Goal: Task Accomplishment & Management: Manage account settings

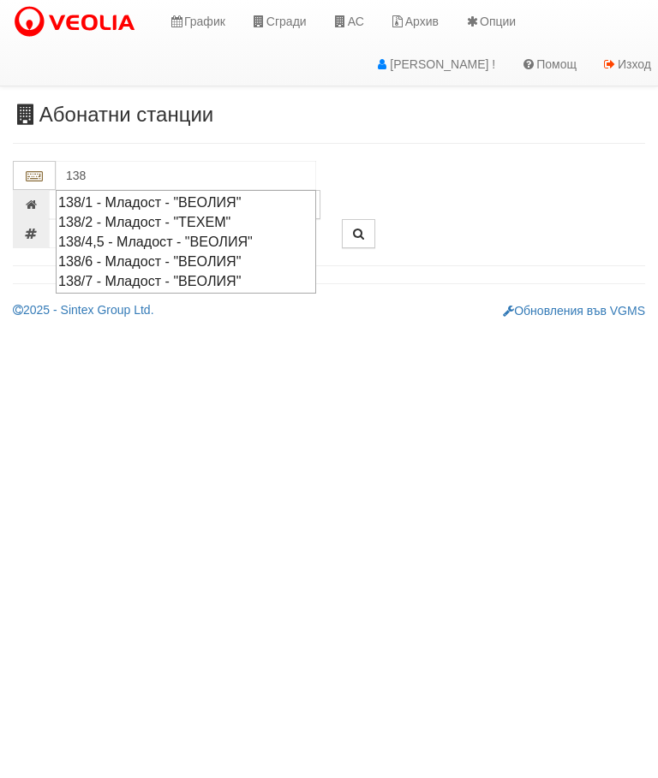
click at [216, 248] on div "138/4,5 - Младост - "ВЕОЛИЯ"" at bounding box center [185, 242] width 255 height 20
type input "138/4,5 - Младост - "ВЕОЛИЯ""
click at [200, 253] on div "138/6 - Младост - "ВЕОЛИЯ"" at bounding box center [185, 262] width 255 height 20
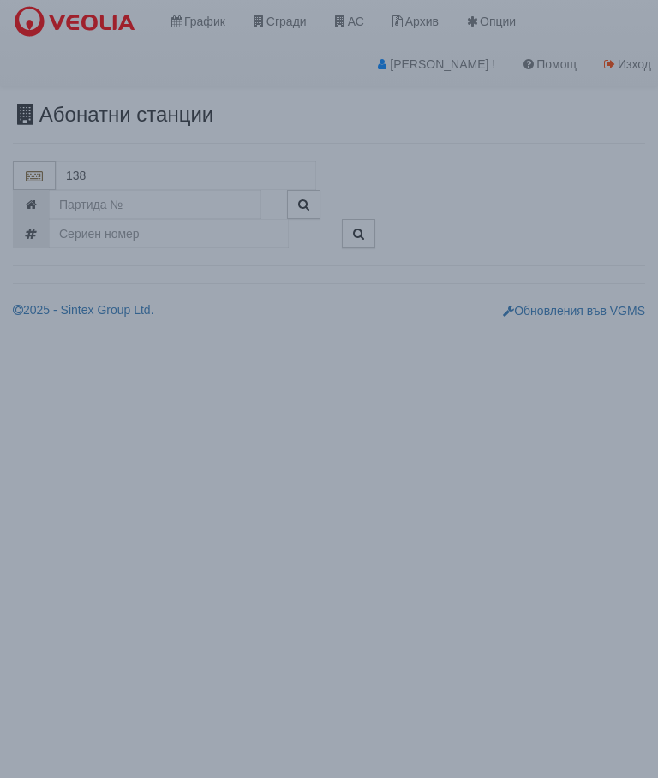
type input "138/6 - Младост - "ВЕОЛИЯ""
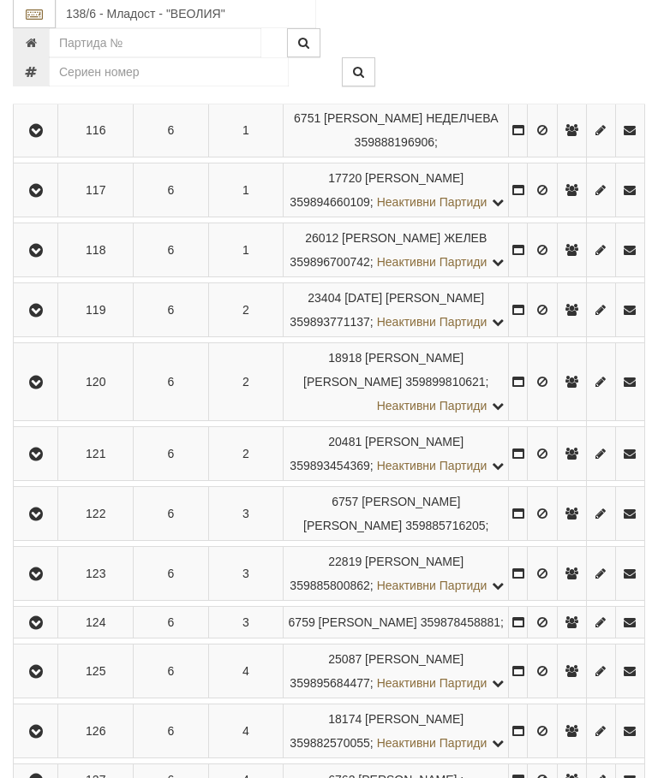
scroll to position [384, 0]
click at [39, 461] on icon "button" at bounding box center [36, 455] width 21 height 12
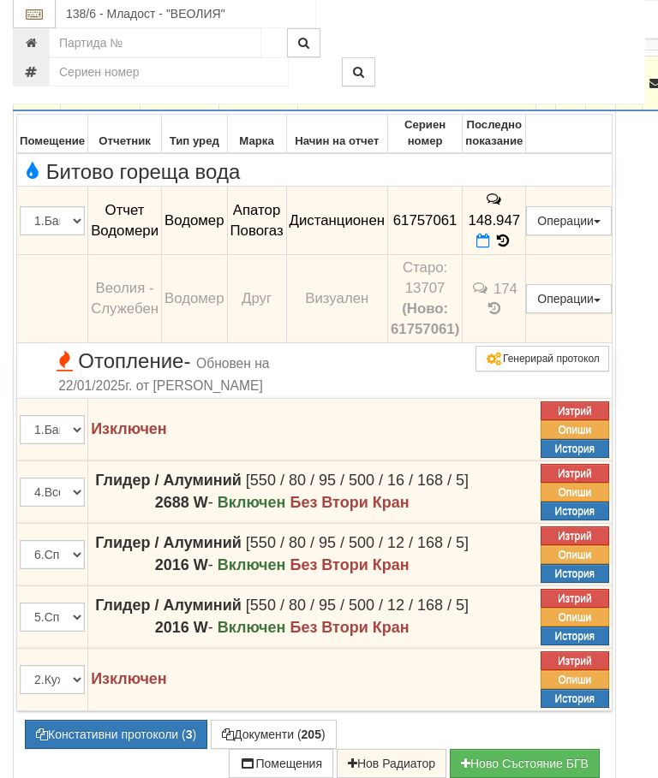
scroll to position [754, 0]
click at [283, 720] on button "Документи ( 205 )" at bounding box center [274, 734] width 126 height 29
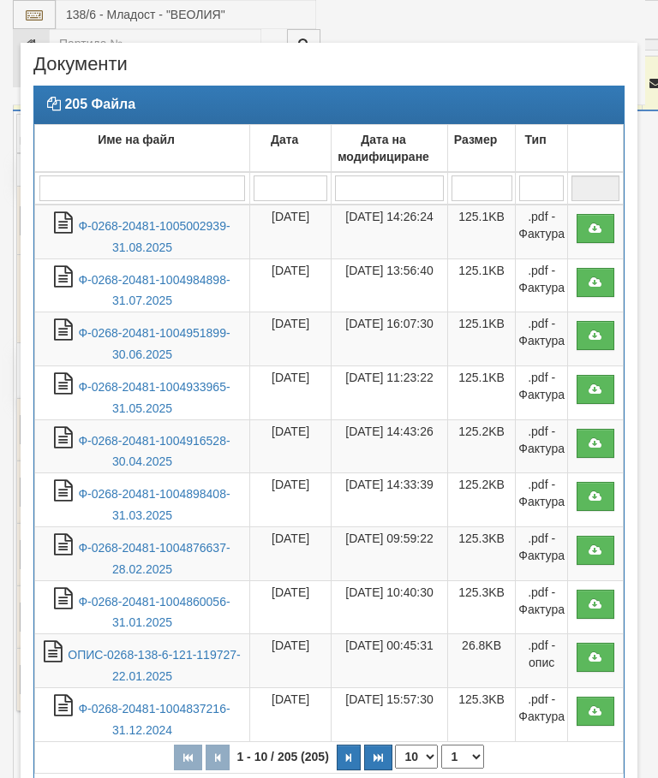
select select "10"
select select "1"
click at [176, 229] on link "Ф-0268-20481-1005002939-31.08.2025" at bounding box center [154, 236] width 152 height 35
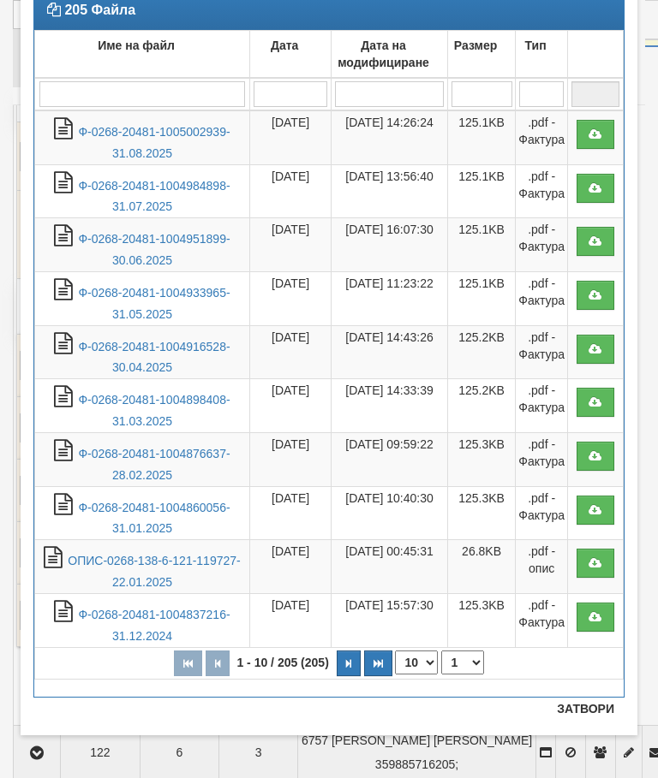
scroll to position [94, 0]
click at [585, 707] on button "Затвори" at bounding box center [585, 708] width 78 height 27
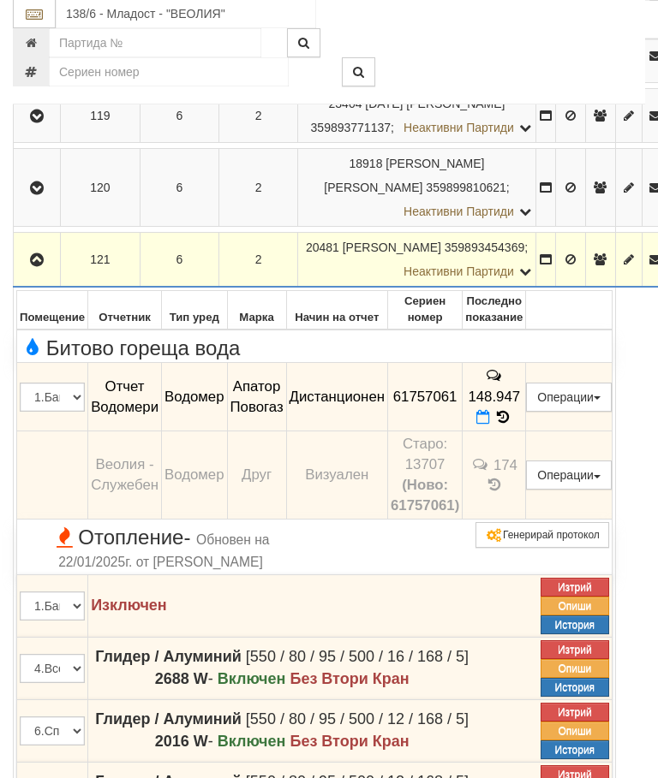
scroll to position [567, 0]
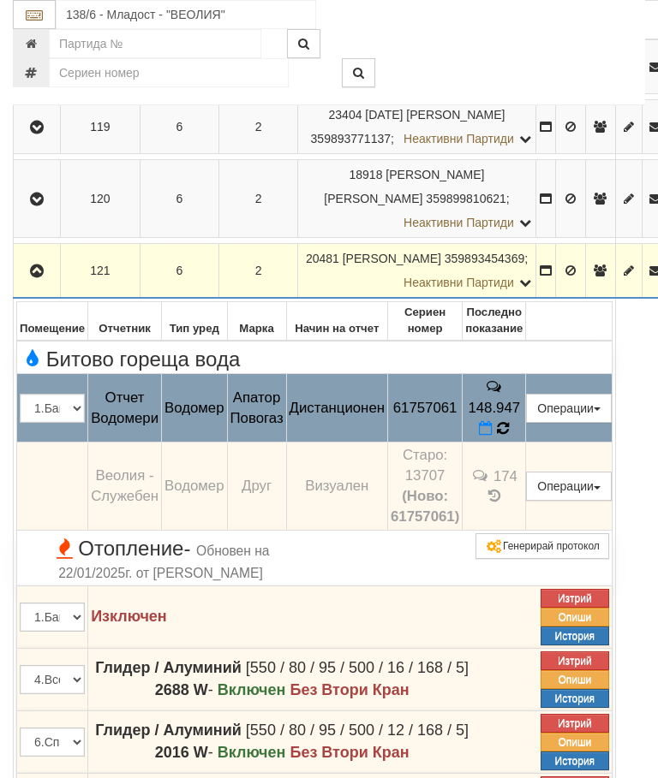
click at [510, 421] on icon at bounding box center [503, 428] width 13 height 15
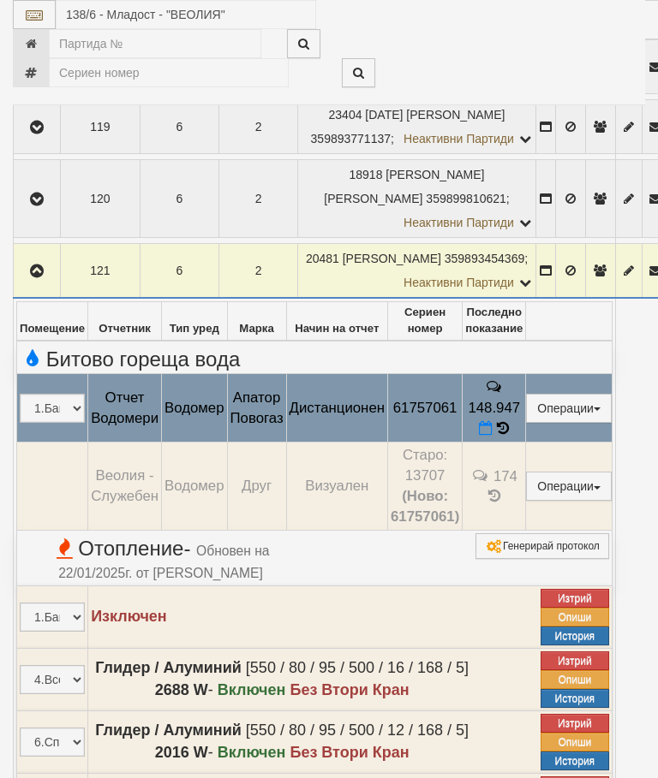
select select "10"
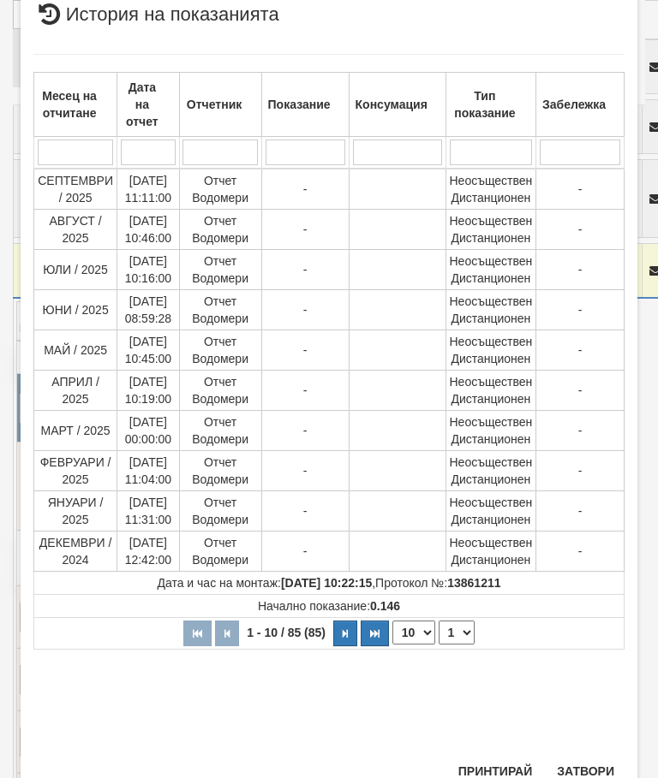
scroll to position [610, 0]
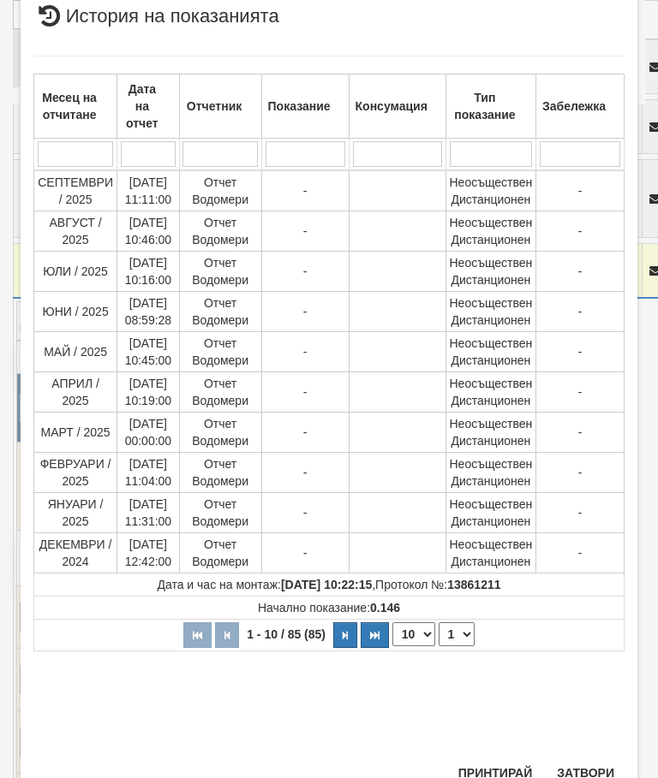
click at [465, 631] on select "1 2 3 4 5 6 7 8 9" at bounding box center [456, 635] width 36 height 24
select select "2"
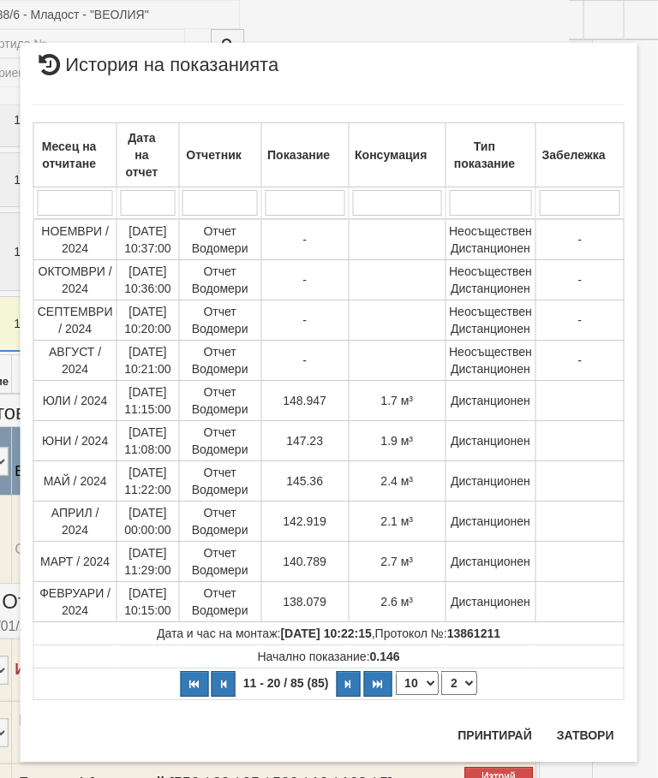
scroll to position [513, 87]
click at [587, 732] on button "Затвори" at bounding box center [585, 735] width 78 height 27
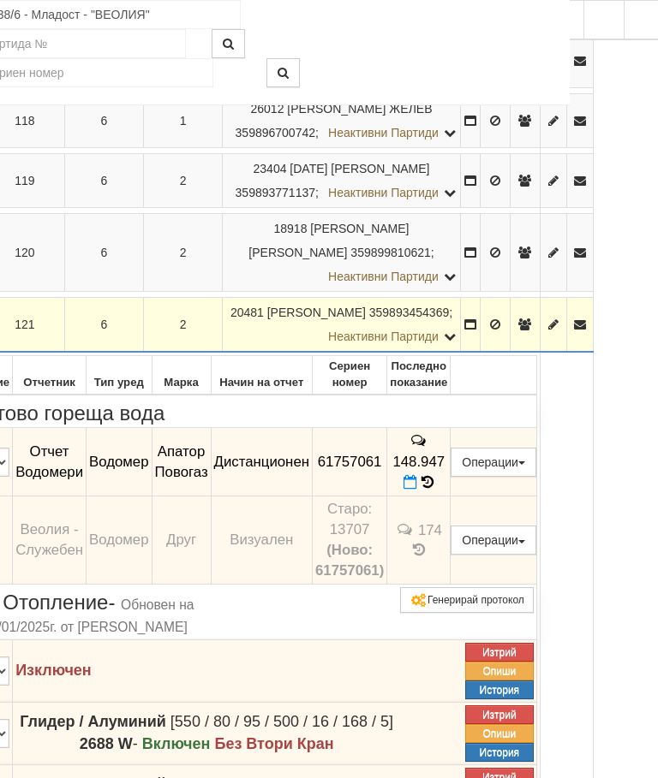
click at [0, 0] on button "Дистанционен модул" at bounding box center [0, 0] width 0 height 0
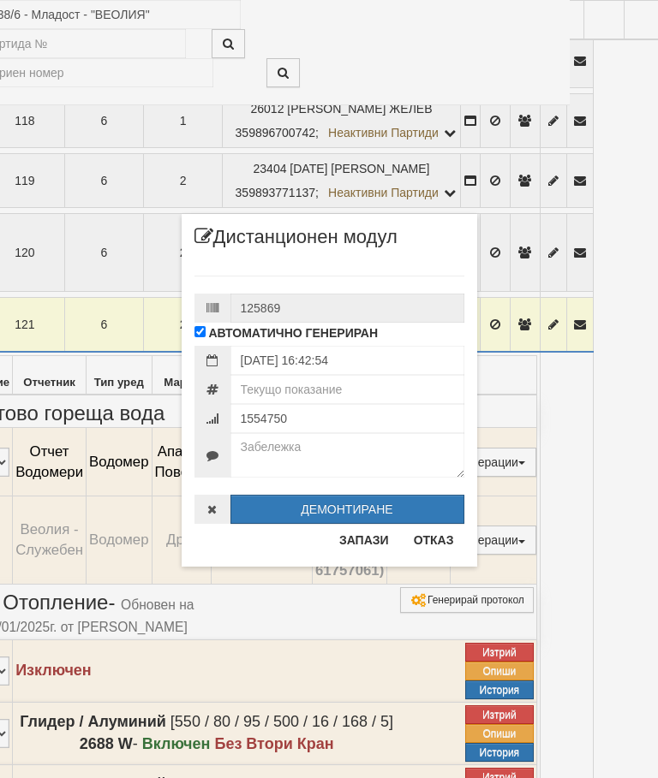
click at [445, 38] on div "× Дистанционен модул 125869 АВТОМАТИЧНО ГЕНЕРИРАН 07/10/2025 16:42:54" at bounding box center [329, 283] width 321 height 567
click at [434, 534] on button "Отказ" at bounding box center [433, 540] width 61 height 27
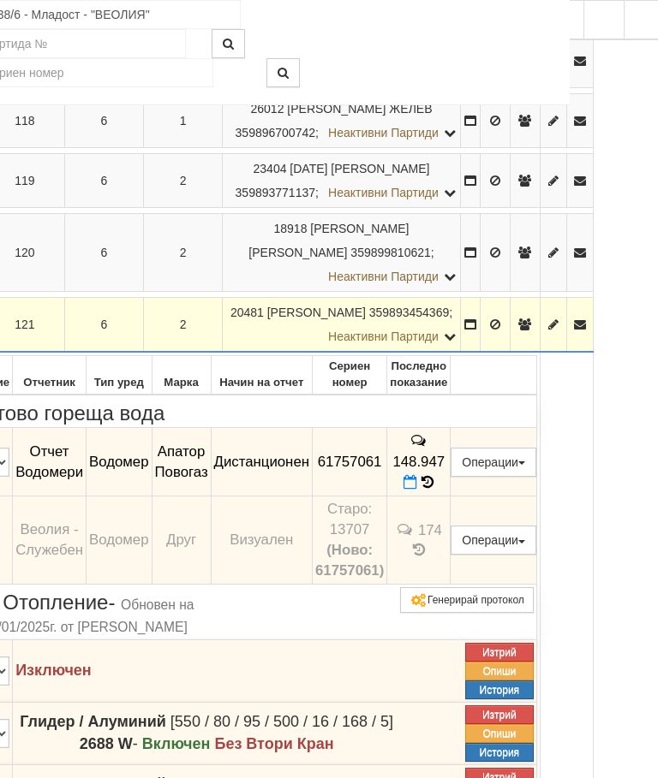
click at [0, 0] on button "Редакция / Протокол" at bounding box center [0, 0] width 0 height 0
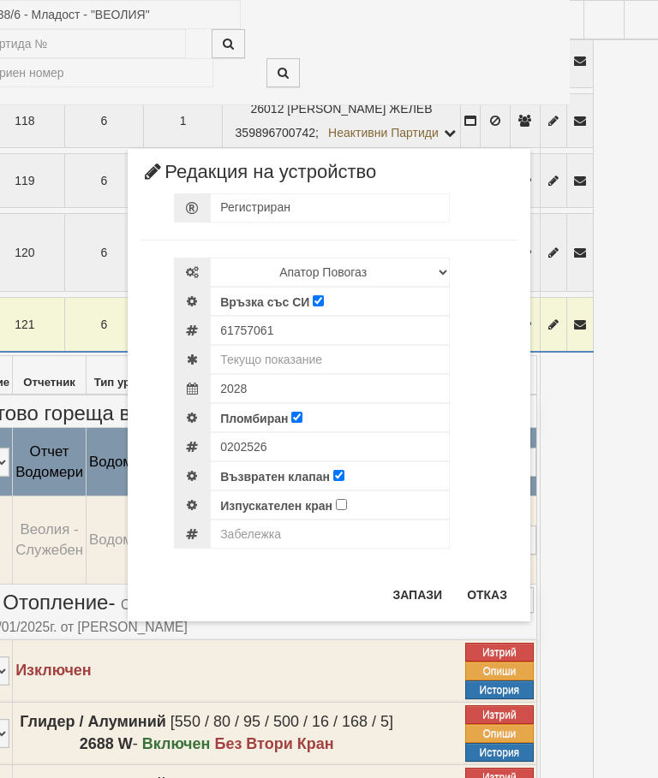
click at [484, 31] on div "× Редакция на устройство Регистриран Избери Марка и модел Апатор Повогаз Друг К…" at bounding box center [329, 311] width 428 height 622
click at [296, 360] on input "text" at bounding box center [330, 359] width 240 height 29
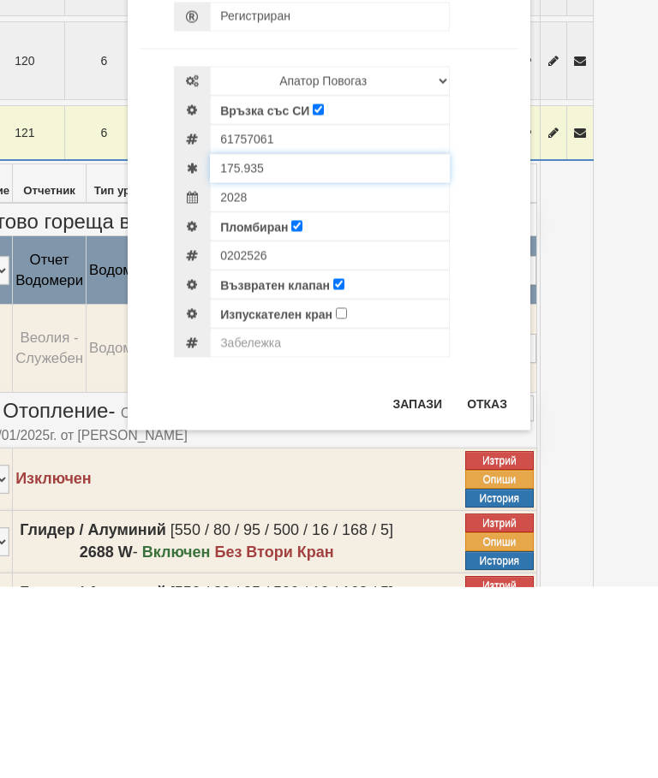
type input "175.935"
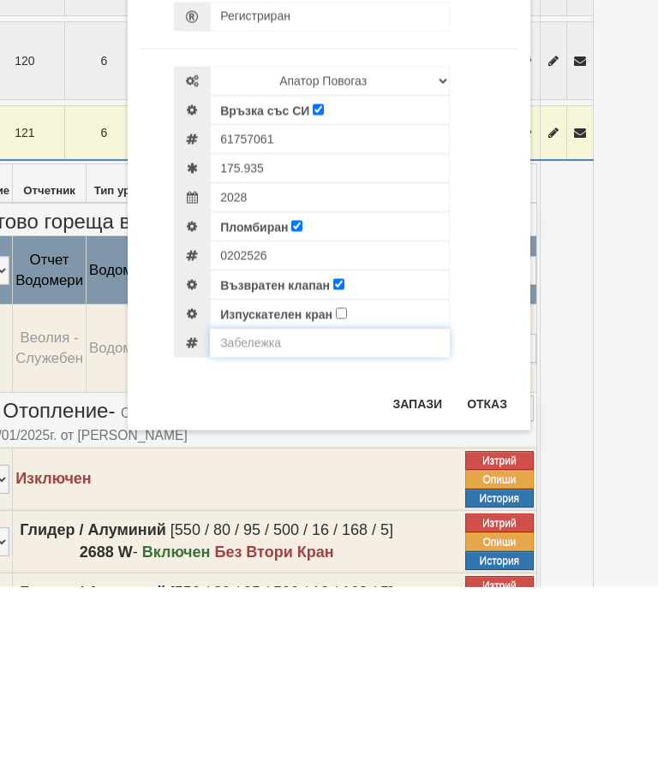
click at [268, 520] on input "text" at bounding box center [330, 534] width 240 height 29
type input "Модула не отчита"
click at [416, 581] on button "Запази" at bounding box center [417, 594] width 70 height 27
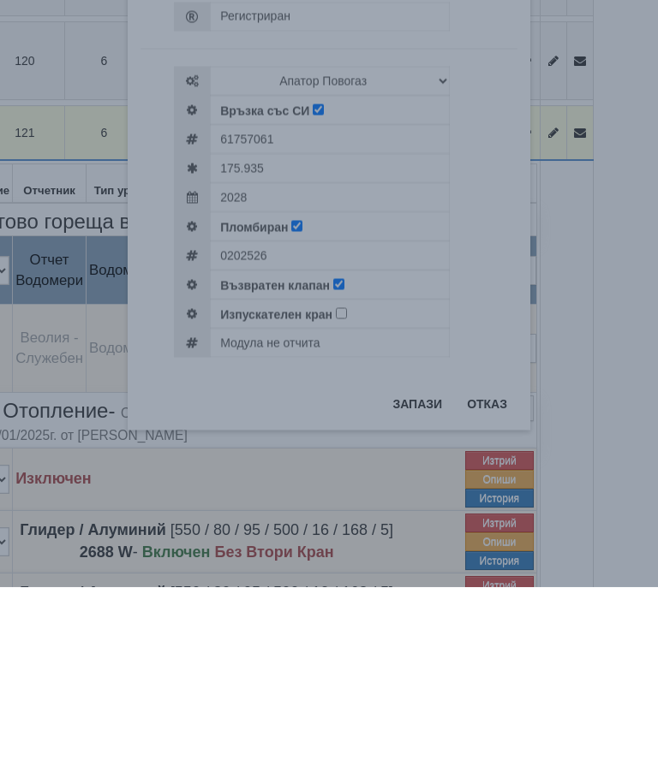
scroll to position [705, 87]
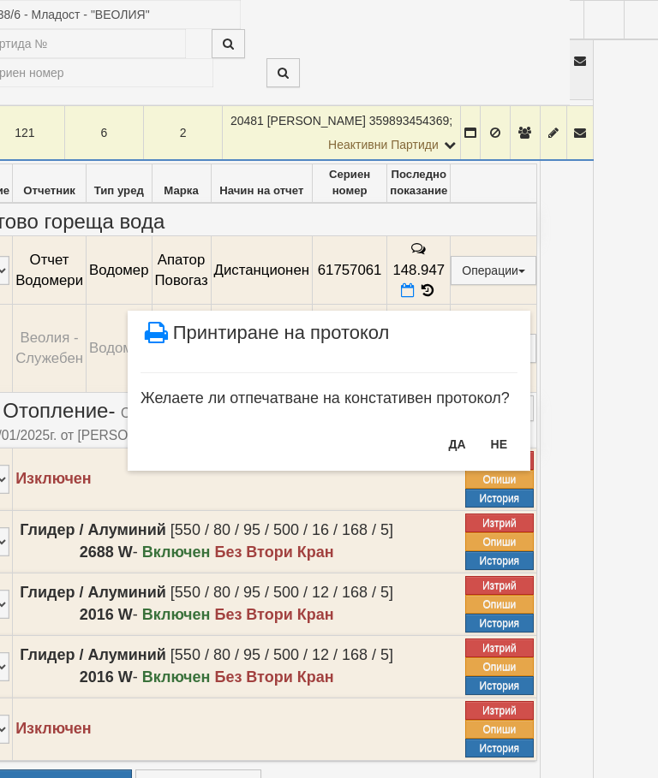
click at [503, 437] on button "НЕ" at bounding box center [498, 444] width 37 height 27
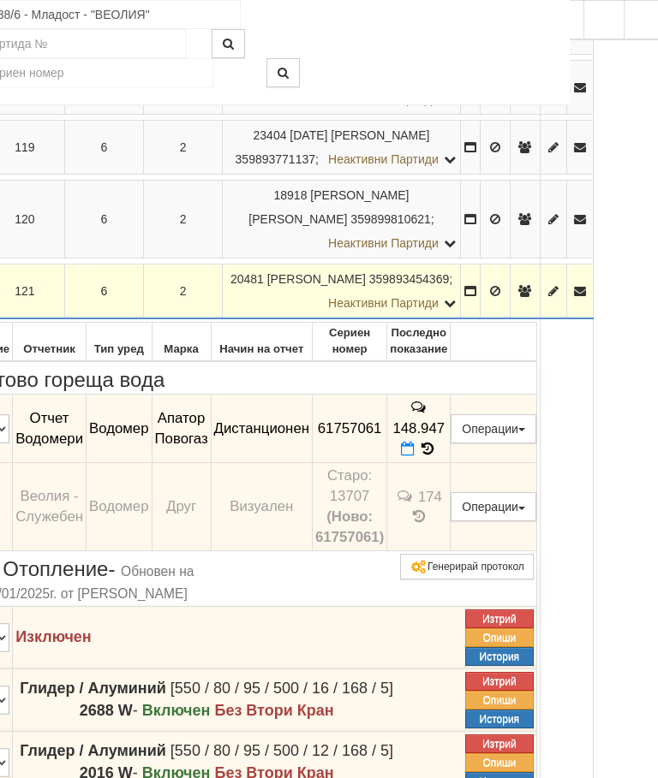
scroll to position [540, 87]
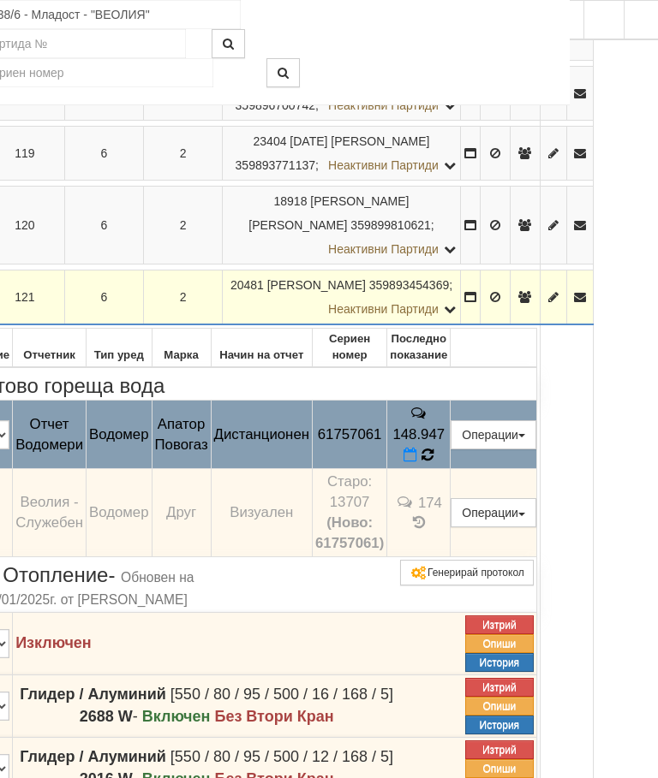
click at [434, 448] on icon at bounding box center [427, 455] width 13 height 15
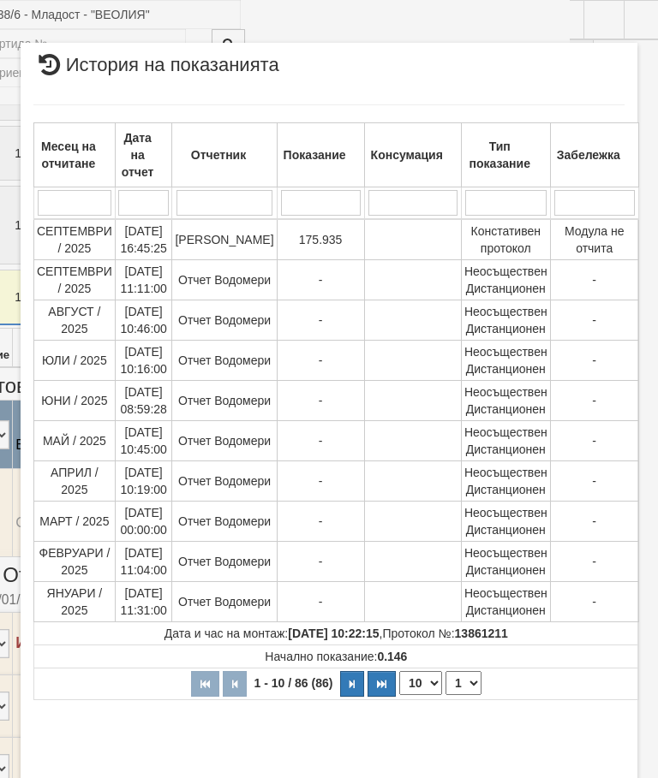
select select "10"
select select "1"
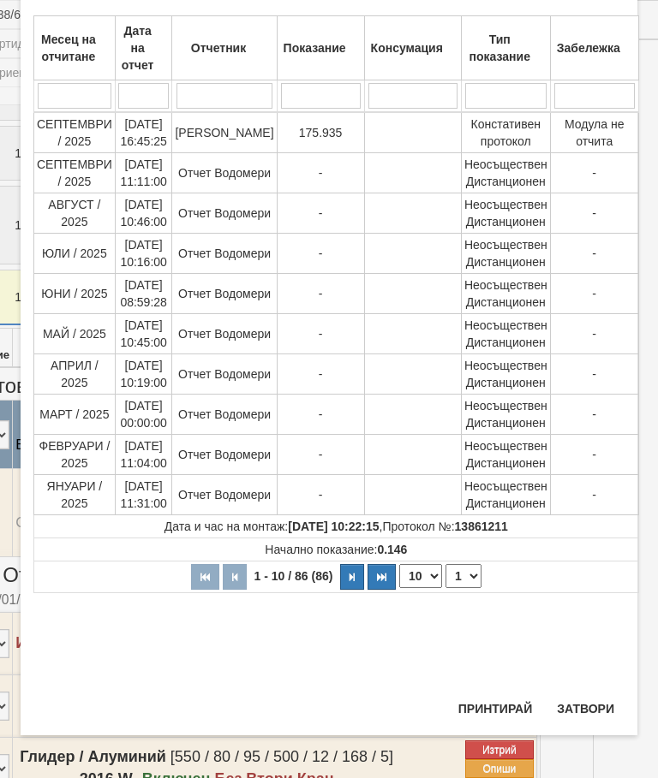
scroll to position [766, 0]
click at [585, 701] on button "Затвори" at bounding box center [585, 708] width 78 height 27
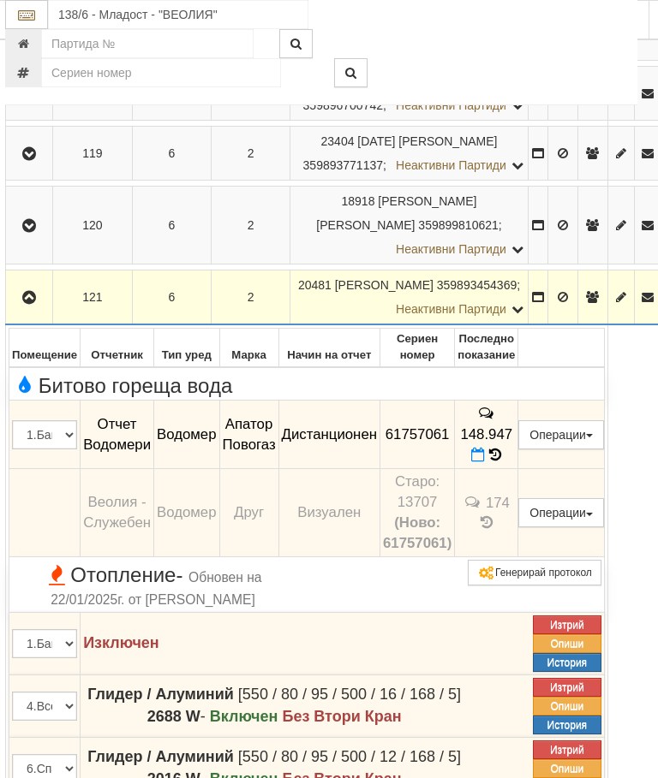
scroll to position [540, 0]
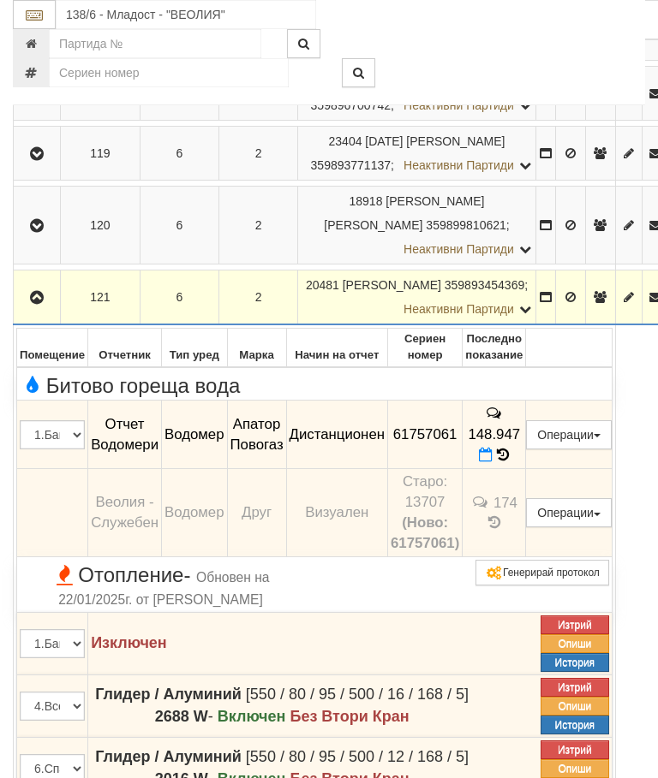
click at [40, 292] on icon "button" at bounding box center [37, 298] width 21 height 12
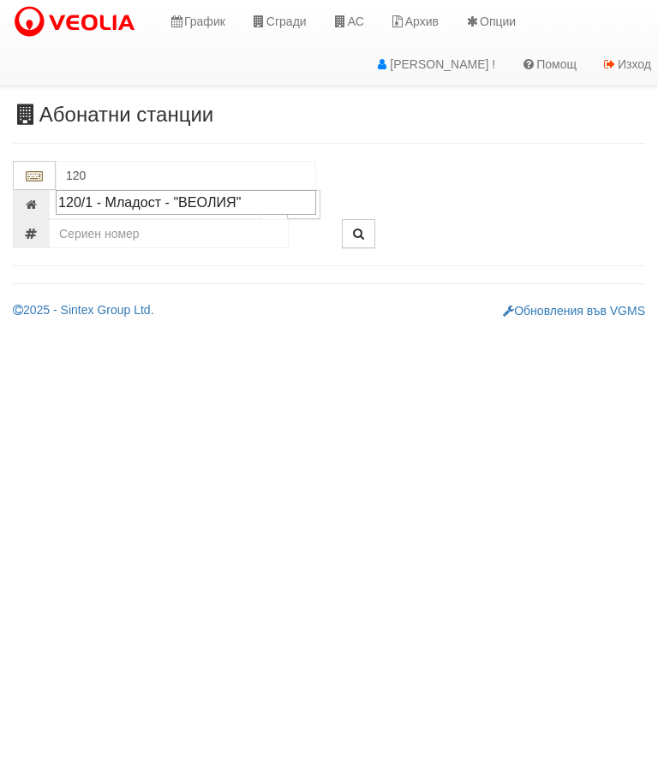
click at [210, 202] on div "120/1 - Младост - "ВЕОЛИЯ"" at bounding box center [185, 203] width 255 height 20
type input "120/1 - Младост - "ВЕОЛИЯ""
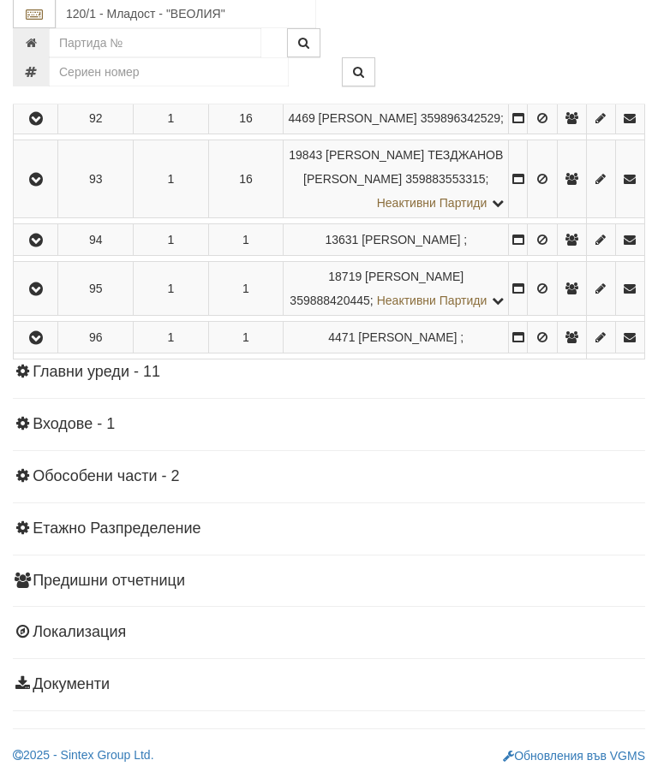
scroll to position [5914, 0]
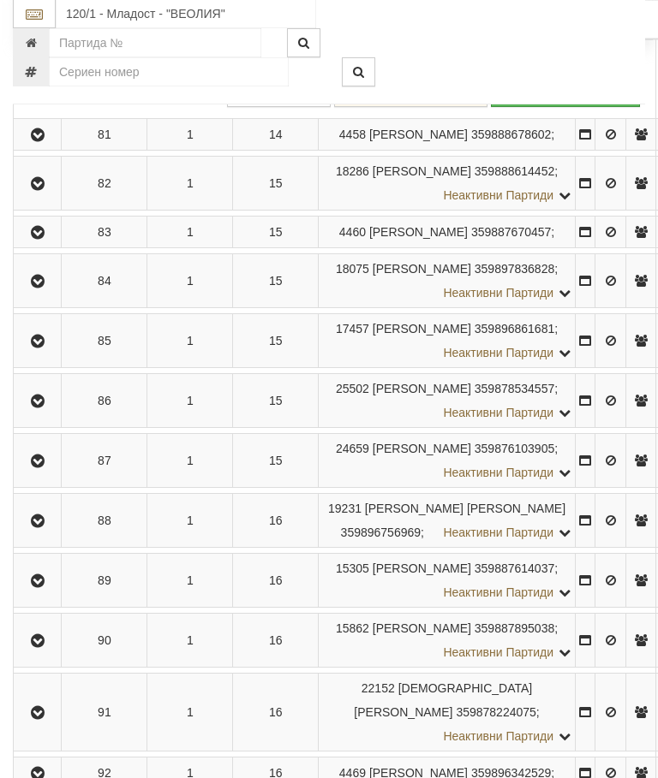
scroll to position [4743, 0]
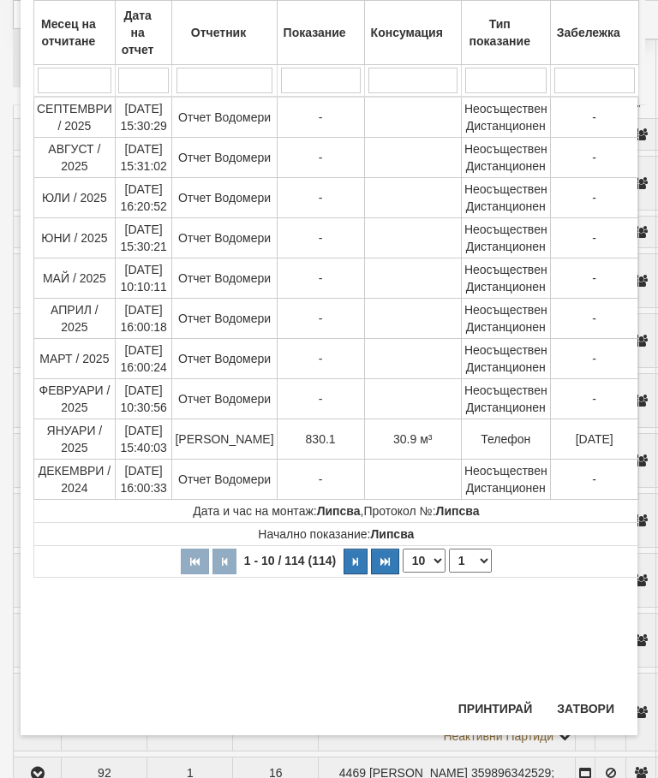
scroll to position [717, 0]
click at [586, 700] on button "Затвори" at bounding box center [585, 708] width 78 height 27
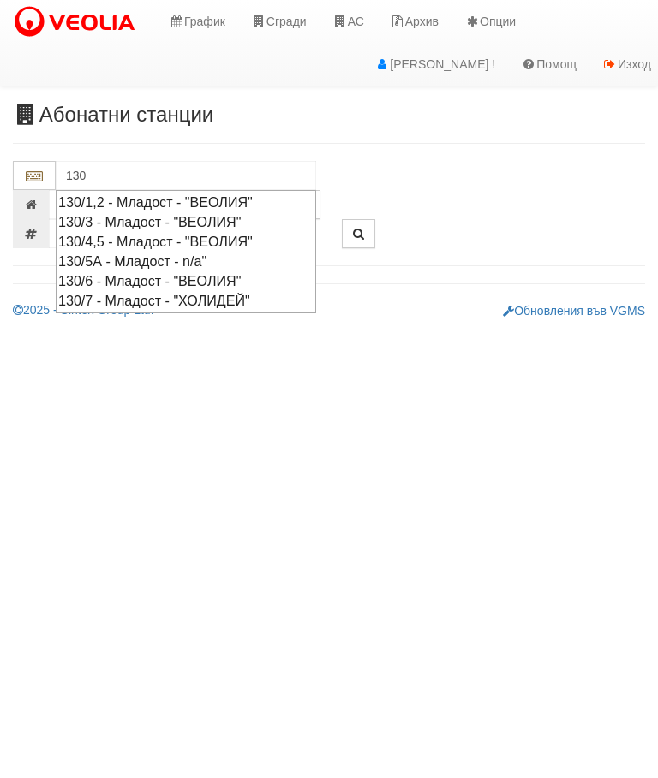
click at [257, 232] on div "130/4,5 - Младост - "ВЕОЛИЯ"" at bounding box center [185, 242] width 255 height 20
type input "130/4,5 - Младост - "ВЕОЛИЯ""
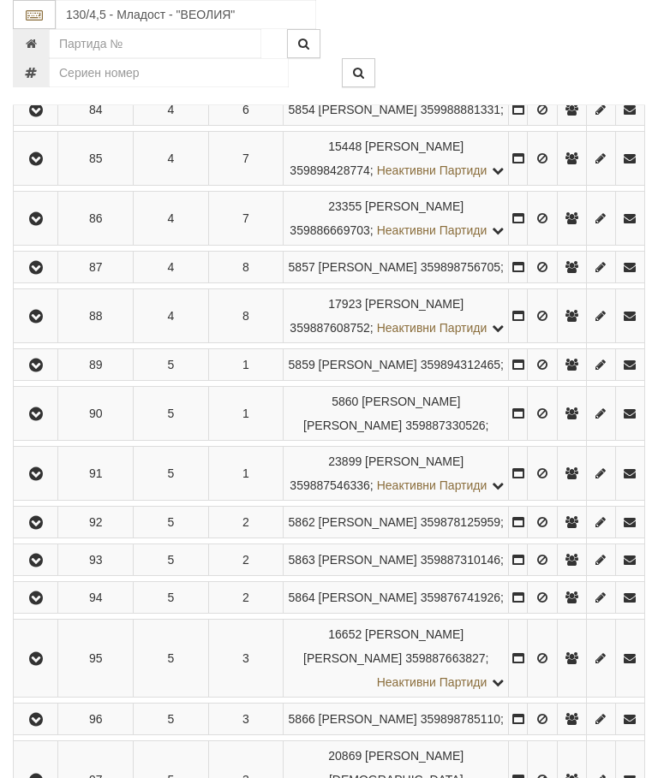
scroll to position [906, 0]
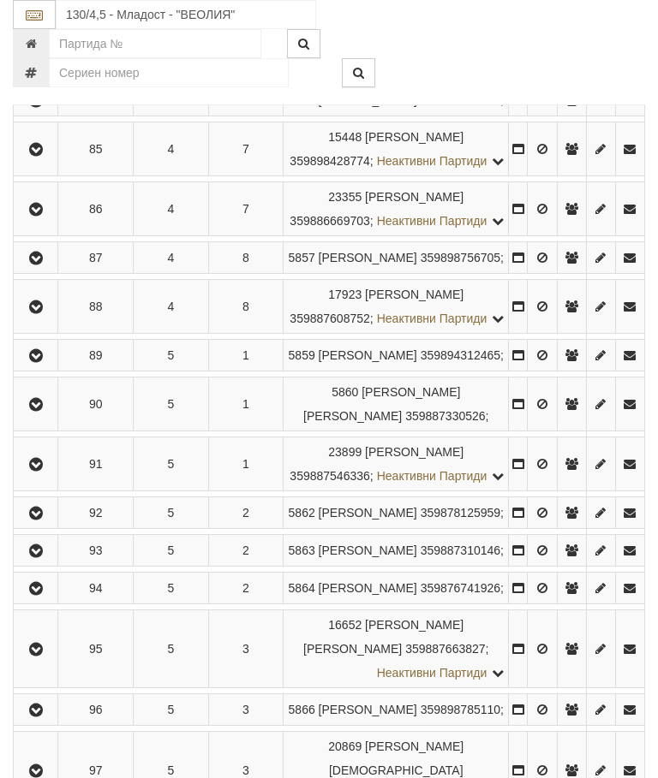
click at [39, 156] on icon "button" at bounding box center [36, 150] width 21 height 12
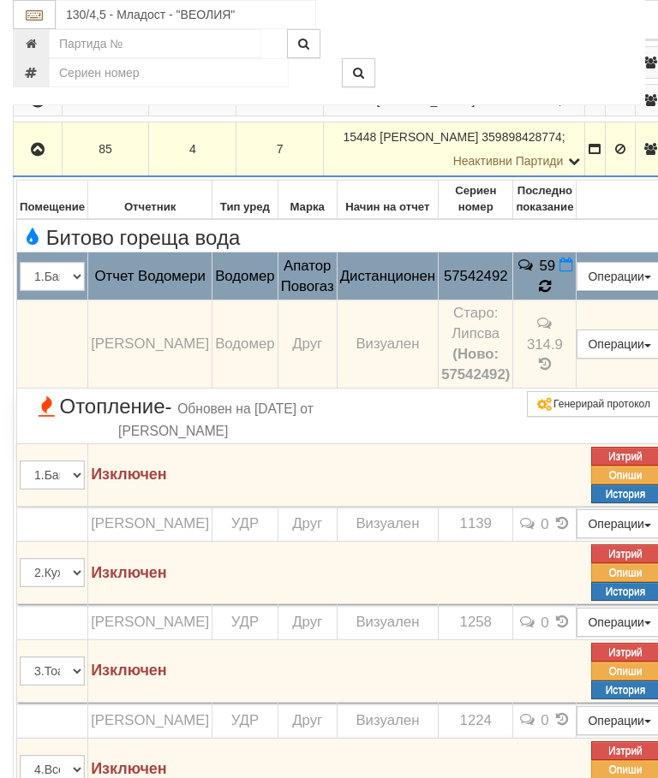
click at [576, 301] on td "59" at bounding box center [544, 277] width 63 height 48
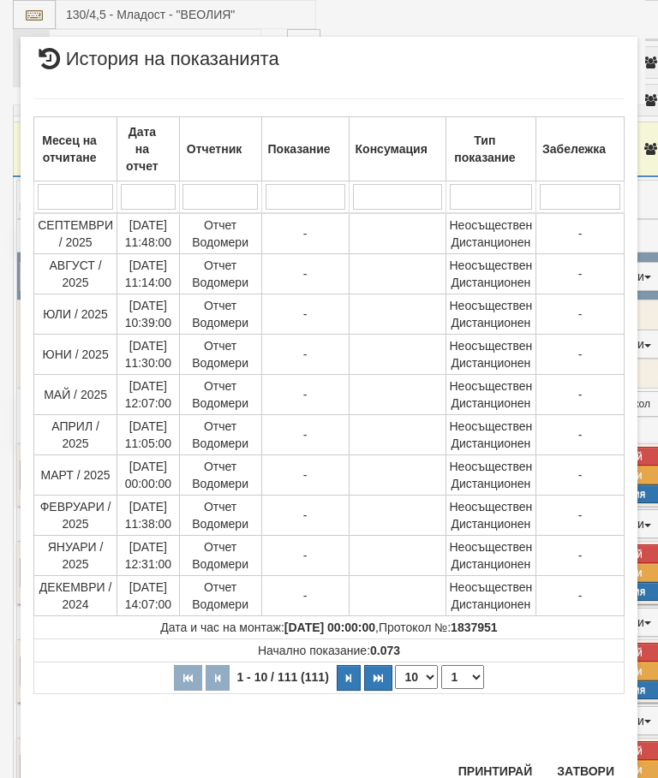
click at [474, 673] on select "1 2 3 4 5 6 7 8 9 10 11 12" at bounding box center [462, 677] width 43 height 24
select select "2"
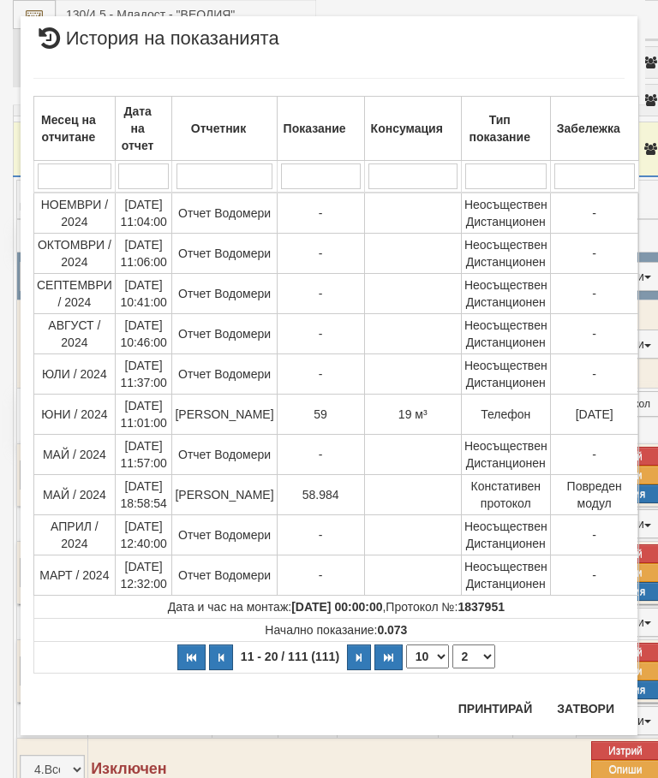
scroll to position [0, 0]
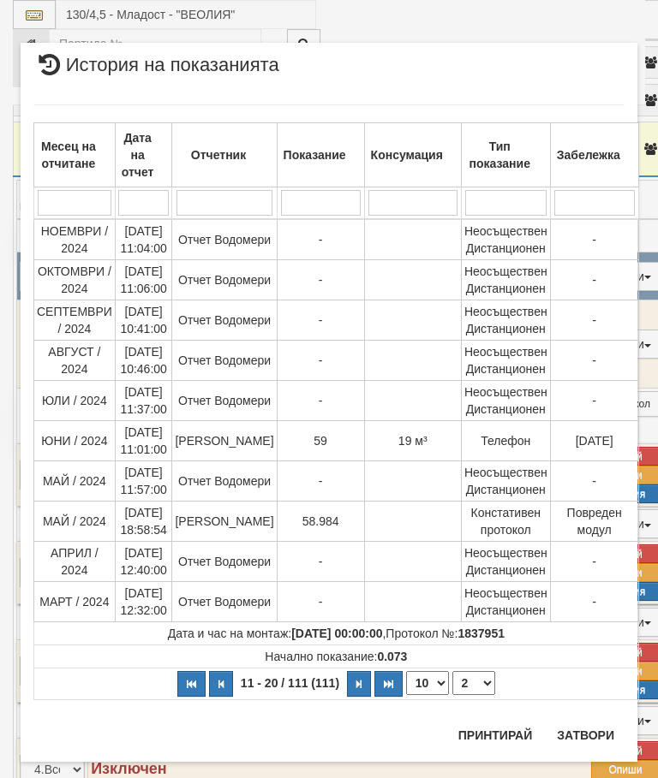
click at [594, 728] on button "Затвори" at bounding box center [585, 735] width 78 height 27
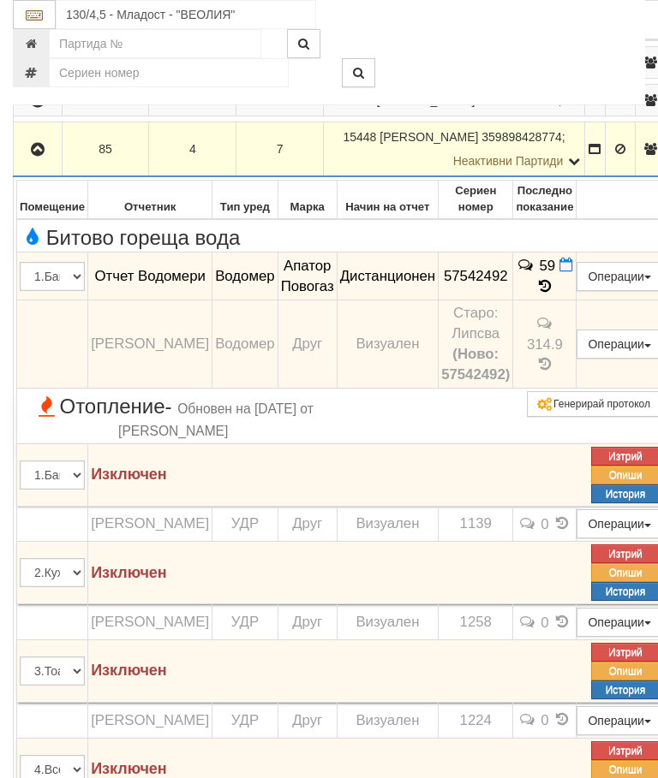
click at [39, 156] on icon "button" at bounding box center [37, 150] width 21 height 12
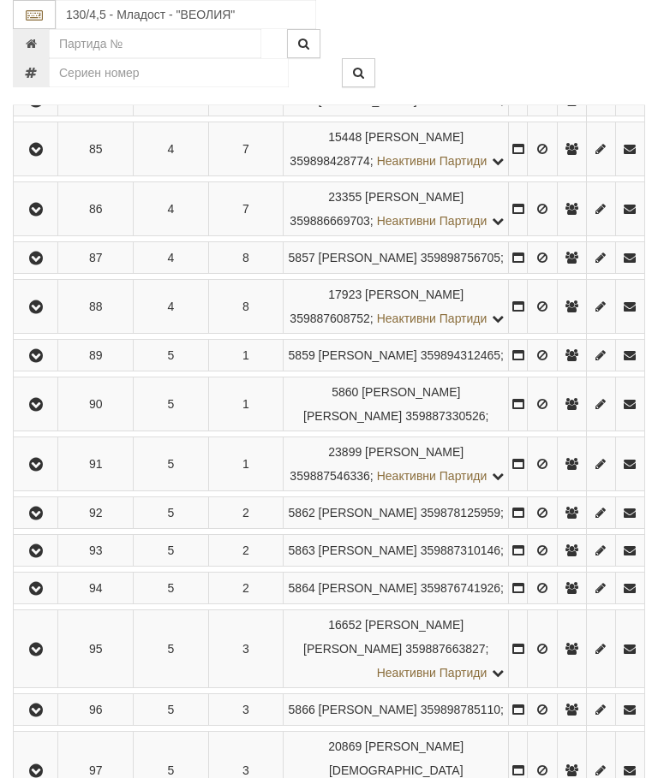
click at [45, 156] on icon "button" at bounding box center [36, 150] width 21 height 12
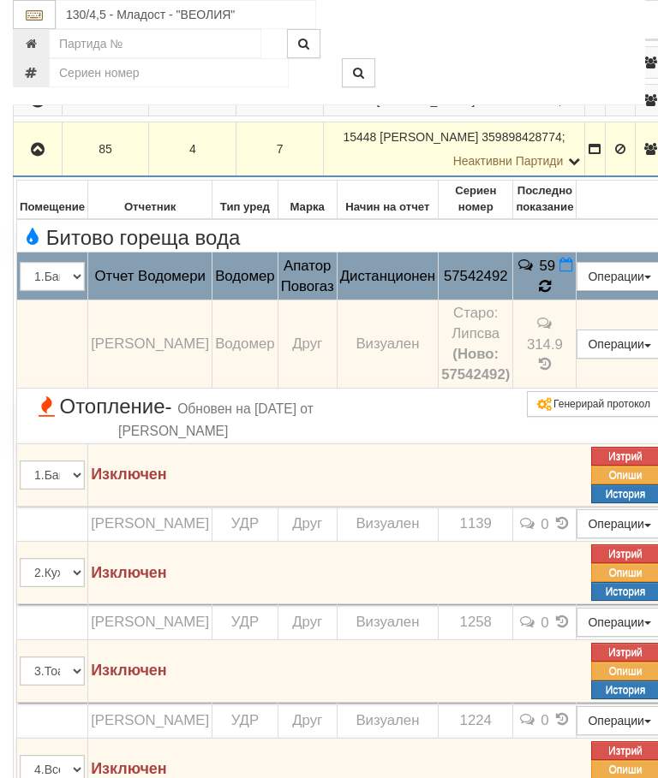
click at [576, 301] on td "59" at bounding box center [544, 277] width 63 height 48
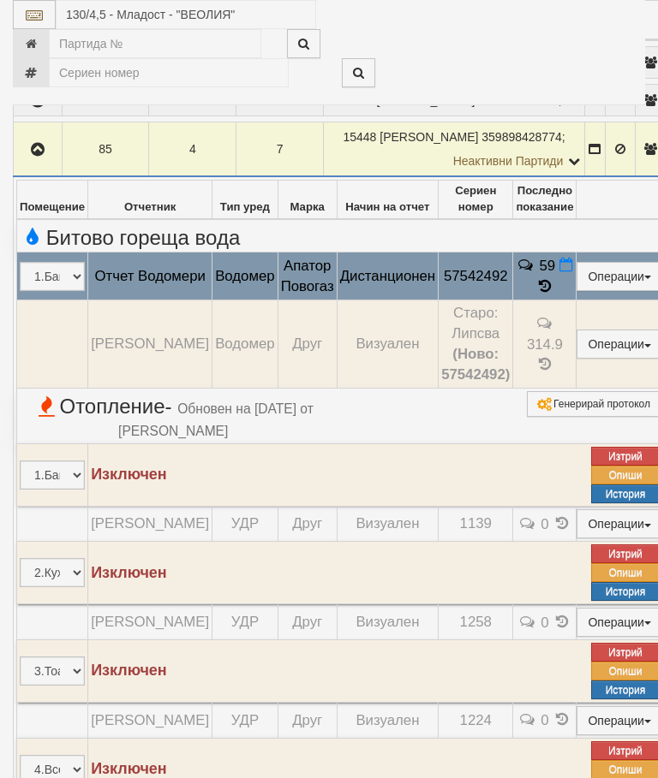
select select "10"
select select "1"
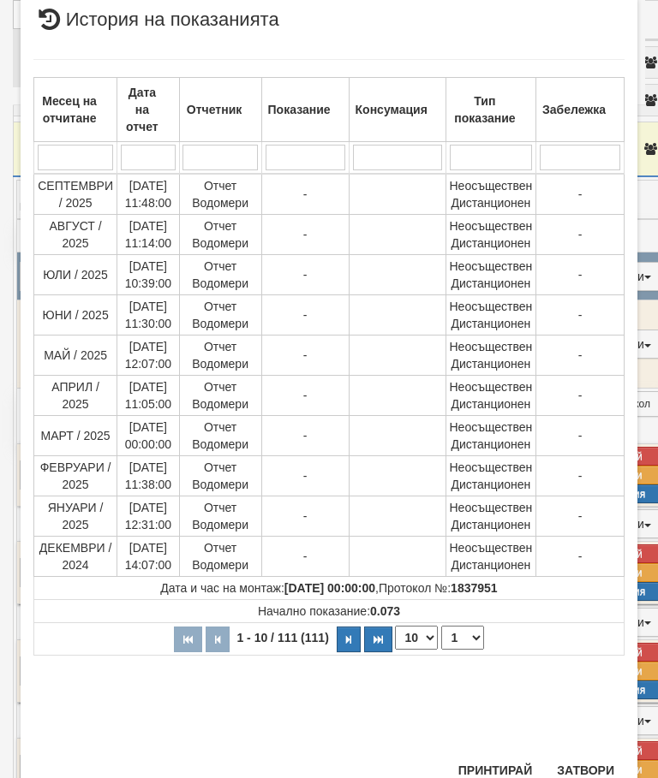
scroll to position [948, 0]
click at [587, 761] on button "Затвори" at bounding box center [585, 771] width 78 height 27
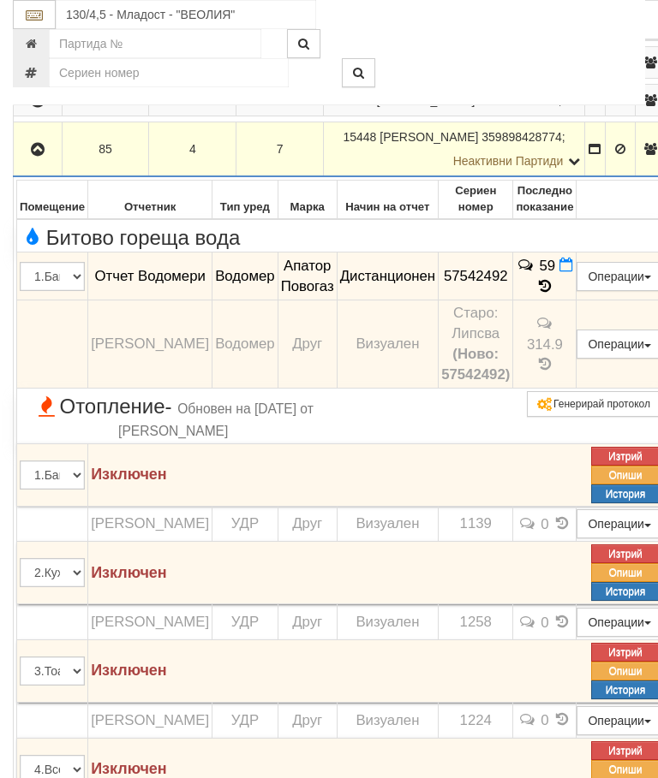
click at [39, 156] on icon "button" at bounding box center [37, 150] width 21 height 12
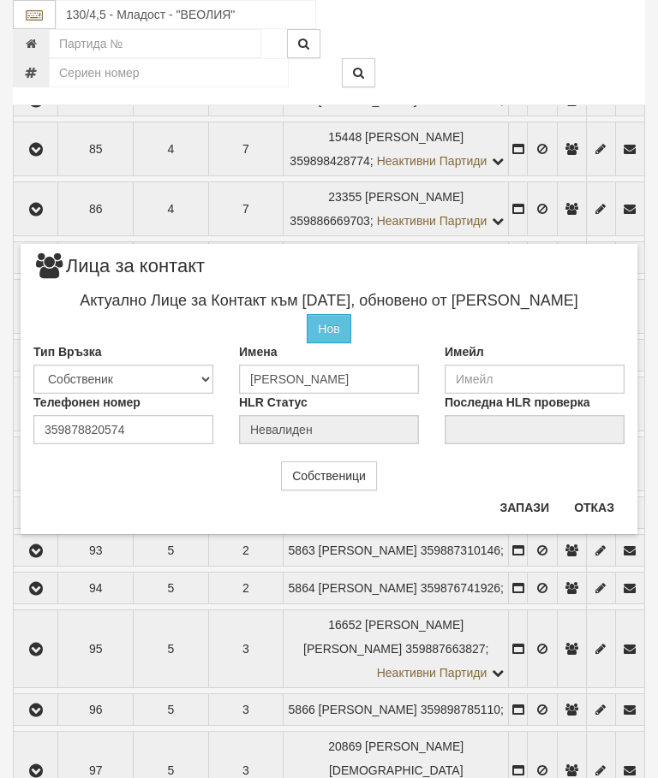
click at [591, 503] on button "Отказ" at bounding box center [594, 507] width 61 height 27
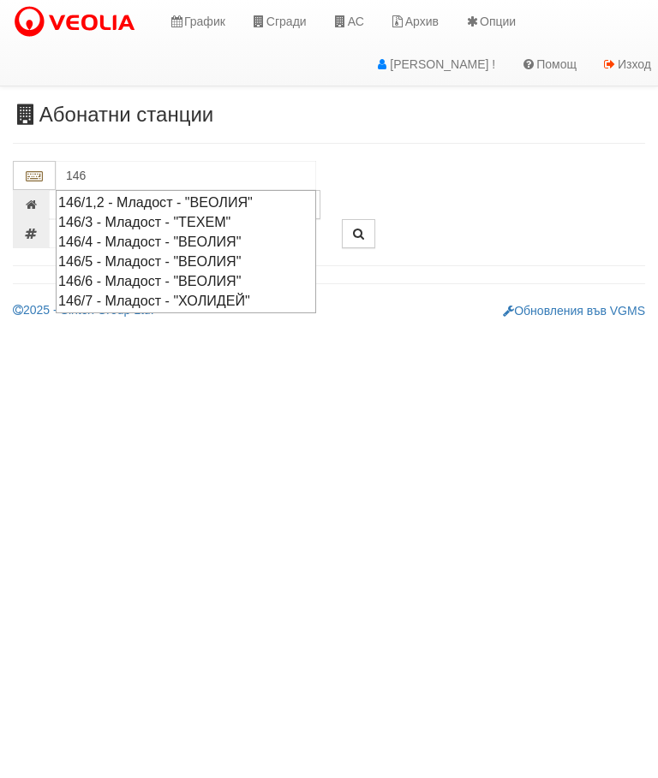
click at [153, 275] on div "146/6 - Младост - "ВЕОЛИЯ"" at bounding box center [185, 281] width 255 height 20
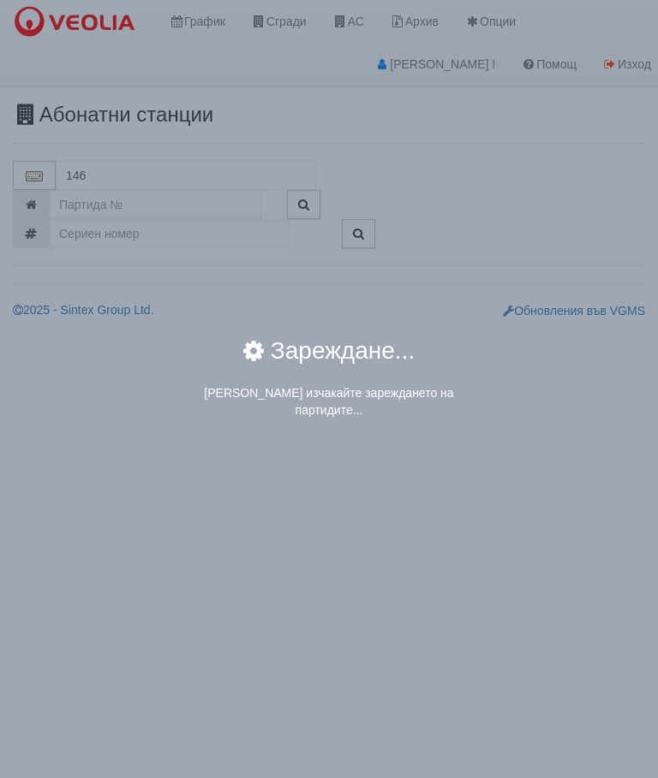
type input "146/6 - Младост - "ВЕОЛИЯ""
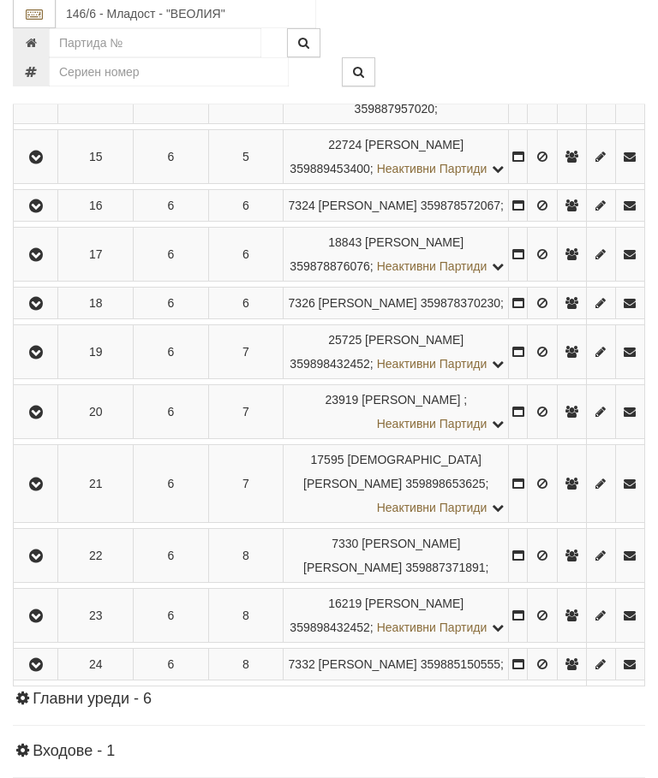
scroll to position [1085, 0]
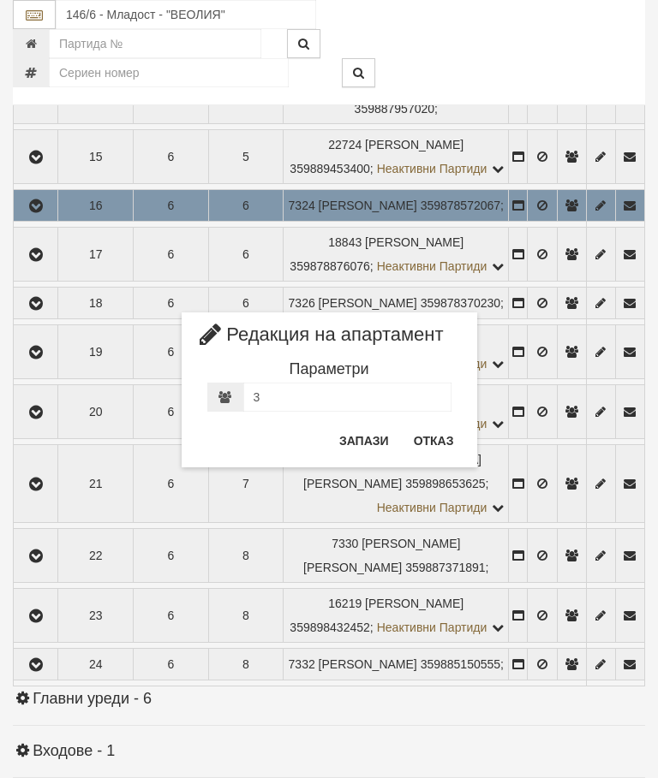
click at [436, 430] on button "Отказ" at bounding box center [433, 440] width 61 height 27
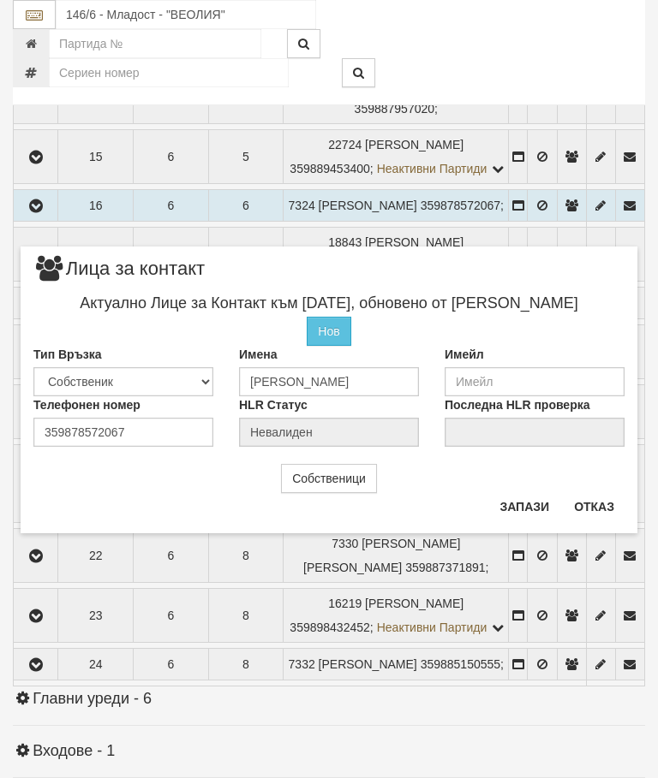
click at [593, 494] on button "Отказ" at bounding box center [594, 506] width 61 height 27
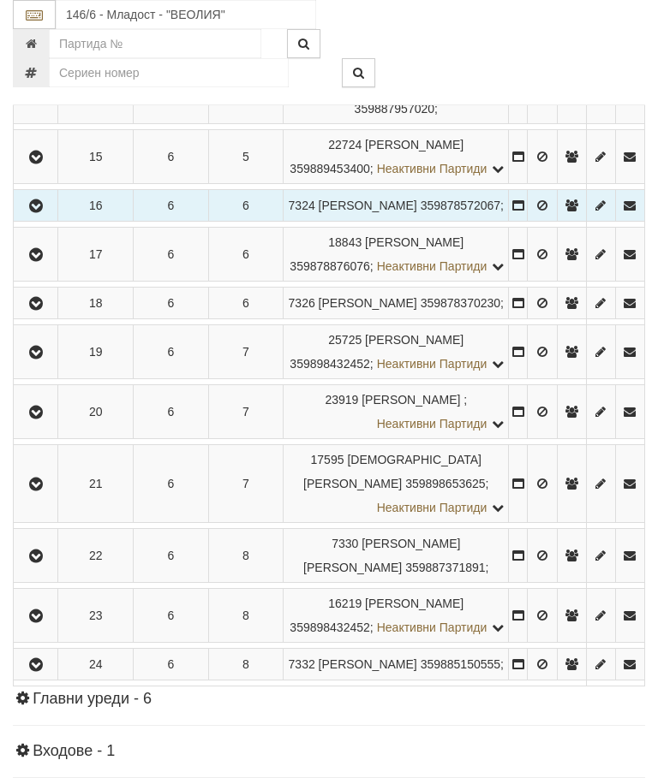
click at [41, 212] on icon "button" at bounding box center [36, 206] width 21 height 12
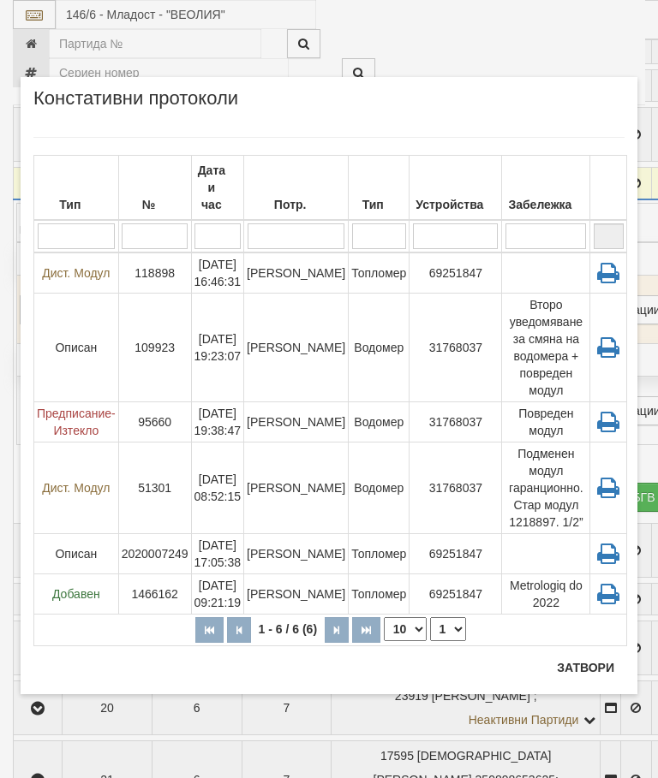
click at [590, 657] on button "Затвори" at bounding box center [585, 667] width 78 height 27
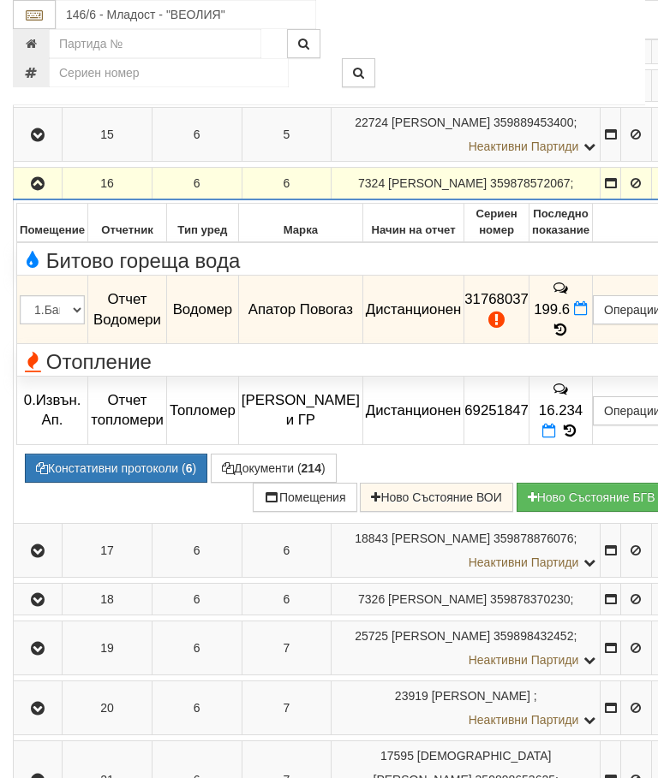
click at [34, 190] on icon "button" at bounding box center [37, 184] width 21 height 12
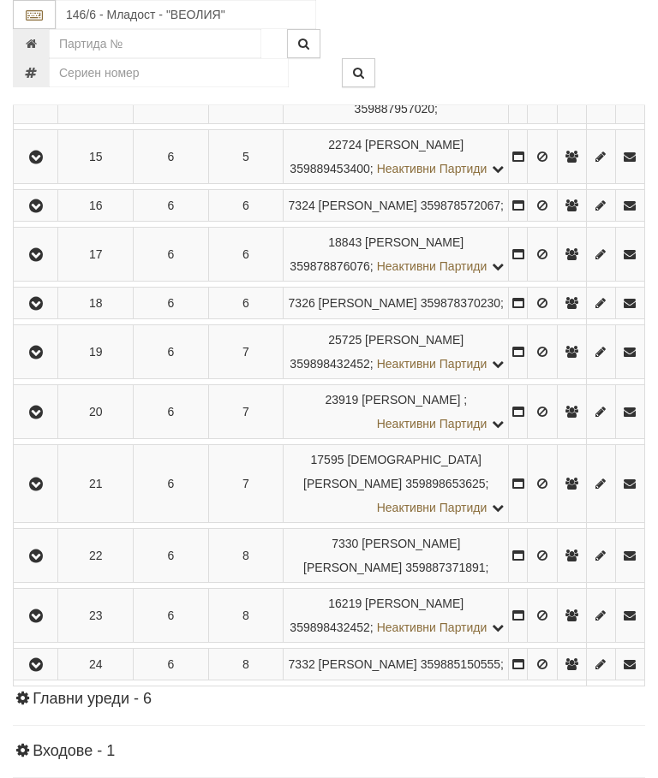
click at [39, 212] on icon "button" at bounding box center [36, 206] width 21 height 12
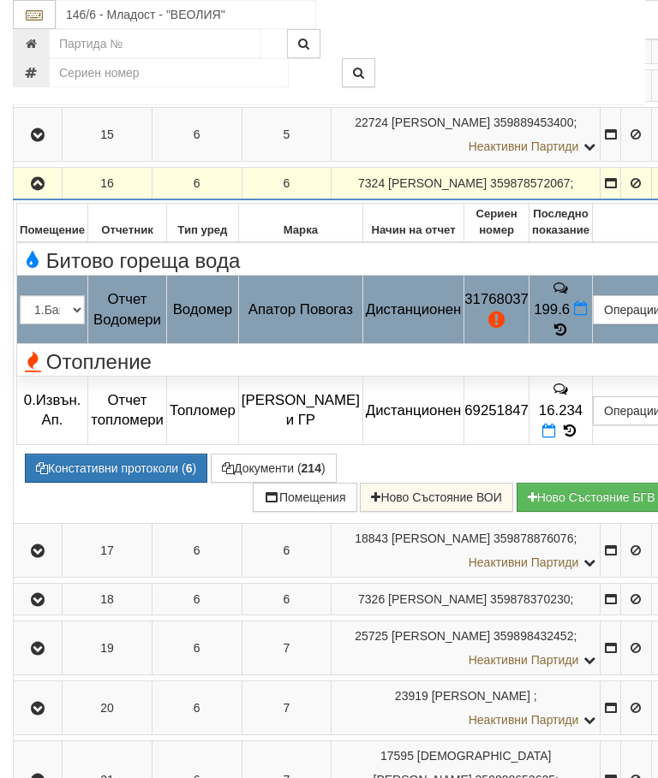
click at [0, 0] on button "Редакция / Протокол" at bounding box center [0, 0] width 0 height 0
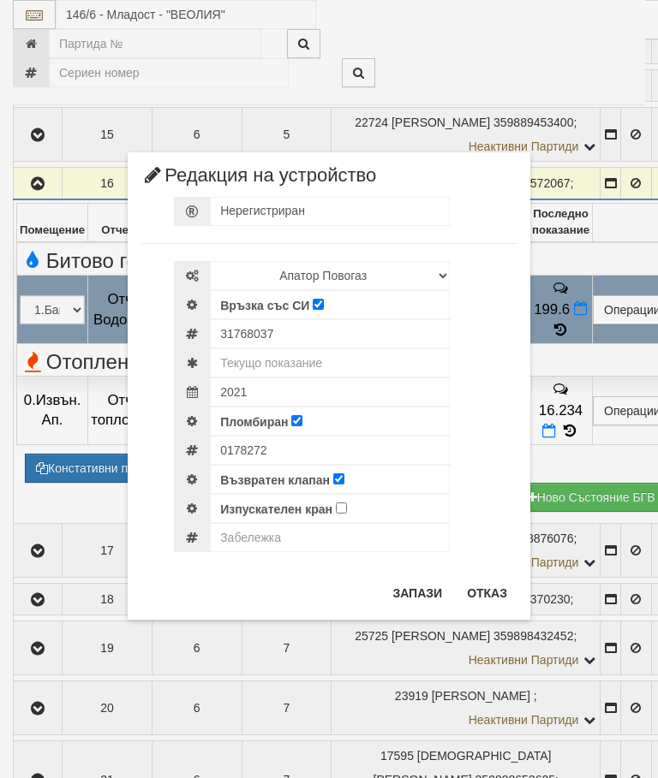
click at [468, 591] on button "Отказ" at bounding box center [486, 593] width 61 height 27
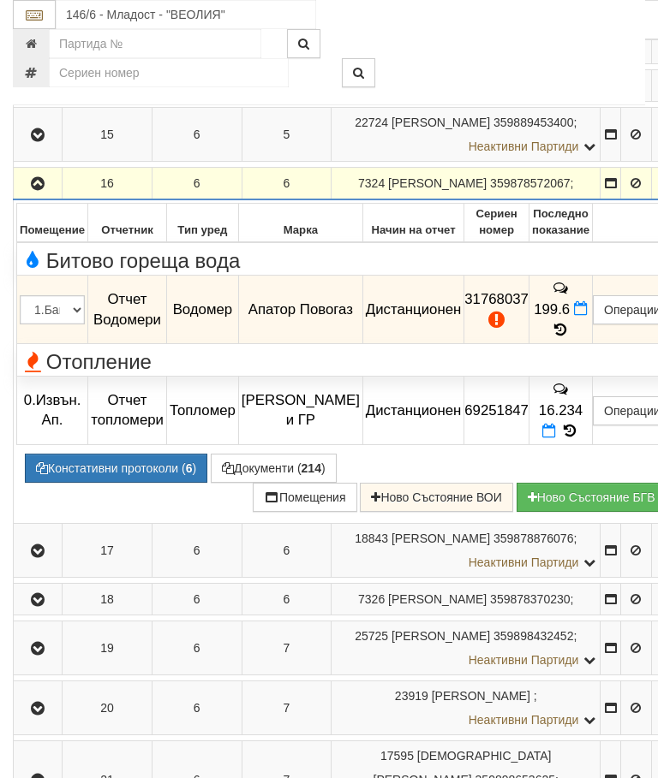
click at [31, 190] on icon "button" at bounding box center [37, 184] width 21 height 12
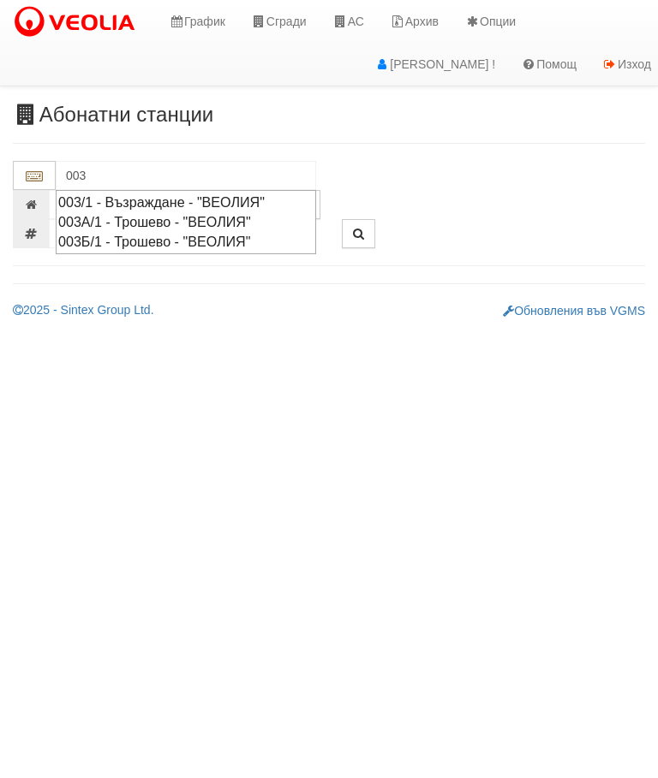
click at [203, 195] on div "003/1 - Възраждане - "ВЕОЛИЯ"" at bounding box center [185, 203] width 255 height 20
type input "003/1 - Възраждане - "ВЕОЛИЯ""
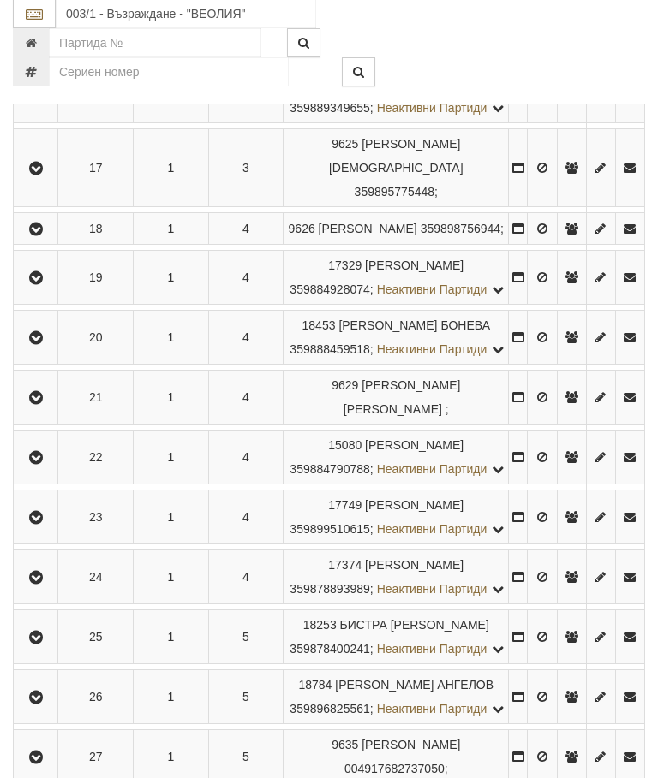
scroll to position [1251, 0]
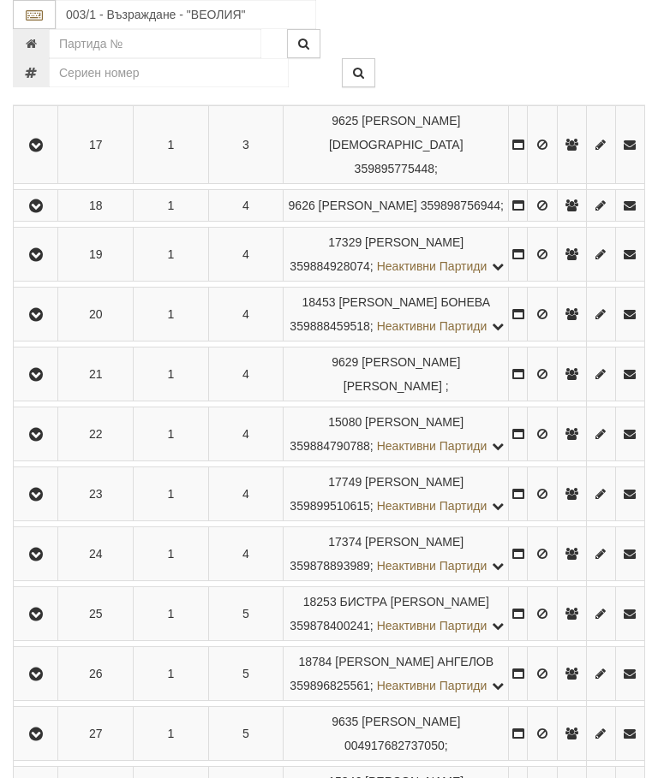
click at [45, 321] on icon "button" at bounding box center [36, 315] width 21 height 12
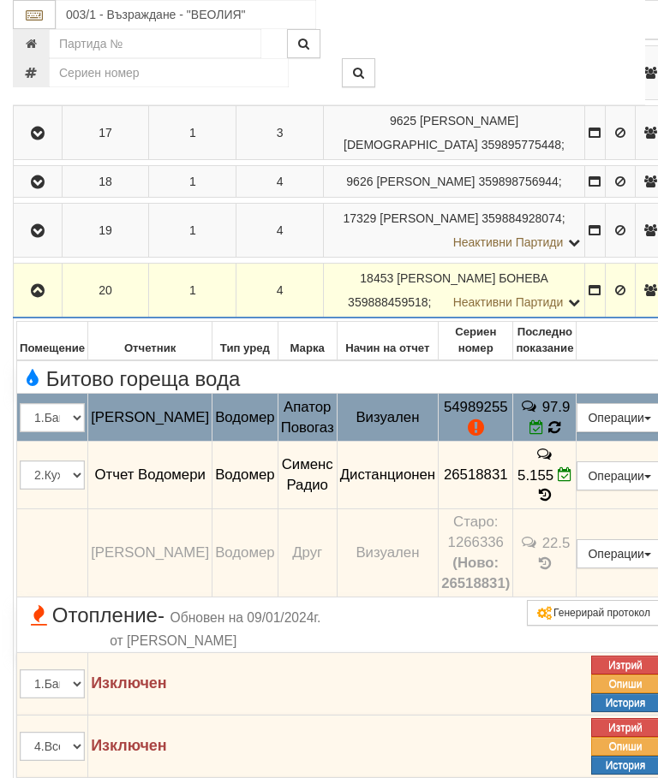
click at [563, 437] on icon at bounding box center [554, 428] width 17 height 18
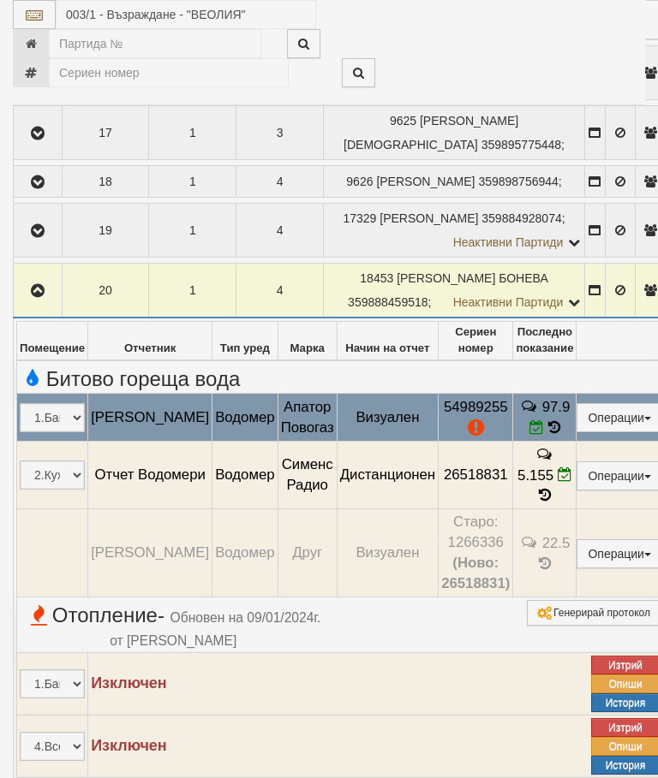
select select "10"
select select "1"
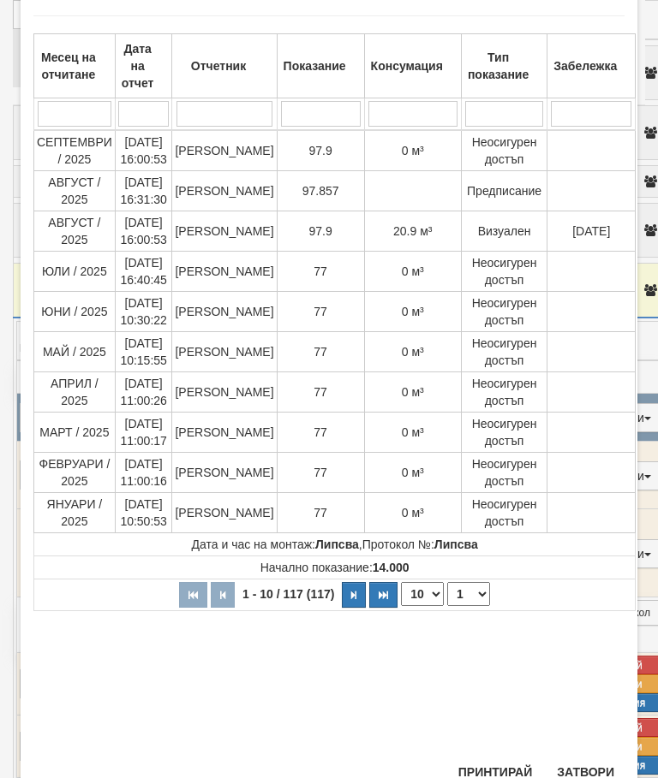
scroll to position [88, 0]
click at [588, 767] on button "Затвори" at bounding box center [585, 773] width 78 height 27
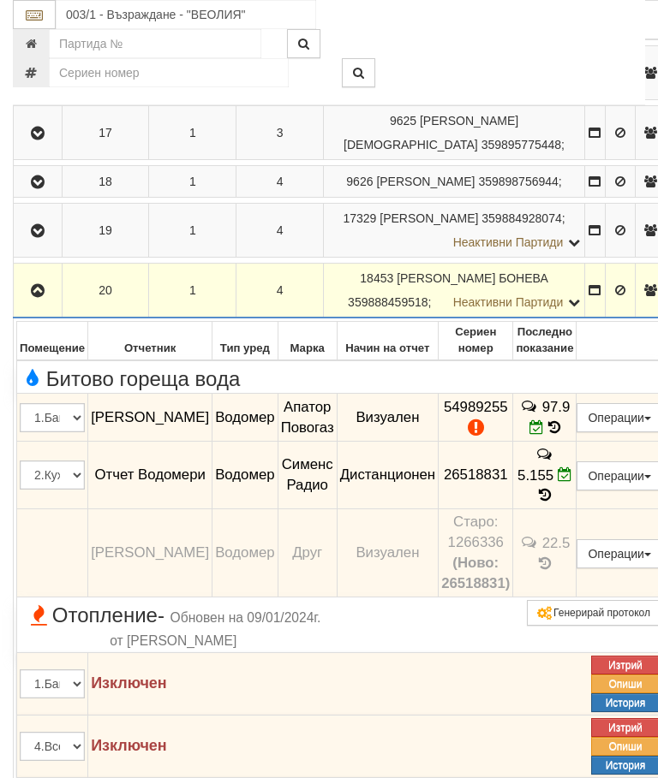
click at [0, 0] on button "Редакция / Протокол" at bounding box center [0, 0] width 0 height 0
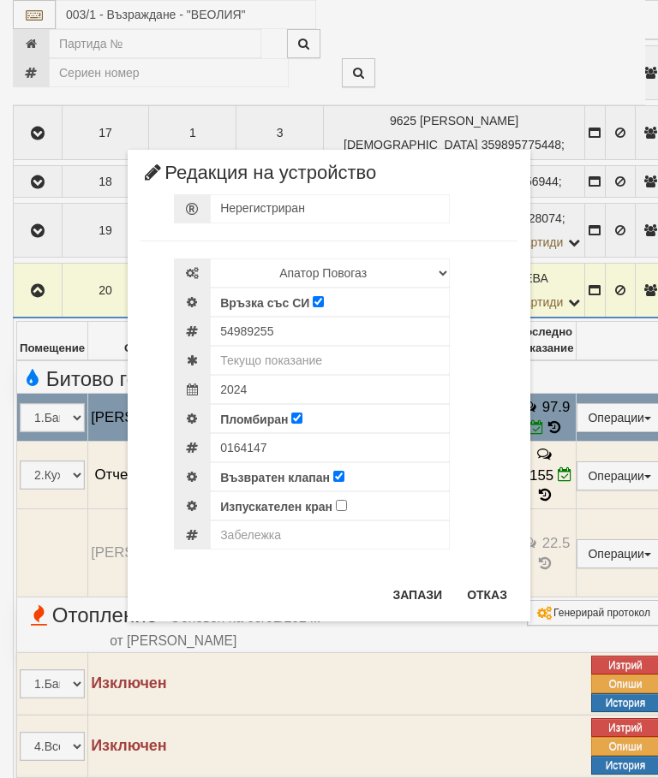
click at [489, 591] on button "Отказ" at bounding box center [486, 594] width 61 height 27
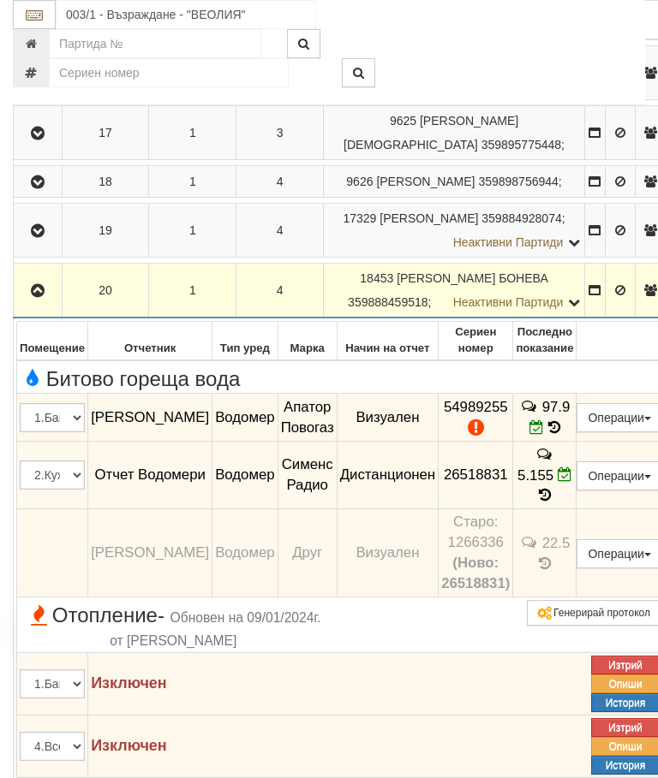
click at [37, 297] on icon "button" at bounding box center [37, 291] width 21 height 12
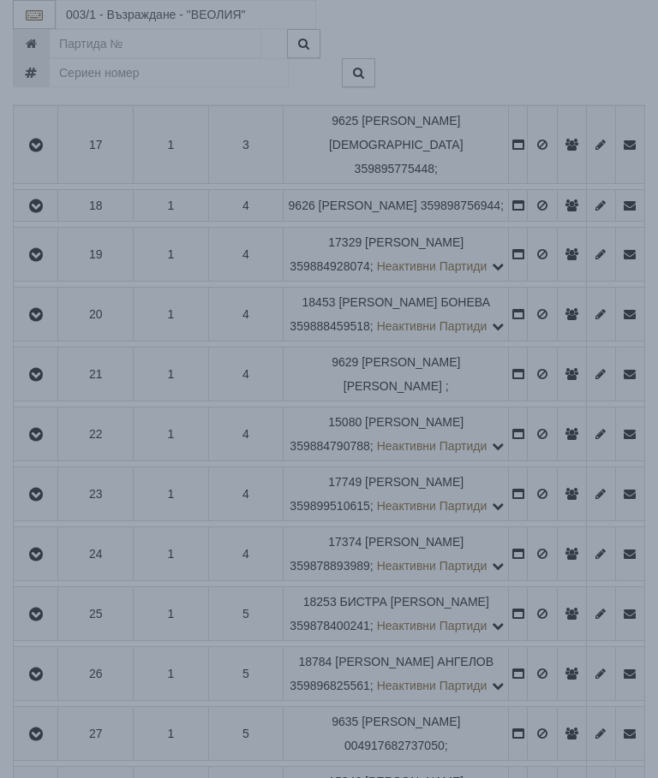
click at [544, 657] on div "× Зареждане... Данните за апартамента се зареждат. Моля изчакайте..." at bounding box center [329, 389] width 658 height 778
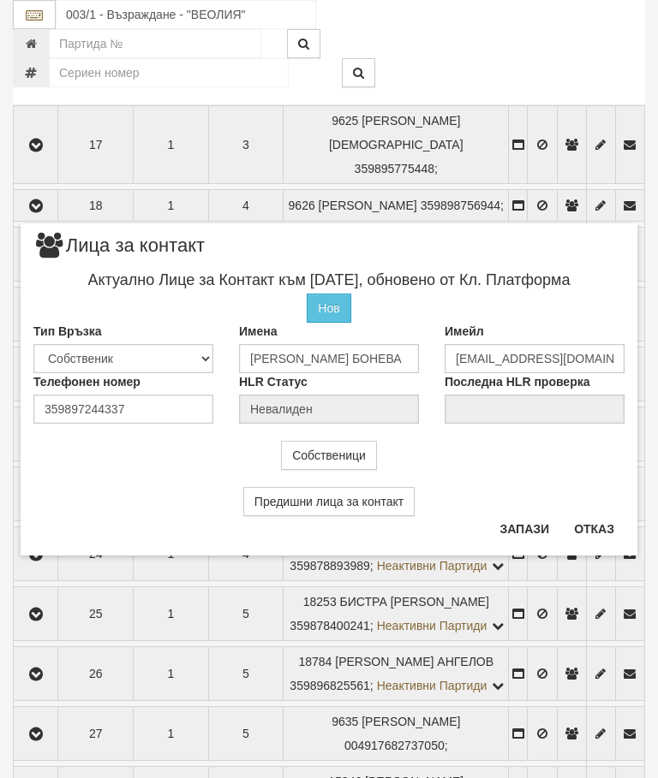
click at [593, 517] on button "Отказ" at bounding box center [594, 529] width 61 height 27
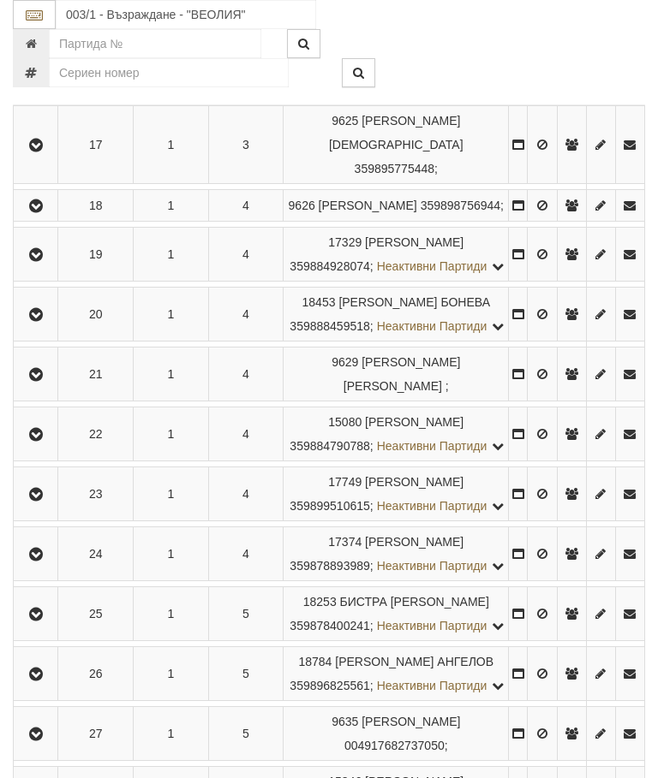
click at [39, 321] on icon "button" at bounding box center [36, 315] width 21 height 12
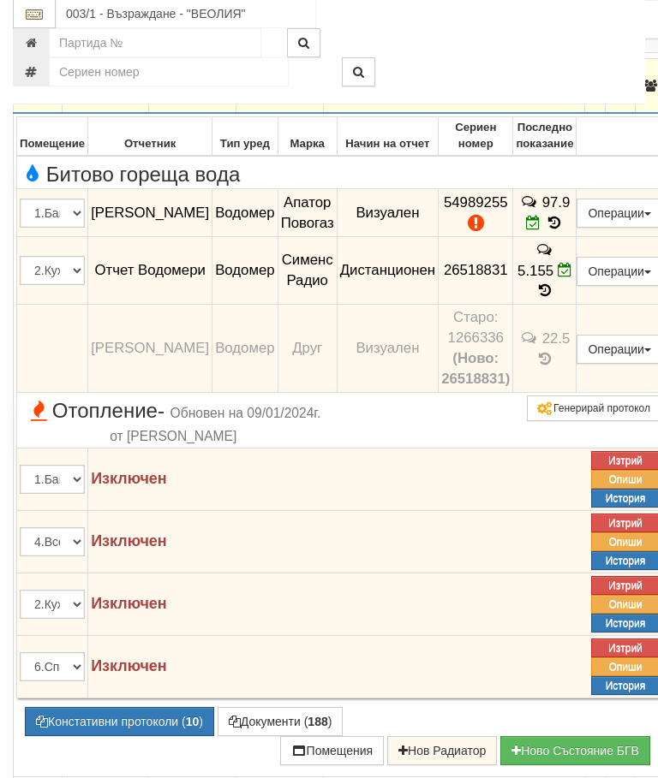
scroll to position [1456, 0]
click at [265, 737] on button "Документи ( 188 )" at bounding box center [281, 721] width 126 height 29
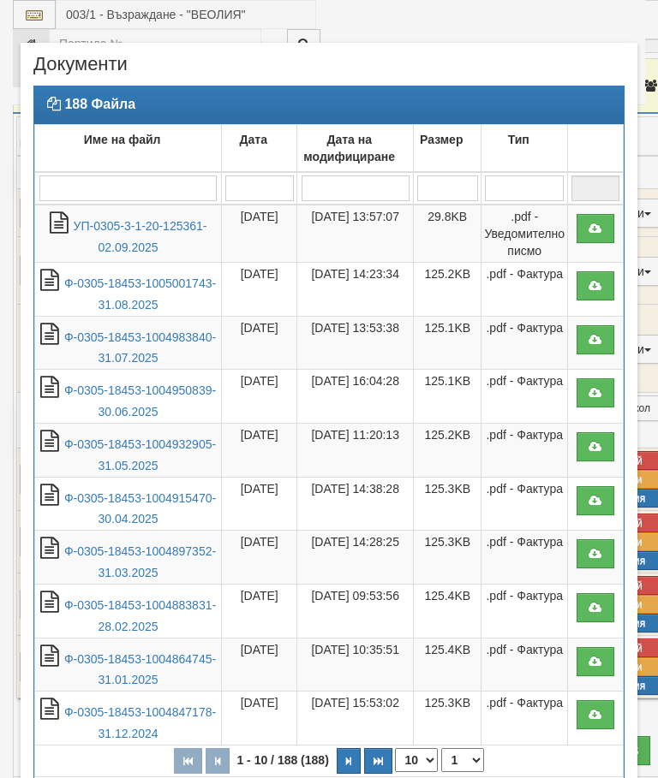
click at [144, 223] on link "УП-0305-3-1-20-125361-02.09.2025" at bounding box center [141, 236] width 134 height 35
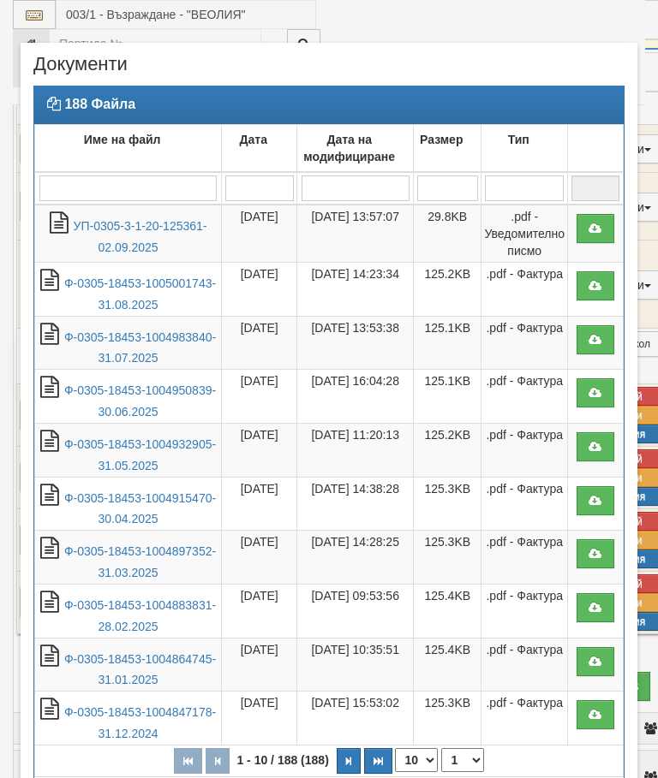
click at [154, 288] on link "Ф-0305-18453-1005001743-31.08.2025" at bounding box center [140, 294] width 152 height 35
click at [158, 393] on link "Ф-0305-18453-1004950839-30.06.2025" at bounding box center [140, 401] width 152 height 35
click at [147, 226] on link "УП-0305-3-1-20-125361-02.09.2025" at bounding box center [141, 236] width 134 height 35
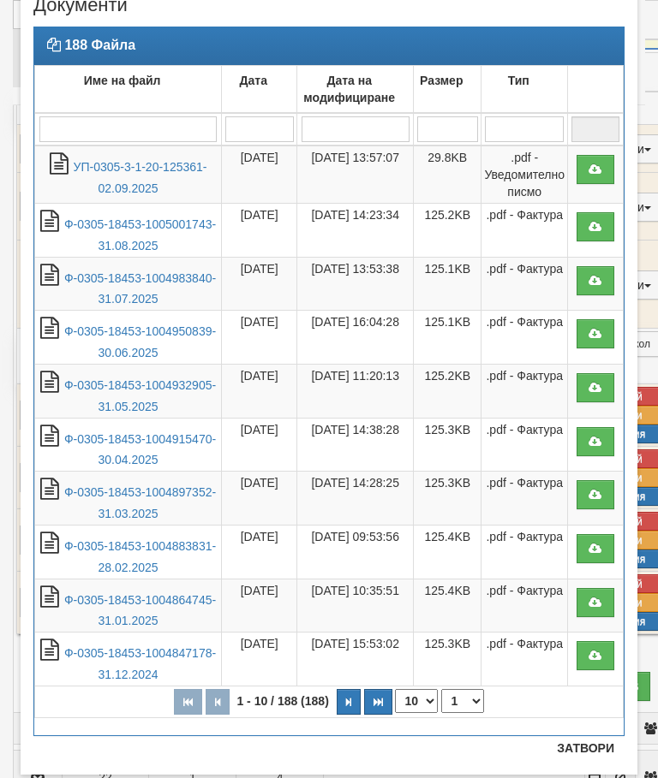
scroll to position [81, 0]
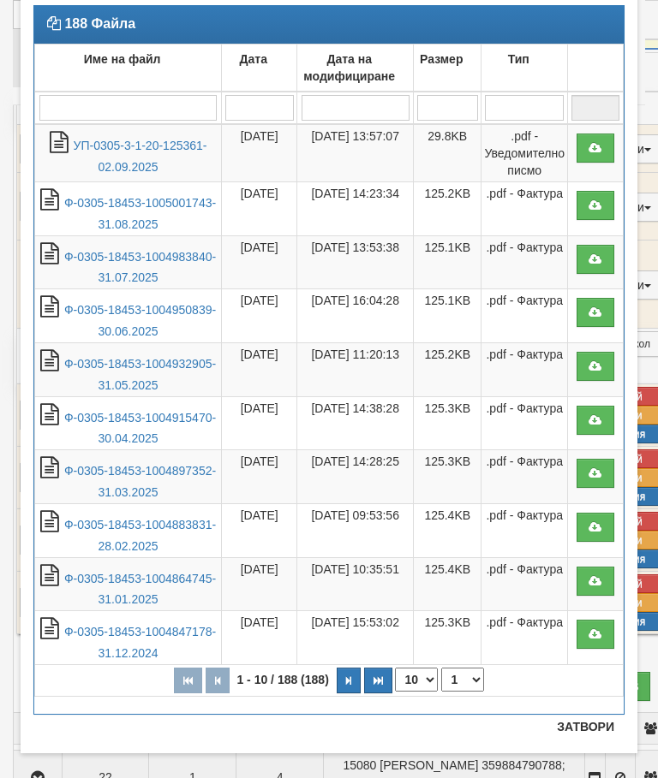
click at [580, 722] on button "Затвори" at bounding box center [585, 726] width 78 height 27
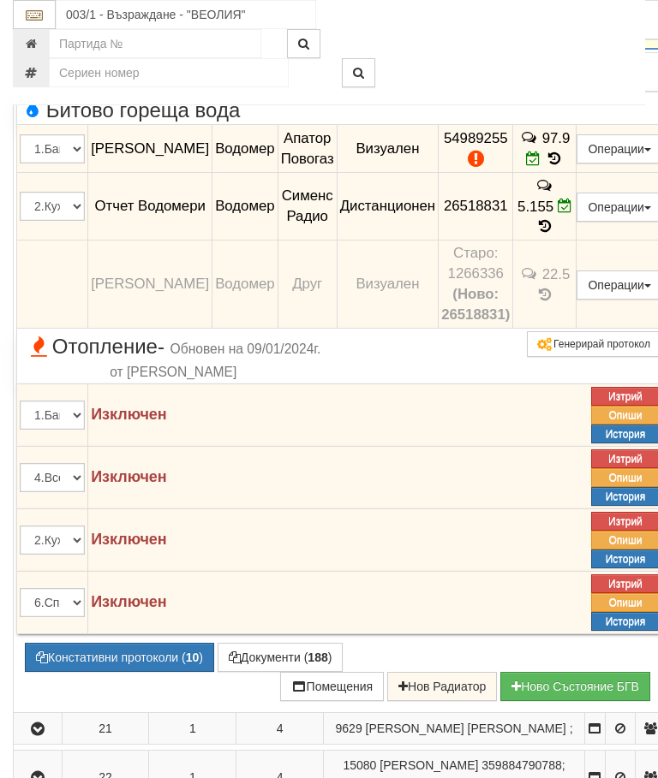
click at [43, 34] on button "button" at bounding box center [37, 22] width 43 height 26
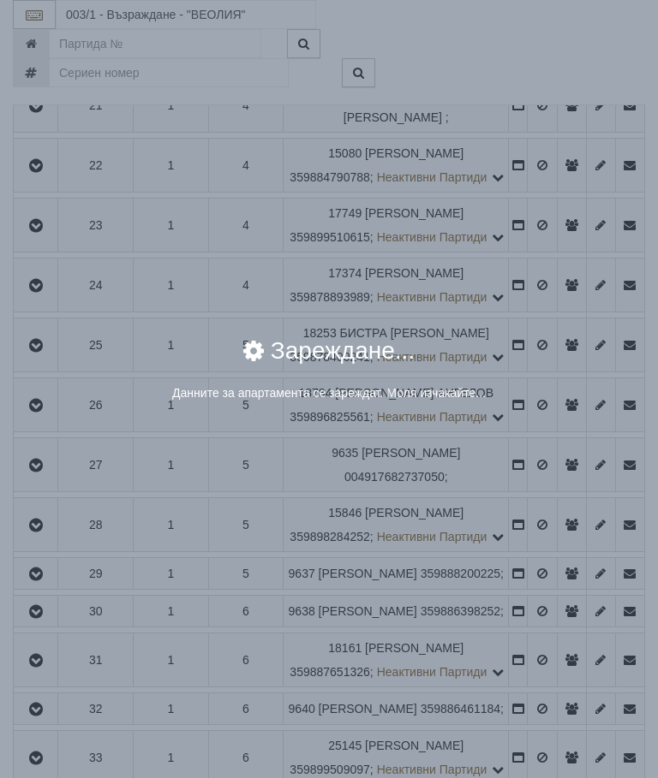
click at [551, 386] on div "Данните за апартамента се зареждат. Моля изчакайте..." at bounding box center [328, 393] width 591 height 17
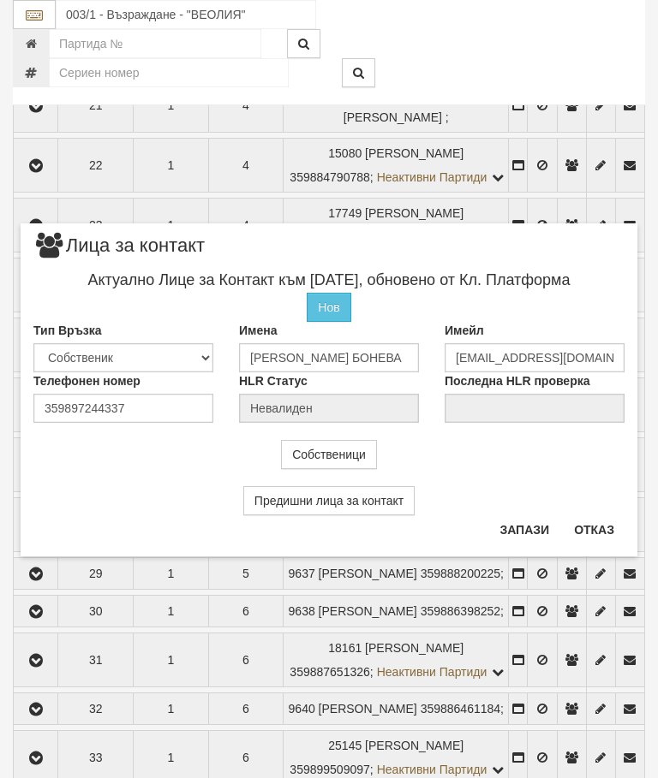
click at [596, 523] on button "Отказ" at bounding box center [594, 529] width 61 height 27
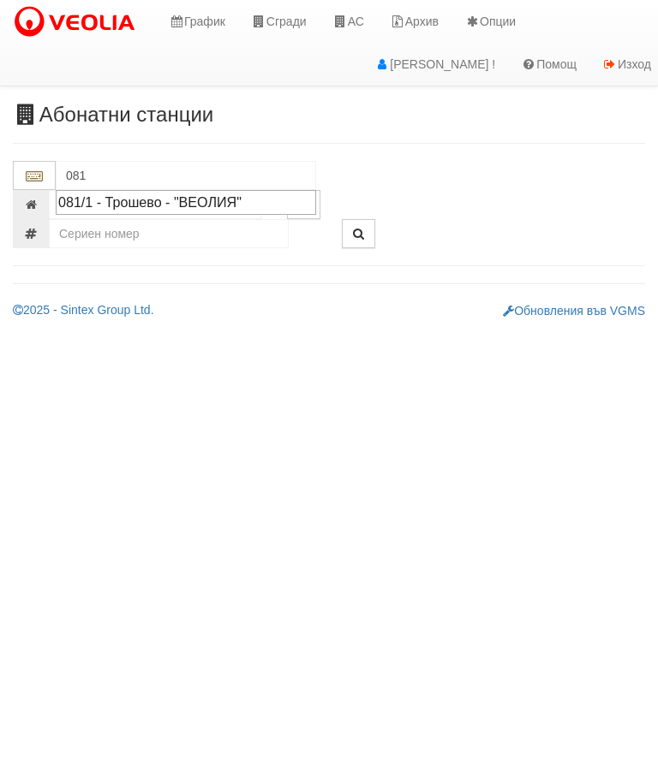
click at [247, 200] on div "081/1 - Трошево - "ВЕОЛИЯ"" at bounding box center [185, 203] width 255 height 20
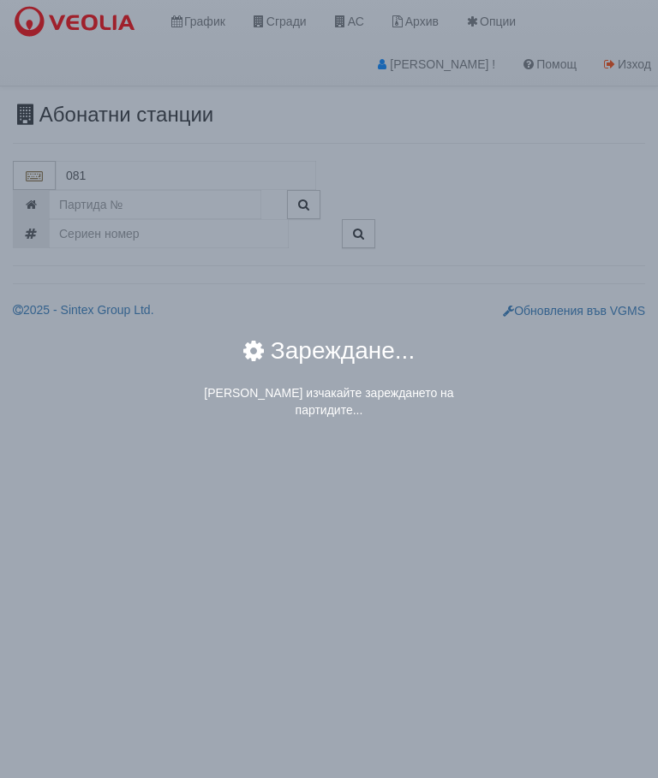
type input "081/1 - Трошево - "ВЕОЛИЯ""
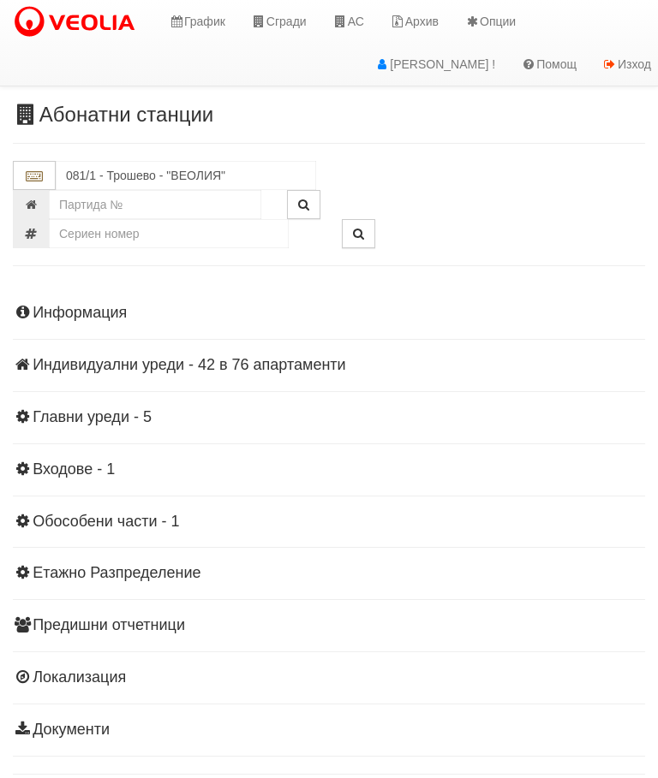
click at [248, 347] on div "Информация Параметри Брой Апартаменти: 76 Ползватели 08/2025 38 % 0 % 143" at bounding box center [329, 519] width 632 height 473
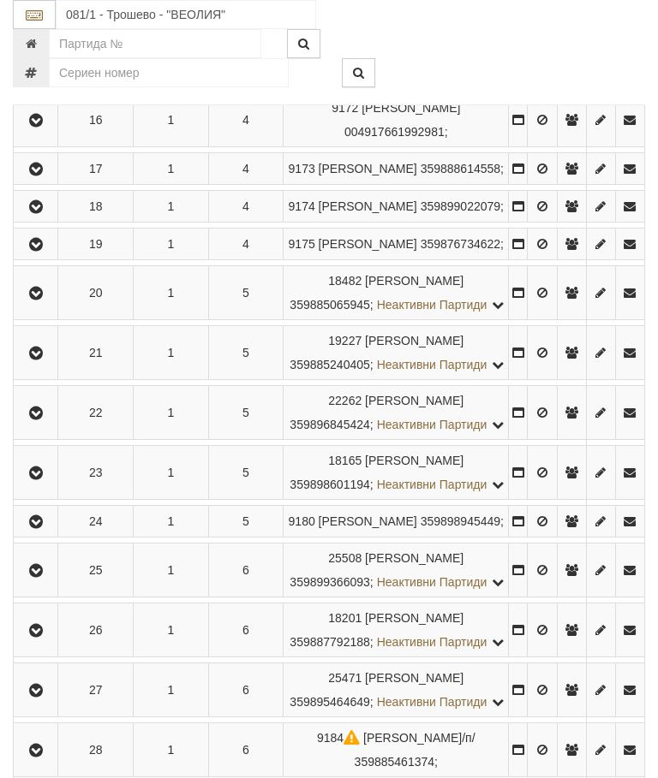
scroll to position [1265, 0]
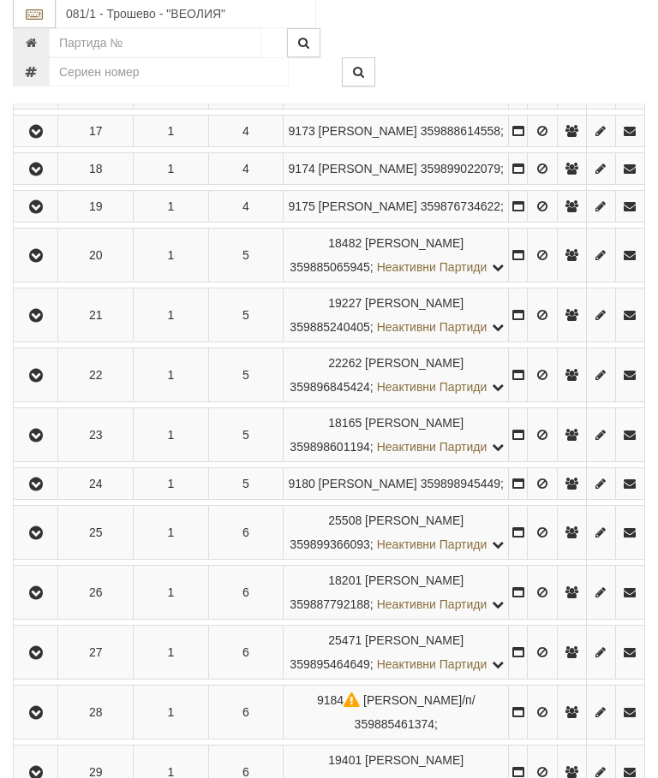
click at [43, 323] on icon "button" at bounding box center [36, 317] width 21 height 12
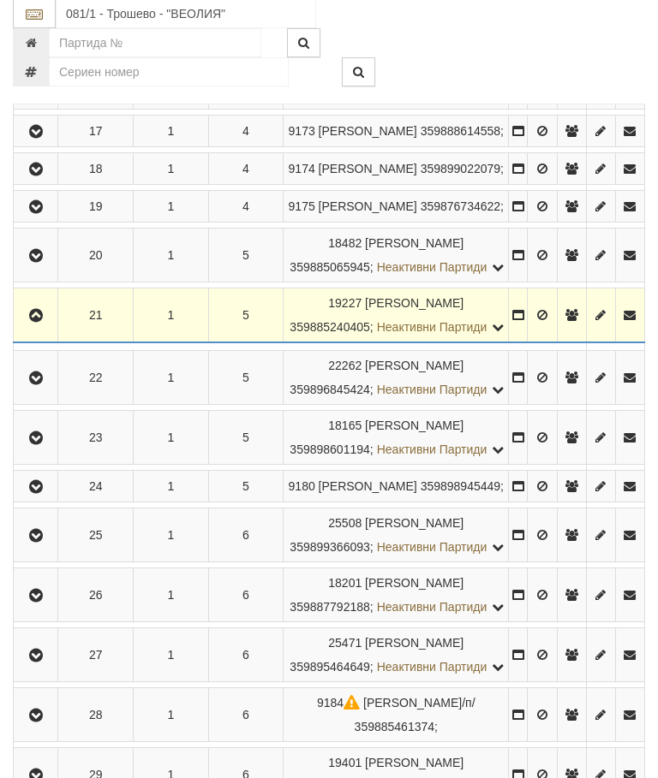
scroll to position [1266, 0]
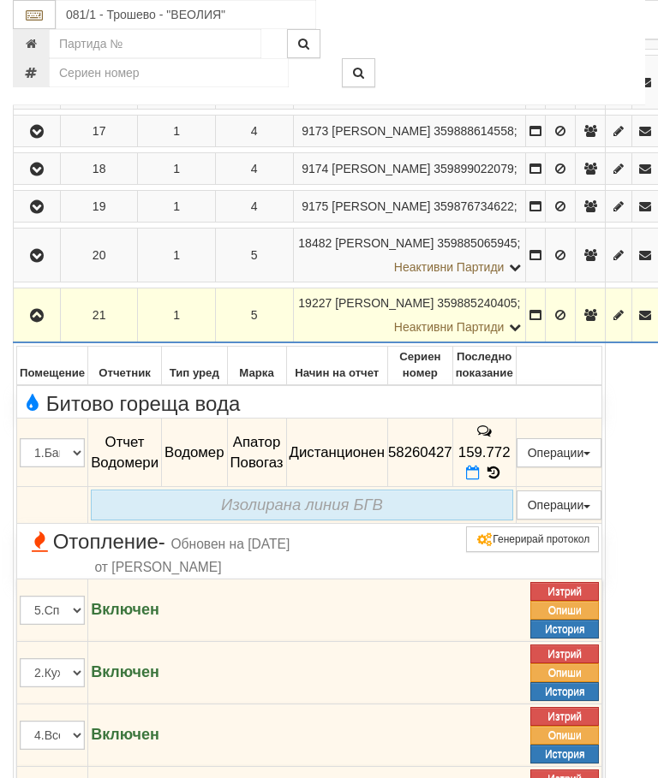
click at [503, 480] on icon at bounding box center [493, 473] width 19 height 15
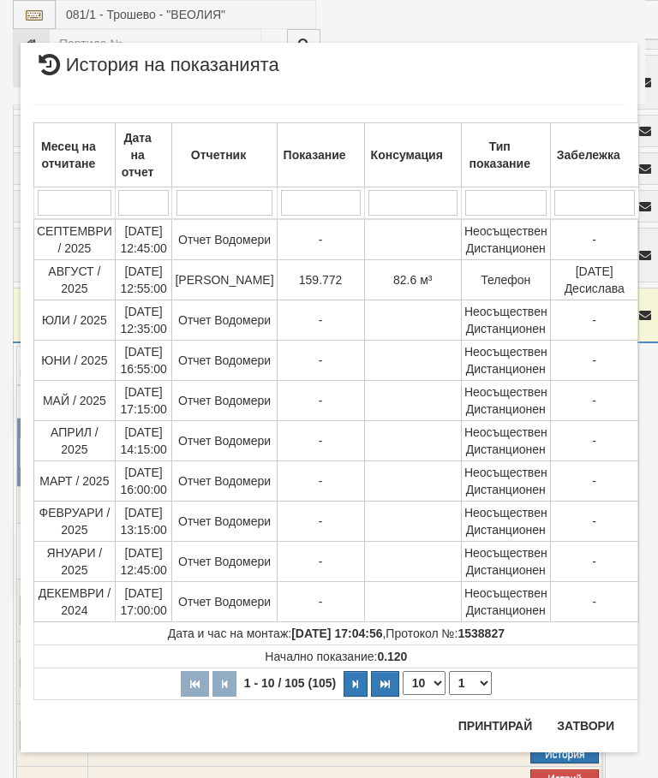
click at [584, 723] on button "Затвори" at bounding box center [585, 726] width 78 height 27
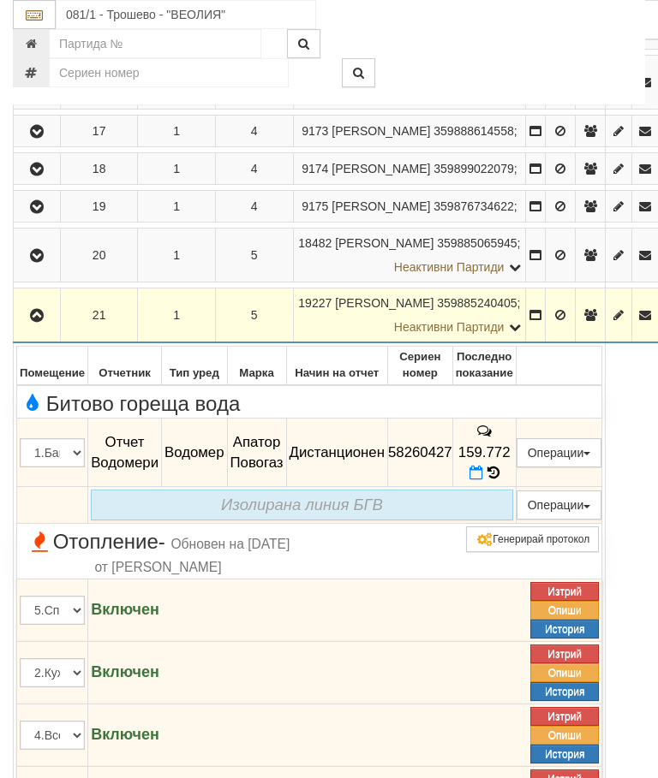
click at [36, 322] on icon "button" at bounding box center [37, 316] width 21 height 12
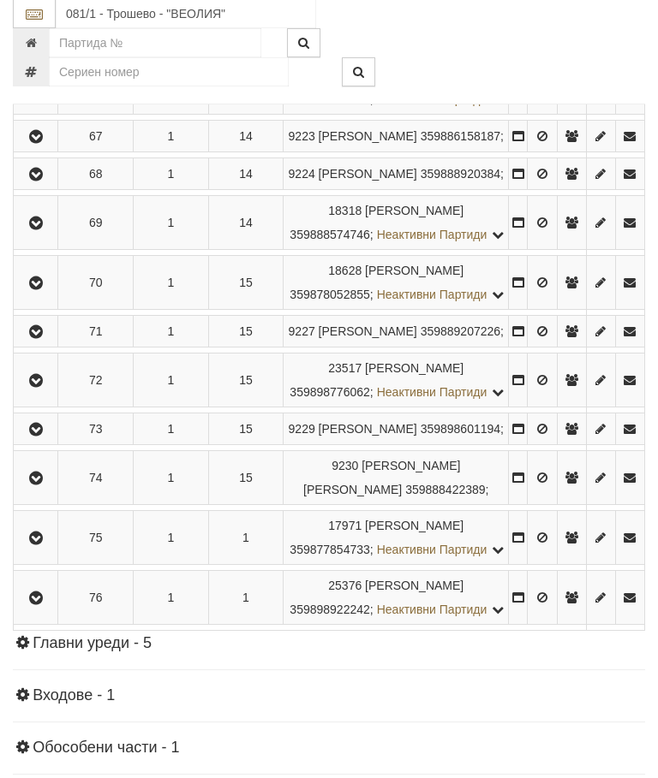
scroll to position [3859, 0]
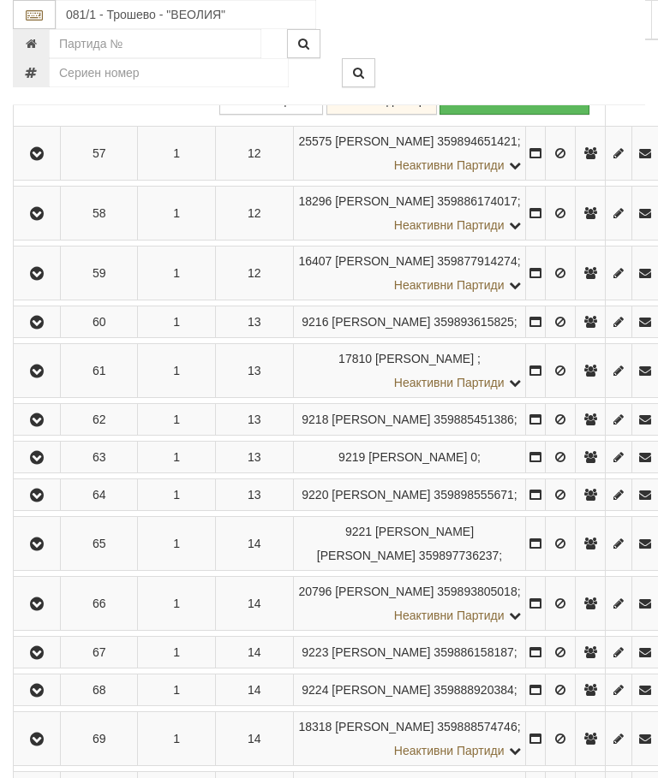
click at [128, 86] on button "Констативни протоколи ( 2 )" at bounding box center [116, 71] width 182 height 29
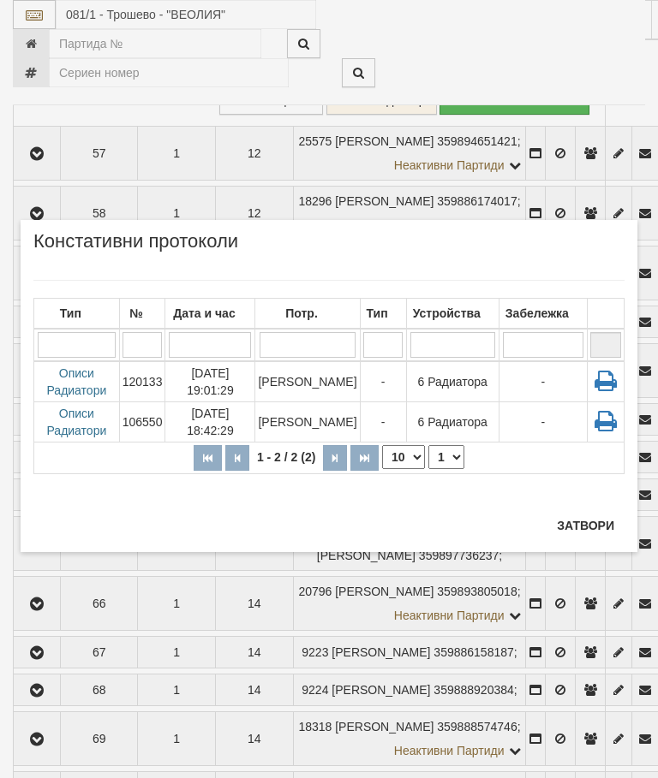
click at [575, 526] on button "Затвори" at bounding box center [585, 525] width 78 height 27
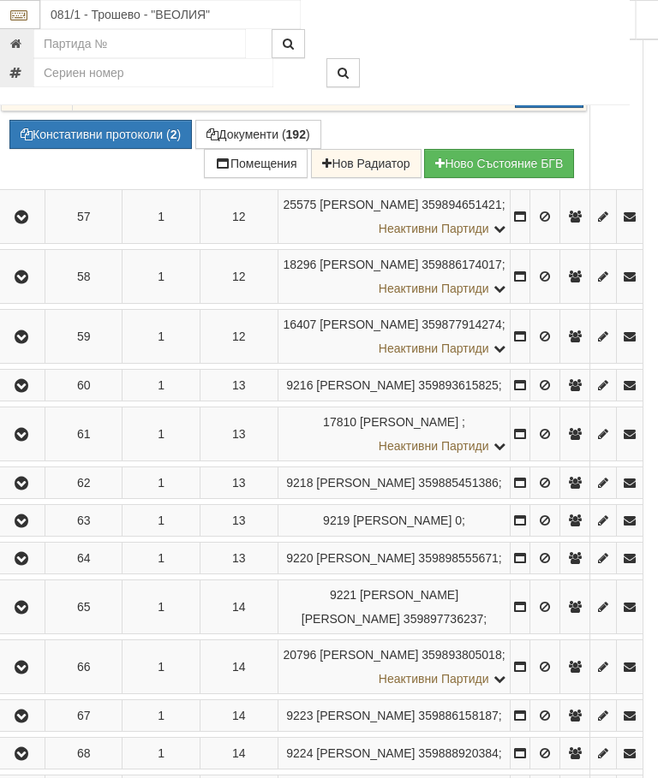
scroll to position [3796, 15]
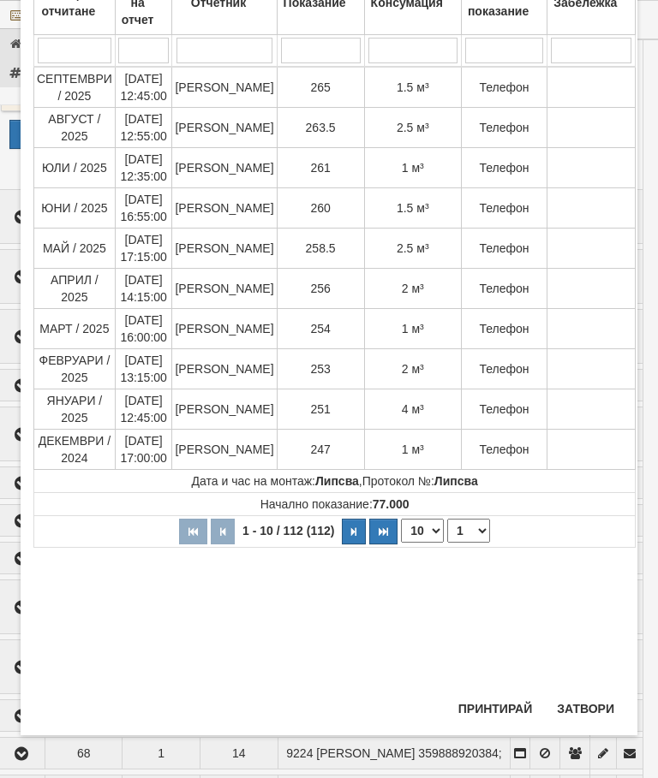
scroll to position [152, 0]
click at [590, 713] on button "Затвори" at bounding box center [585, 708] width 78 height 27
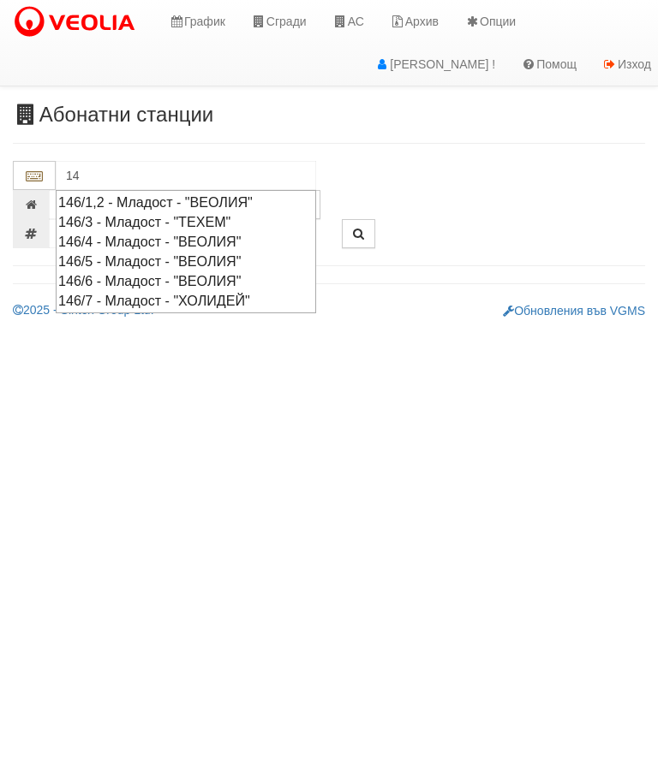
type input "1"
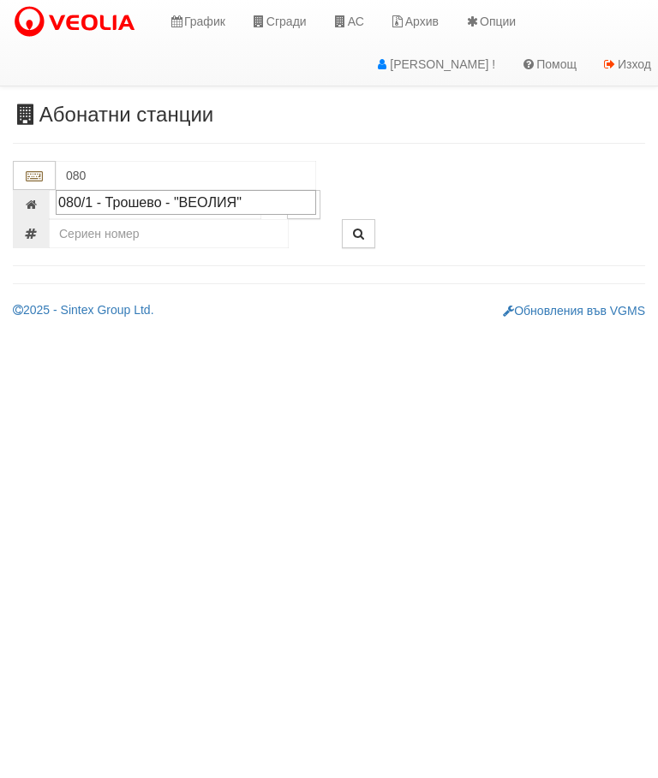
click at [241, 193] on div "080/1 - Трошево - "ВЕОЛИЯ"" at bounding box center [185, 203] width 255 height 20
type input "080/1 - Трошево - "ВЕОЛИЯ""
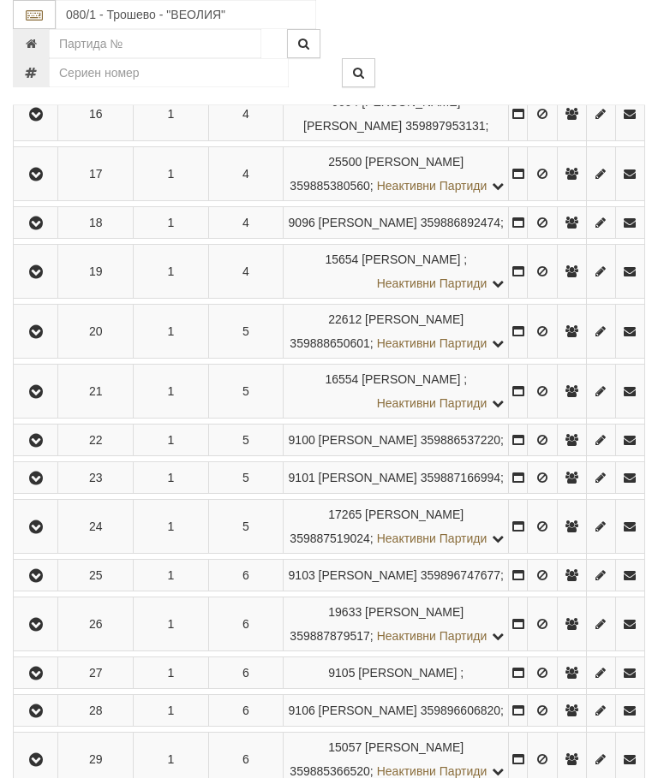
scroll to position [1157, 0]
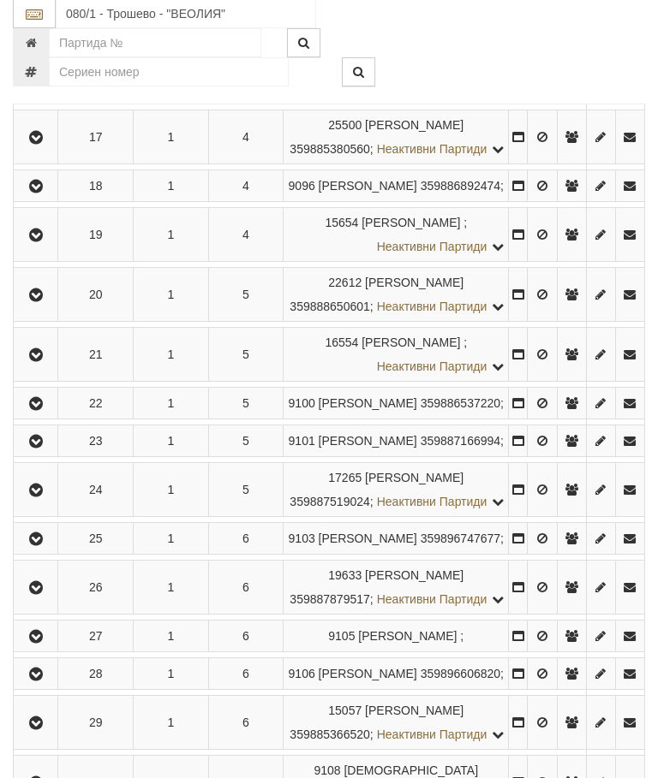
click at [39, 194] on icon "button" at bounding box center [36, 188] width 21 height 12
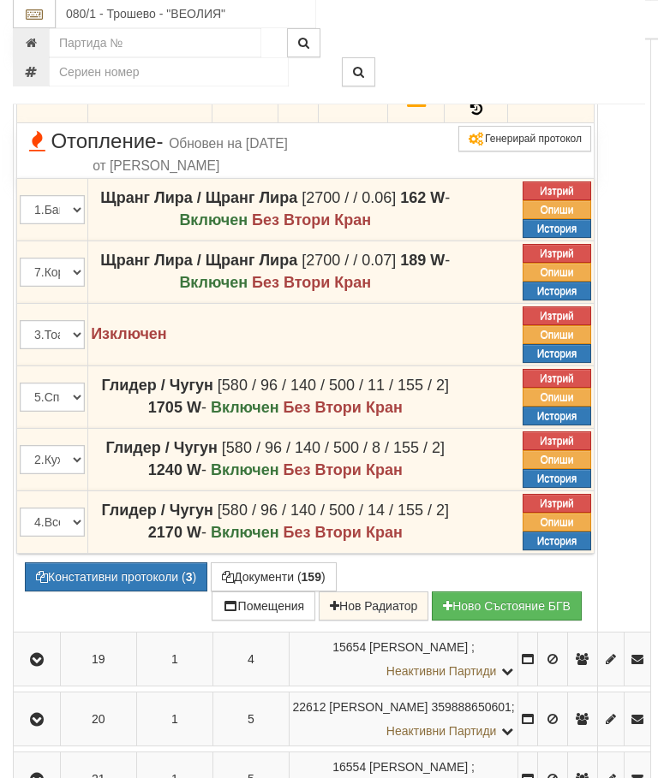
scroll to position [1386, 0]
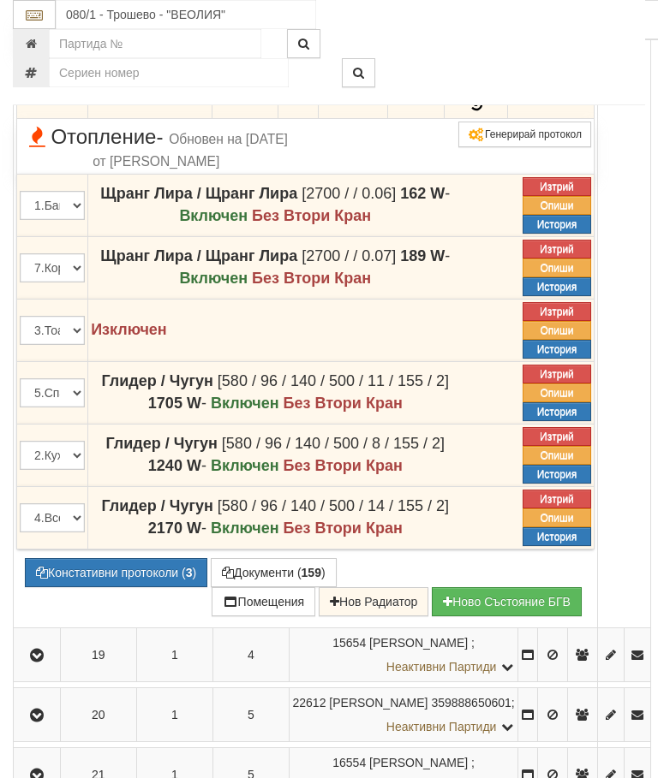
click at [119, 587] on button "Констативни протоколи ( 3 )" at bounding box center [116, 572] width 182 height 29
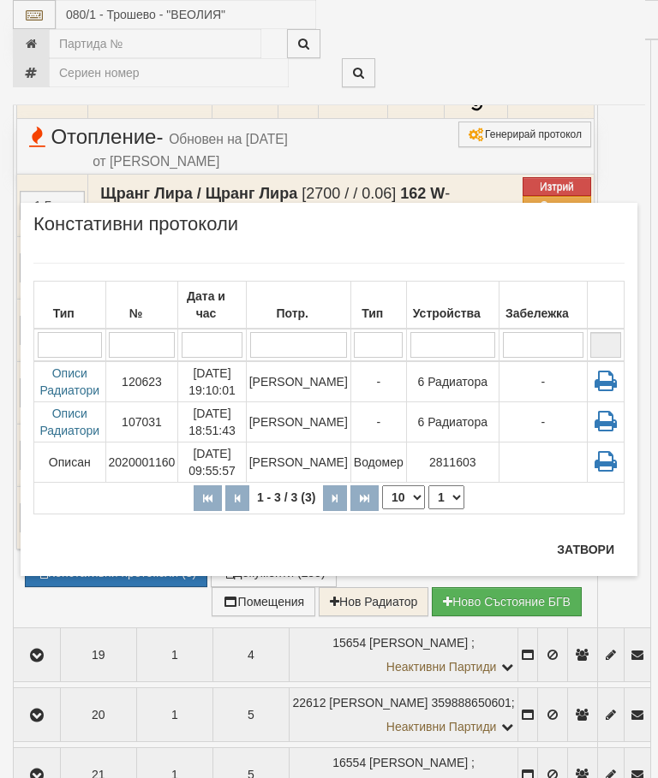
click at [378, 382] on td "-" at bounding box center [378, 381] width 56 height 41
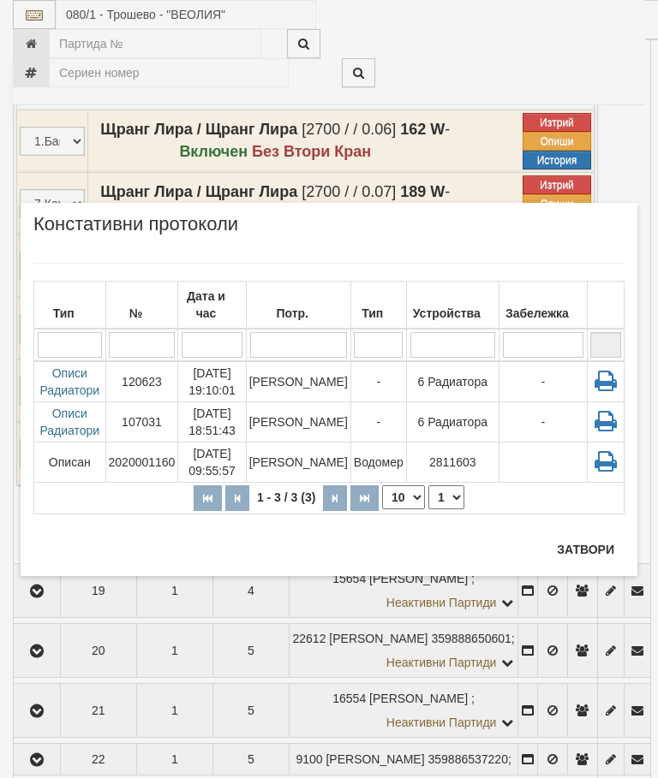
click at [591, 546] on button "Затвори" at bounding box center [585, 549] width 78 height 27
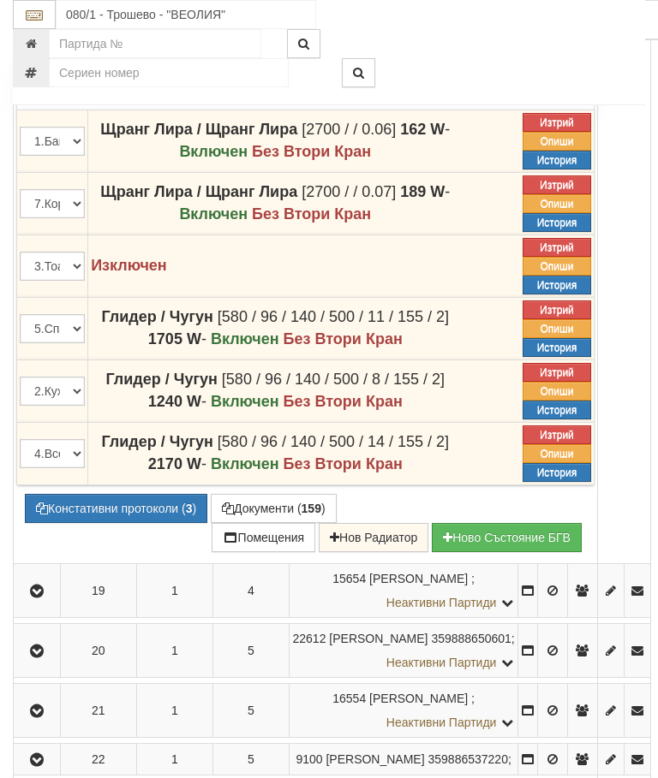
click at [508, 55] on td "183.7" at bounding box center [475, 20] width 63 height 69
click at [483, 49] on icon at bounding box center [476, 41] width 14 height 16
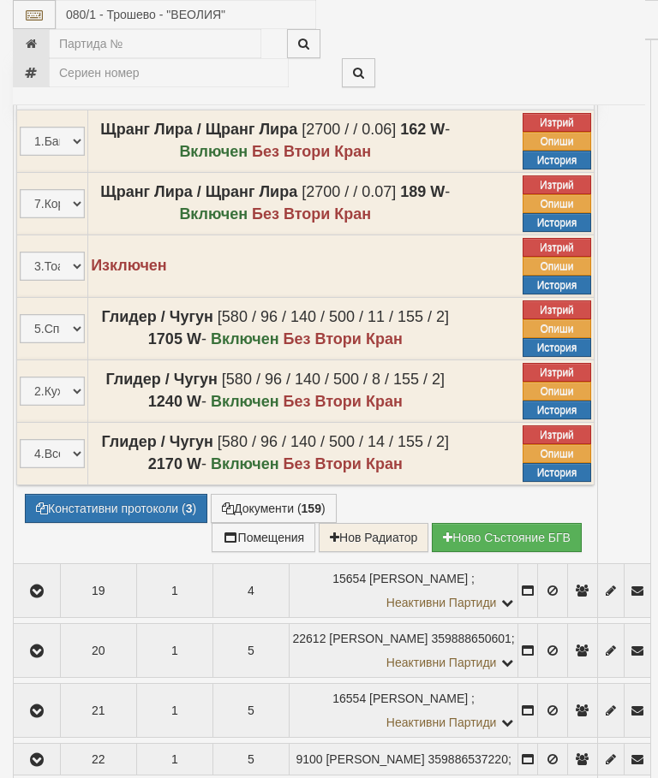
select select "10"
select select "1"
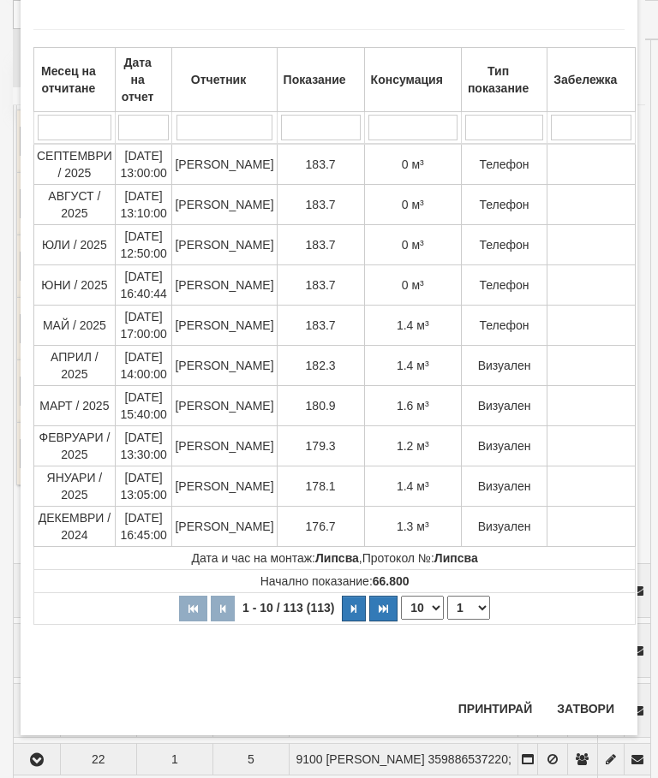
scroll to position [1586, 0]
click at [582, 721] on button "Затвори" at bounding box center [585, 708] width 78 height 27
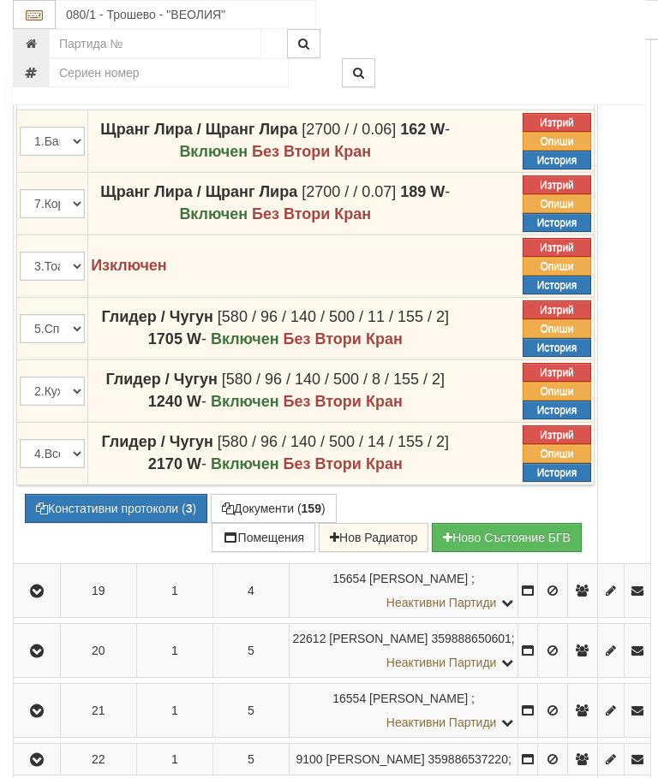
click at [570, 59] on div at bounding box center [493, 72] width 329 height 29
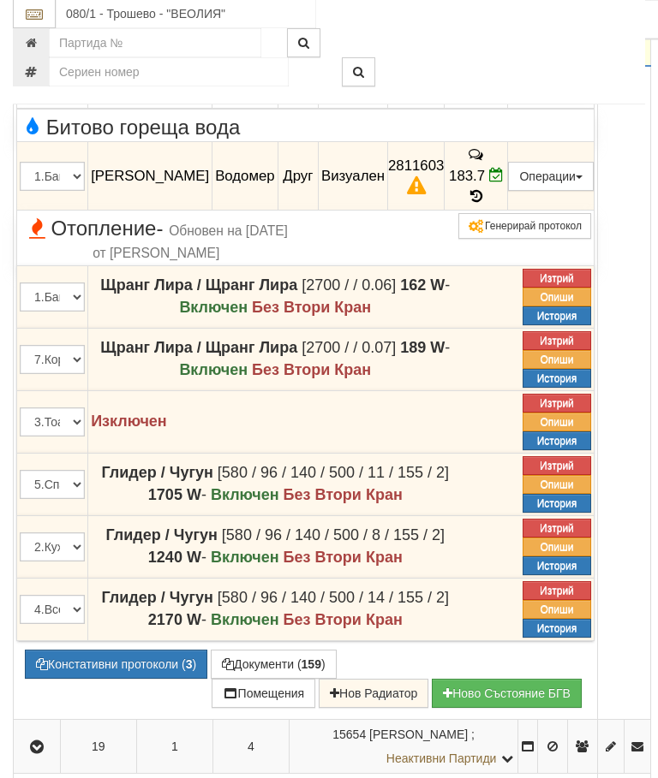
scroll to position [1294, 0]
click at [31, 57] on icon "button" at bounding box center [37, 51] width 21 height 12
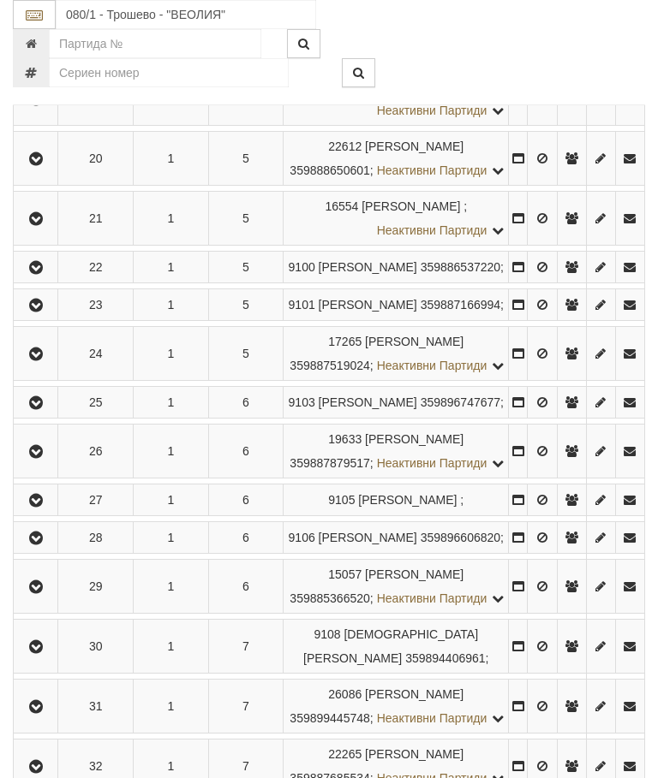
click at [44, 165] on icon "button" at bounding box center [36, 159] width 21 height 12
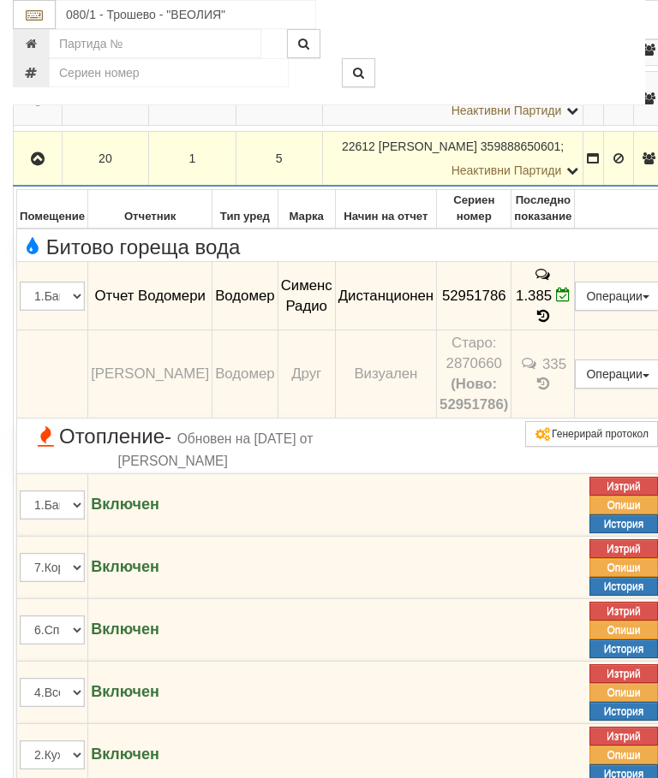
click at [41, 171] on button "button" at bounding box center [37, 159] width 43 height 26
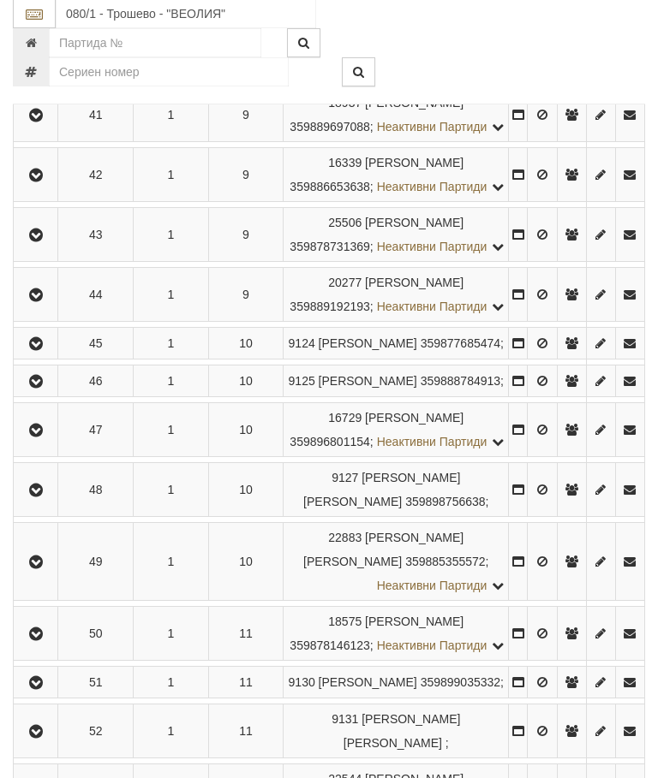
scroll to position [2430, 0]
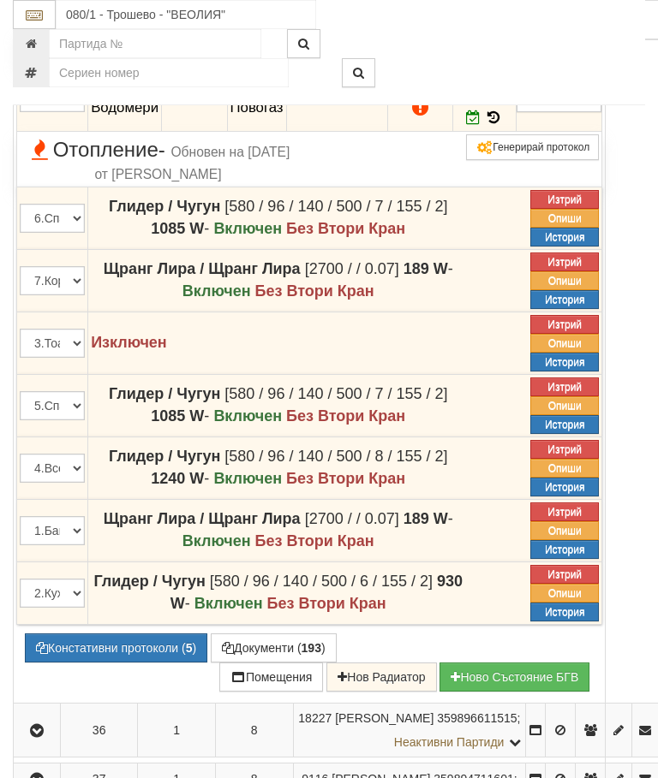
scroll to position [2284, 0]
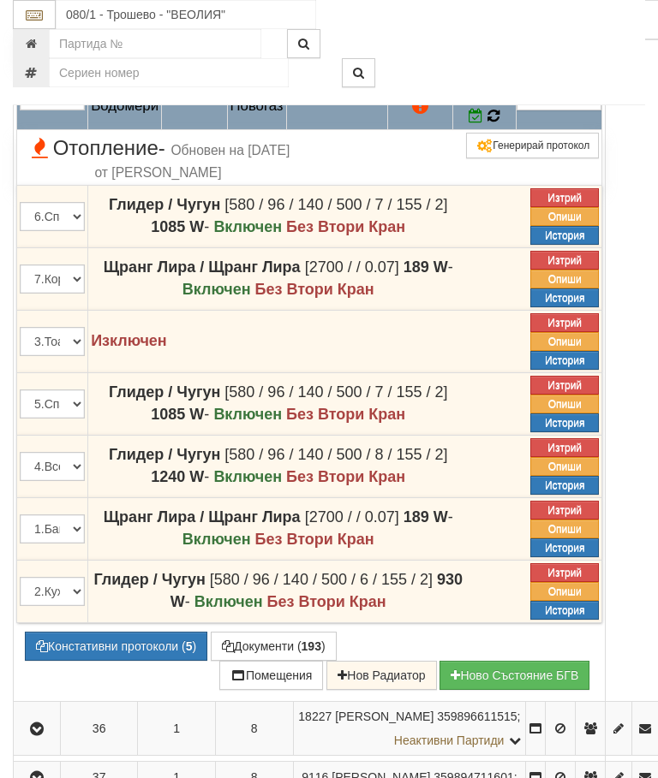
click at [500, 123] on icon at bounding box center [493, 115] width 14 height 15
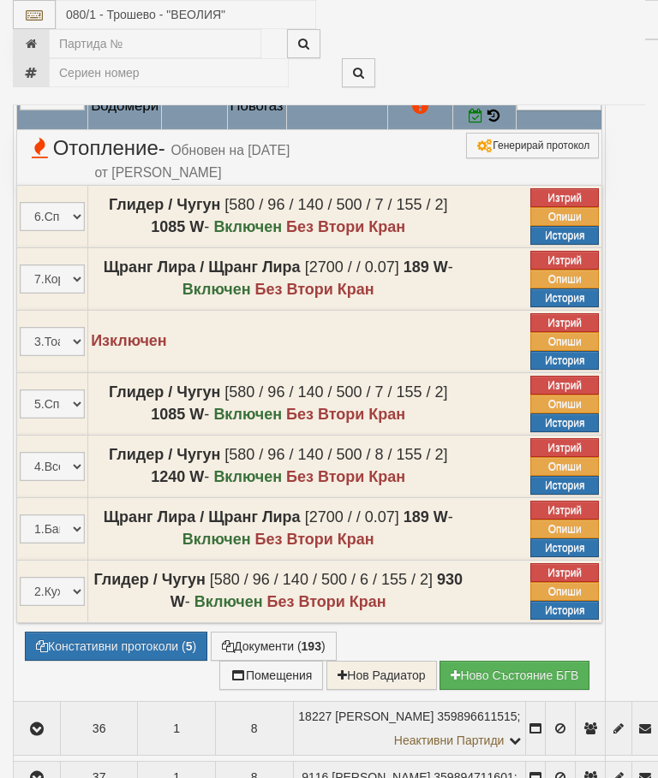
select select "10"
select select "1"
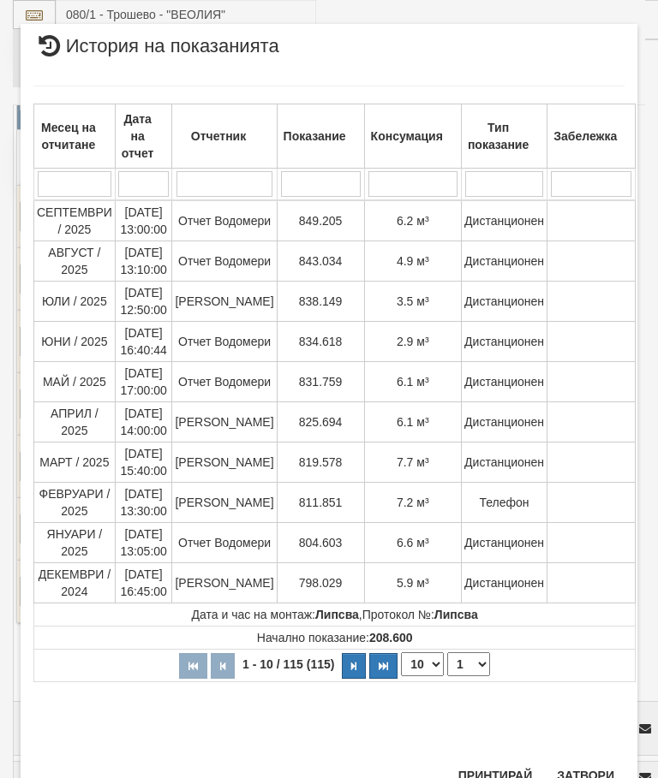
scroll to position [1459, 0]
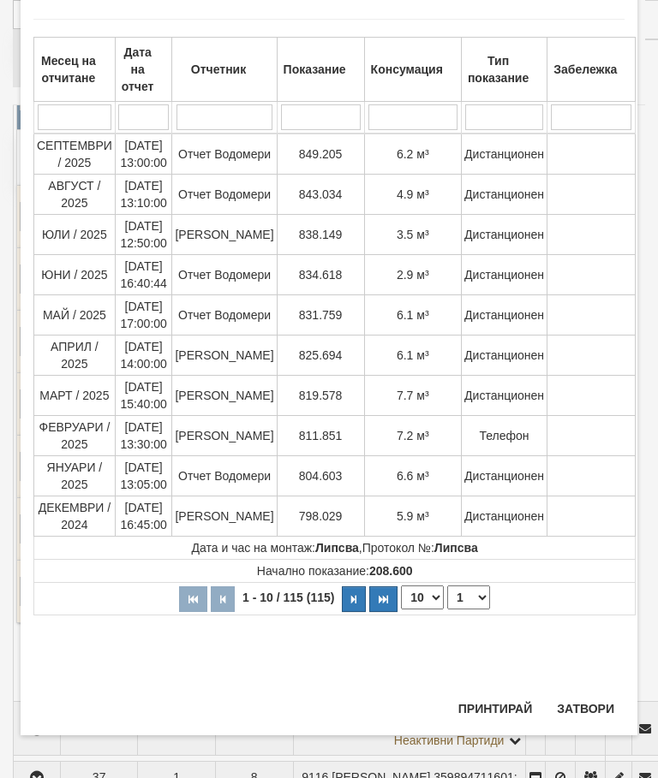
click at [585, 705] on button "Затвори" at bounding box center [585, 708] width 78 height 27
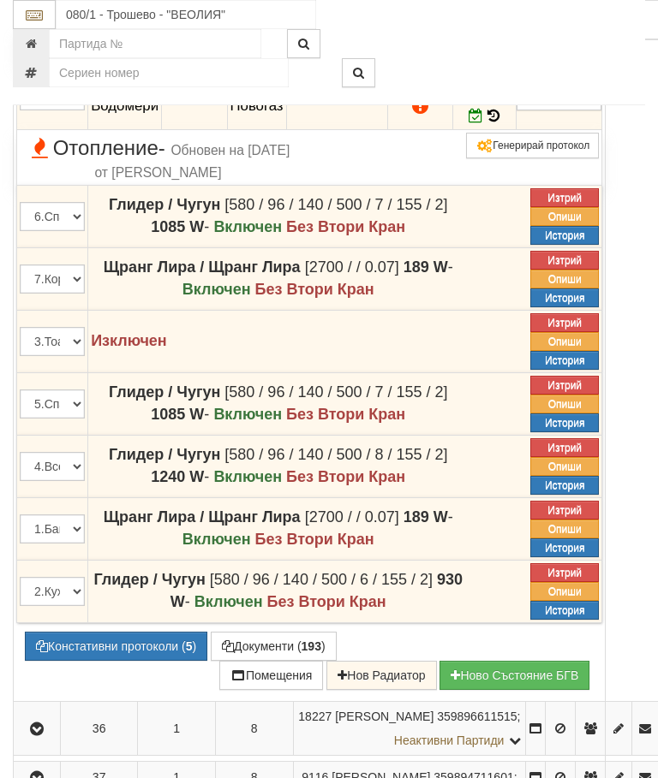
click at [0, 0] on button "Редакция / Протокол" at bounding box center [0, 0] width 0 height 0
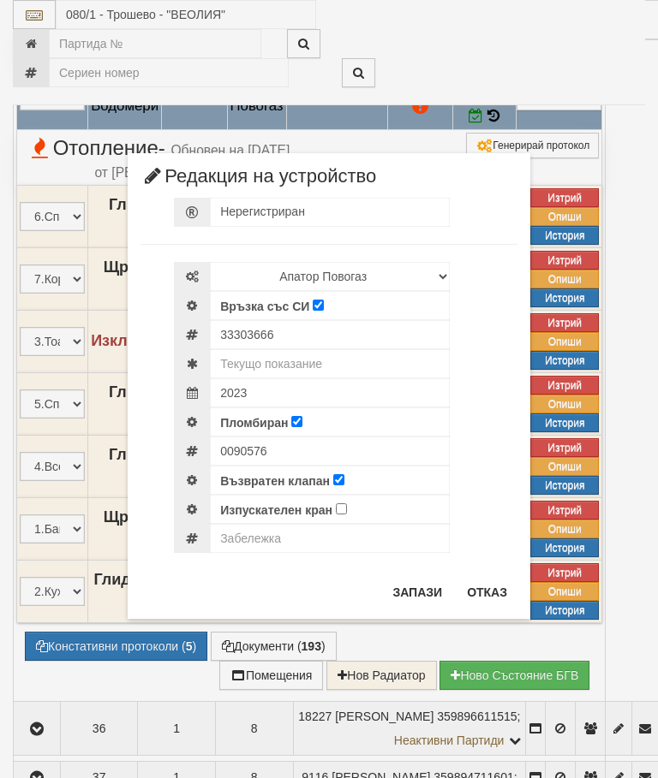
click at [492, 591] on button "Отказ" at bounding box center [486, 592] width 61 height 27
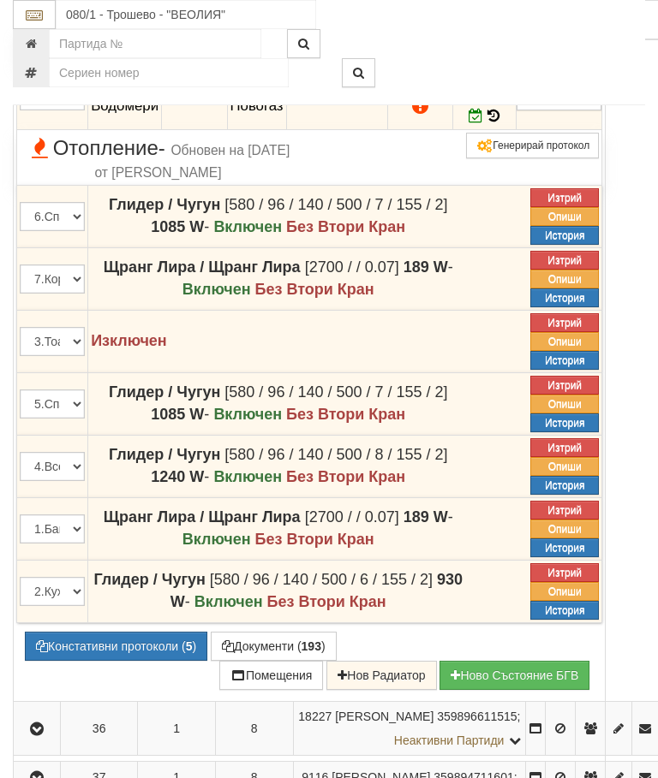
scroll to position [2382, 0]
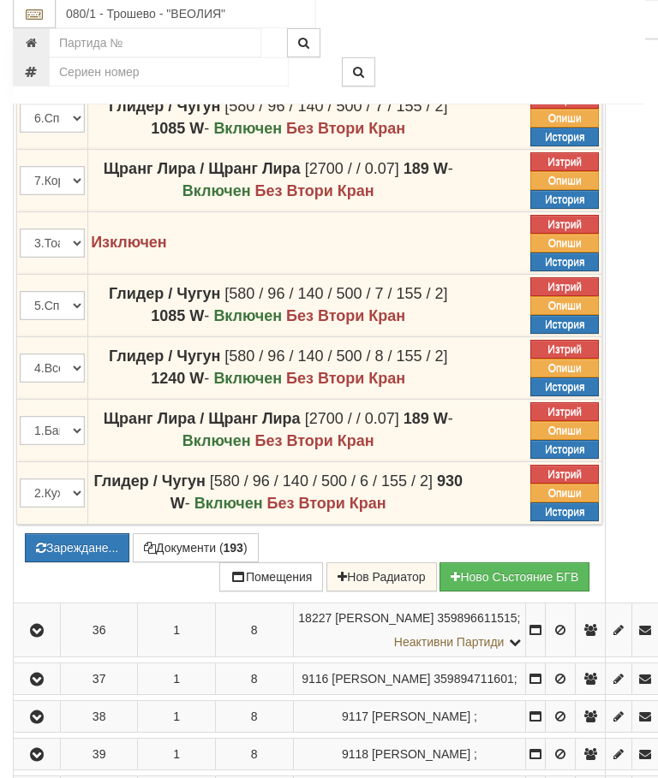
click at [129, 564] on button "Зареждане..." at bounding box center [77, 548] width 104 height 29
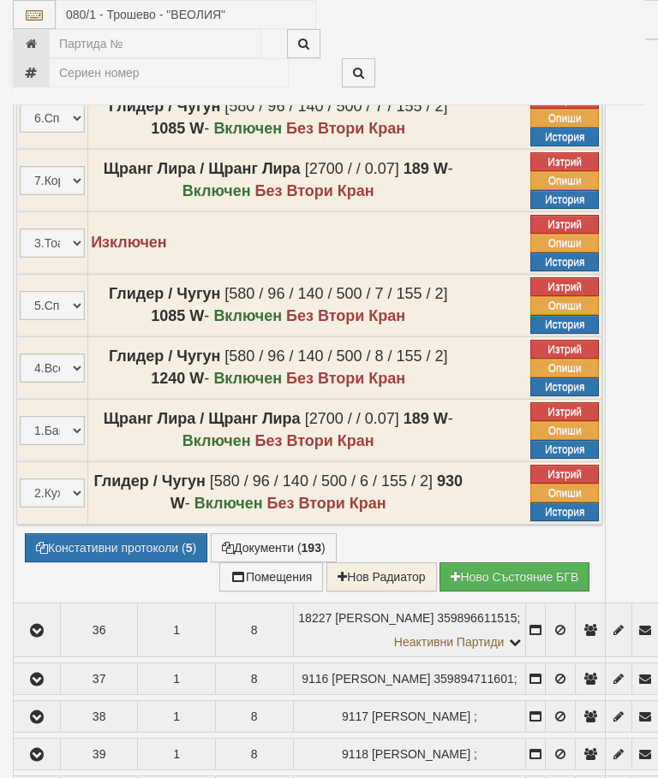
select select "10"
select select "1"
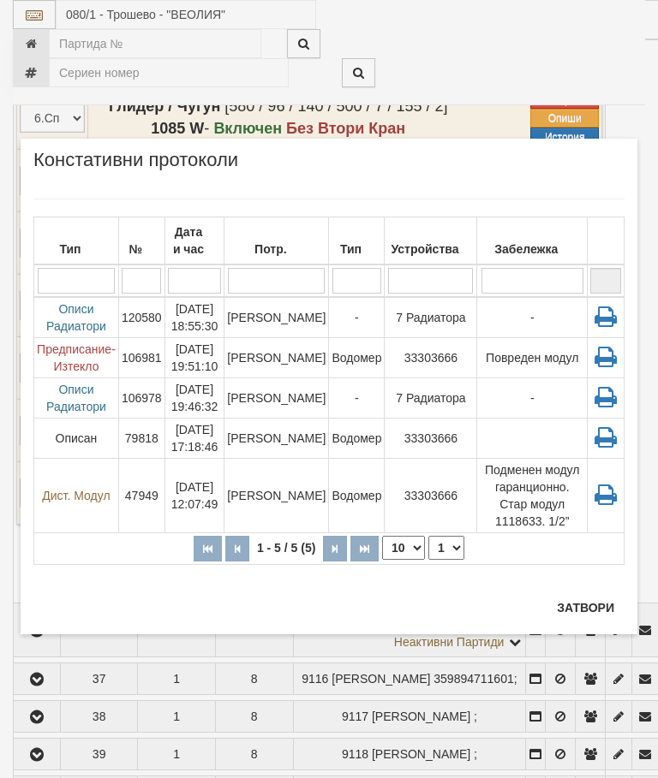
click at [588, 605] on button "Затвори" at bounding box center [585, 607] width 78 height 27
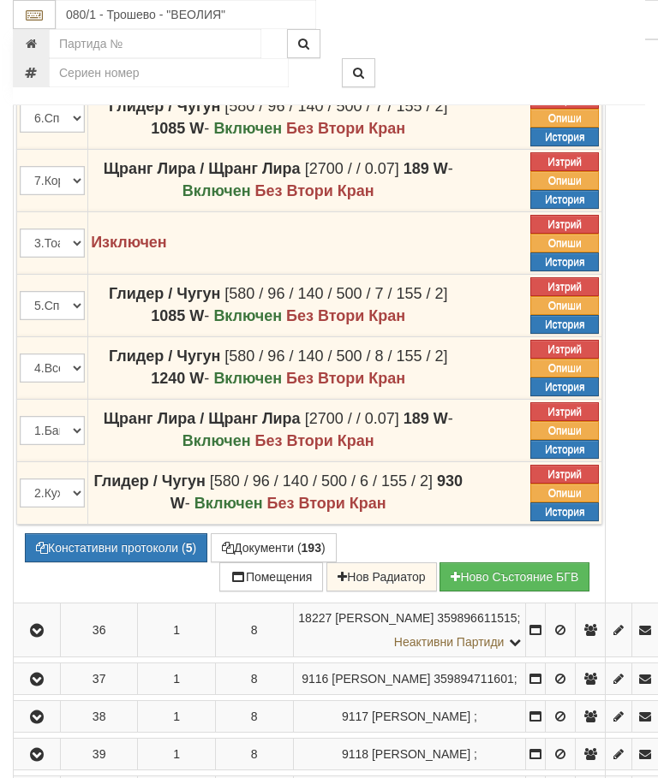
click at [501, 26] on icon at bounding box center [493, 17] width 15 height 17
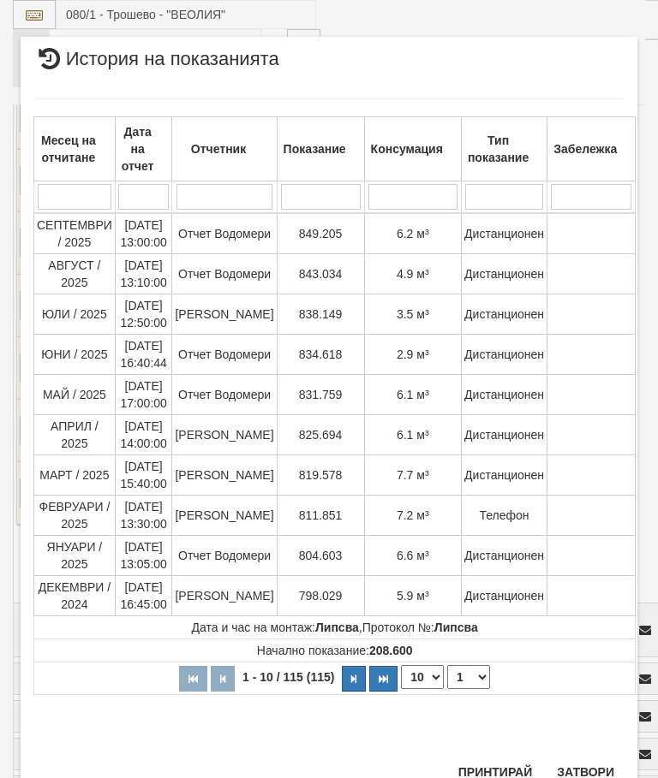
scroll to position [1681, 0]
click at [472, 669] on select "1 2 3 4 5 6 7 8 9 10 11 12" at bounding box center [468, 678] width 43 height 24
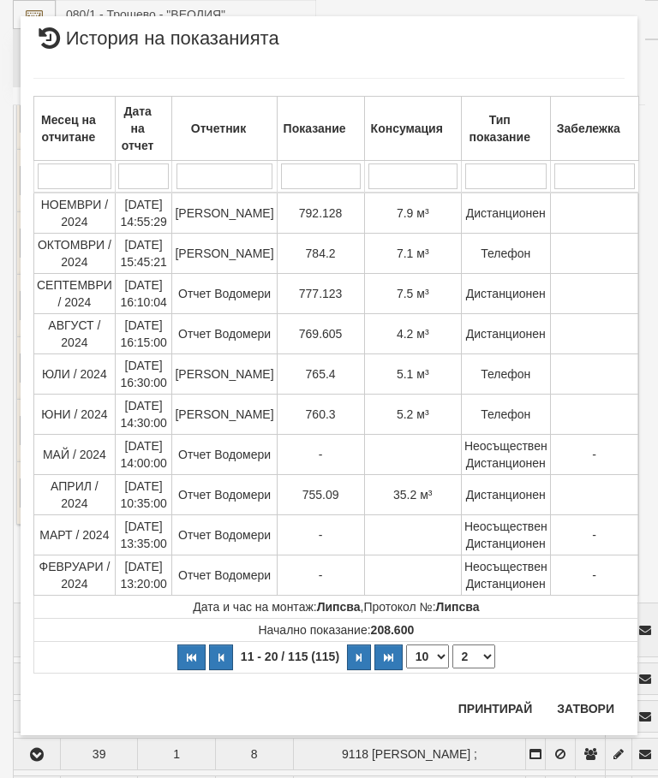
scroll to position [0, 0]
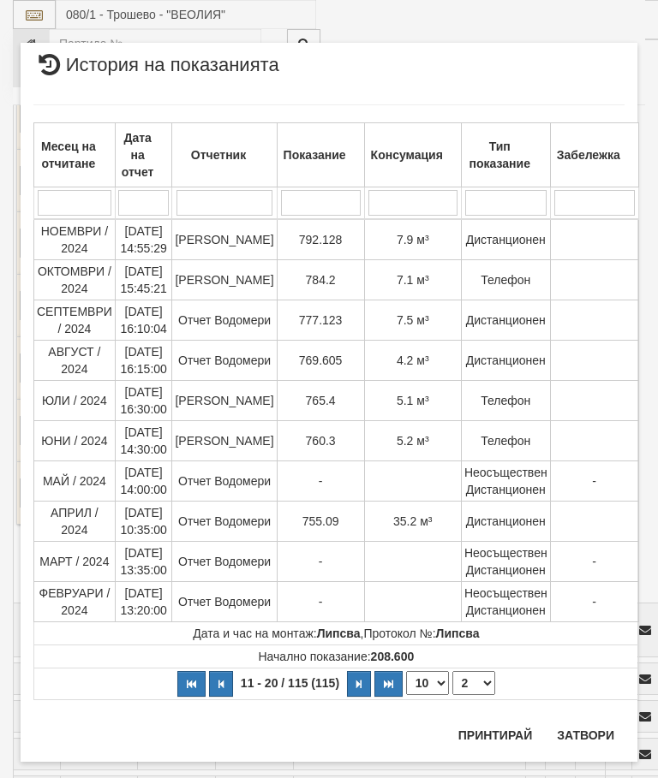
click at [468, 681] on select "1 2 3 4 5 6 7 8 9 10 11 12" at bounding box center [473, 683] width 43 height 24
select select "3"
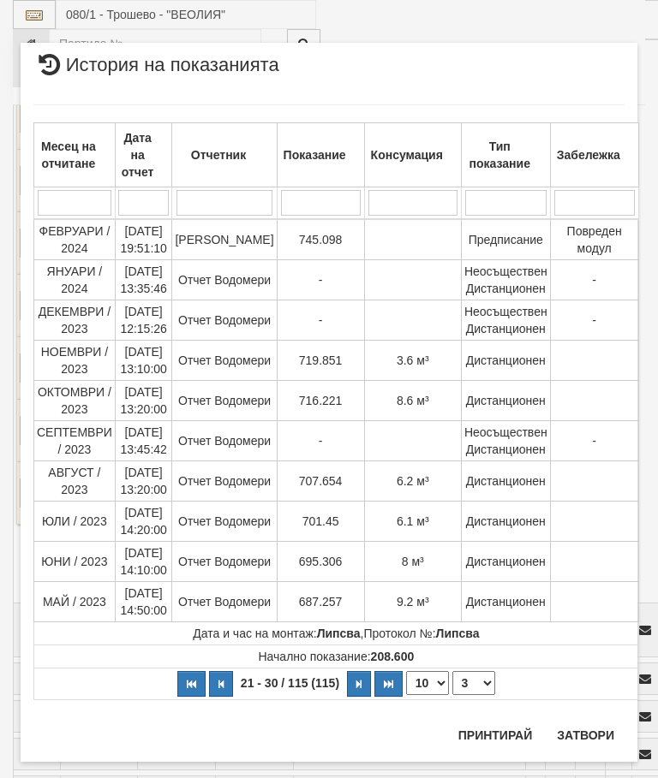
click at [587, 731] on button "Затвори" at bounding box center [585, 735] width 78 height 27
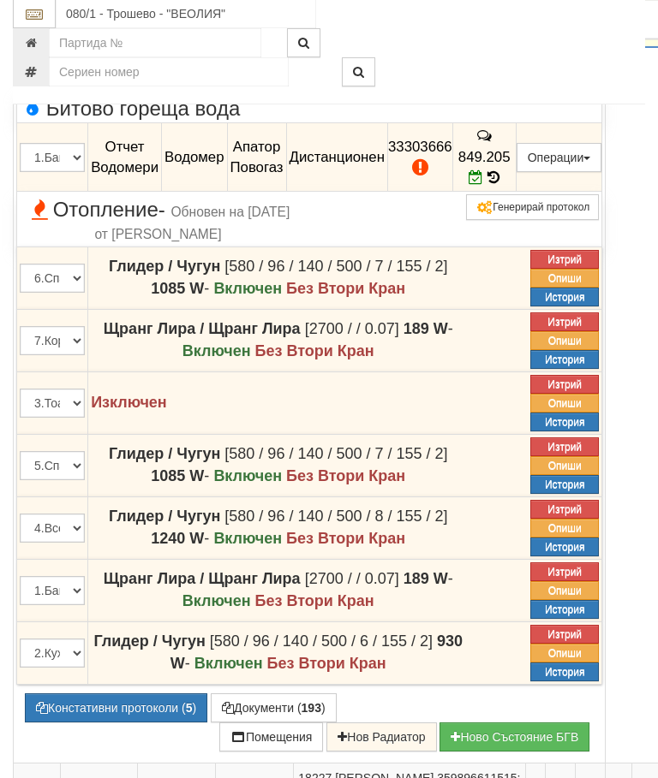
click at [39, 27] on icon "button" at bounding box center [37, 21] width 21 height 12
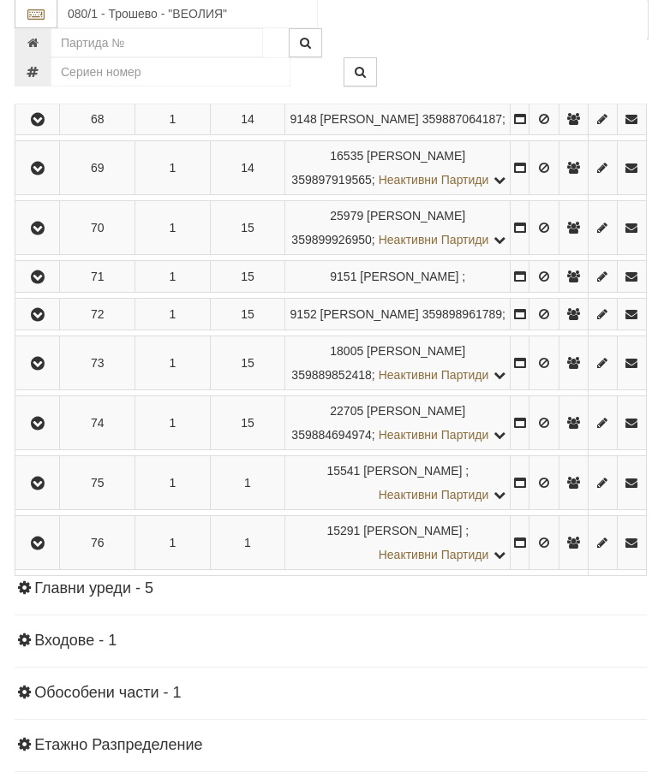
scroll to position [3849, 0]
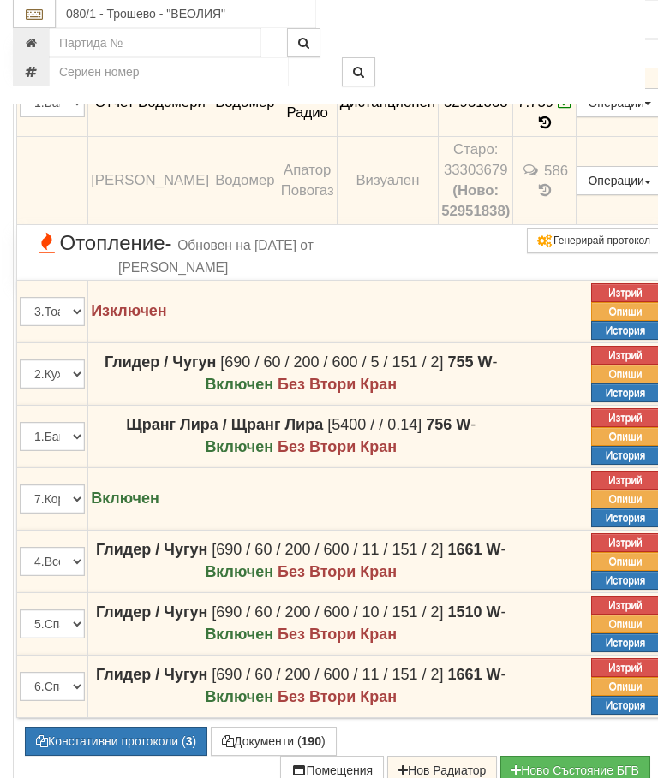
scroll to position [3034, 0]
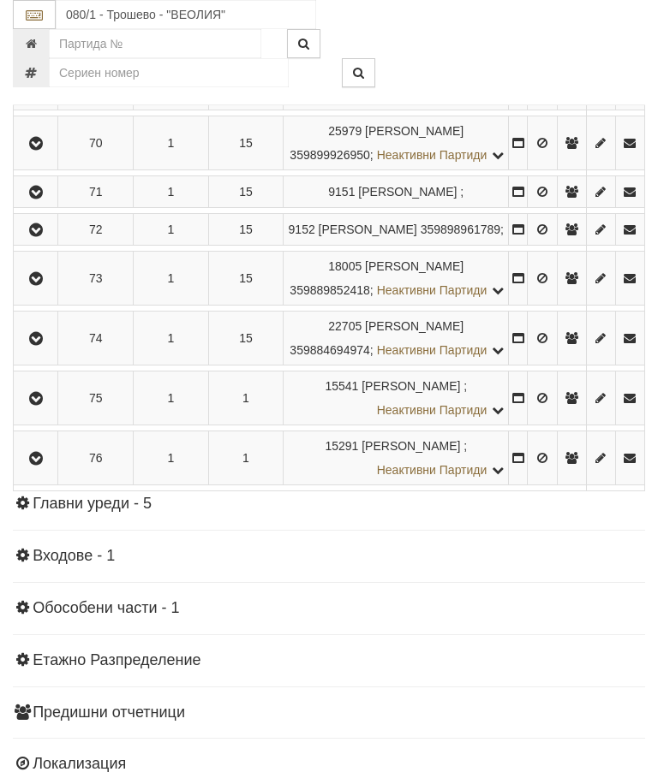
scroll to position [3970, 0]
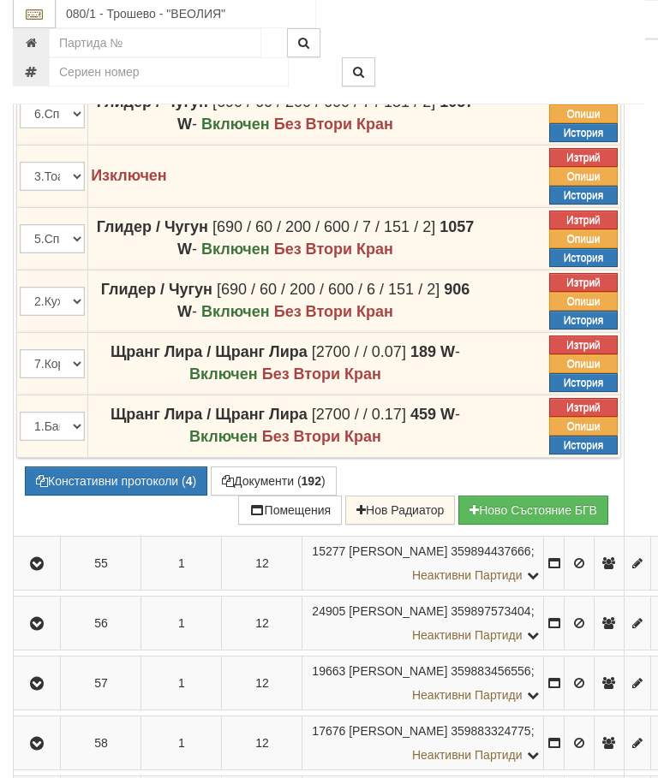
scroll to position [3456, 0]
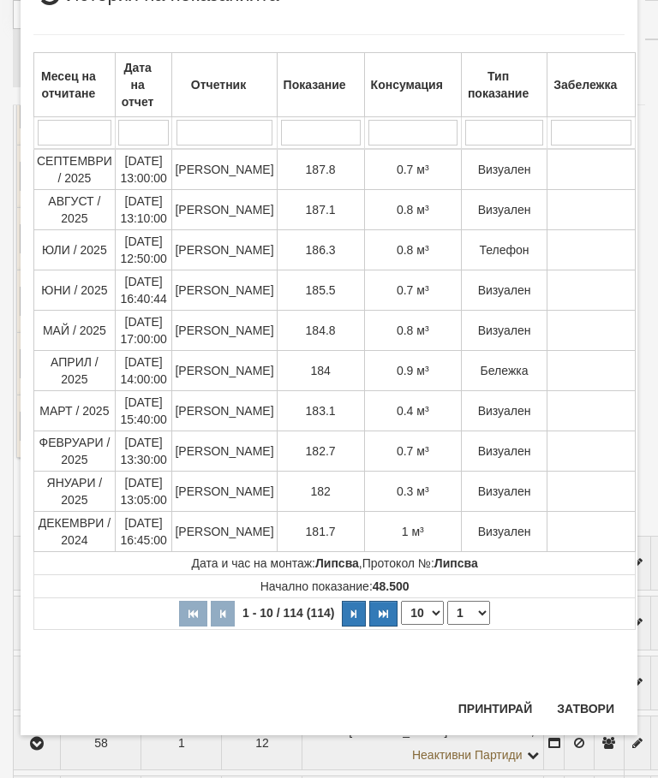
scroll to position [1715, 0]
click at [589, 701] on button "Затвори" at bounding box center [585, 709] width 78 height 27
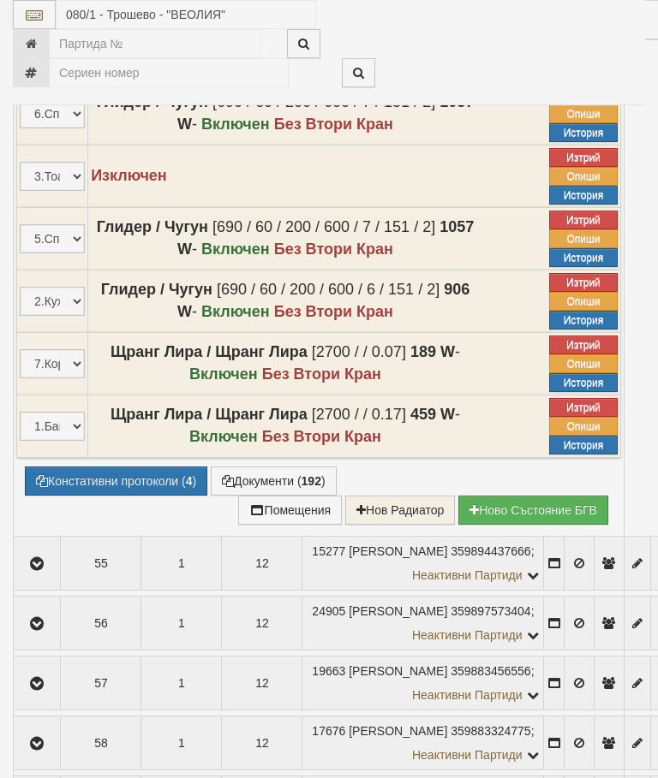
select select "10"
select select "1"
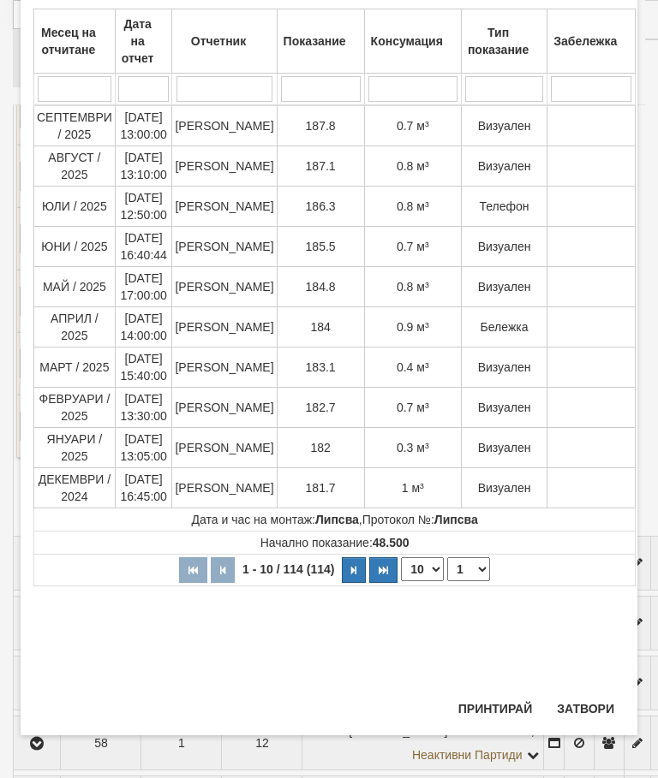
scroll to position [914, 0]
click at [588, 695] on button "Затвори" at bounding box center [585, 708] width 78 height 27
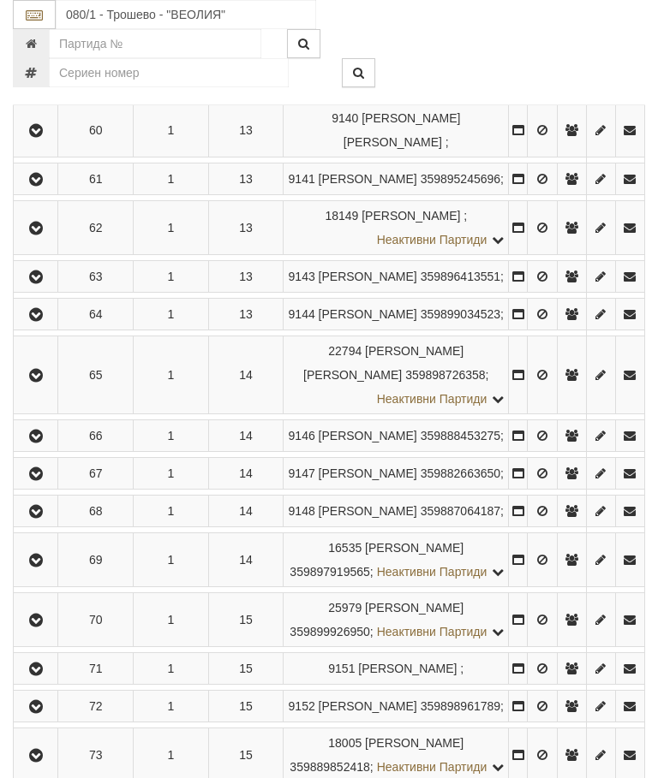
scroll to position [4081, 0]
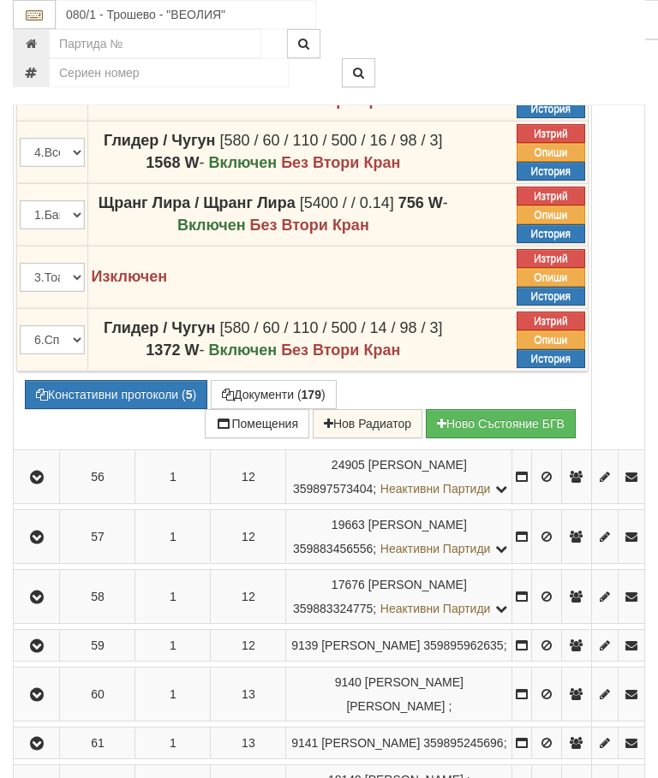
scroll to position [3566, 0]
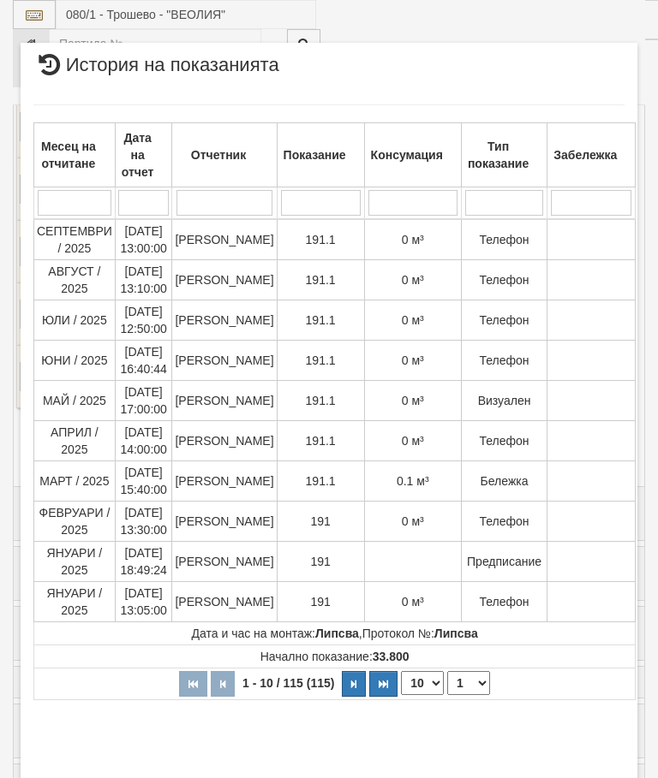
select select "10"
select select "1"
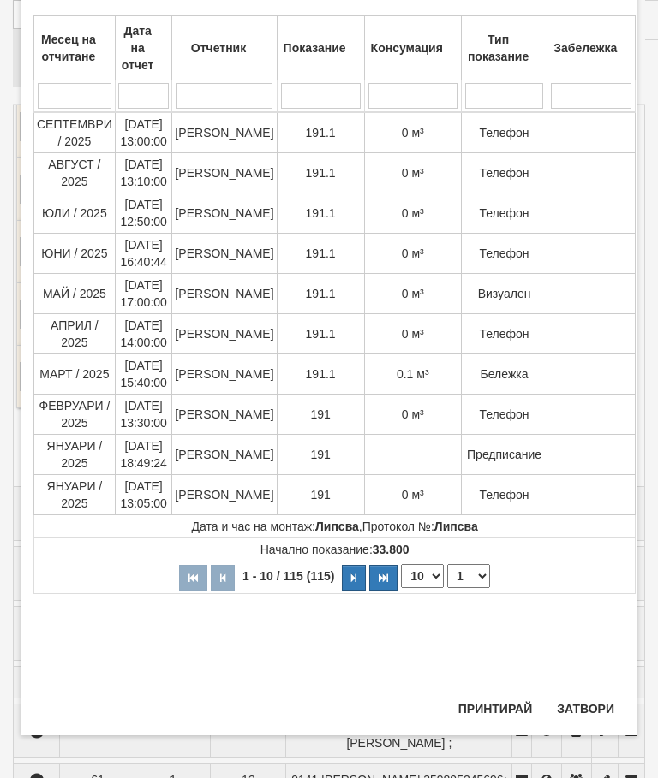
scroll to position [1045, 0]
click at [575, 712] on button "Затвори" at bounding box center [585, 708] width 78 height 27
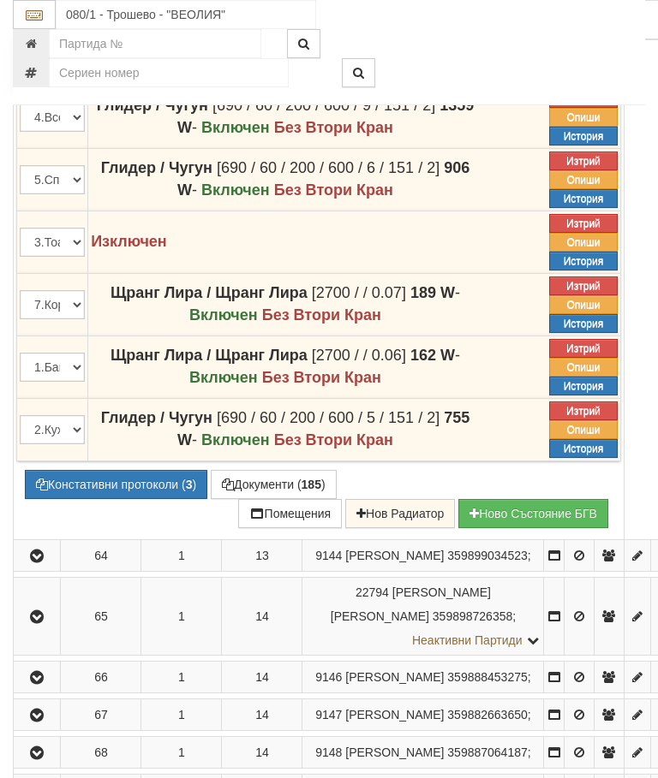
scroll to position [3792, 0]
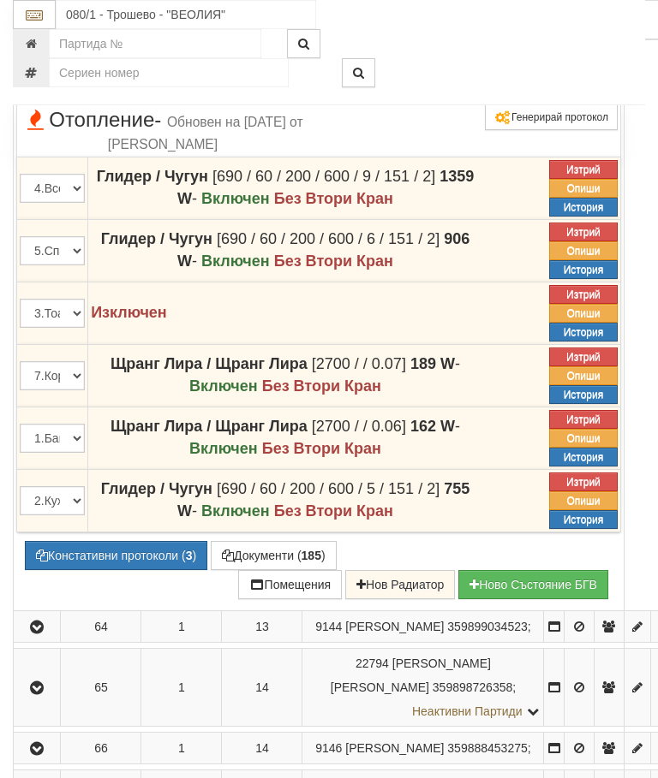
click at [509, 96] on icon at bounding box center [502, 88] width 13 height 15
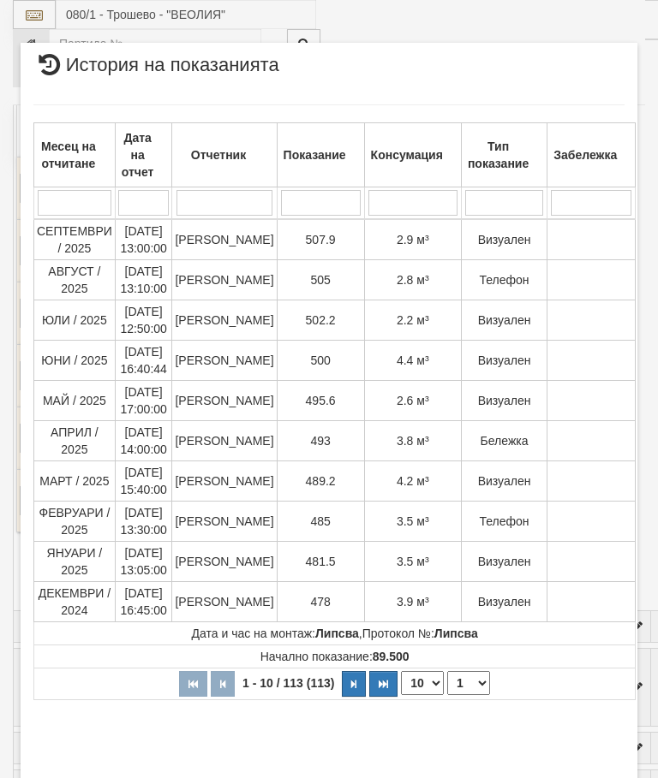
select select "10"
select select "1"
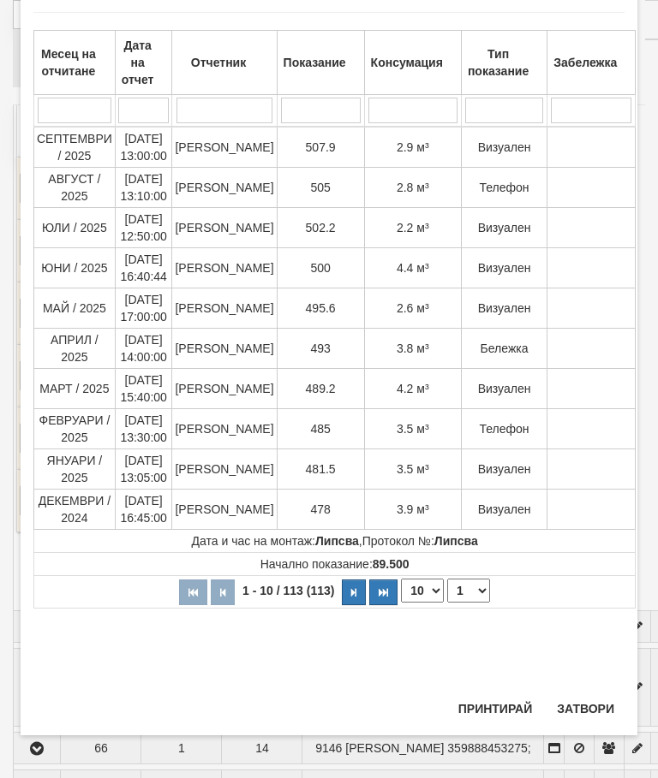
scroll to position [1295, 0]
click at [586, 713] on button "Затвори" at bounding box center [585, 708] width 78 height 27
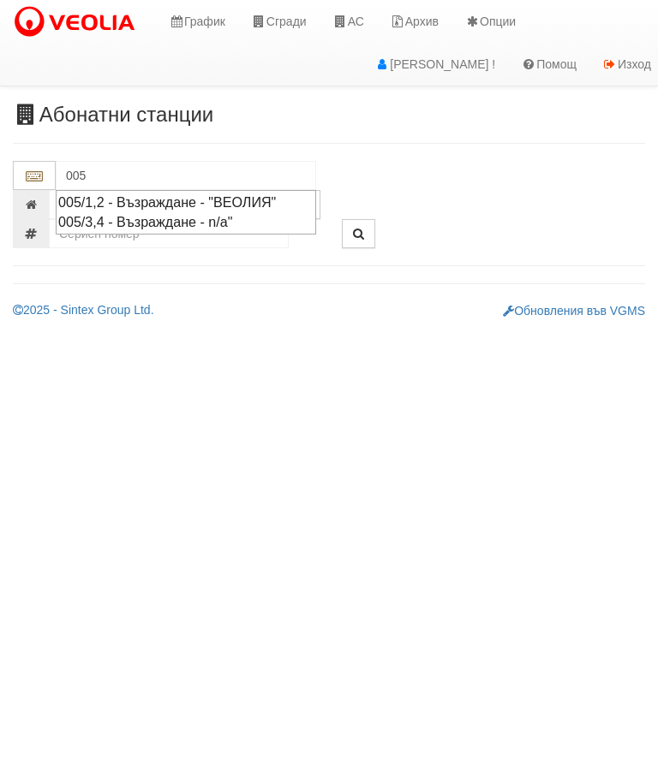
click at [289, 200] on div "005/1,2 - Възраждане - "ВЕОЛИЯ"" at bounding box center [185, 203] width 255 height 20
type input "005/1,2 - Възраждане - "ВЕОЛИЯ""
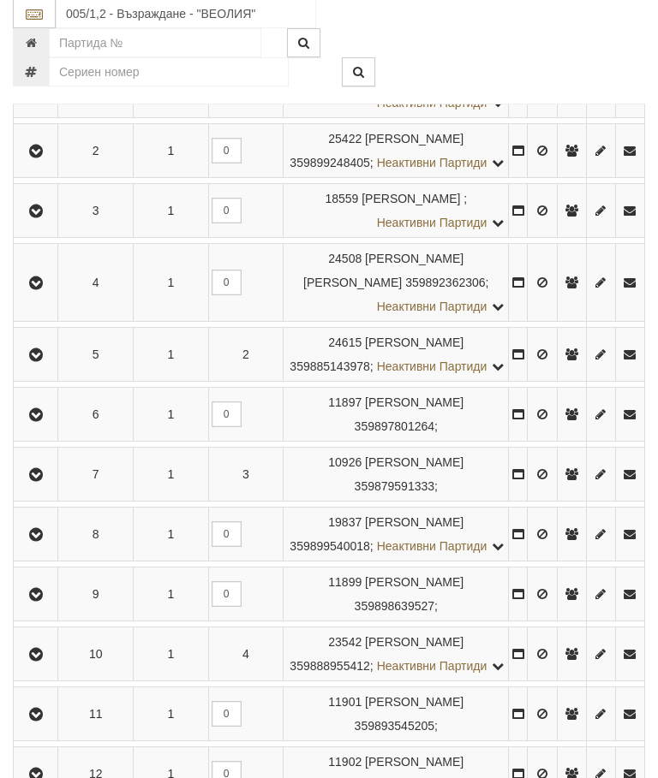
click at [40, 542] on icon "button" at bounding box center [36, 536] width 21 height 12
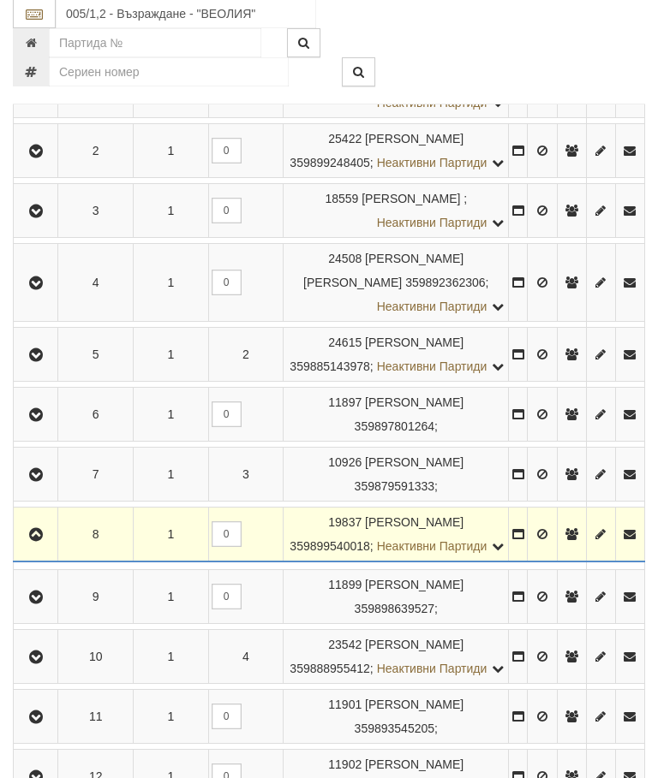
scroll to position [447, 0]
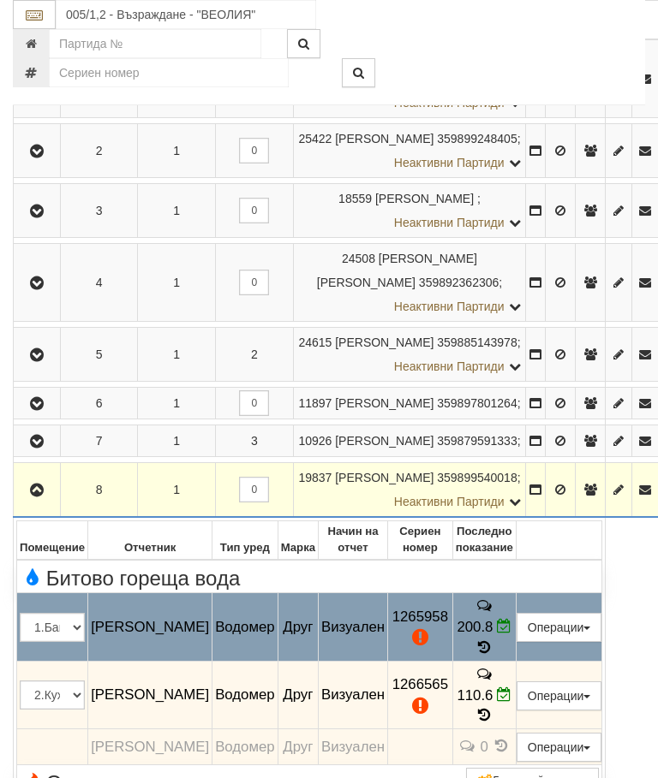
click at [0, 0] on button "Редакция / Протокол" at bounding box center [0, 0] width 0 height 0
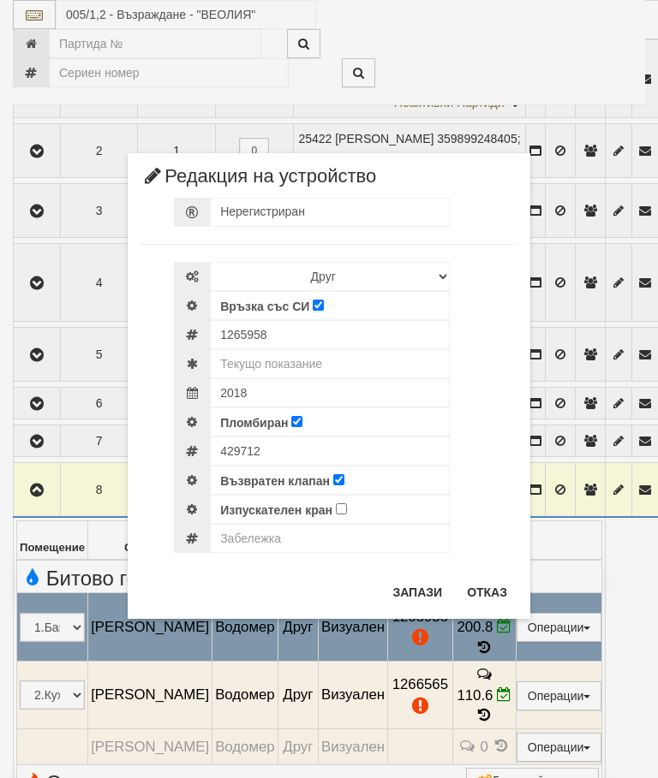
click at [475, 596] on button "Отказ" at bounding box center [486, 592] width 61 height 27
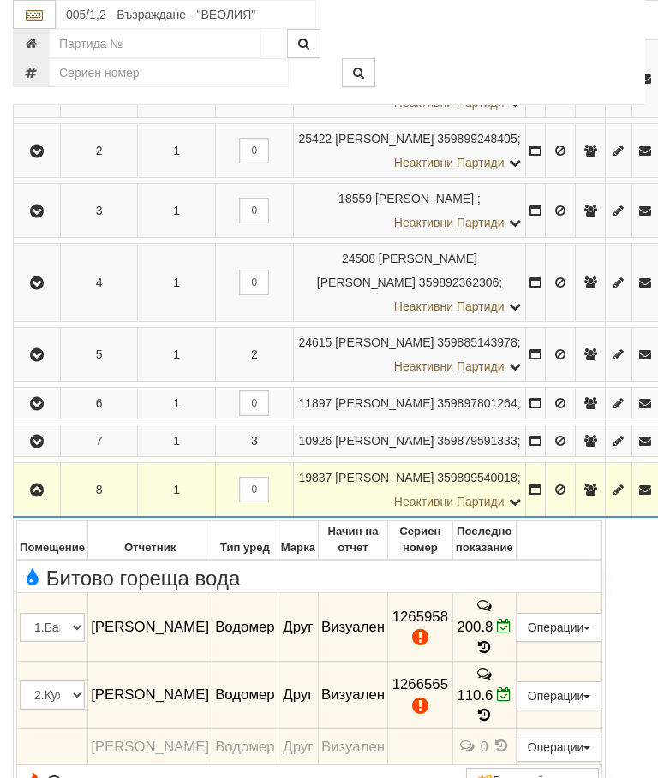
click at [0, 0] on button "Редакция / Протокол" at bounding box center [0, 0] width 0 height 0
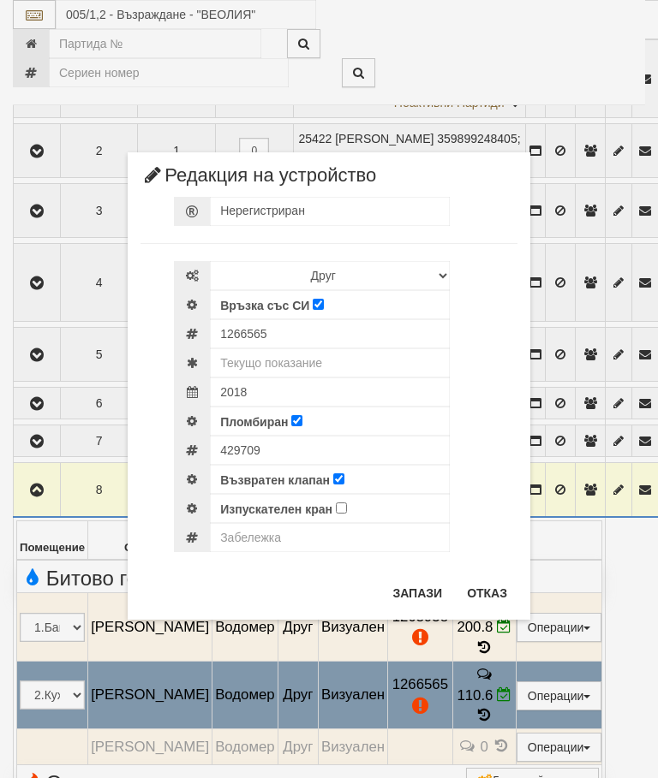
click at [475, 590] on button "Отказ" at bounding box center [486, 593] width 61 height 27
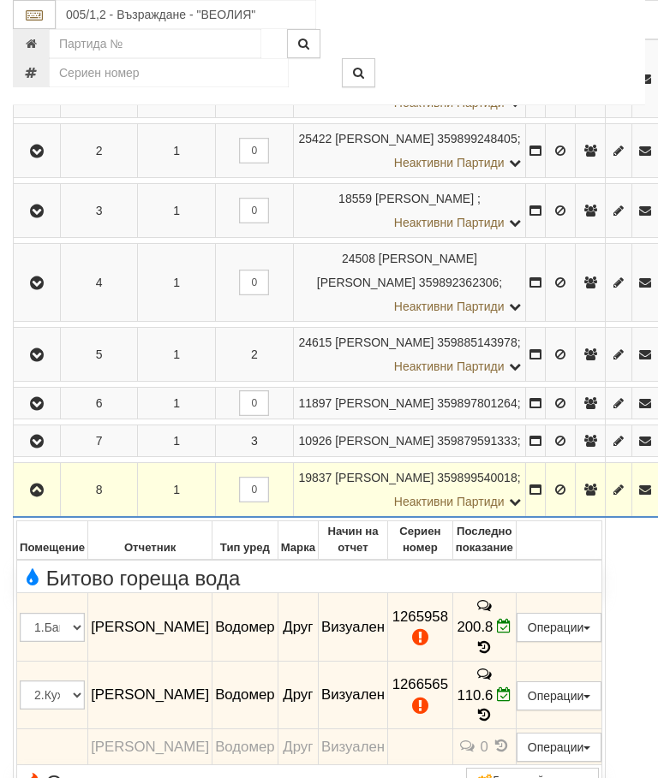
click at [24, 496] on button "button" at bounding box center [36, 490] width 41 height 26
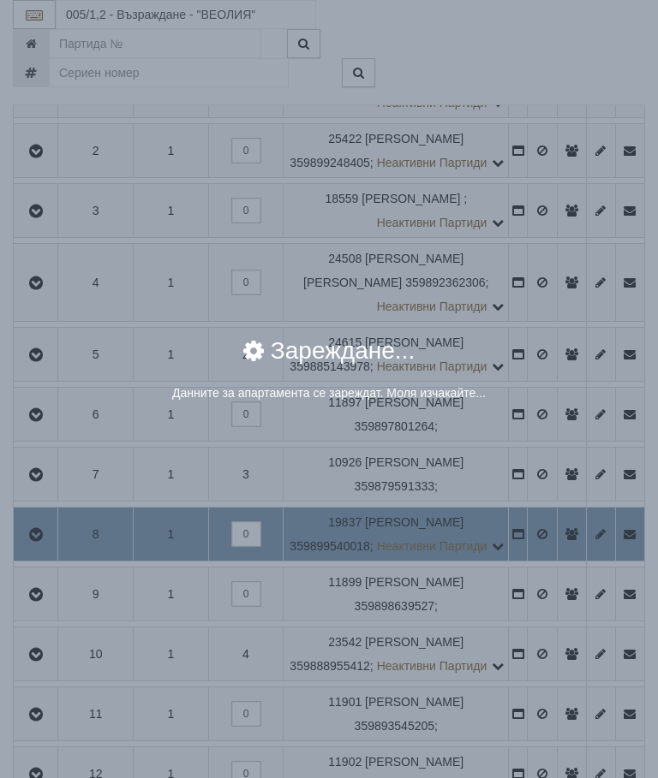
click at [585, 624] on div "× Зареждане... Данните за апартамента се зареждат. Моля изчакайте..." at bounding box center [329, 389] width 658 height 778
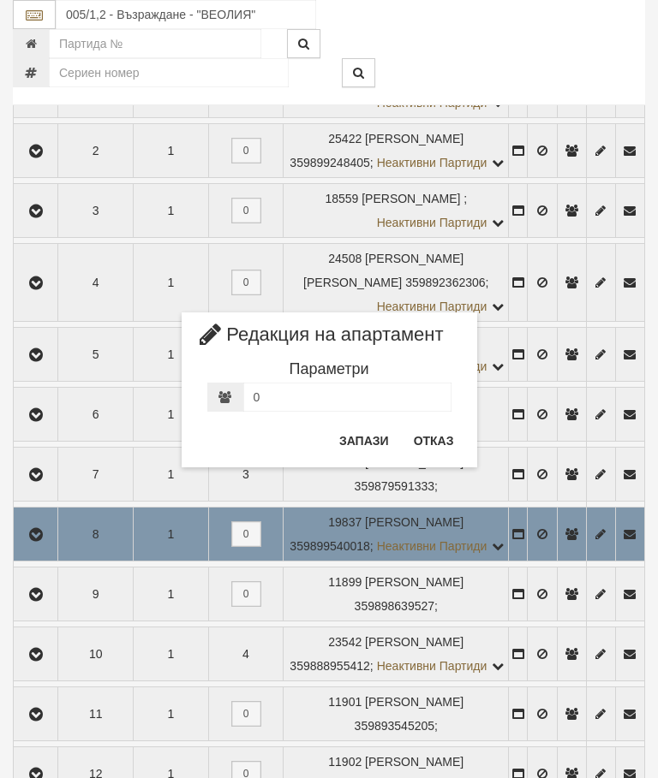
click at [417, 445] on button "Отказ" at bounding box center [433, 440] width 61 height 27
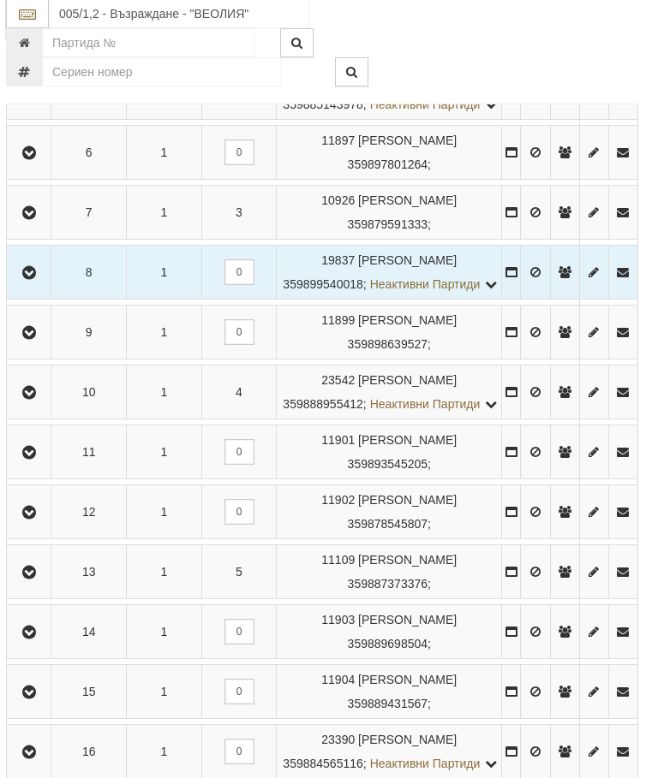
scroll to position [709, 6]
click at [33, 279] on icon "button" at bounding box center [30, 273] width 21 height 12
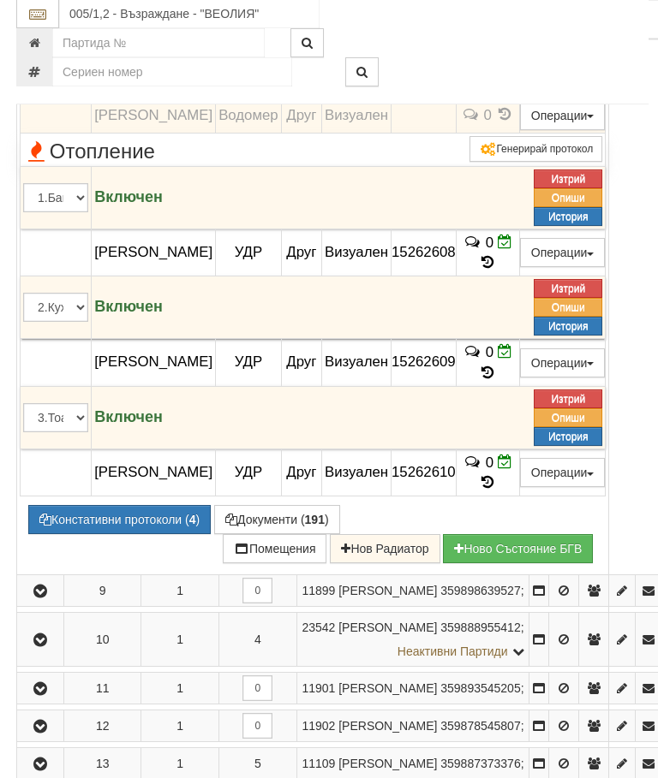
scroll to position [1131, 0]
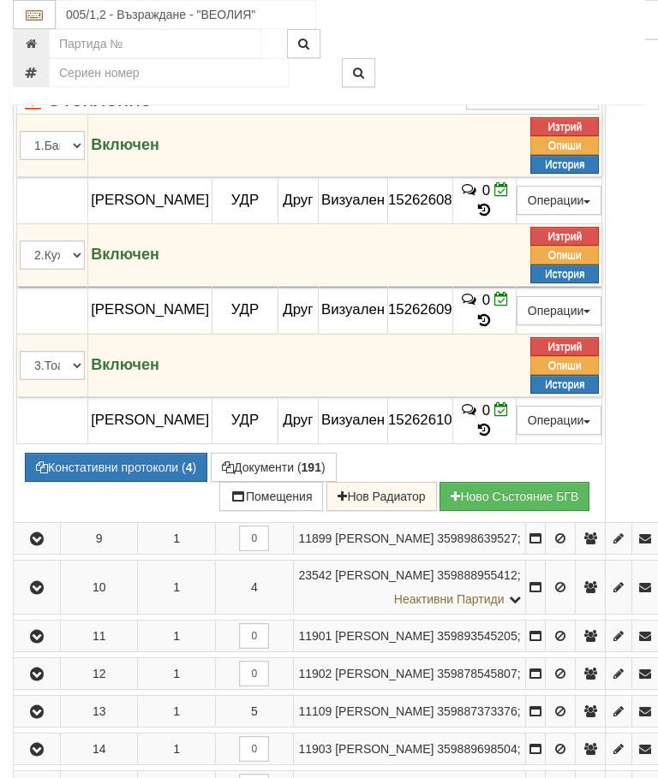
click at [126, 453] on button "Констативни протоколи ( 4 )" at bounding box center [116, 467] width 182 height 29
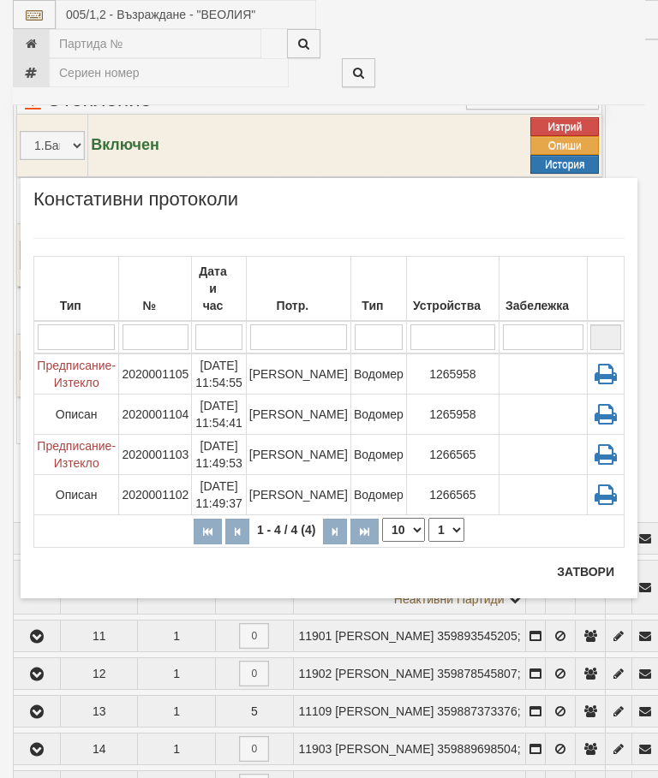
click at [575, 571] on button "Затвори" at bounding box center [585, 571] width 78 height 27
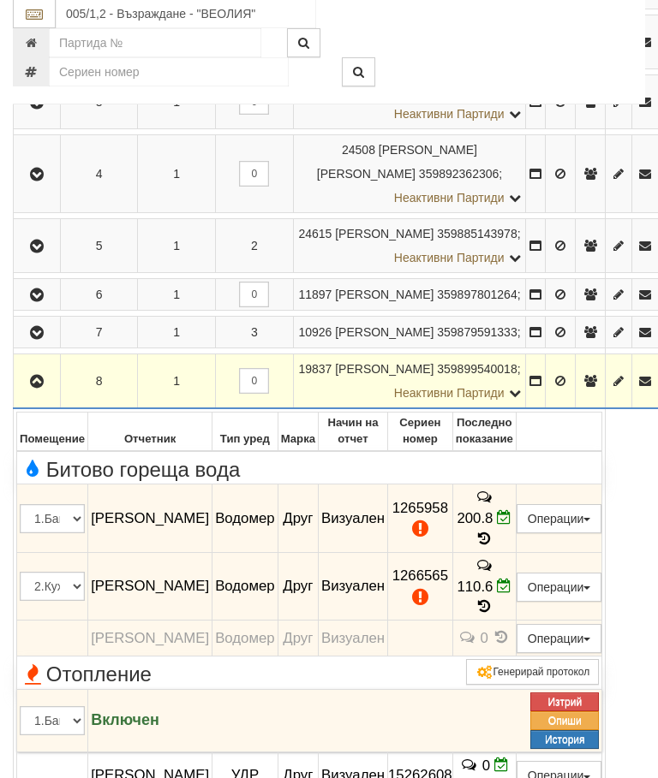
scroll to position [593, 0]
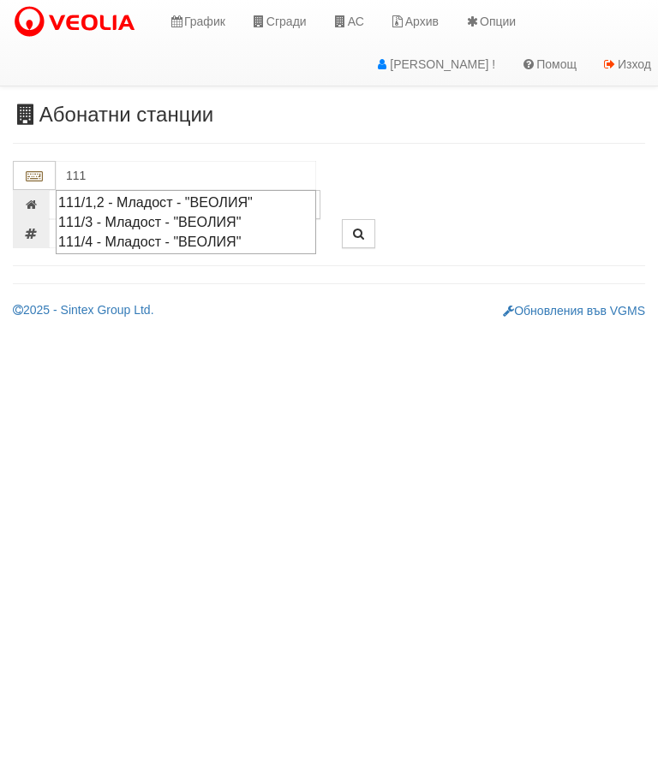
click at [158, 215] on div "111/3 - Младост - "ВЕОЛИЯ"" at bounding box center [185, 222] width 255 height 20
type input "111/3 - Младост - "ВЕОЛИЯ""
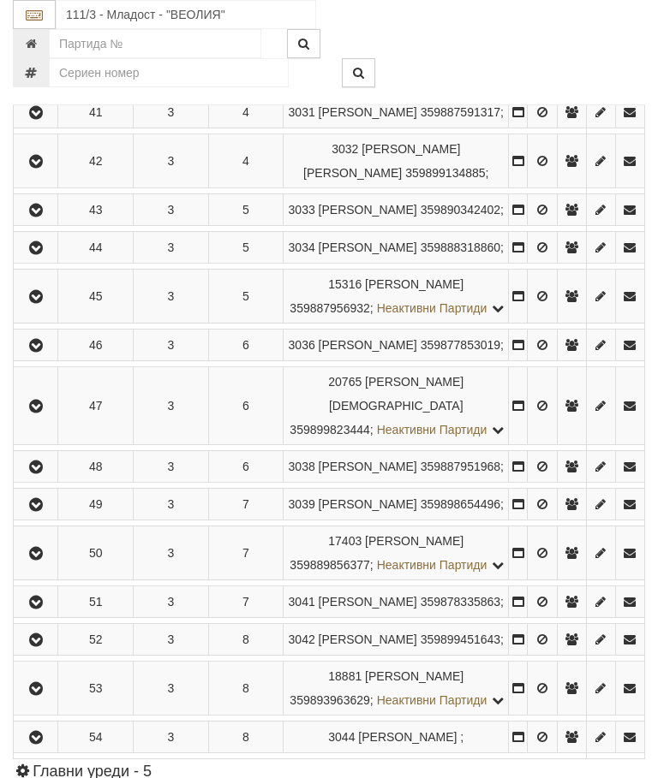
scroll to position [930, 0]
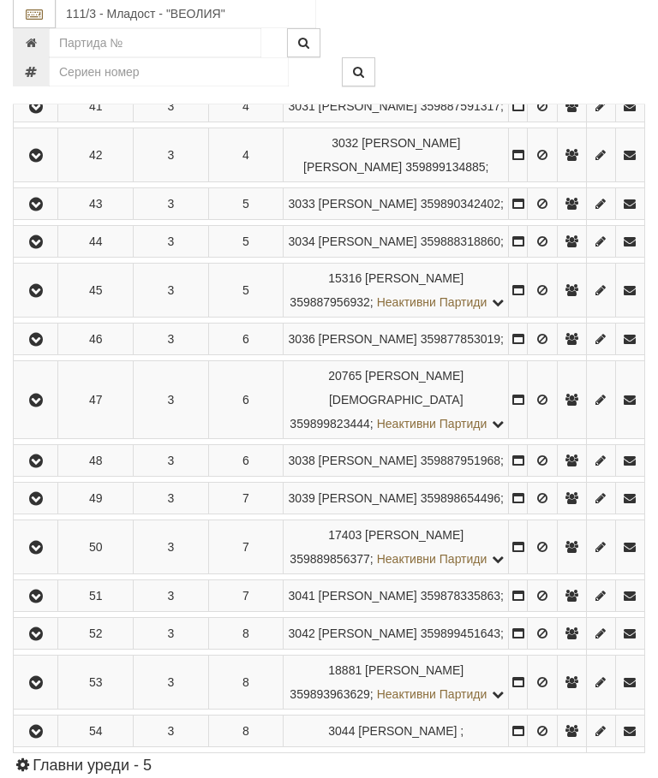
click at [39, 468] on icon "button" at bounding box center [36, 462] width 21 height 12
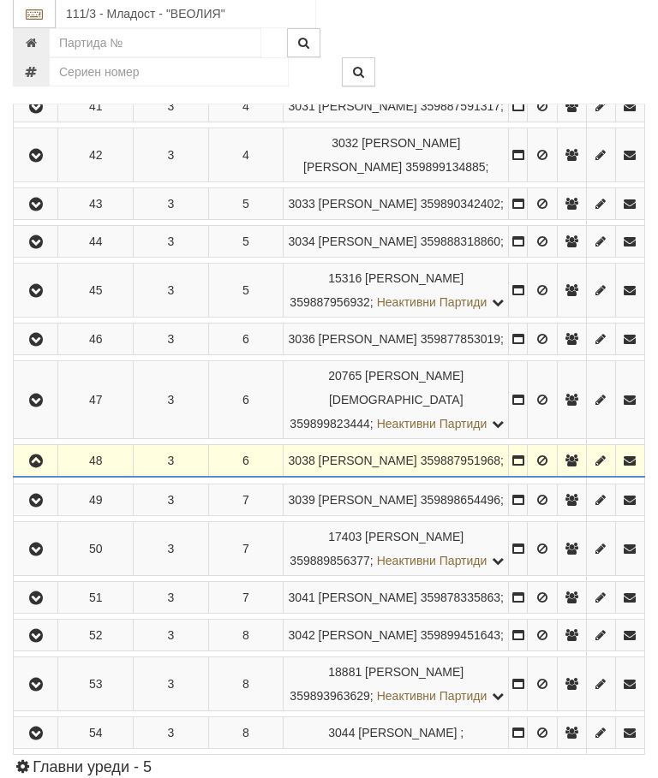
scroll to position [931, 0]
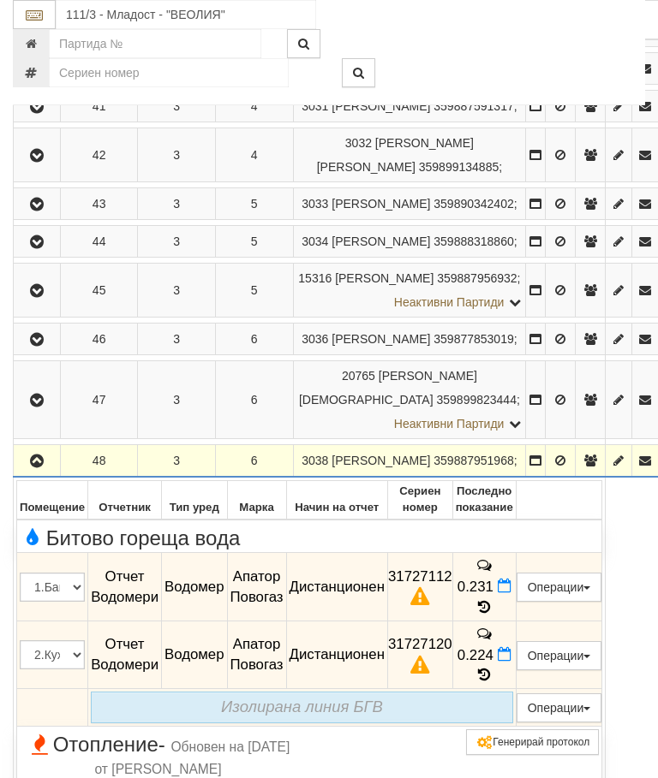
click at [35, 468] on icon "button" at bounding box center [37, 462] width 21 height 12
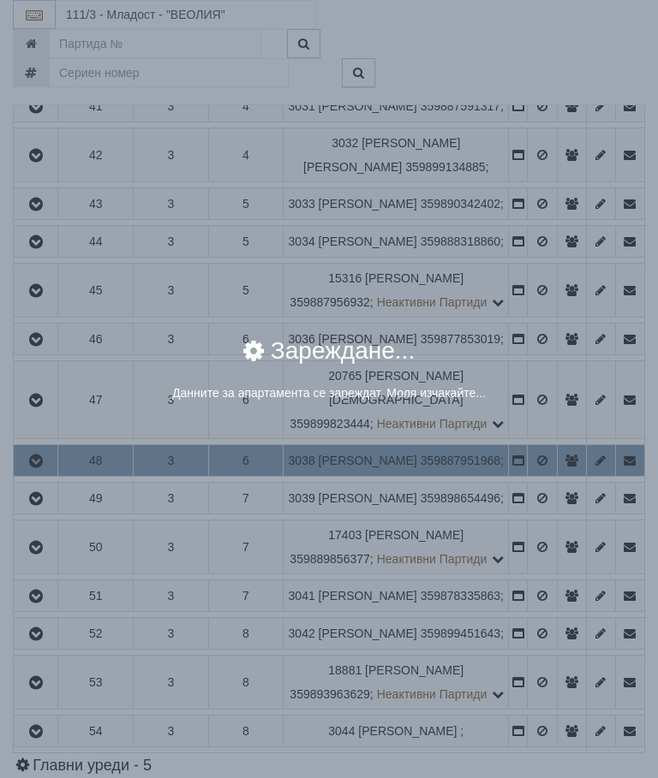
click at [583, 743] on div "× Зареждане... Данните за апартамента се зареждат. Моля изчакайте..." at bounding box center [329, 389] width 658 height 778
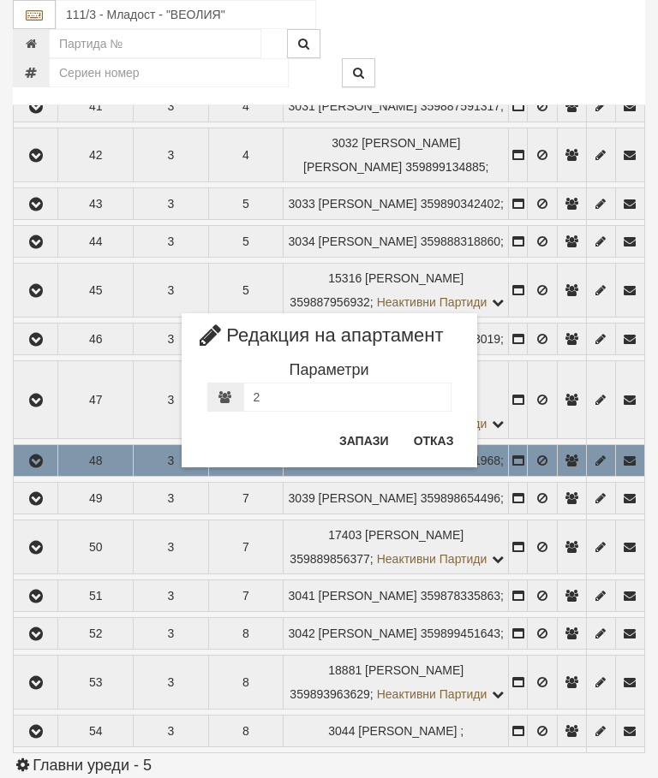
click at [428, 445] on button "Отказ" at bounding box center [433, 440] width 61 height 27
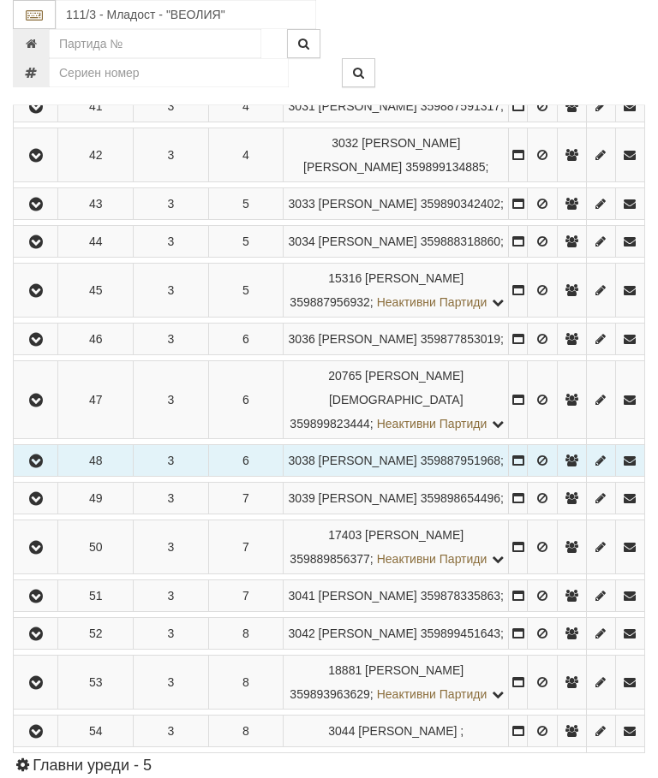
click at [45, 468] on icon "button" at bounding box center [36, 462] width 21 height 12
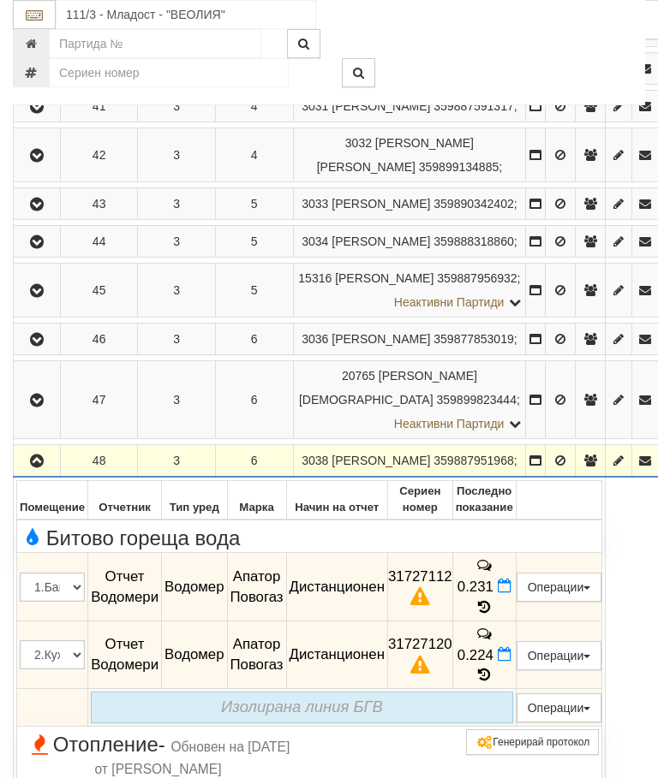
click at [493, 615] on icon at bounding box center [483, 607] width 19 height 15
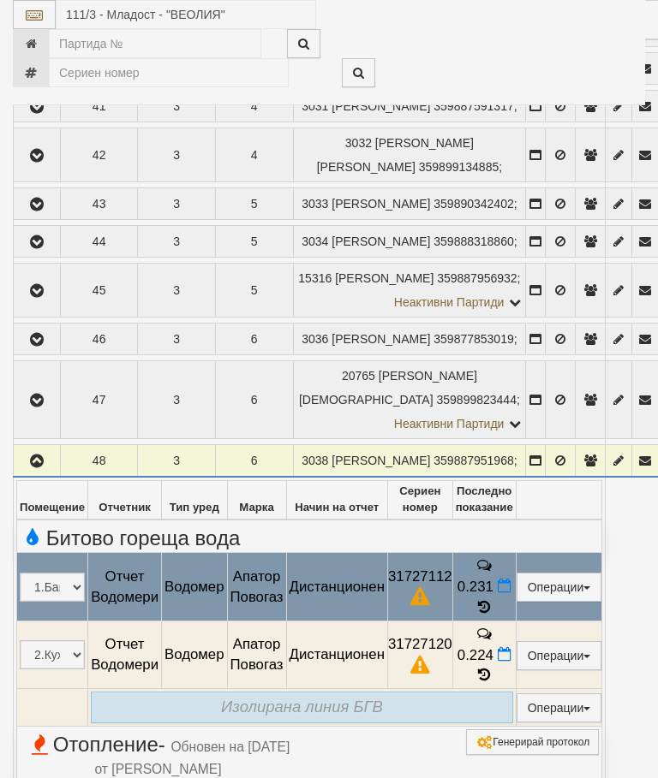
select select "10"
select select "1"
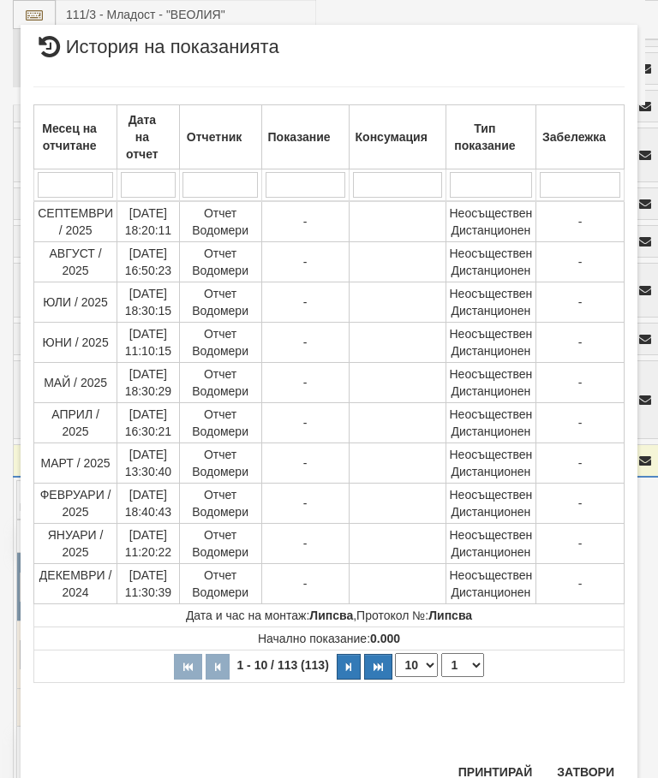
scroll to position [1423, 0]
click at [588, 766] on button "Затвори" at bounding box center [585, 773] width 78 height 27
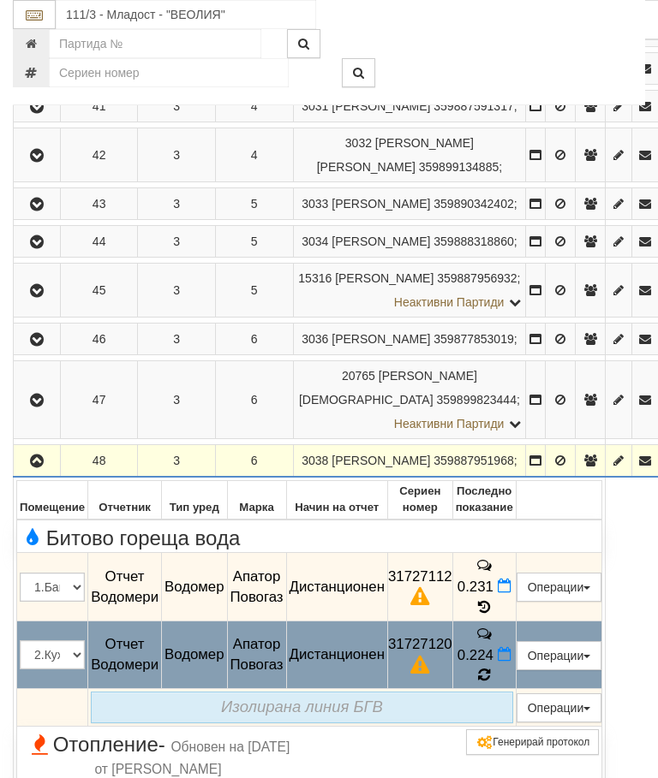
click at [492, 683] on icon at bounding box center [484, 676] width 16 height 15
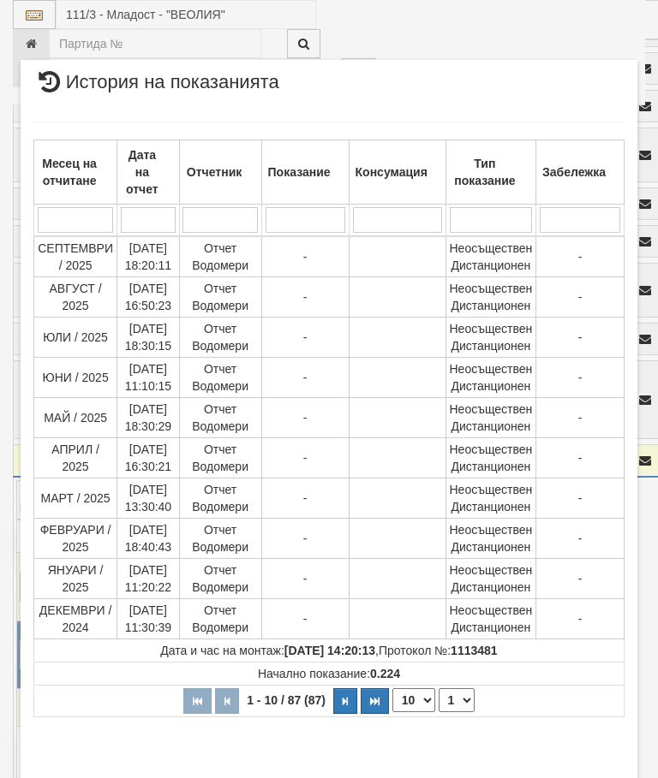
scroll to position [962, 0]
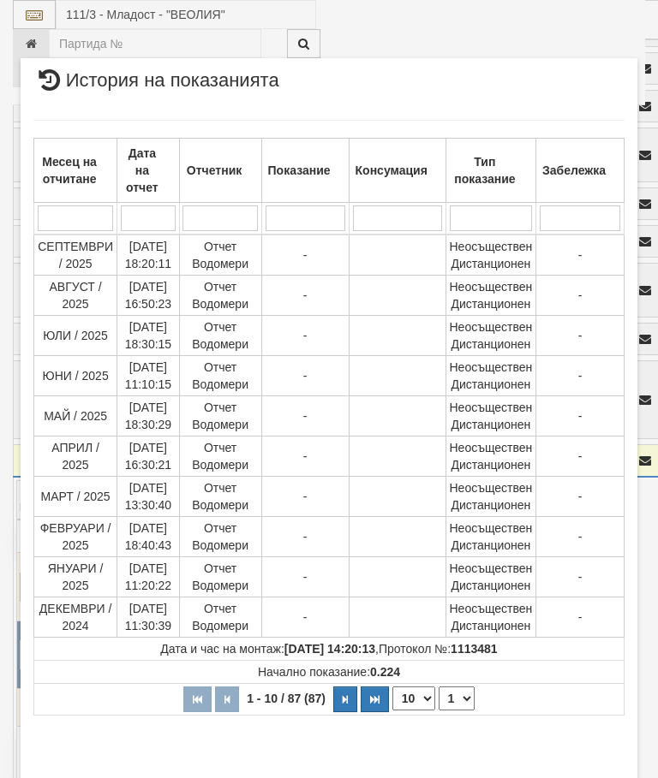
click at [464, 695] on select "1 2 3 4 5 6 7 8 9" at bounding box center [456, 699] width 36 height 24
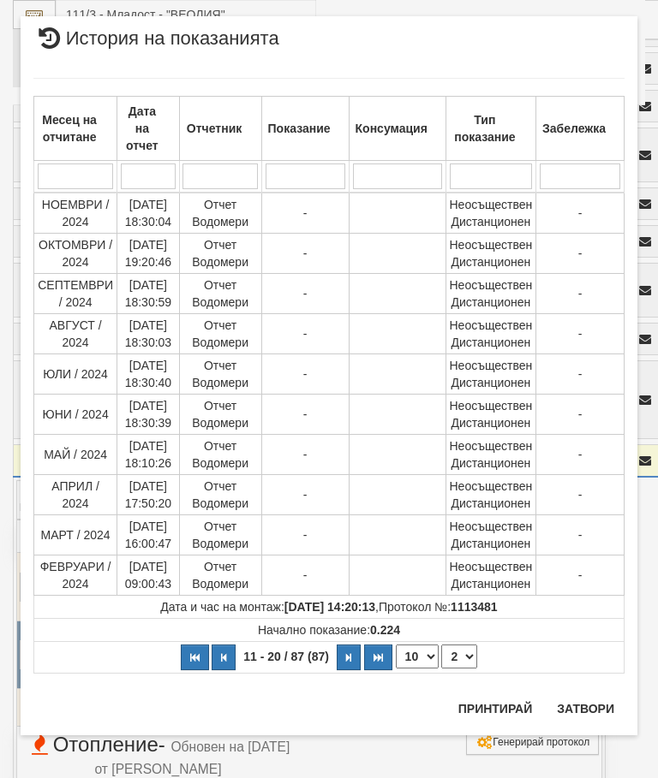
scroll to position [0, 0]
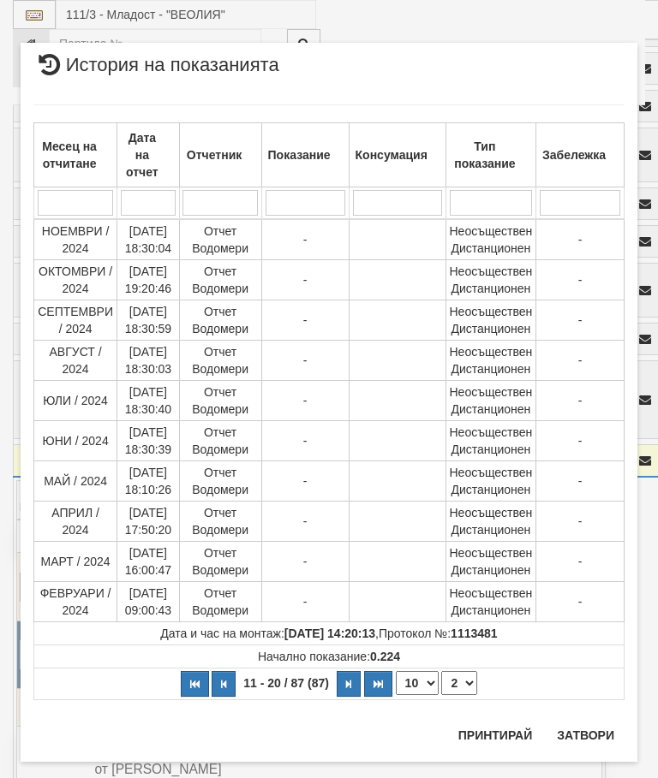
click at [467, 686] on select "1 2 3 4 5 6 7 8 9" at bounding box center [459, 683] width 36 height 24
select select "3"
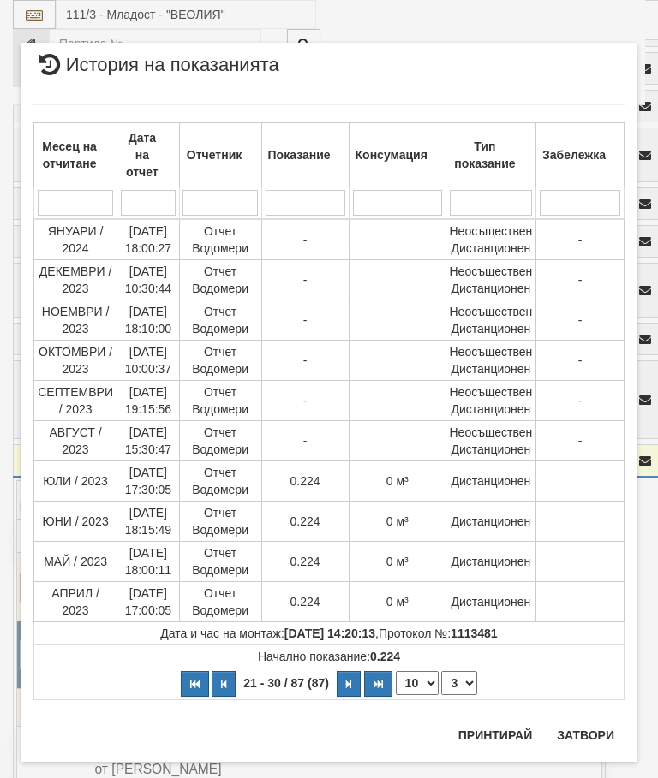
click at [592, 733] on button "Затвори" at bounding box center [585, 735] width 78 height 27
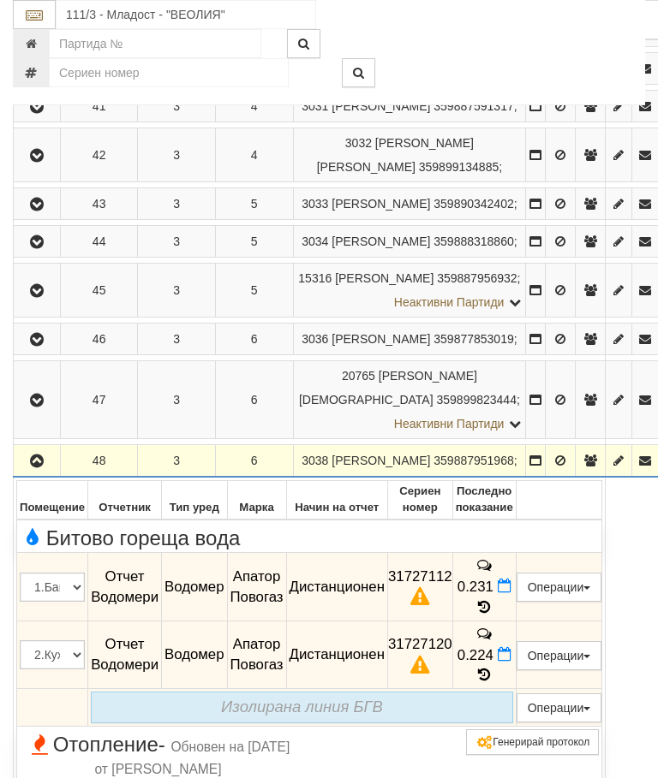
click at [35, 468] on icon "button" at bounding box center [37, 462] width 21 height 12
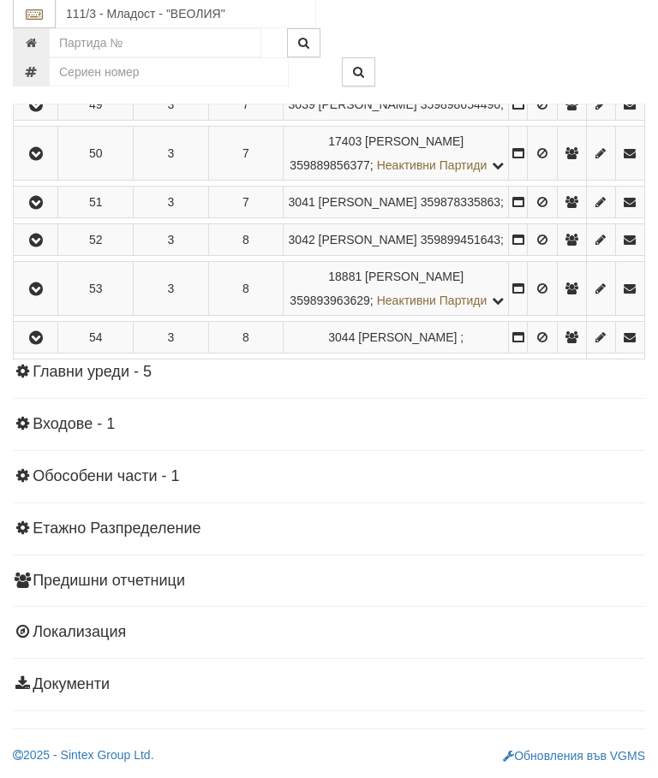
scroll to position [1494, 0]
click at [44, 345] on icon "button" at bounding box center [36, 339] width 21 height 12
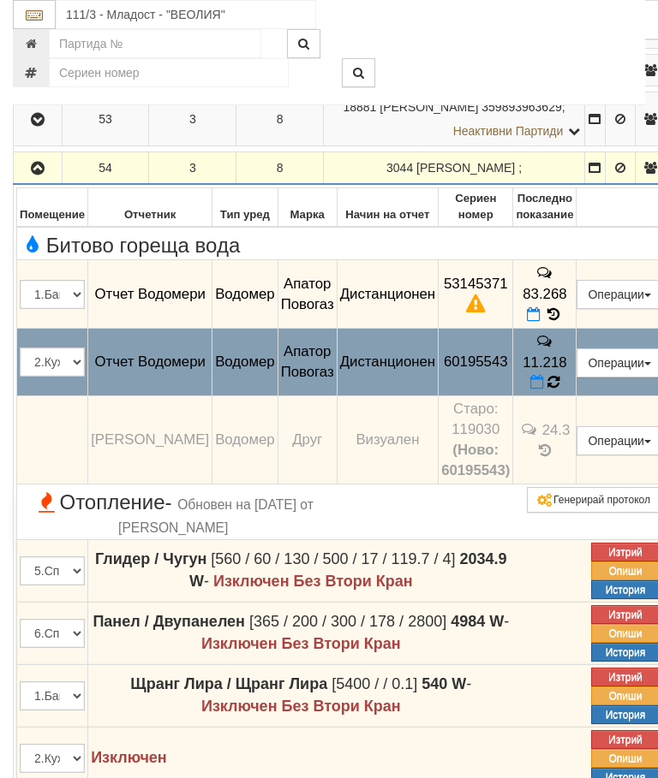
click at [561, 391] on icon at bounding box center [553, 382] width 15 height 17
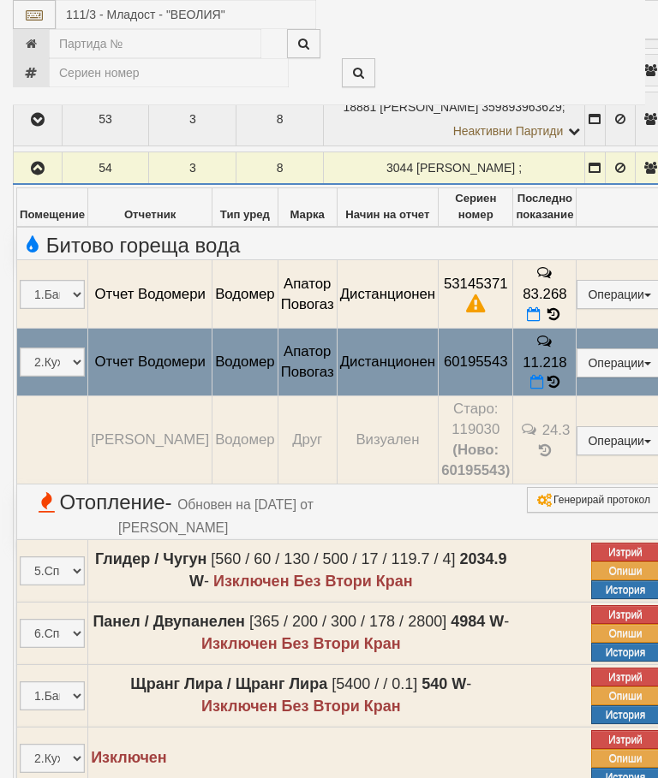
select select "10"
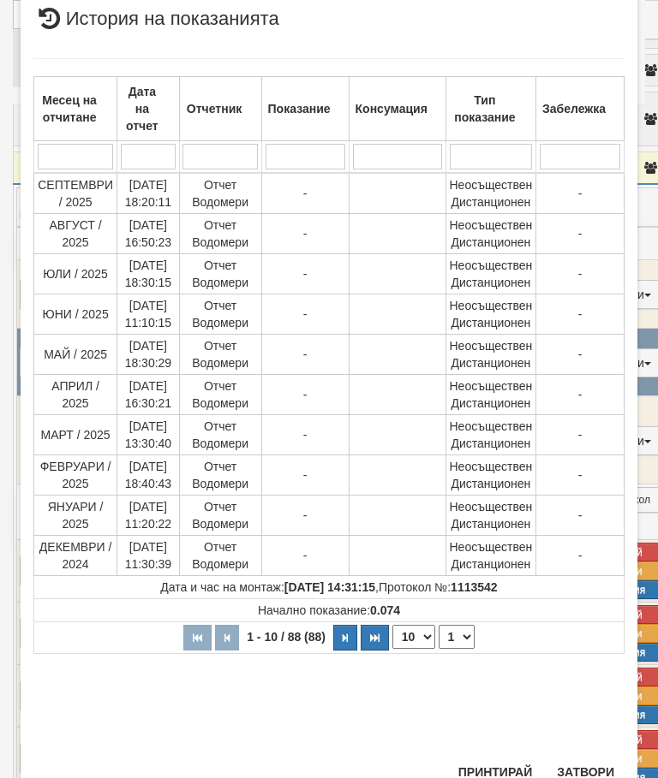
scroll to position [684, 0]
click at [456, 632] on select "1 2 3 4 5 6 7 8 9" at bounding box center [456, 638] width 36 height 24
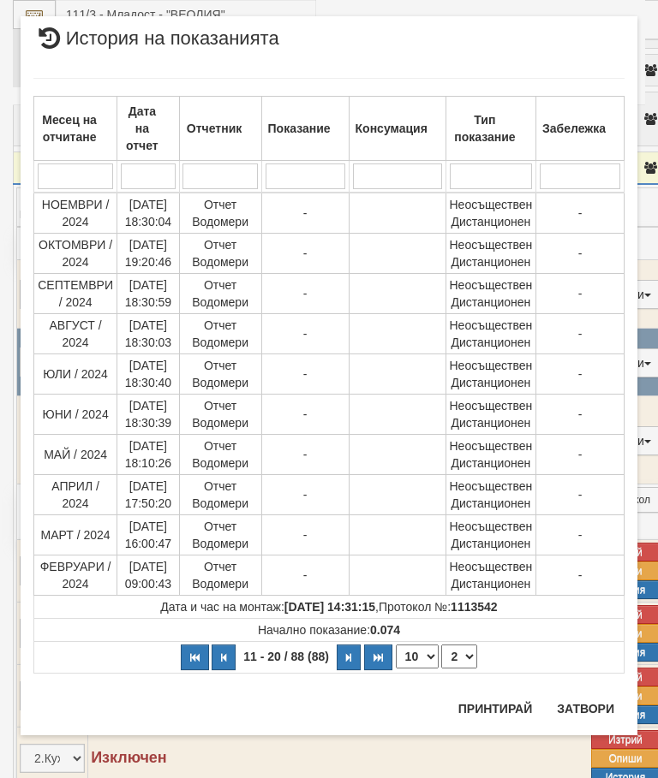
scroll to position [0, 0]
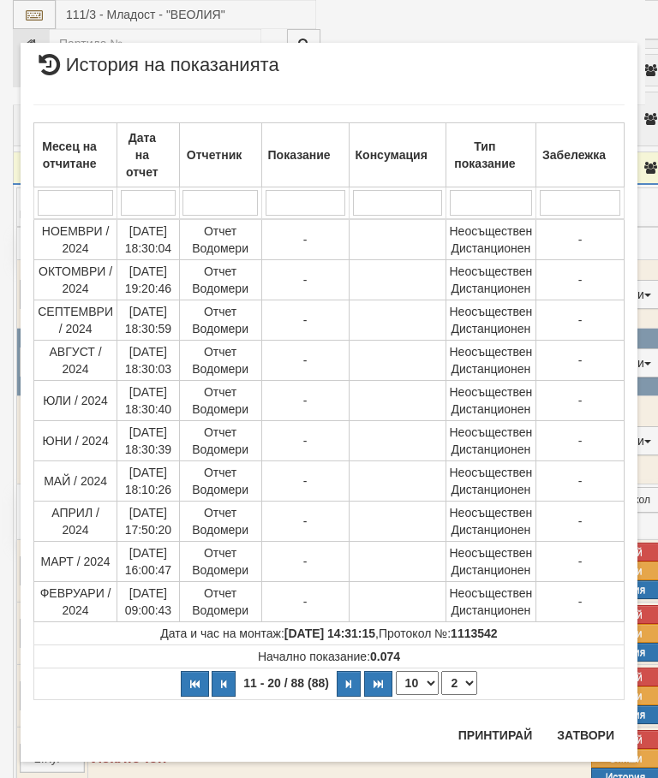
click at [465, 677] on select "1 2 3 4 5 6 7 8 9" at bounding box center [459, 683] width 36 height 24
select select "3"
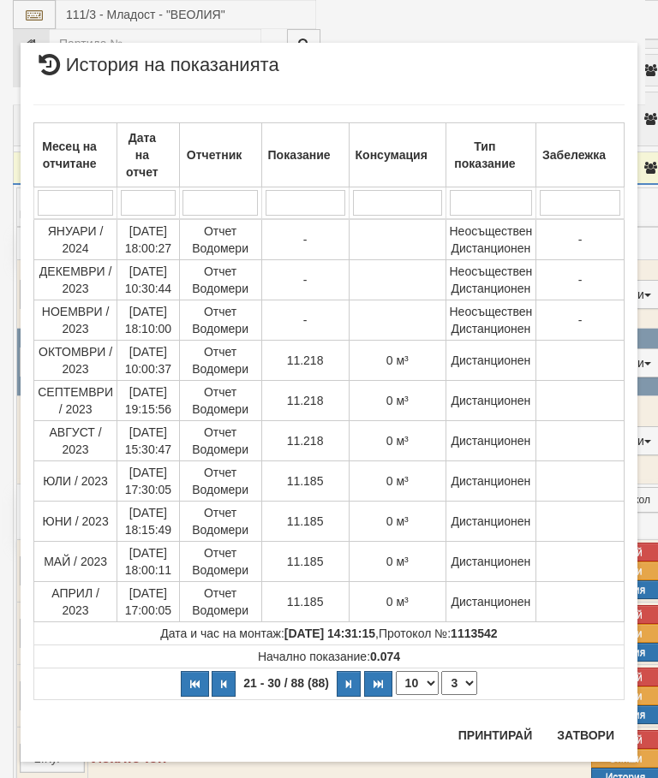
click at [587, 723] on button "Затвори" at bounding box center [585, 735] width 78 height 27
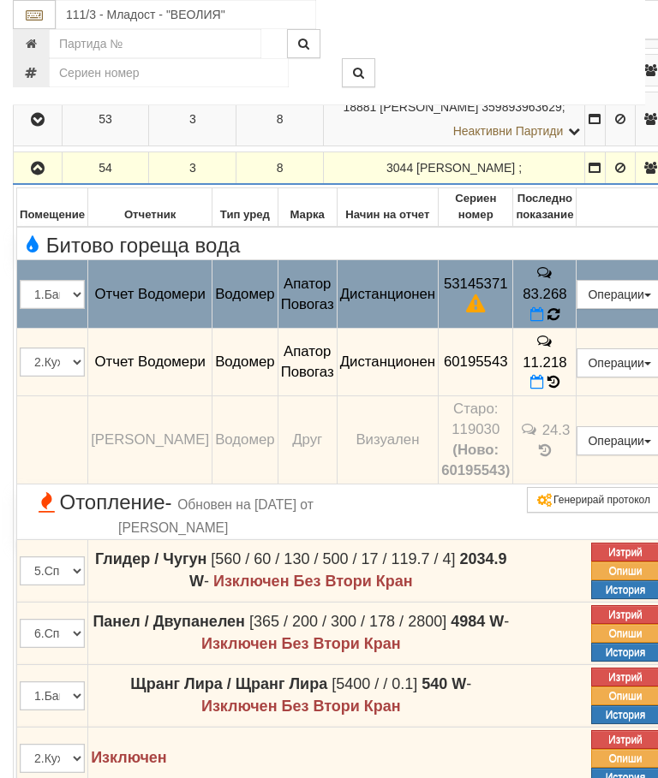
click at [563, 324] on icon at bounding box center [553, 315] width 19 height 18
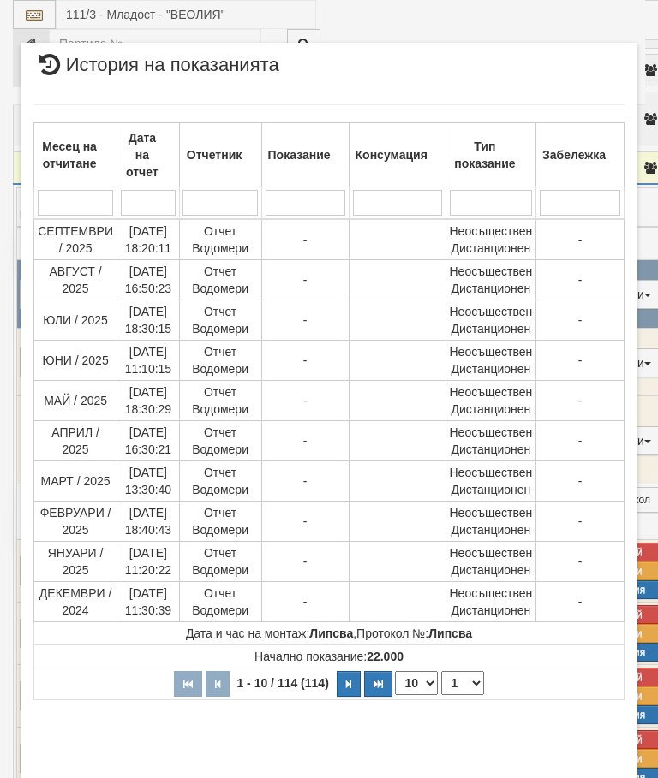
click at [464, 680] on select "1 2 3 4 5 6 7 8 9 10 11 12" at bounding box center [462, 683] width 43 height 24
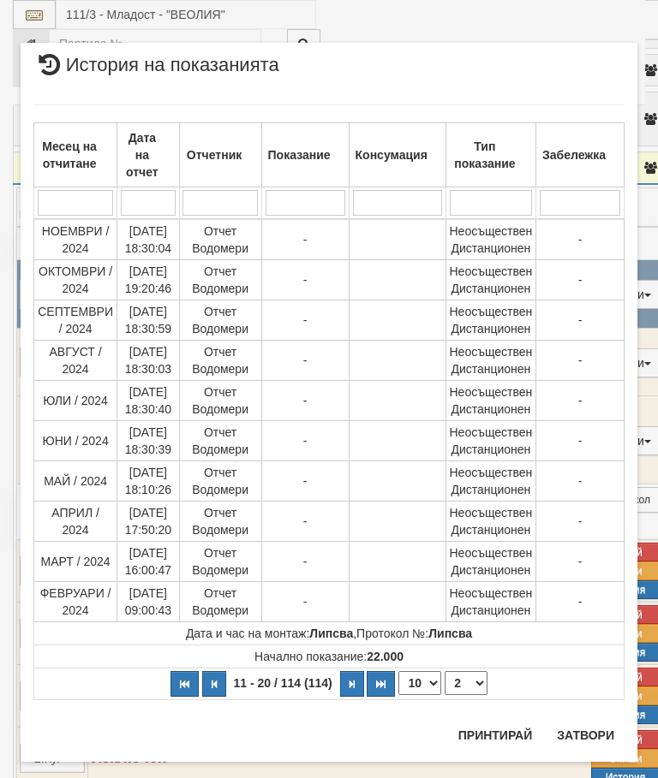
click at [465, 688] on select "1 2 3 4 5 6 7 8 9 10 11 12" at bounding box center [465, 683] width 43 height 24
select select "3"
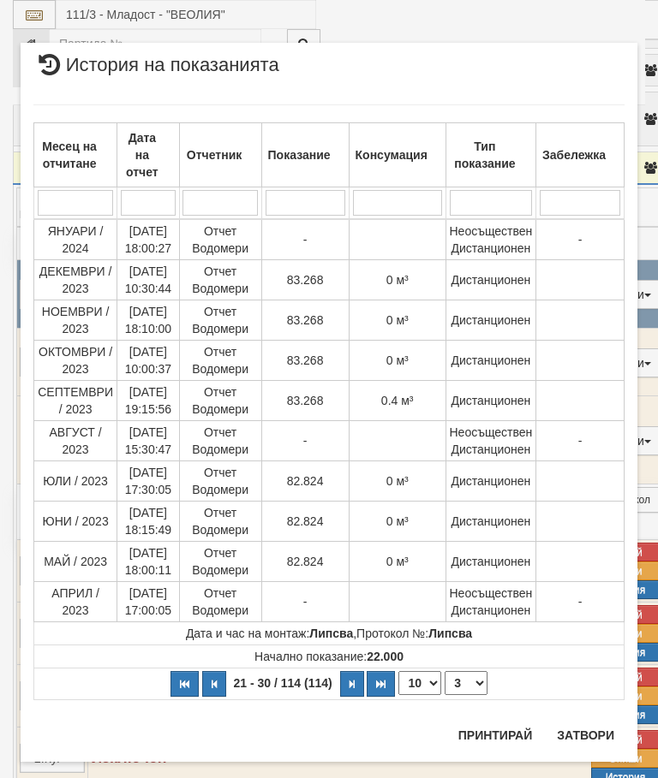
click at [591, 732] on button "Затвори" at bounding box center [585, 735] width 78 height 27
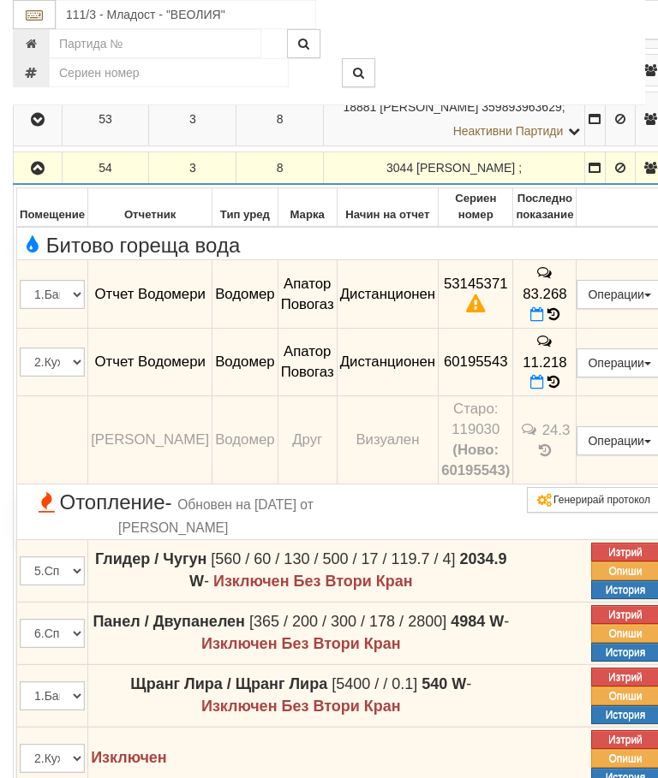
click at [34, 175] on icon "button" at bounding box center [37, 169] width 21 height 12
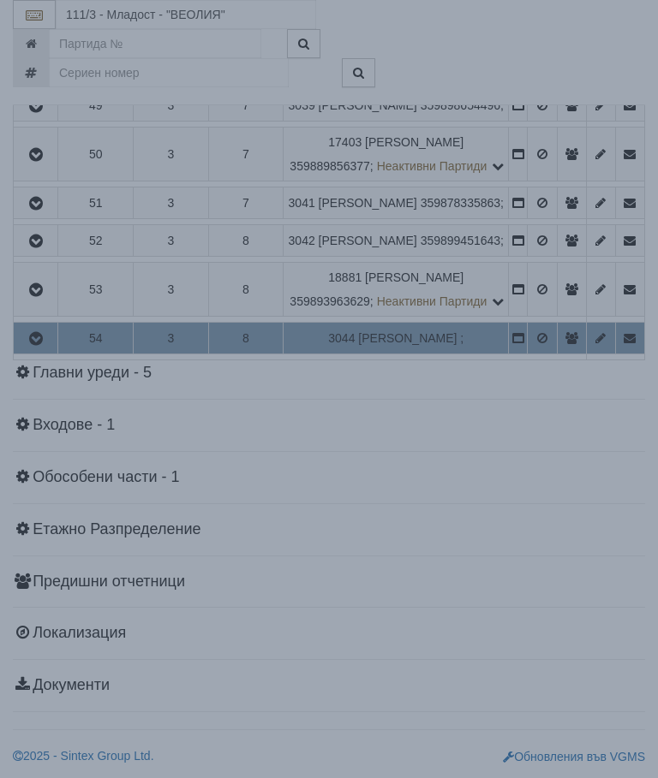
click at [586, 585] on div "× Зареждане... Данните за апартамента се зареждат. Моля изчакайте..." at bounding box center [329, 389] width 658 height 778
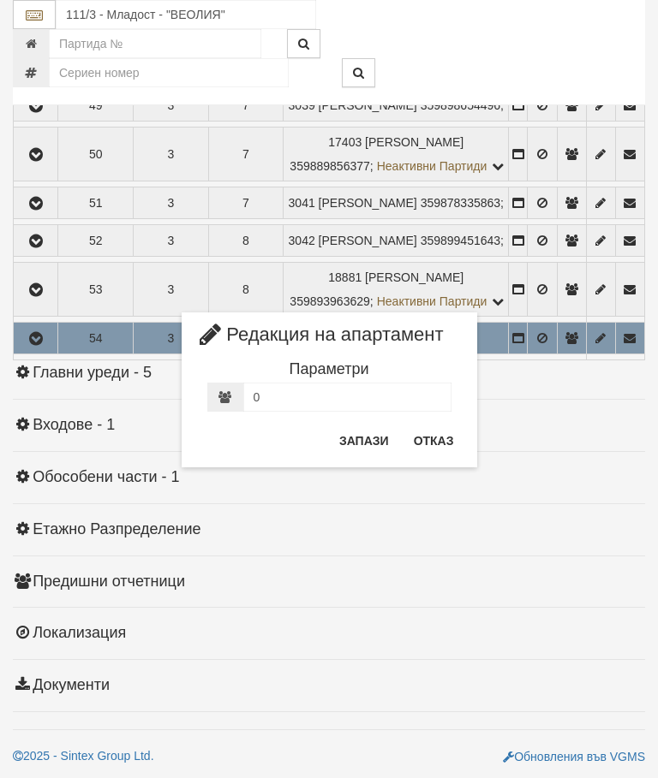
click at [432, 441] on button "Отказ" at bounding box center [433, 440] width 61 height 27
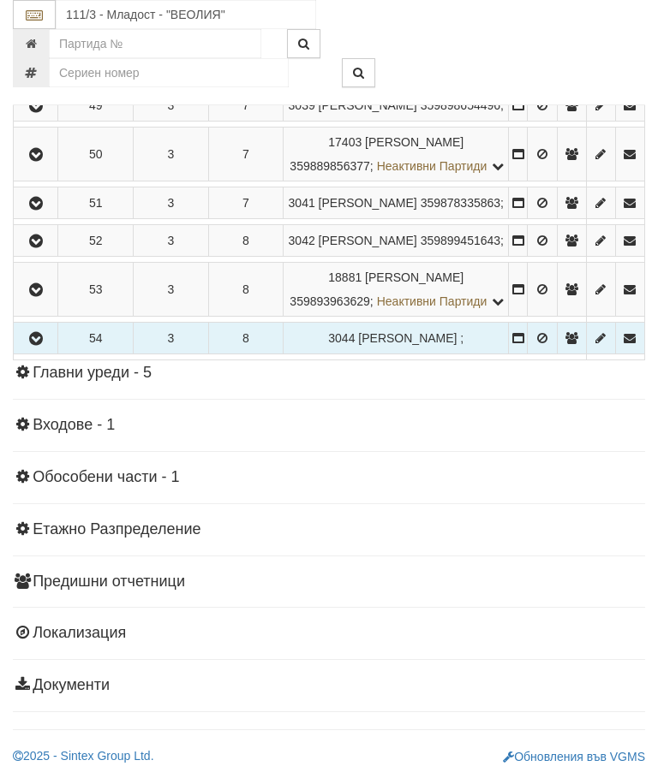
click at [45, 296] on icon "button" at bounding box center [36, 290] width 21 height 12
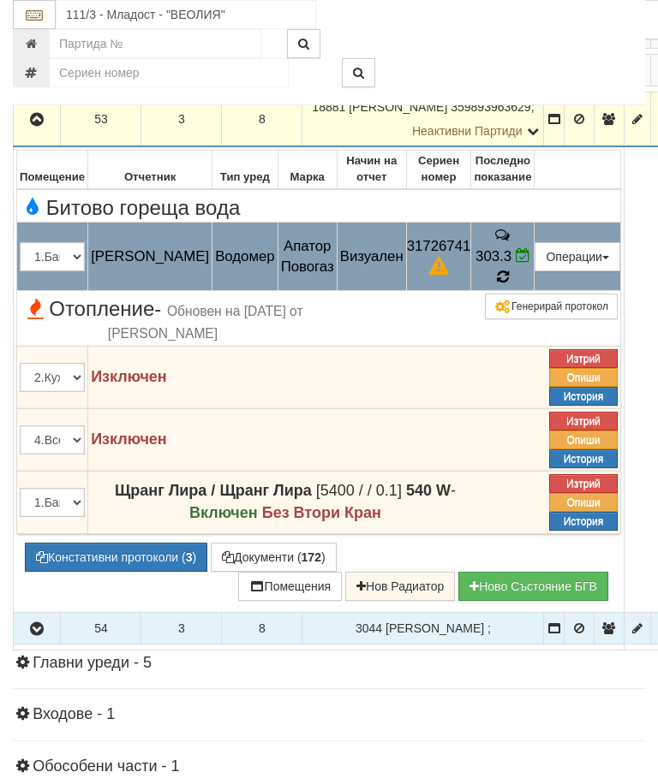
click at [512, 286] on icon at bounding box center [502, 277] width 19 height 18
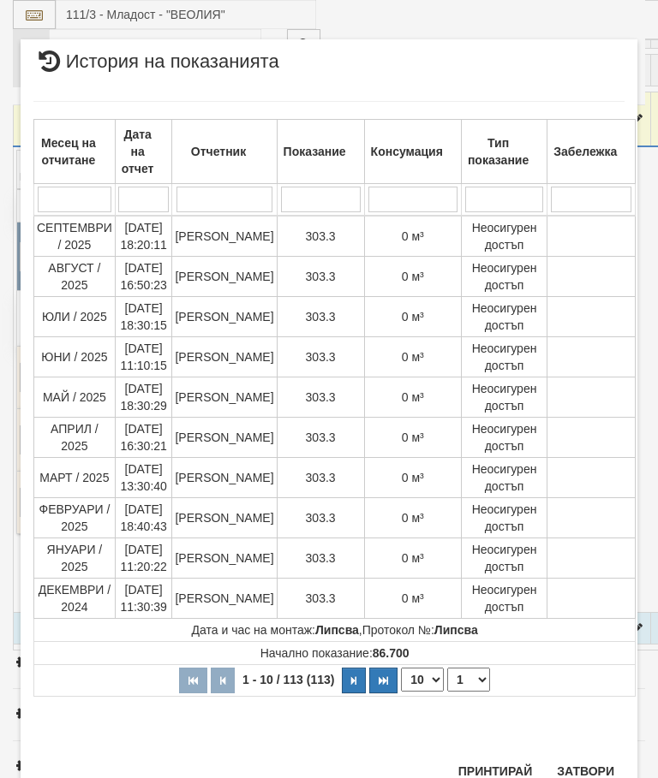
scroll to position [1680, 0]
click at [462, 684] on select "1 2 3 4 5 6 7 8 9 10 11 12" at bounding box center [468, 681] width 43 height 24
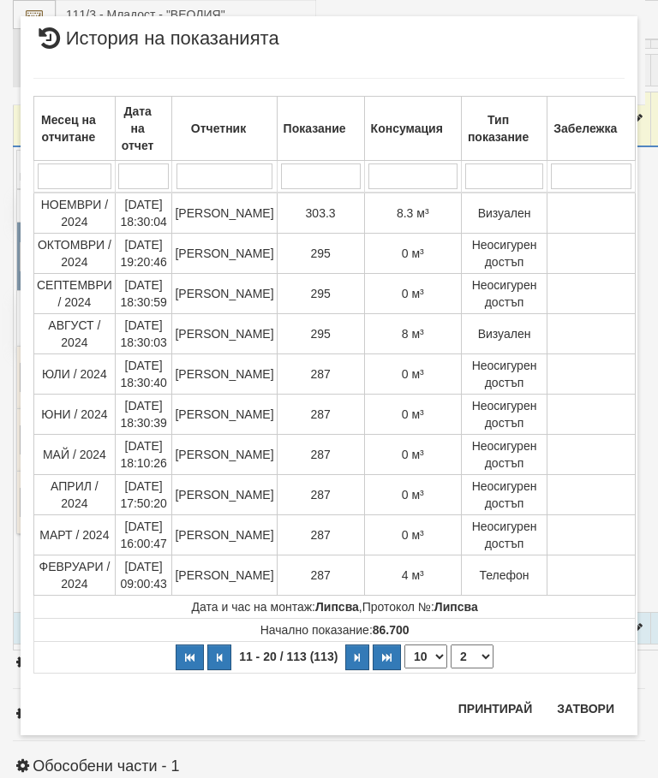
scroll to position [0, 0]
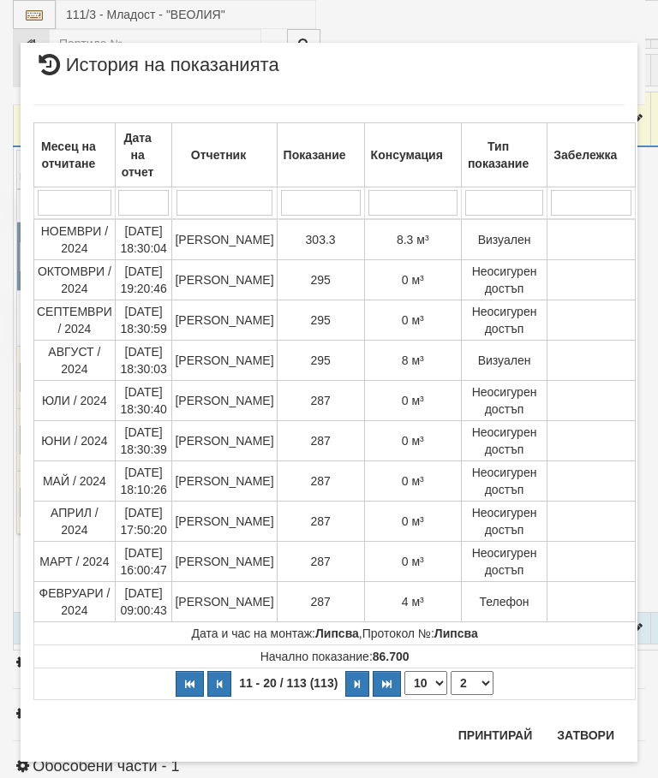
click at [468, 681] on select "1 2 3 4 5 6 7 8 9 10 11 12" at bounding box center [471, 683] width 43 height 24
select select "1"
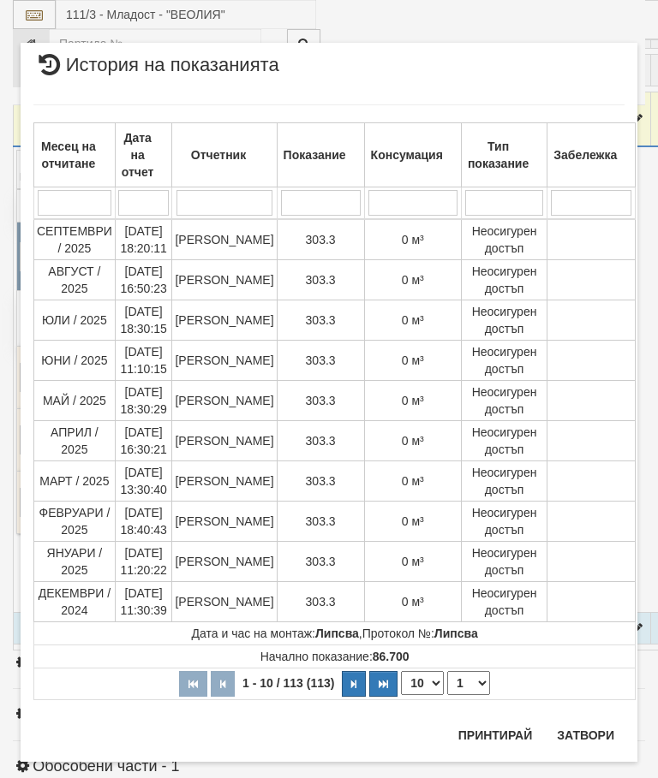
click at [587, 724] on button "Затвори" at bounding box center [585, 735] width 78 height 27
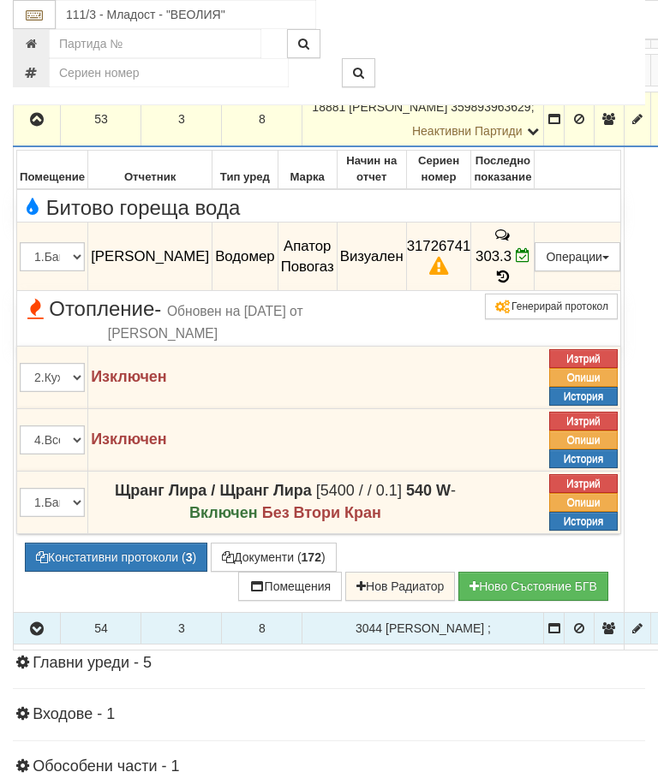
click at [32, 126] on icon "button" at bounding box center [37, 120] width 21 height 12
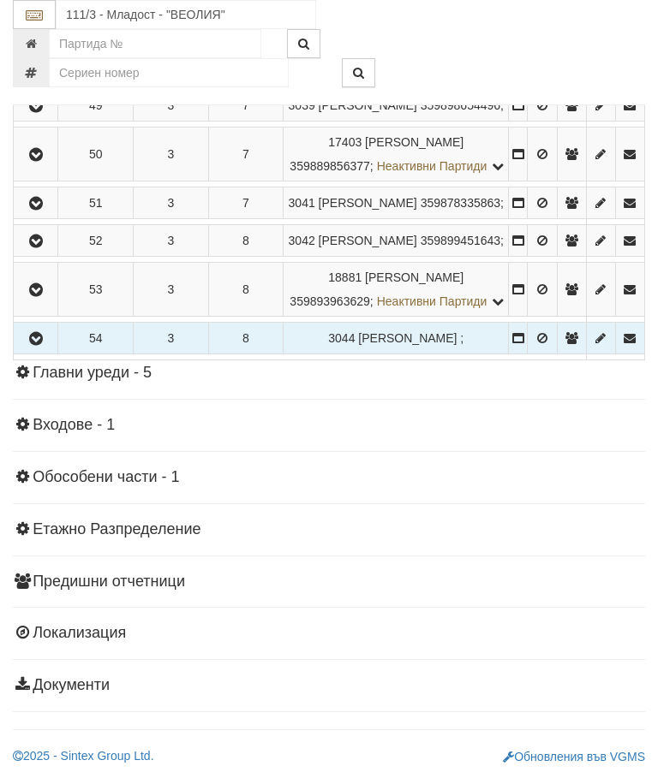
scroll to position [1482, 0]
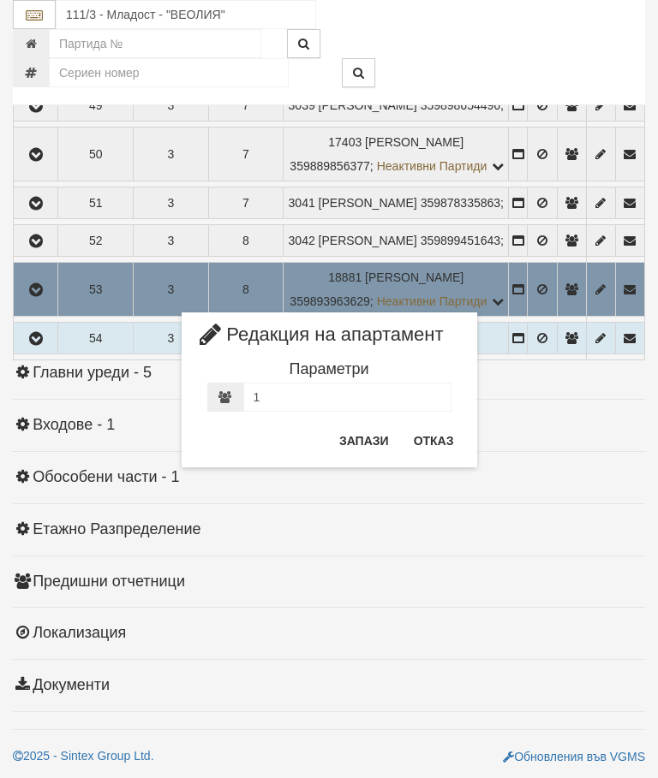
click at [427, 439] on button "Отказ" at bounding box center [433, 440] width 61 height 27
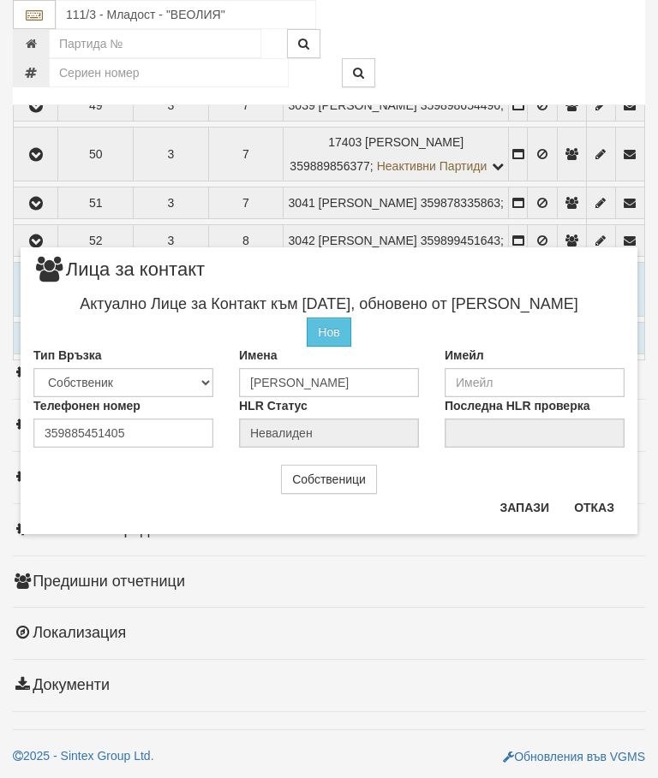
click at [607, 497] on button "Отказ" at bounding box center [594, 507] width 61 height 27
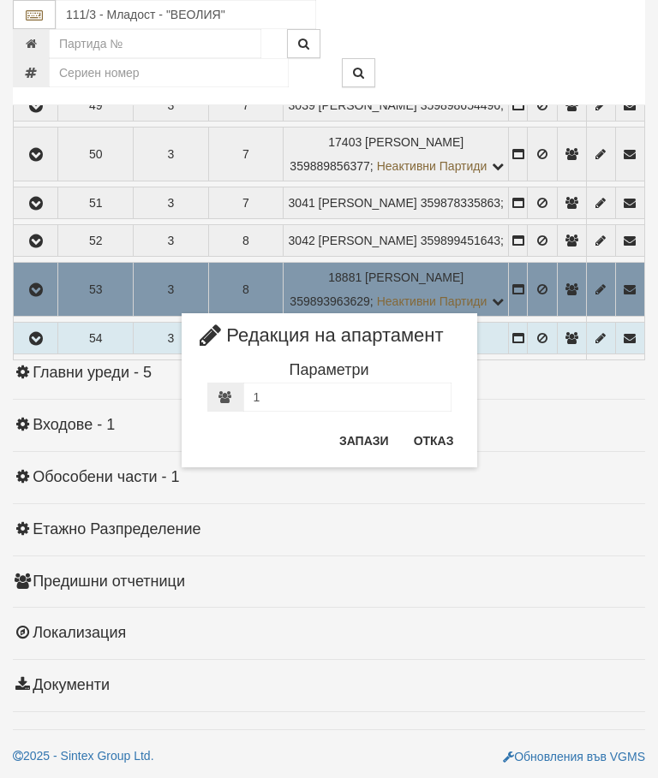
click at [424, 434] on button "Отказ" at bounding box center [433, 440] width 61 height 27
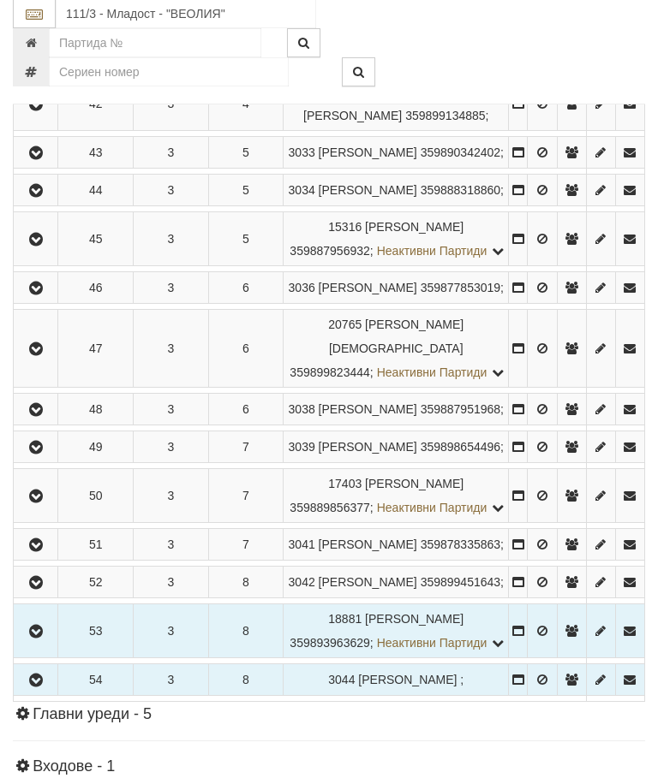
scroll to position [1011, 0]
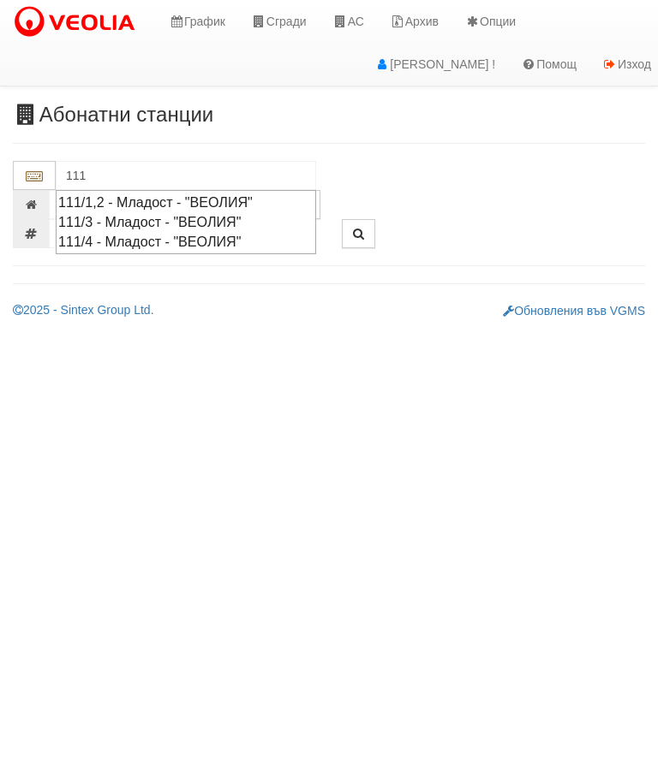
click at [218, 235] on div "111/4 - Младост - "ВЕОЛИЯ"" at bounding box center [185, 242] width 255 height 20
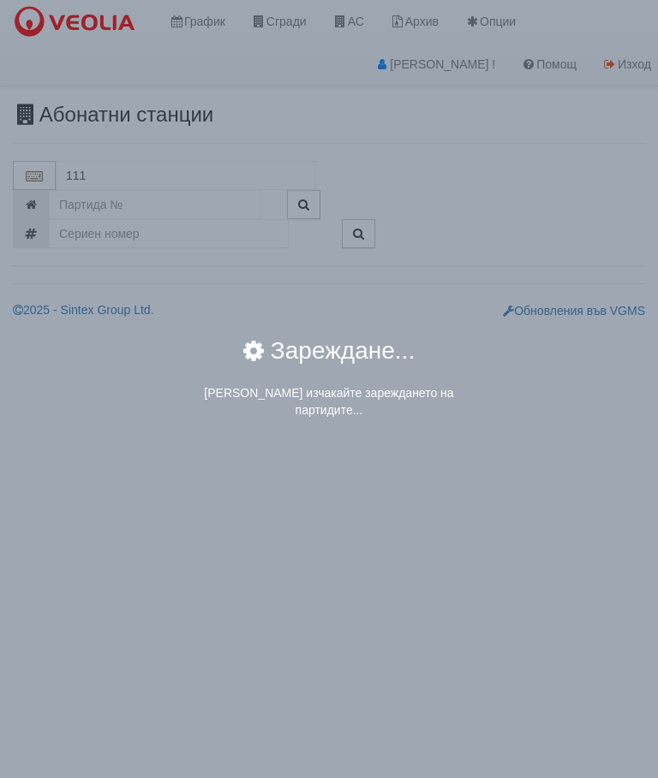
type input "111/4 - Младост - "ВЕОЛИЯ""
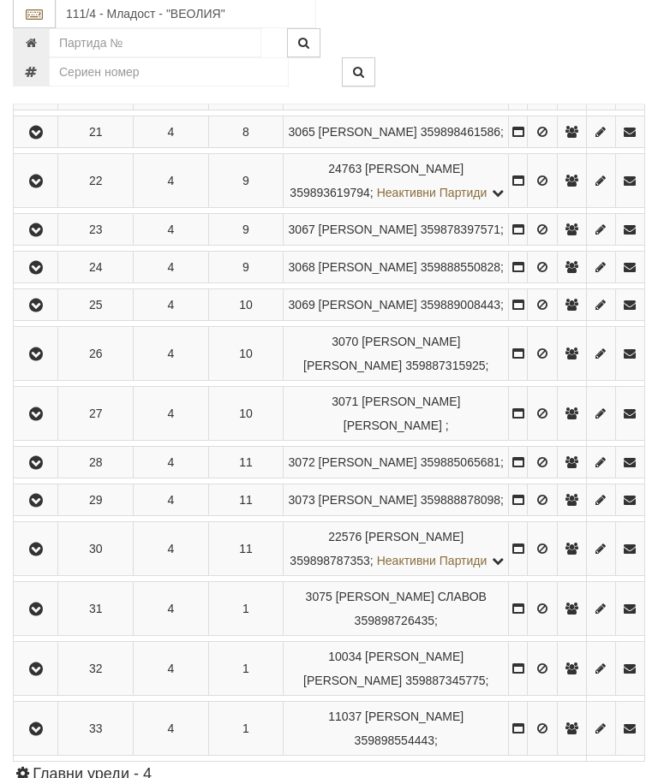
click at [43, 140] on icon "button" at bounding box center [36, 134] width 21 height 12
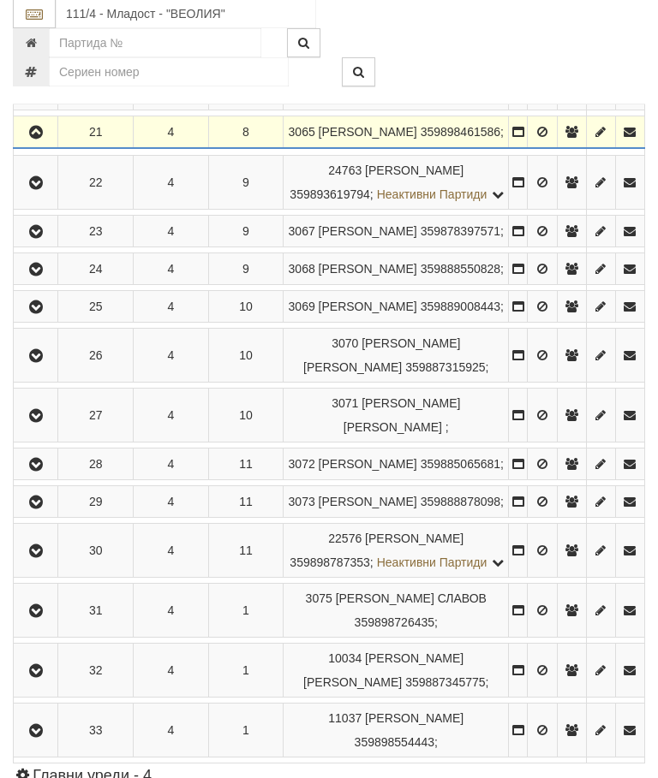
scroll to position [1443, 0]
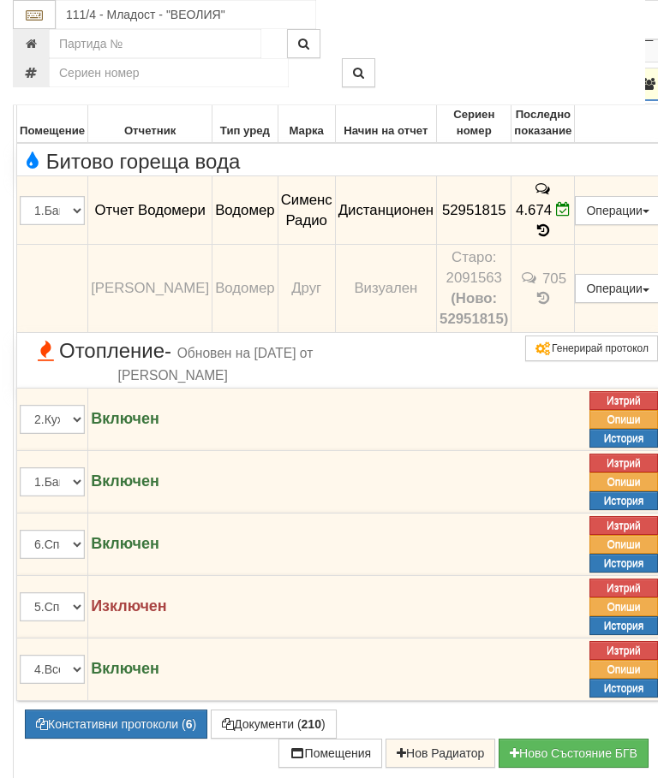
click at [36, 91] on icon "button" at bounding box center [37, 85] width 21 height 12
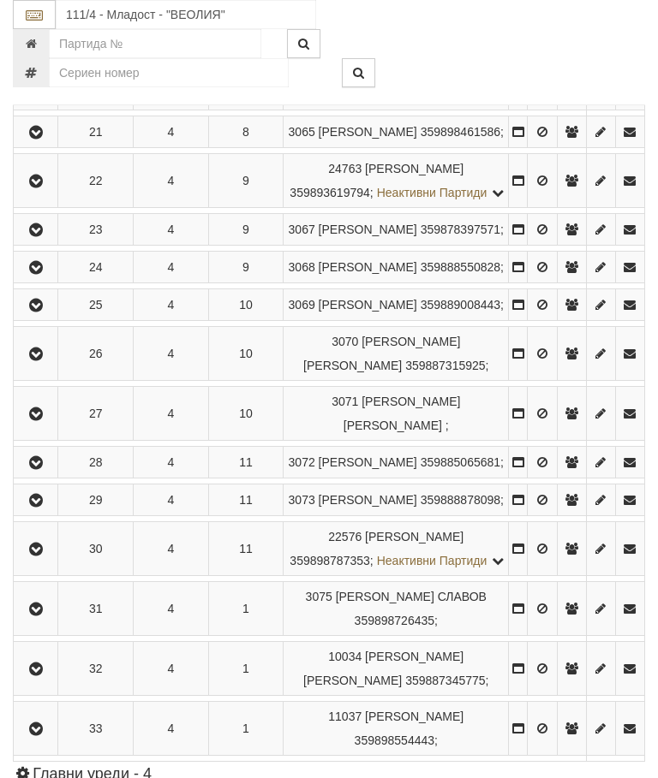
click at [34, 90] on icon "button" at bounding box center [36, 84] width 21 height 12
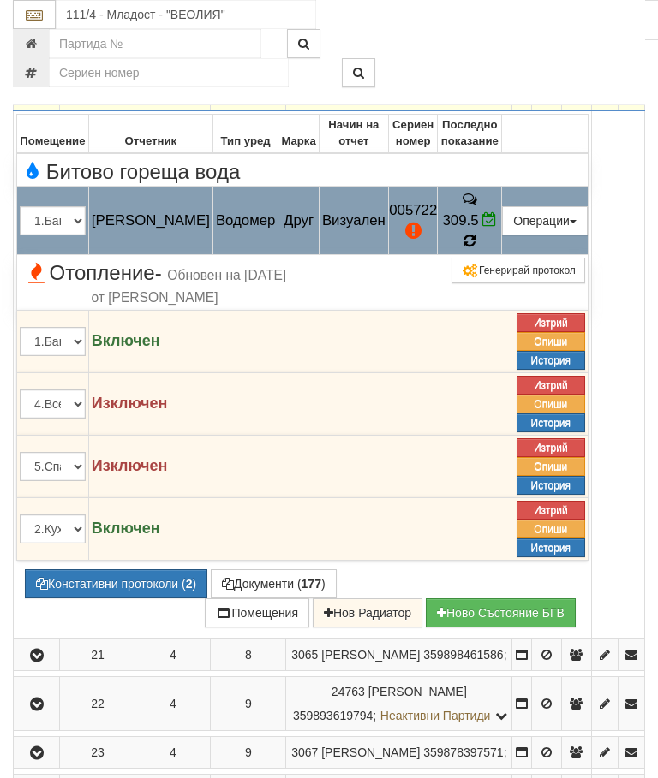
click at [476, 249] on icon at bounding box center [469, 241] width 13 height 15
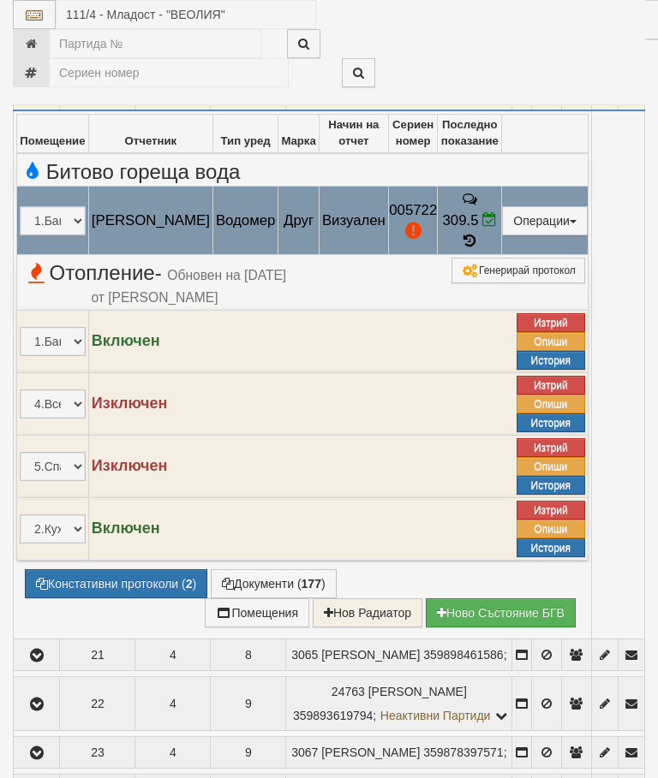
select select "10"
select select "1"
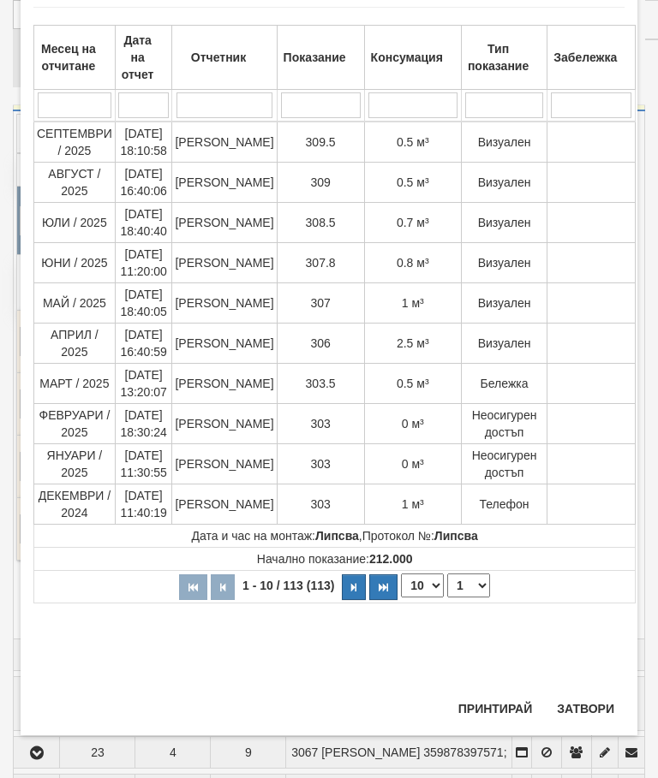
scroll to position [1202, 0]
click at [590, 697] on button "Затвори" at bounding box center [585, 708] width 78 height 27
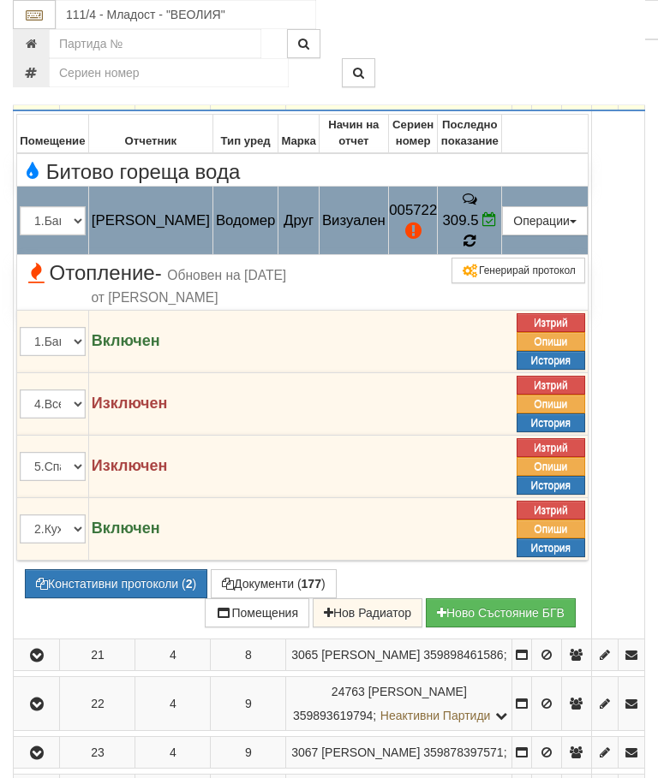
click at [476, 249] on icon at bounding box center [469, 241] width 13 height 15
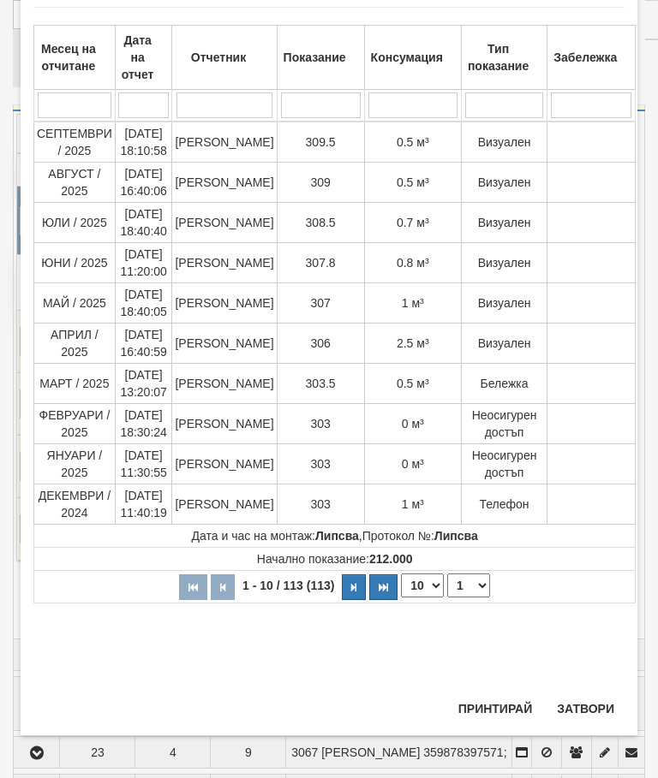
click at [575, 704] on button "Затвори" at bounding box center [585, 708] width 78 height 27
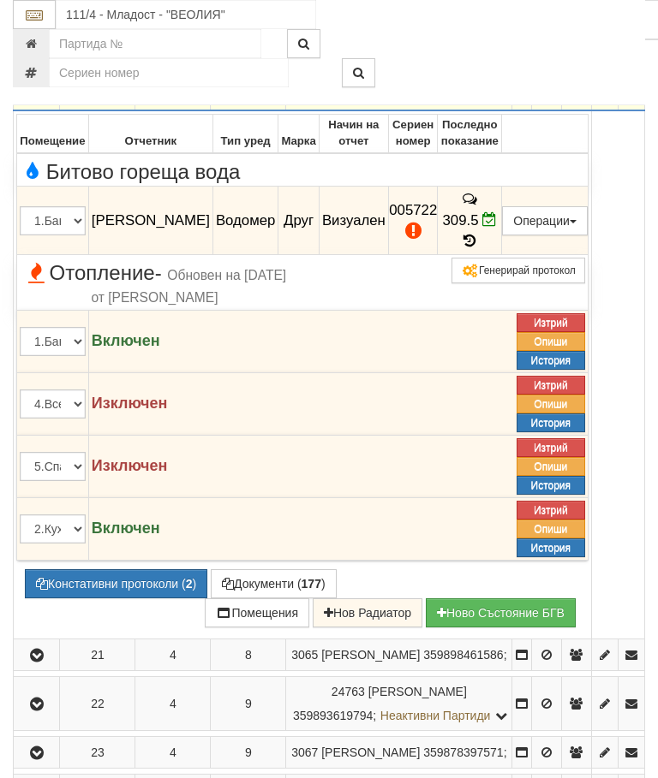
click at [37, 96] on button "button" at bounding box center [36, 83] width 40 height 26
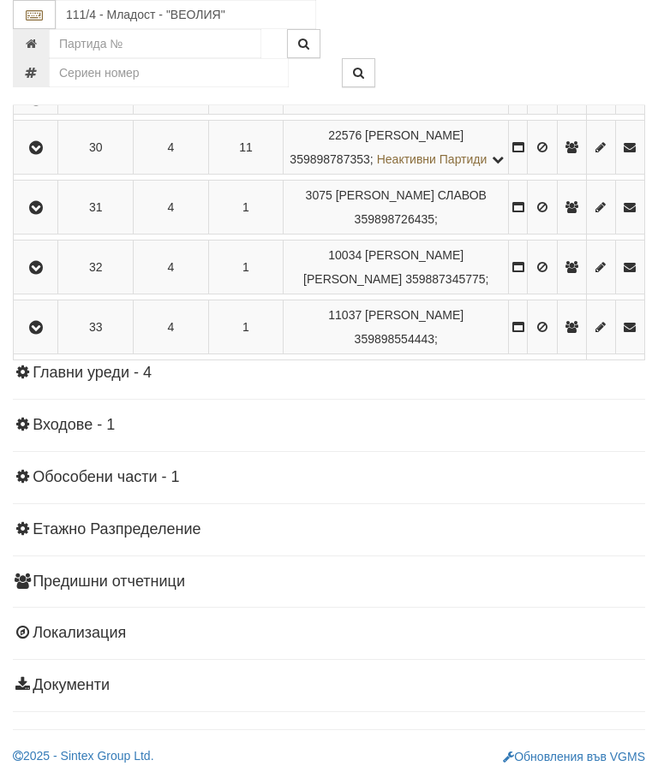
scroll to position [1998, 0]
click at [37, 19] on icon "button" at bounding box center [36, 13] width 21 height 12
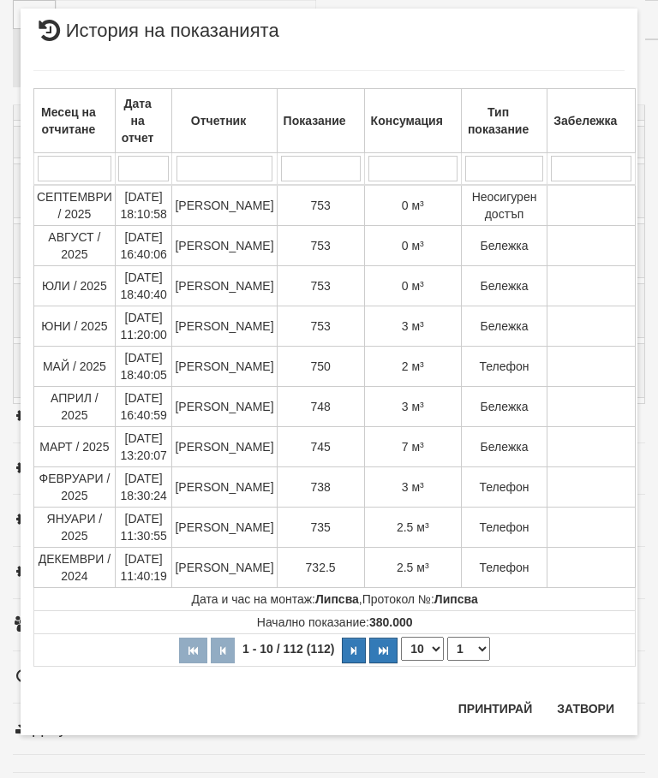
scroll to position [1357, 0]
click at [587, 706] on button "Затвори" at bounding box center [585, 708] width 78 height 27
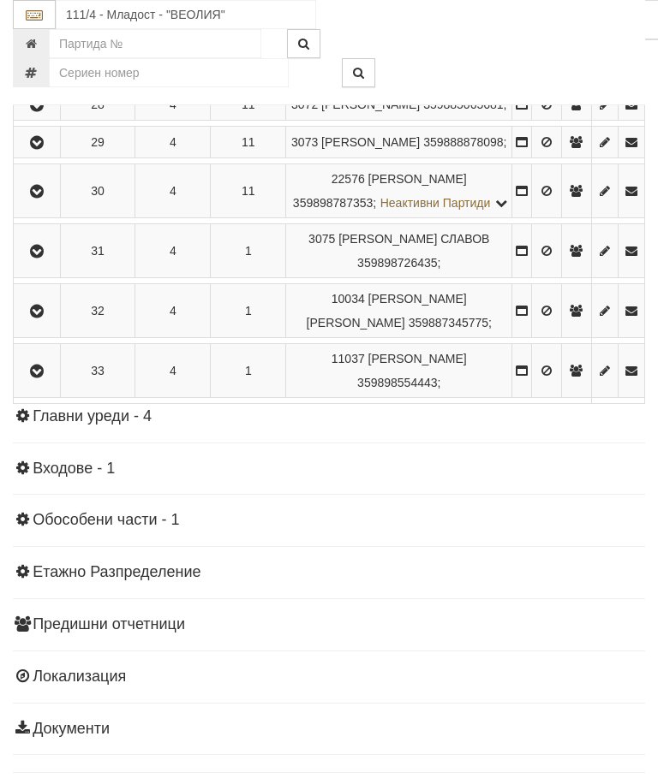
click at [130, 48] on button "Констативни протоколи ( 0 )" at bounding box center [116, 33] width 182 height 29
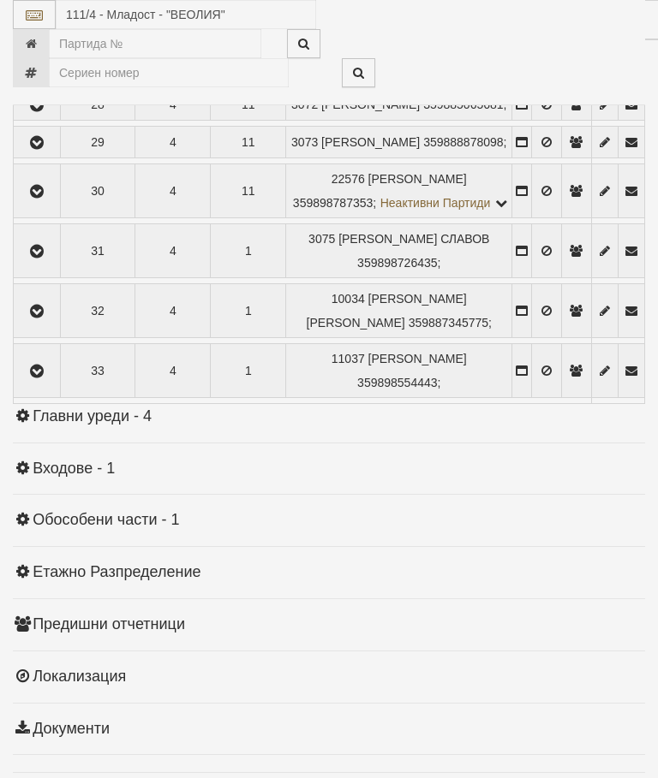
select select "10"
select select "1"
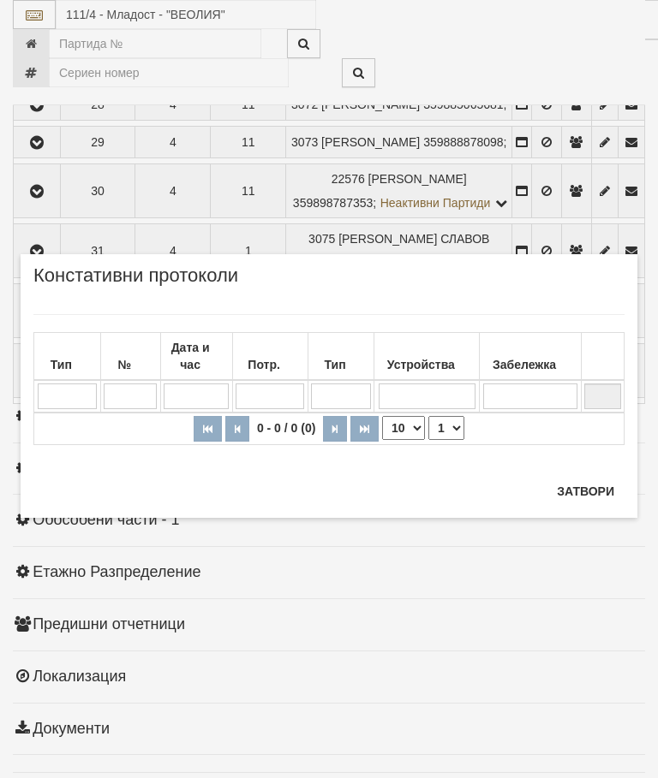
click at [582, 486] on button "Затвори" at bounding box center [585, 491] width 78 height 27
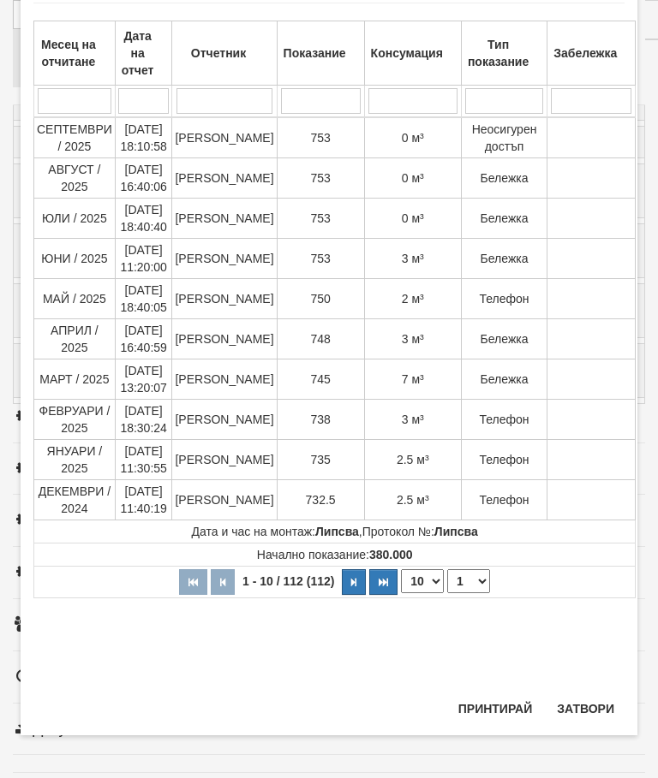
scroll to position [102, 0]
click at [586, 706] on button "Затвори" at bounding box center [585, 708] width 78 height 27
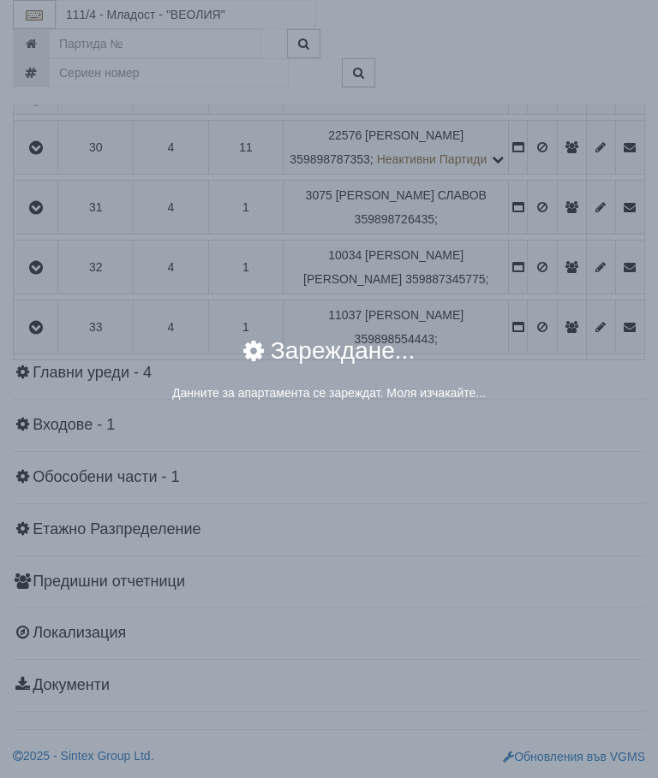
click at [540, 431] on div "× Зареждане... Данните за апартамента се зареждат. Моля изчакайте..." at bounding box center [329, 378] width 617 height 104
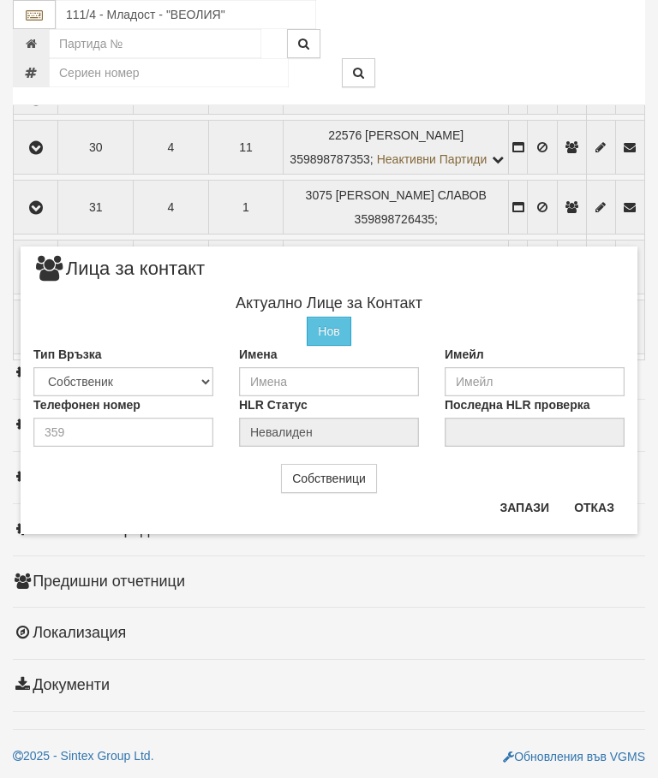
click at [603, 499] on button "Отказ" at bounding box center [594, 507] width 61 height 27
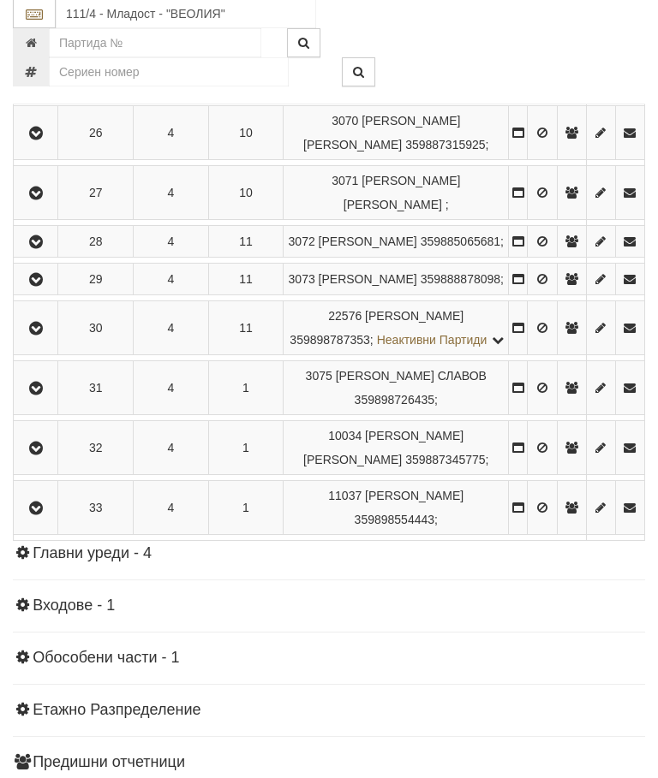
scroll to position [1669, 0]
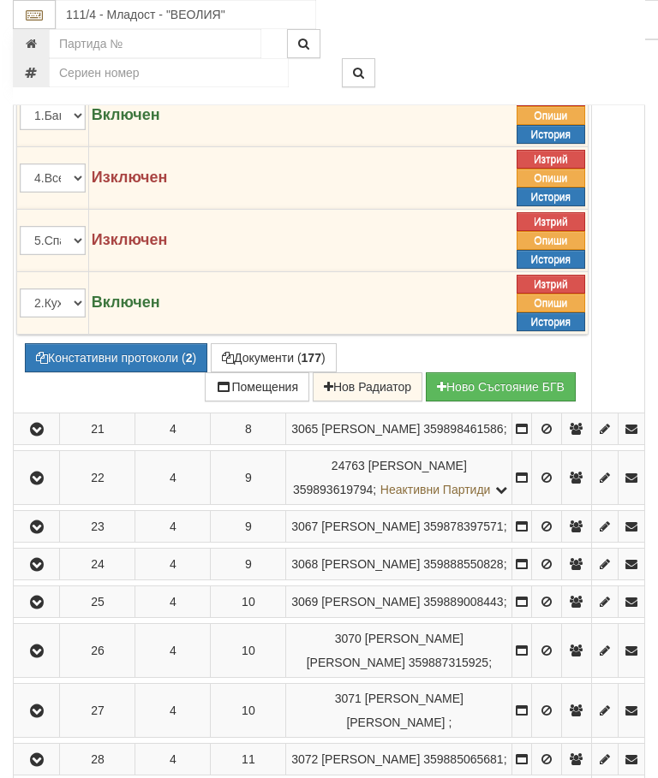
click at [119, 373] on button "Констативни протоколи ( 2 )" at bounding box center [116, 357] width 182 height 29
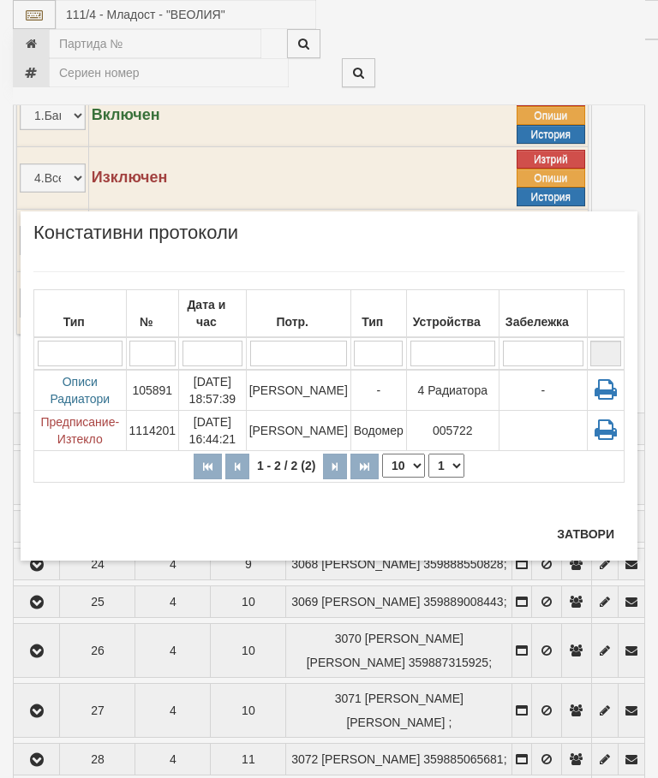
click at [313, 426] on td "[PERSON_NAME]" at bounding box center [298, 430] width 104 height 40
click at [586, 525] on button "Затвори" at bounding box center [585, 534] width 78 height 27
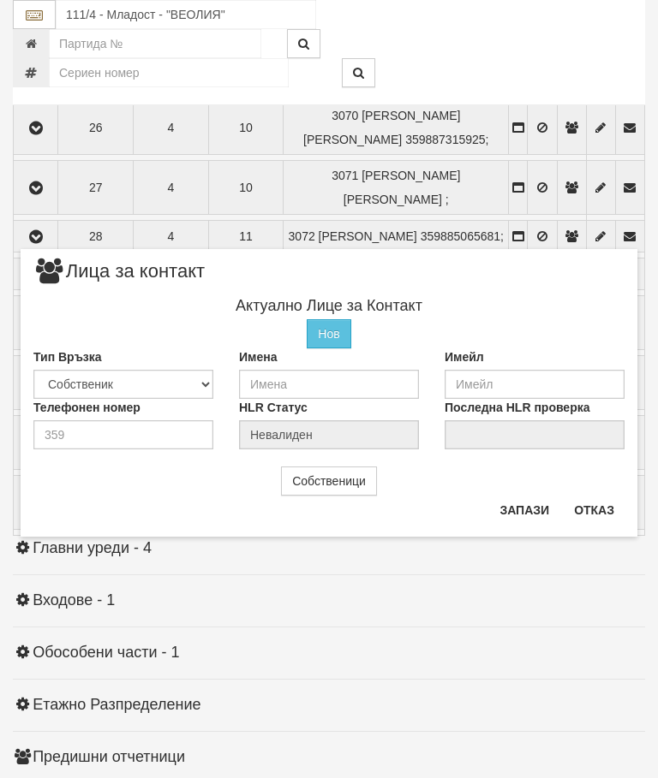
click at [591, 513] on button "Отказ" at bounding box center [594, 510] width 61 height 27
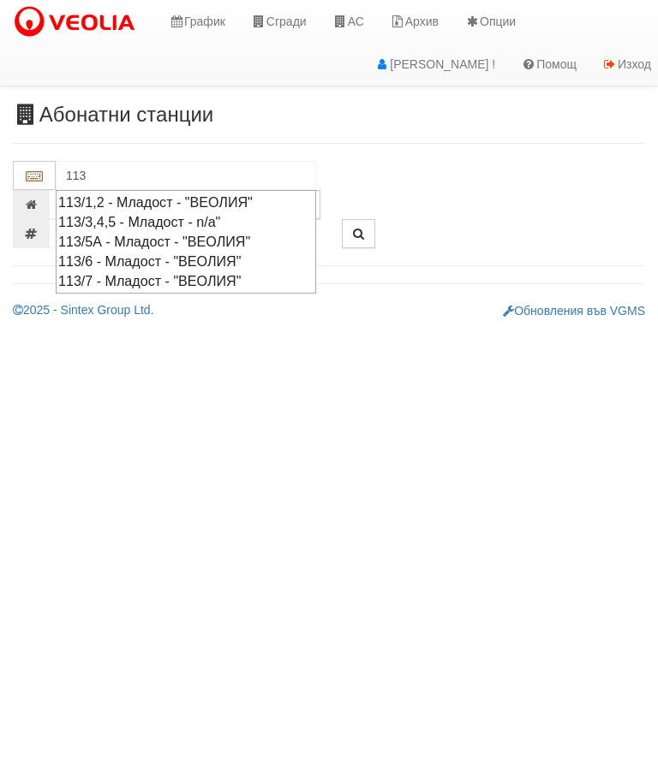
click at [242, 197] on div "113/1,2 - Младост - "ВЕОЛИЯ"" at bounding box center [185, 203] width 255 height 20
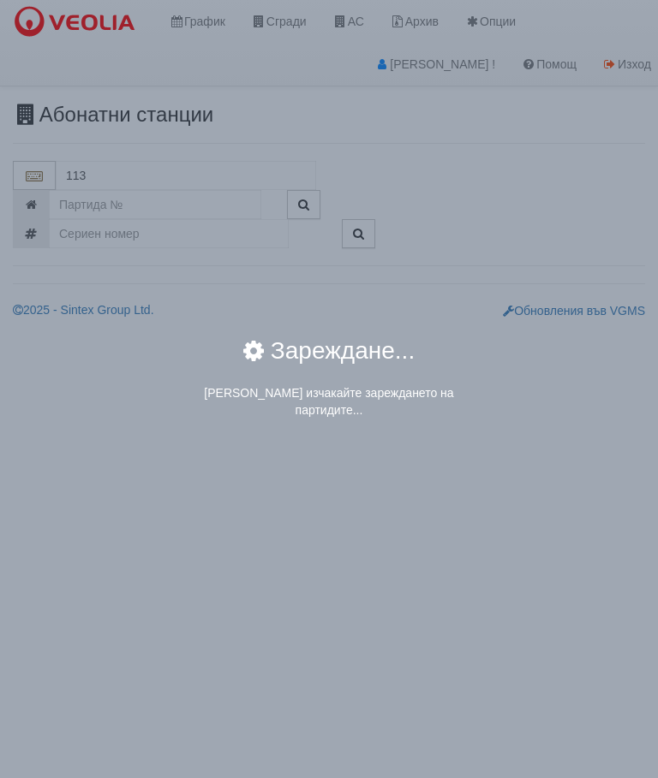
type input "113/1,2 - Младост - "ВЕОЛИЯ""
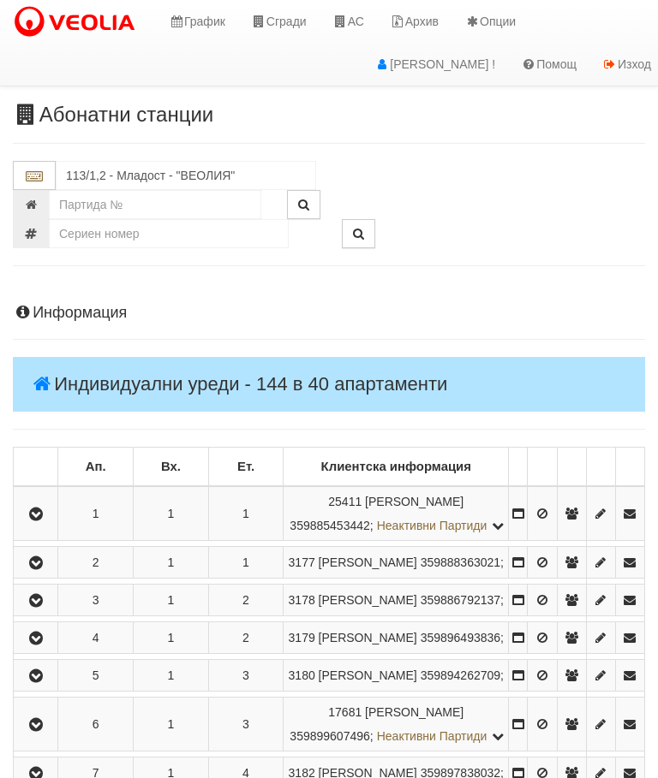
click at [46, 521] on icon "button" at bounding box center [36, 515] width 21 height 12
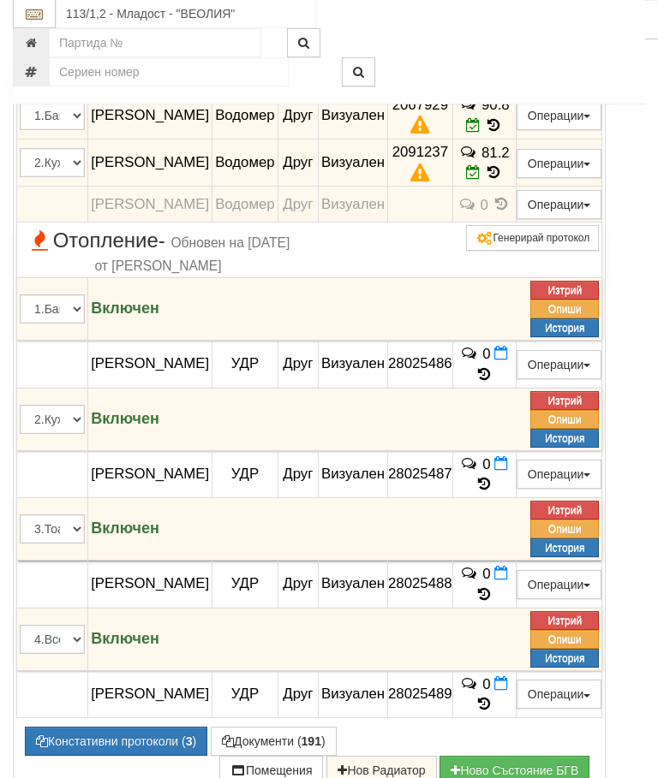
scroll to position [611, 0]
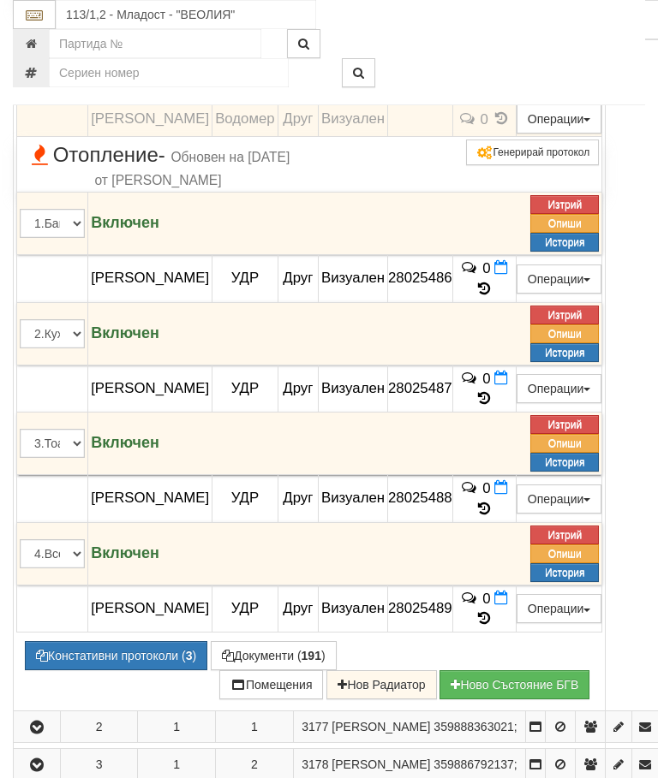
click at [113, 660] on button "Констативни протоколи ( 3 )" at bounding box center [116, 655] width 182 height 29
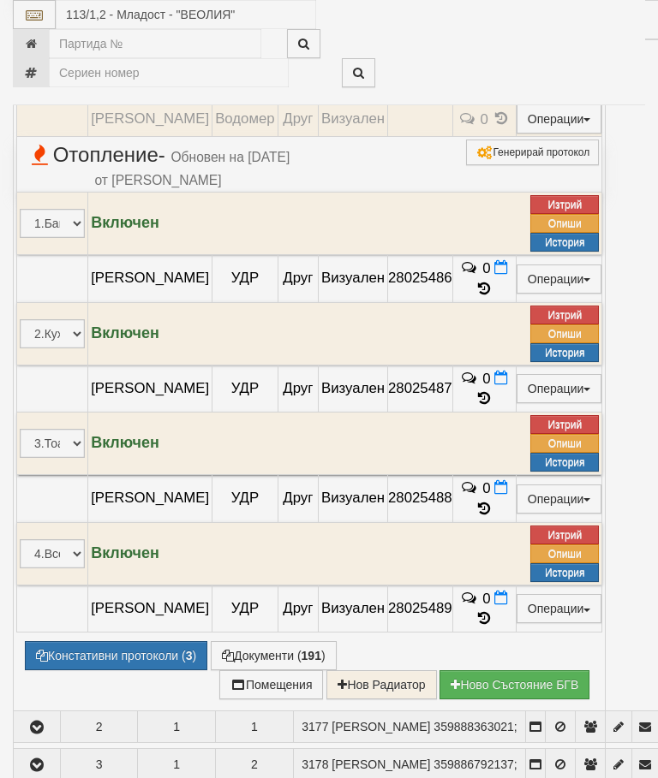
select select "10"
select select "1"
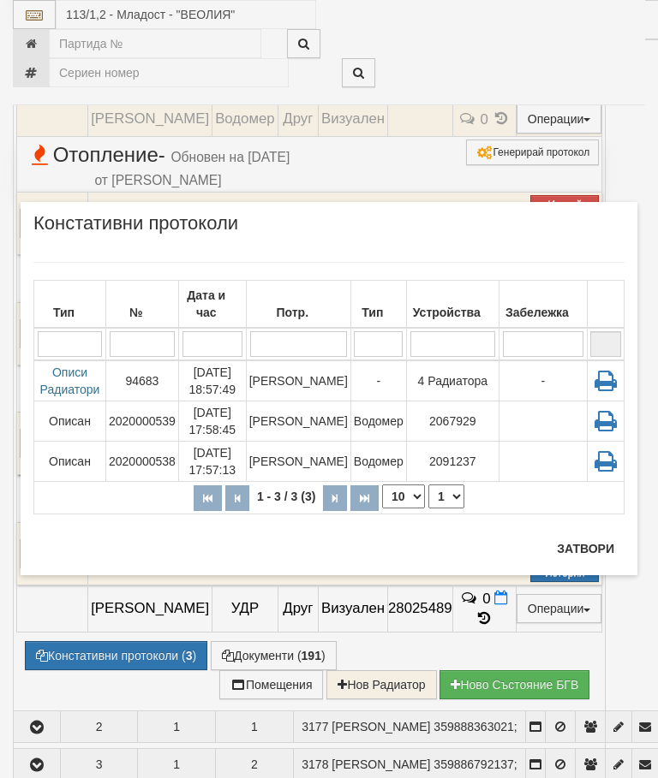
scroll to position [676, 0]
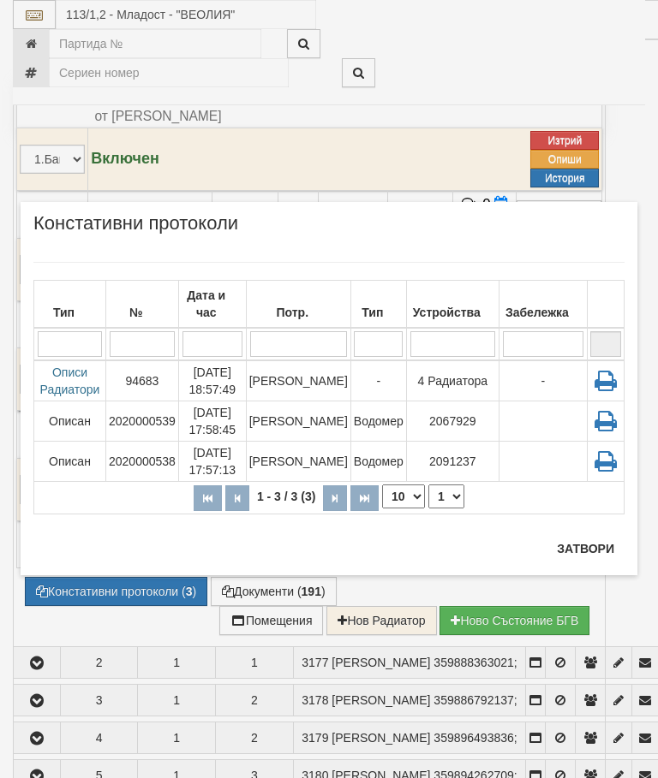
click at [598, 549] on button "Затвори" at bounding box center [585, 548] width 78 height 27
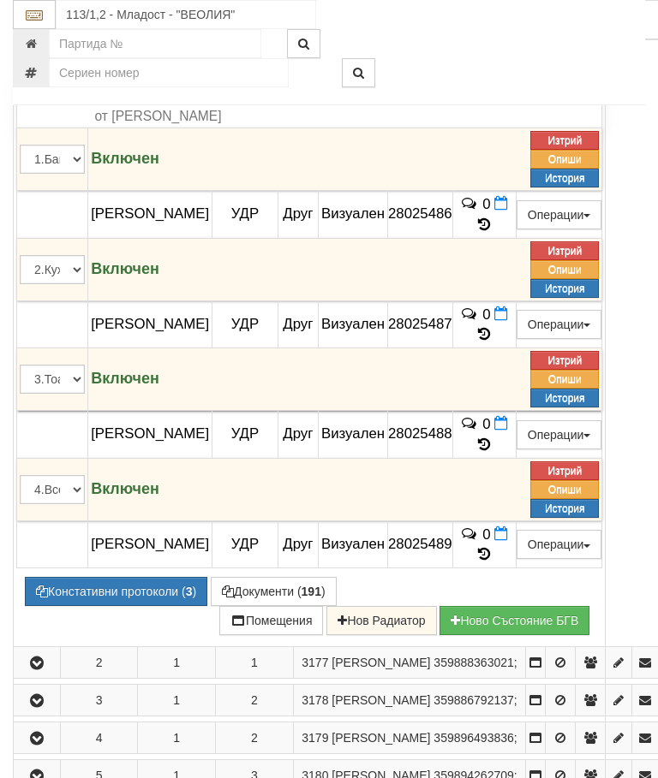
click at [553, 60] on div at bounding box center [493, 72] width 329 height 29
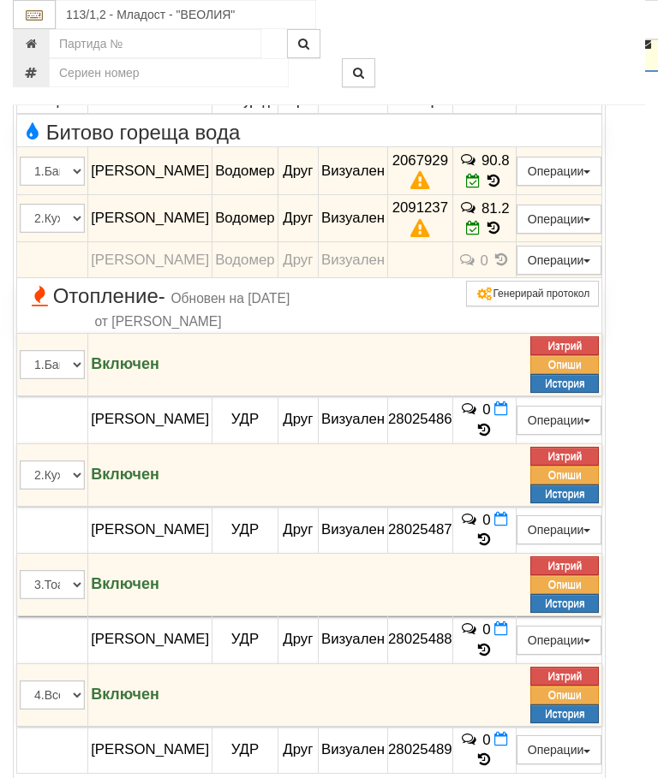
scroll to position [481, 0]
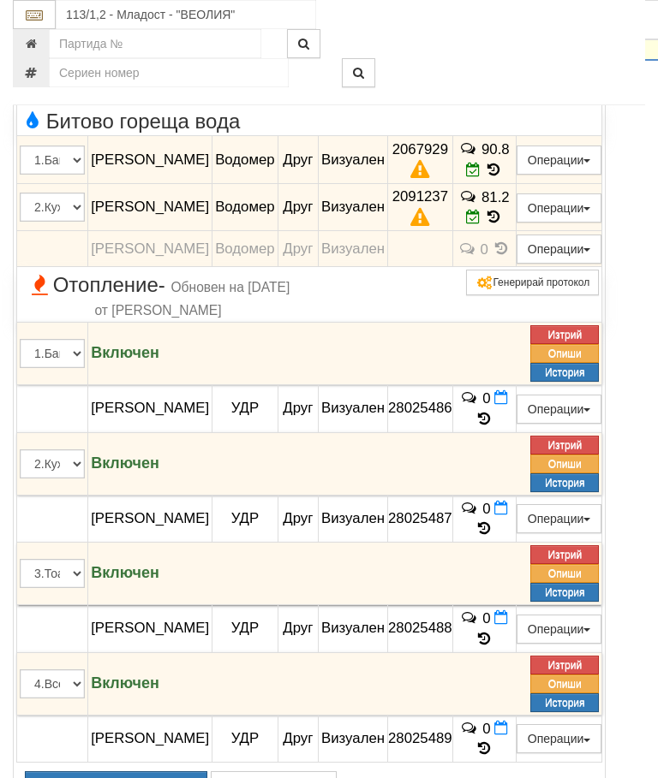
click at [121, 778] on button "Констативни протоколи ( 3 )" at bounding box center [116, 786] width 182 height 29
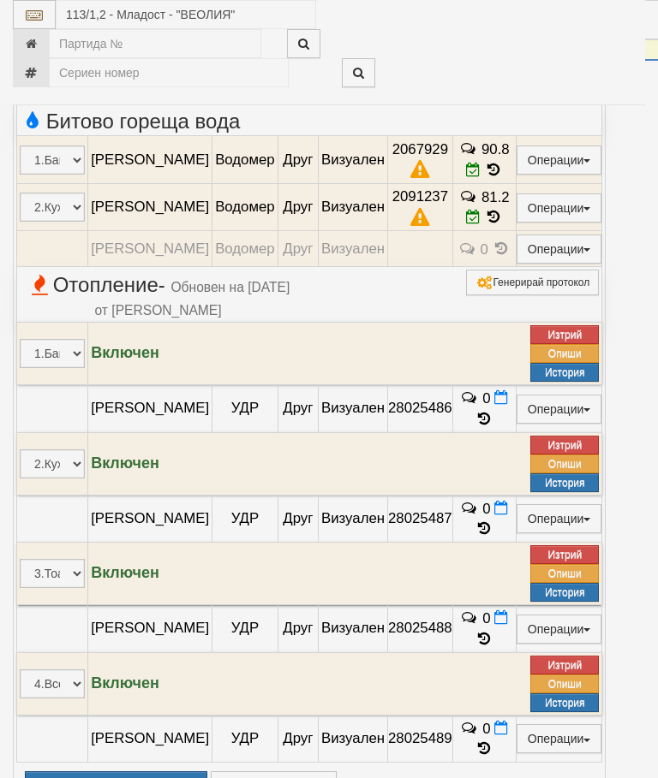
select select "10"
select select "1"
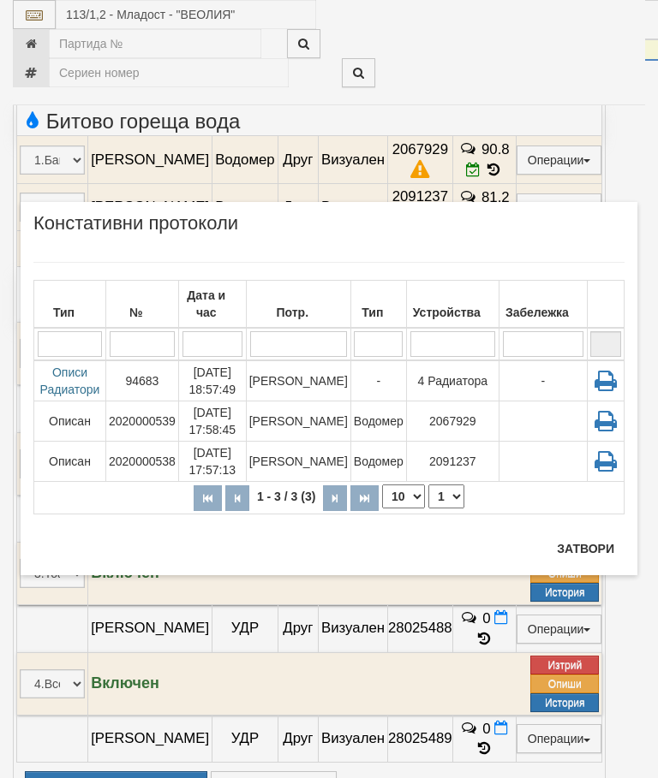
click at [458, 383] on td "4 Радиатора" at bounding box center [452, 381] width 92 height 41
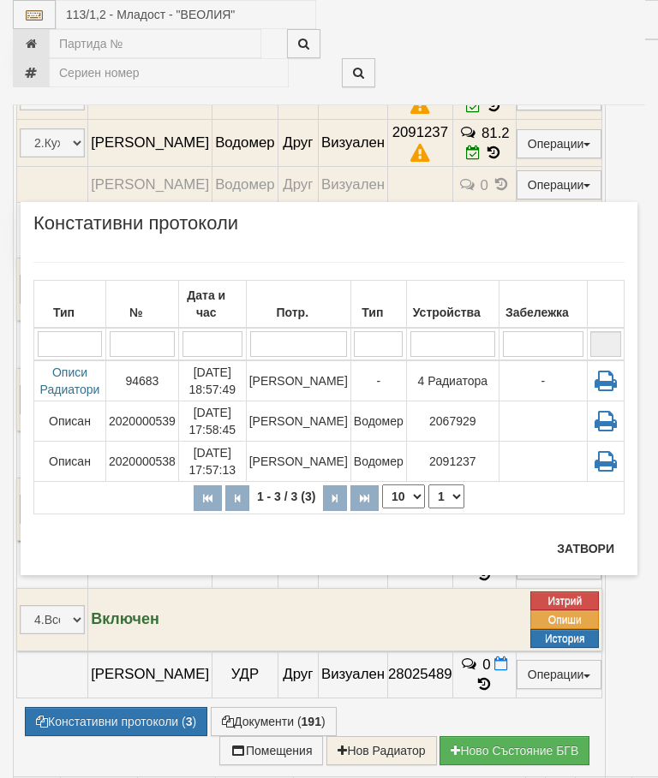
click at [580, 549] on button "Затвори" at bounding box center [585, 548] width 78 height 27
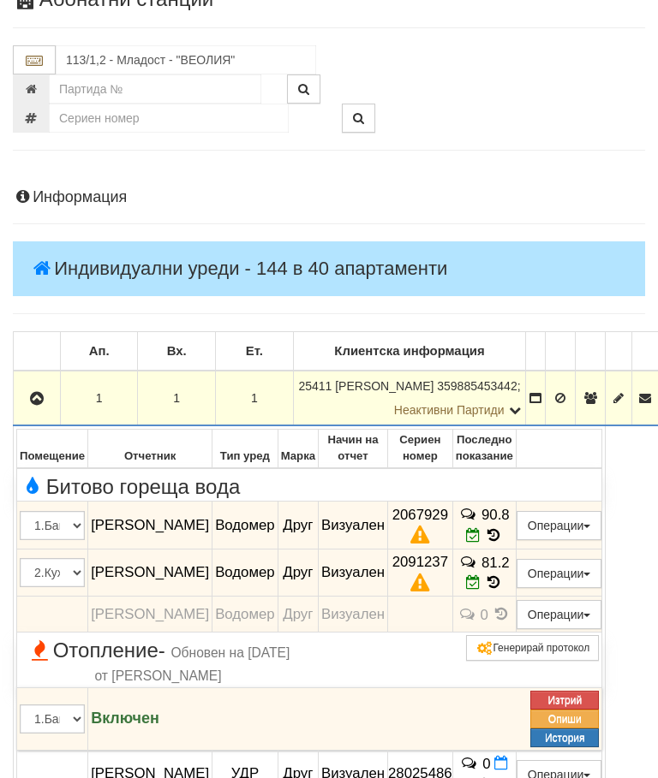
scroll to position [31, 0]
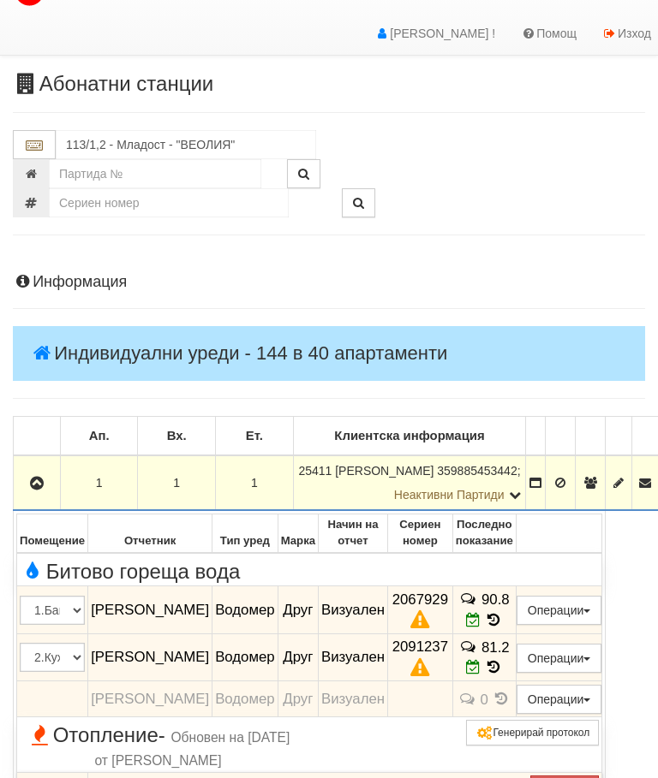
click at [39, 480] on icon "button" at bounding box center [37, 484] width 21 height 12
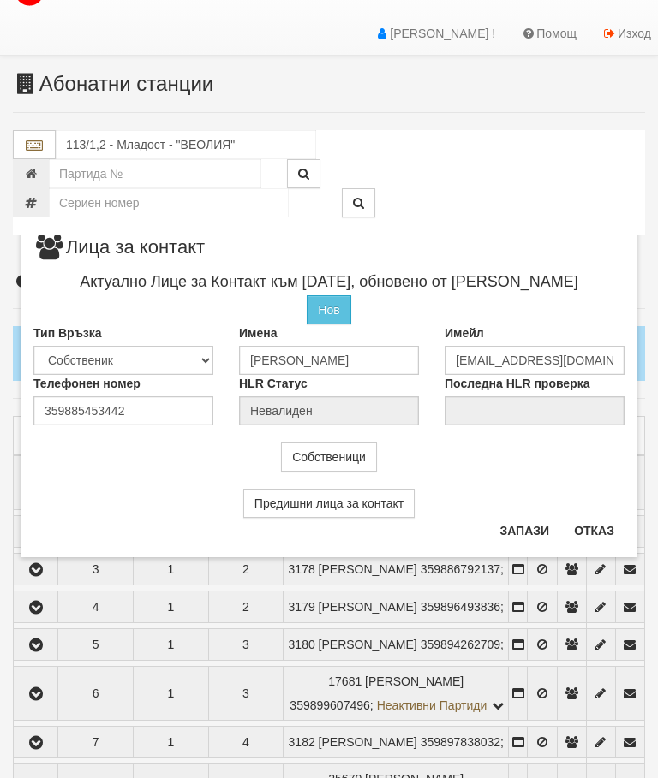
click at [593, 533] on button "Отказ" at bounding box center [594, 530] width 61 height 27
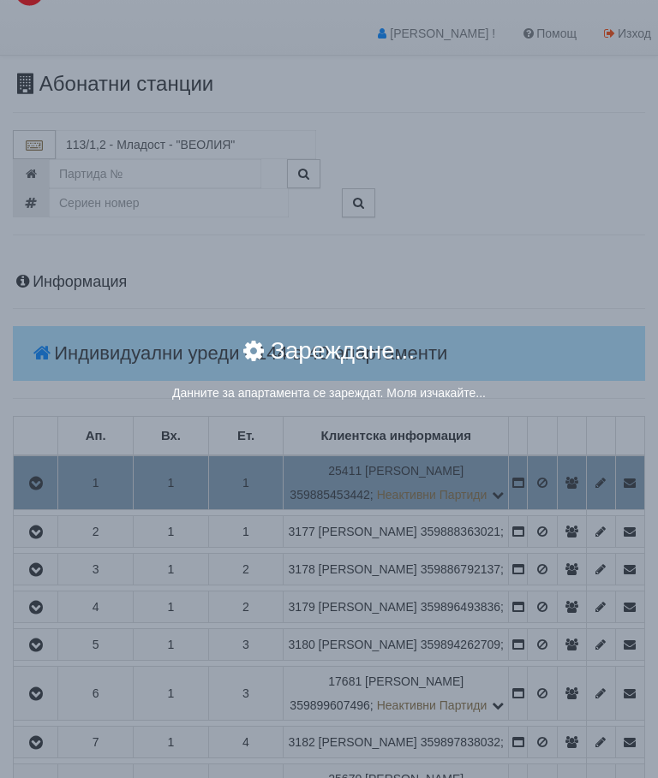
click at [587, 495] on div "× Зареждане... Данните за апартамента се зареждат. Моля изчакайте..." at bounding box center [329, 389] width 658 height 778
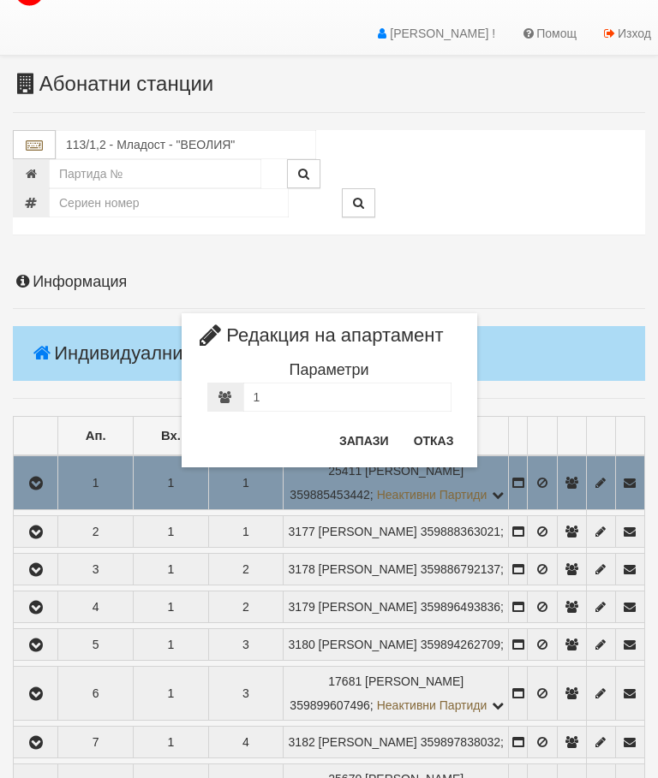
click at [440, 439] on button "Отказ" at bounding box center [433, 440] width 61 height 27
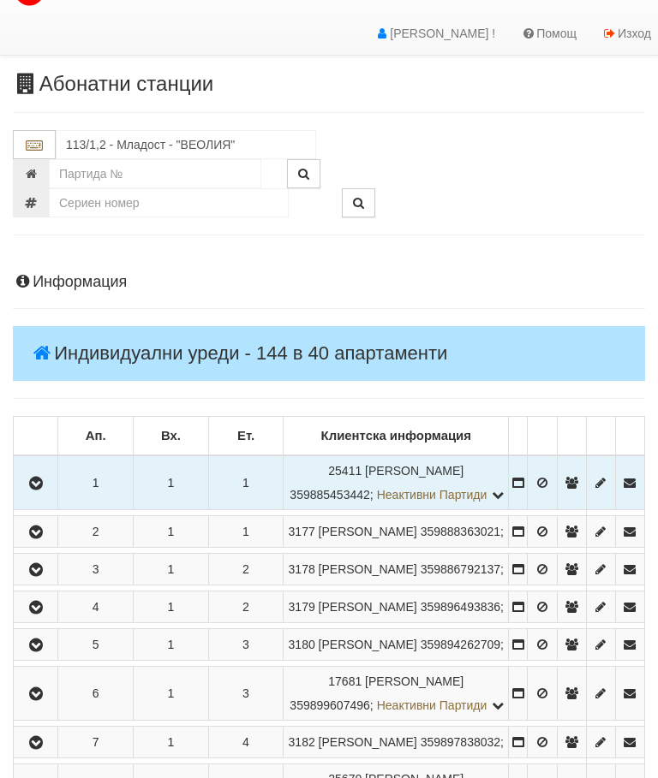
click at [41, 539] on icon "button" at bounding box center [36, 533] width 21 height 12
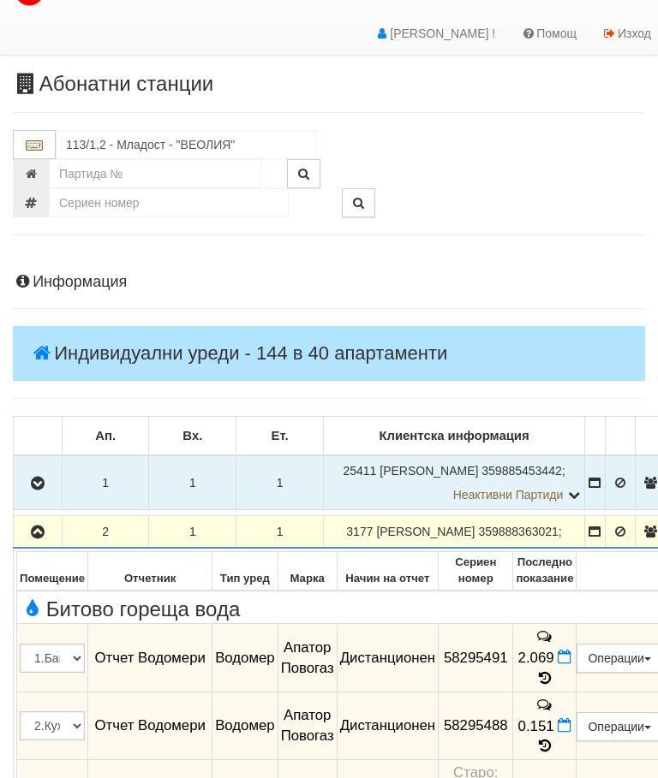
click at [39, 539] on icon "button" at bounding box center [37, 533] width 21 height 12
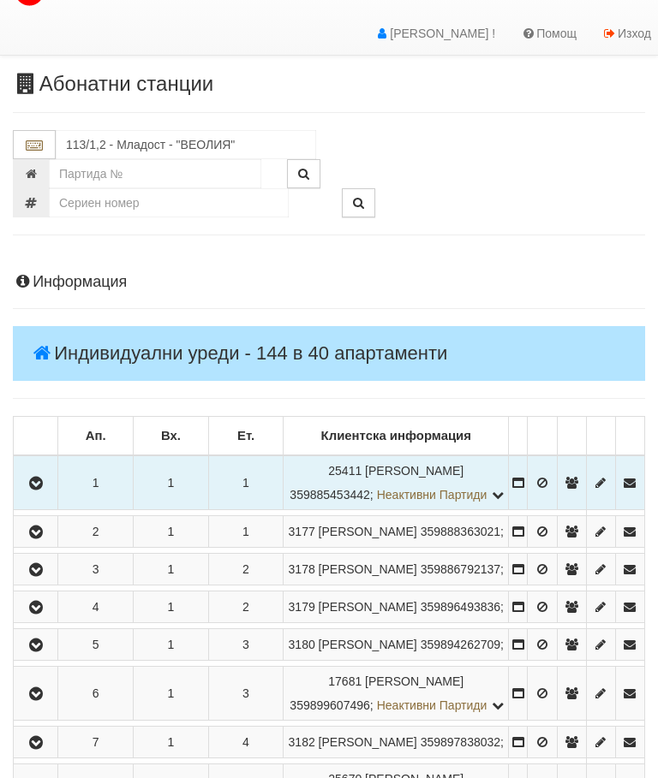
click at [46, 576] on icon "button" at bounding box center [36, 570] width 21 height 12
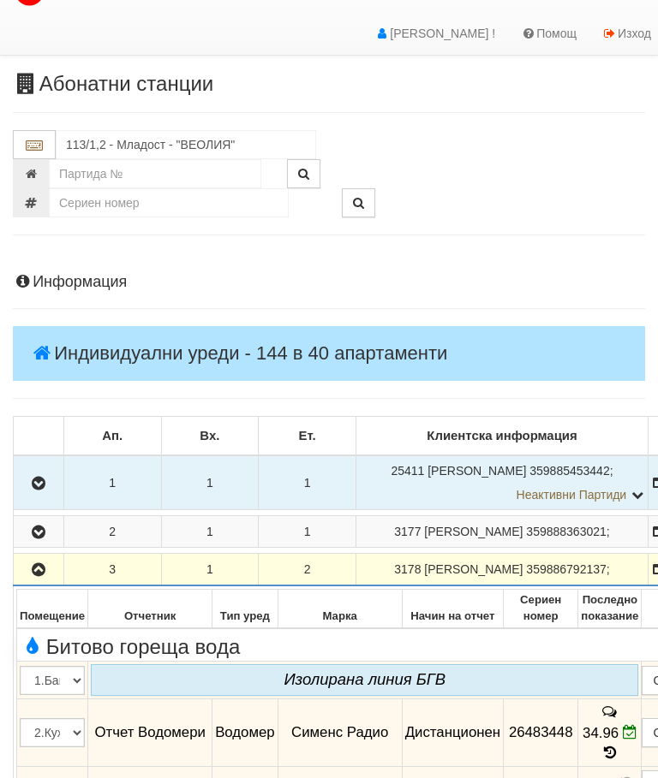
click at [41, 582] on button "button" at bounding box center [38, 570] width 45 height 26
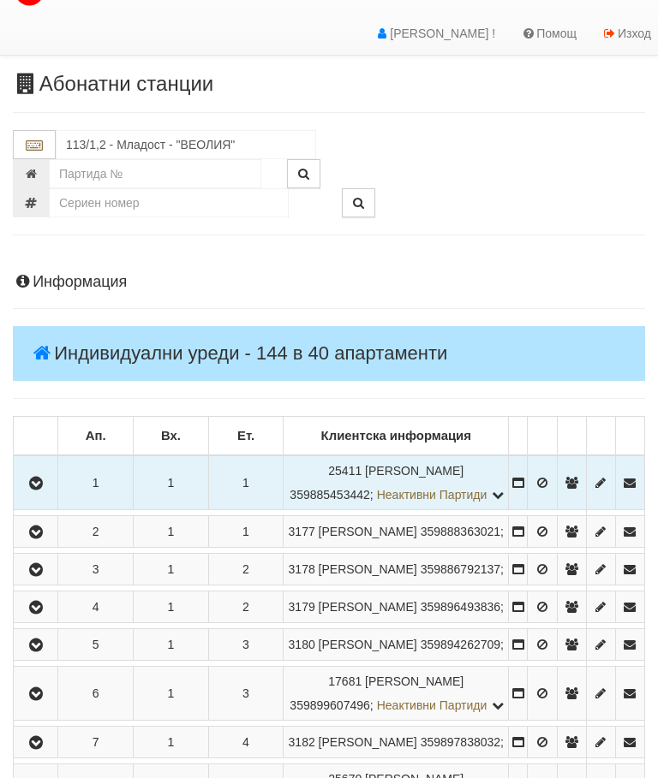
click at [44, 614] on icon "button" at bounding box center [36, 608] width 21 height 12
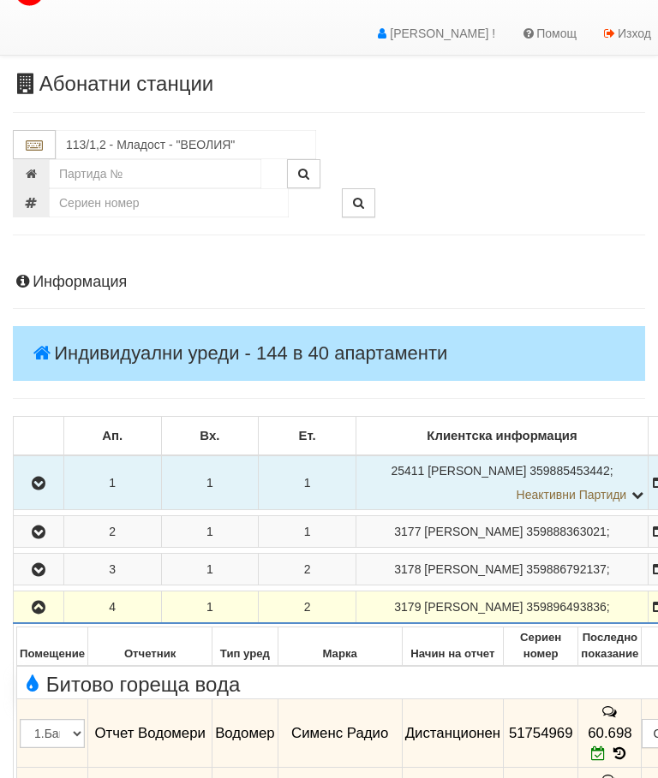
click at [37, 614] on icon "button" at bounding box center [38, 608] width 21 height 12
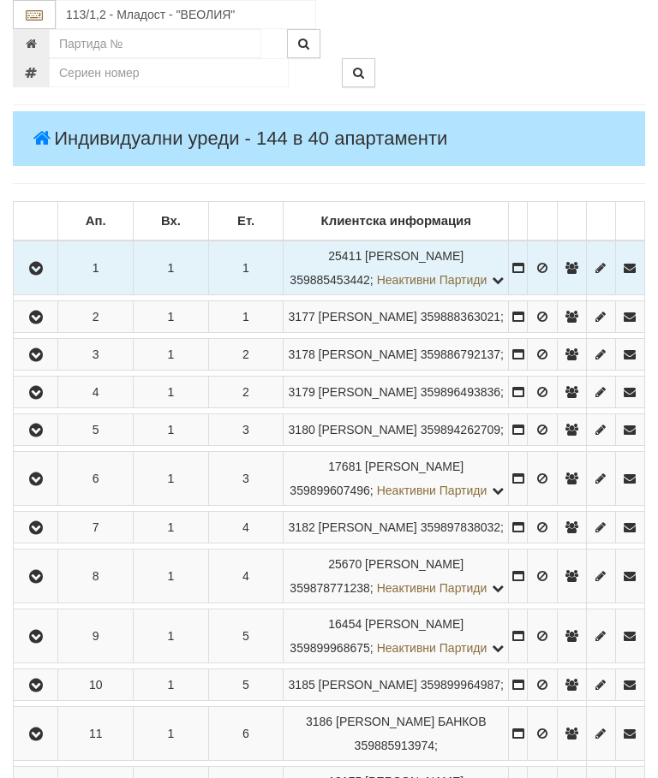
scroll to position [247, 0]
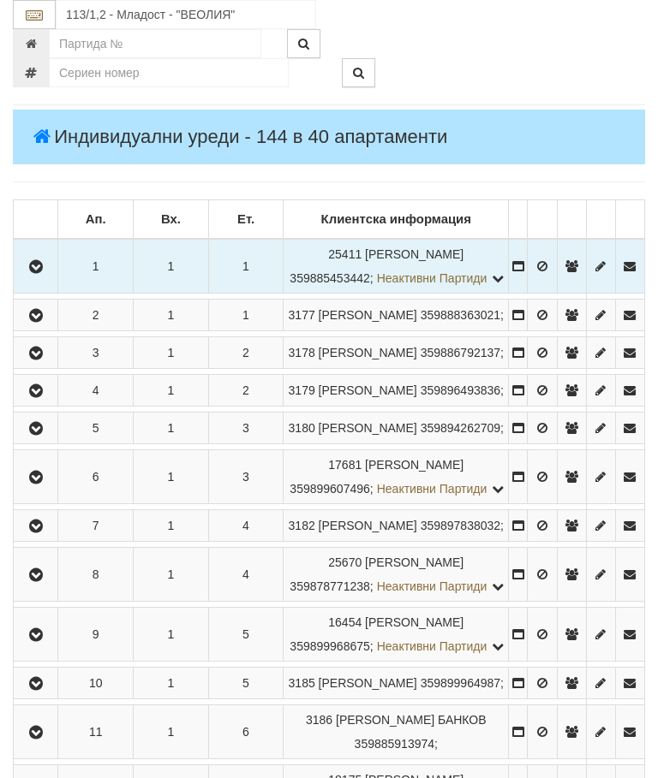
click at [41, 435] on icon "button" at bounding box center [36, 429] width 21 height 12
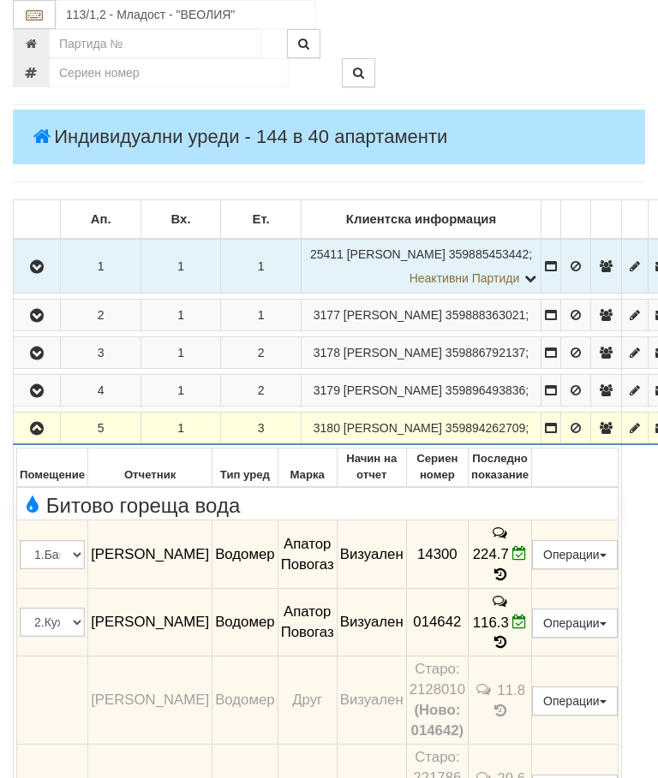
click at [39, 435] on icon "button" at bounding box center [37, 429] width 21 height 12
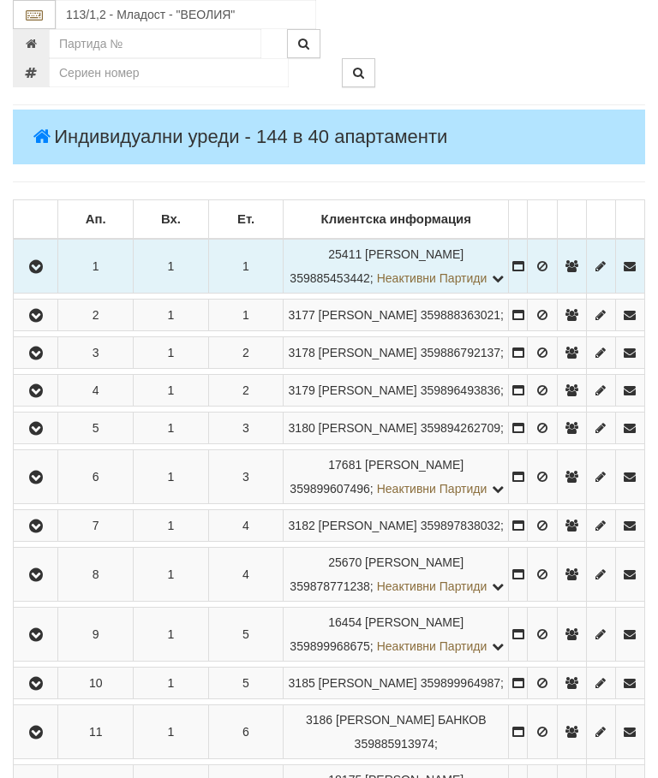
click at [39, 484] on icon "button" at bounding box center [36, 478] width 21 height 12
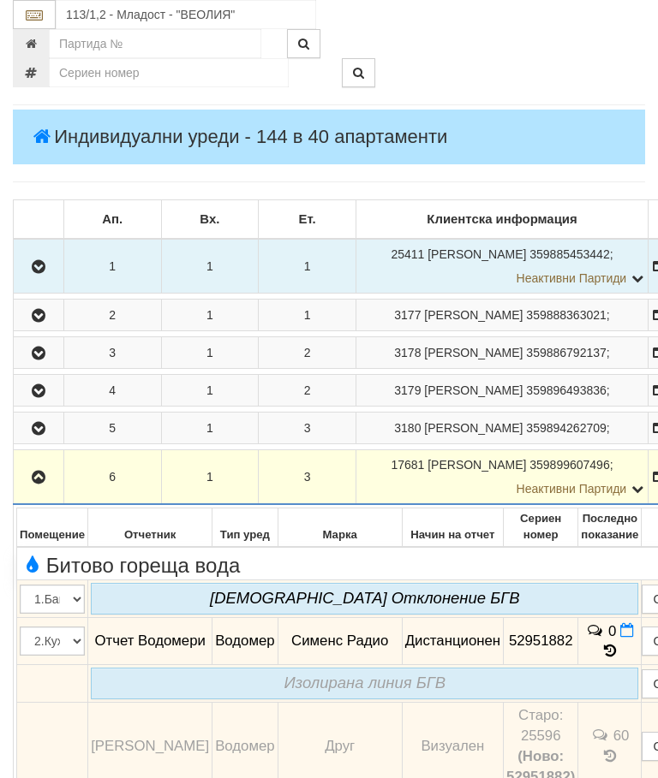
click at [34, 484] on icon "button" at bounding box center [38, 478] width 21 height 12
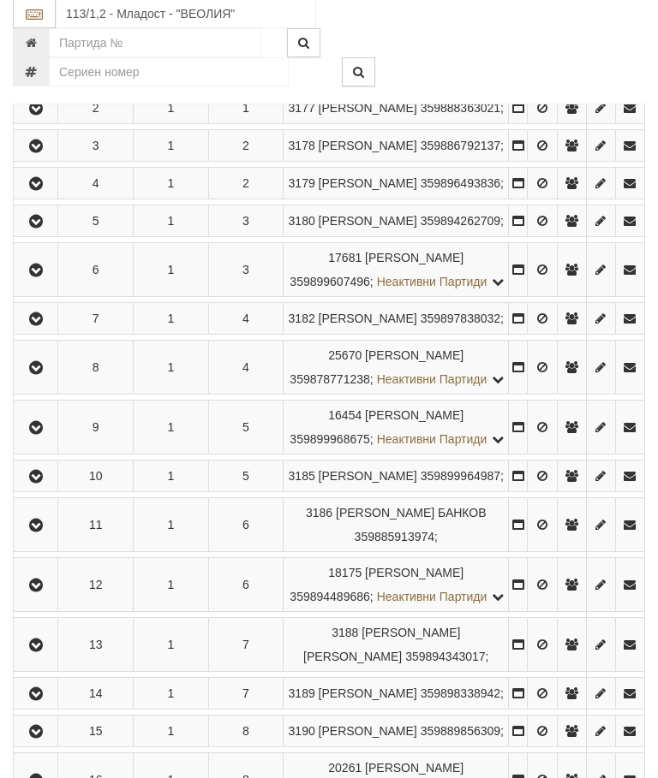
scroll to position [453, 0]
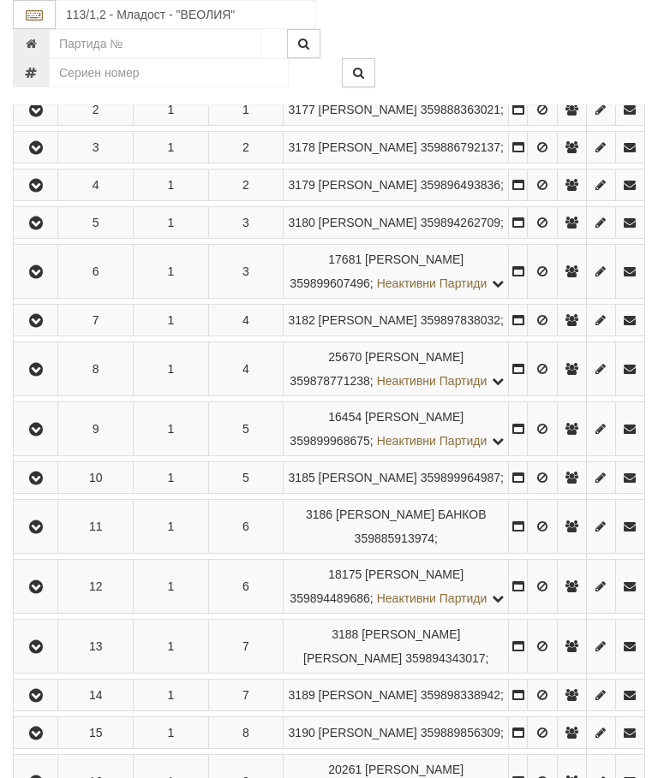
click at [42, 376] on icon "button" at bounding box center [36, 370] width 21 height 12
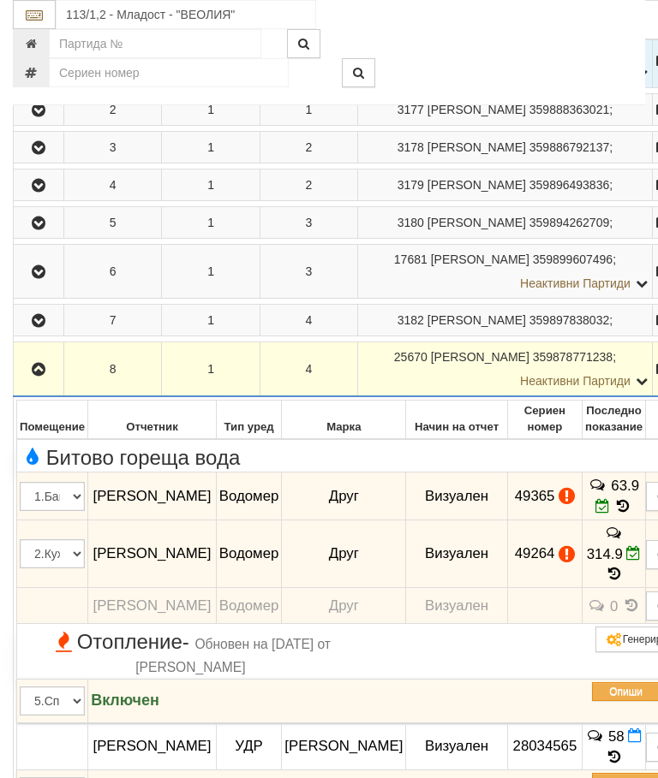
click at [44, 376] on icon "button" at bounding box center [38, 370] width 21 height 12
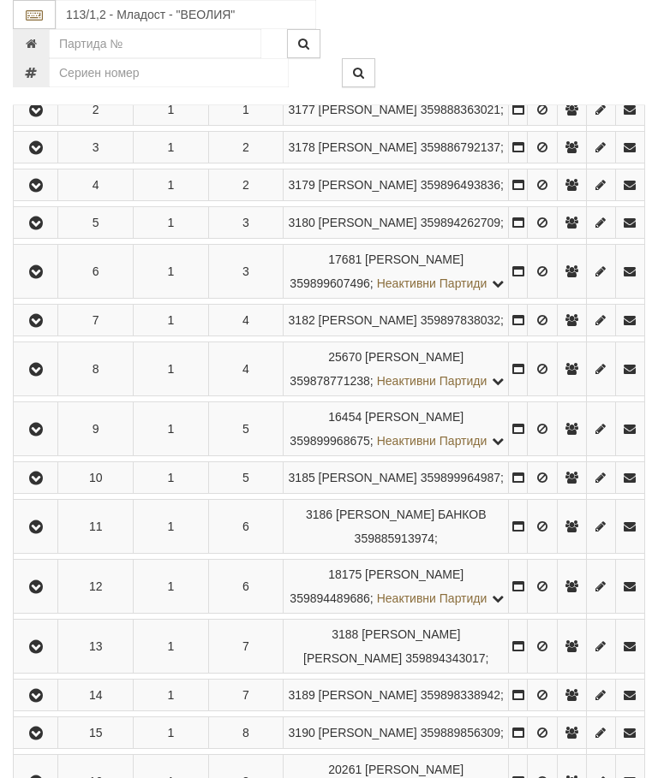
click at [39, 376] on icon "button" at bounding box center [36, 370] width 21 height 12
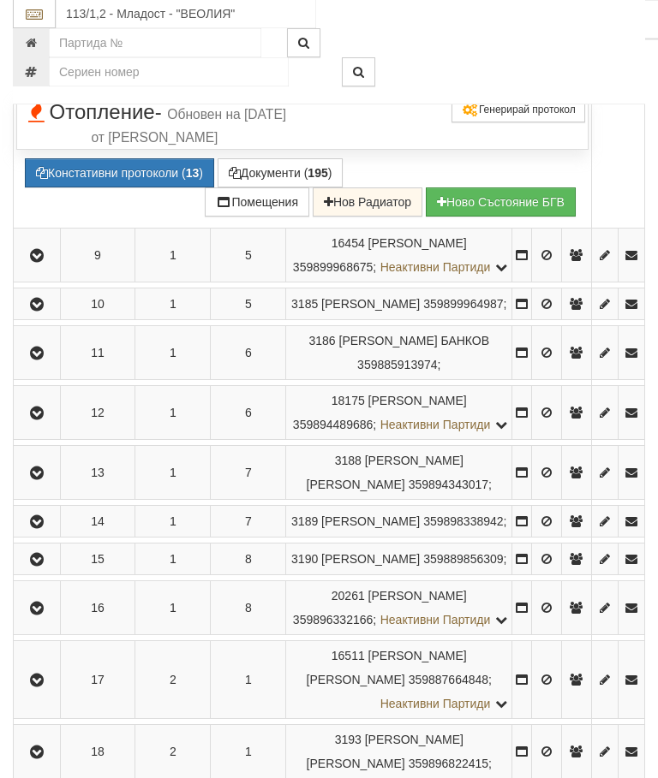
scroll to position [963, 0]
click at [132, 188] on button "Констативни протоколи ( 13 )" at bounding box center [119, 172] width 189 height 29
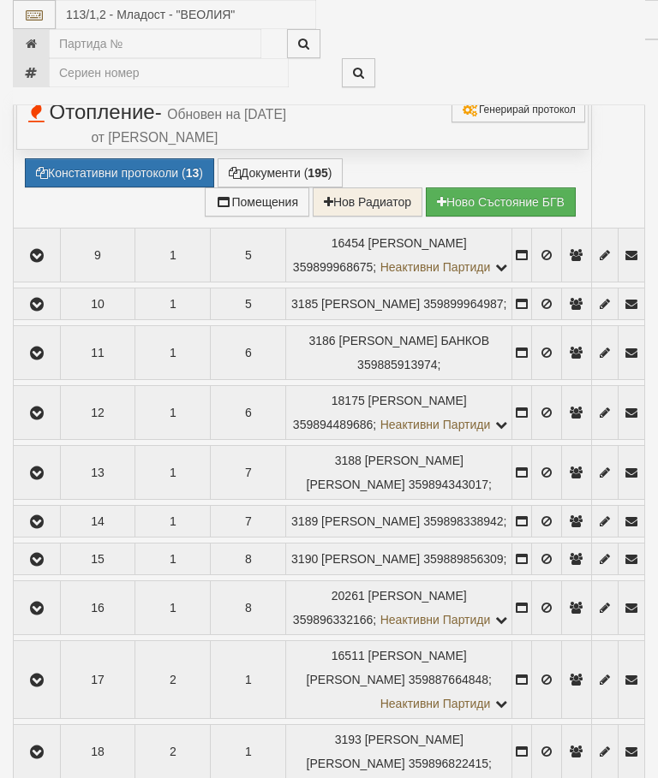
select select "10"
select select "1"
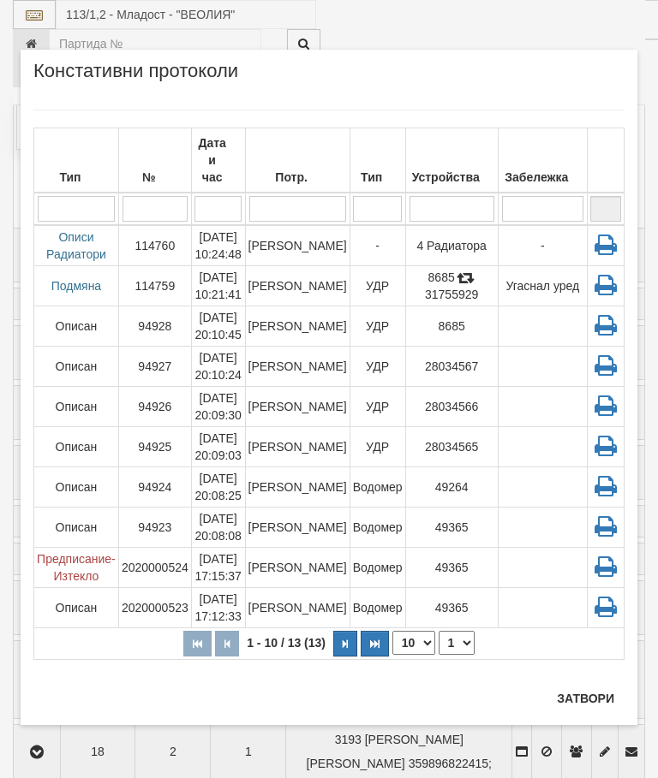
click at [575, 698] on button "Затвори" at bounding box center [585, 698] width 78 height 27
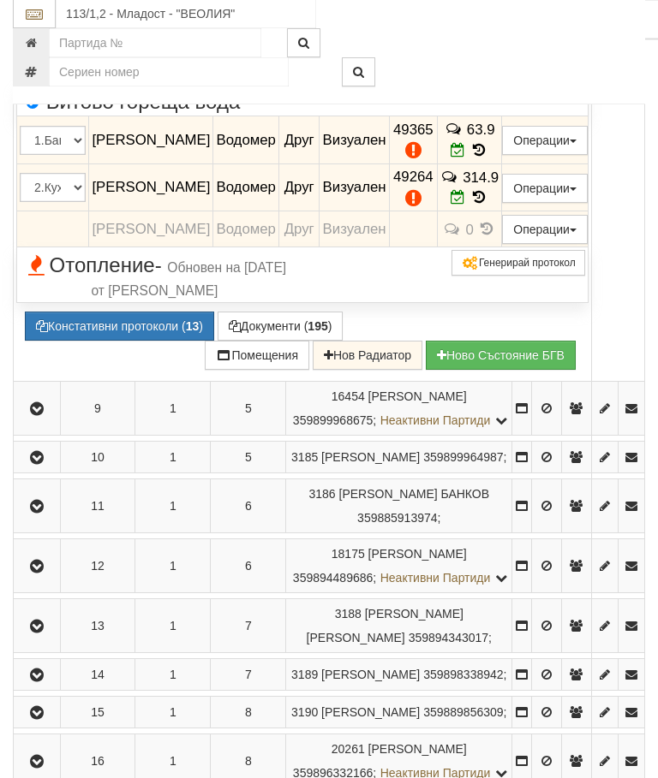
scroll to position [810, 0]
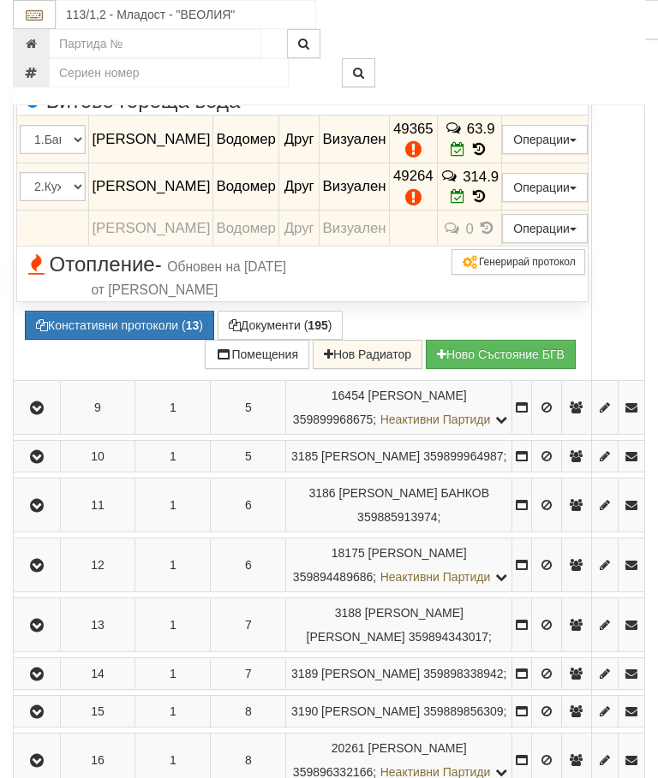
click at [39, 19] on icon "button" at bounding box center [37, 13] width 21 height 12
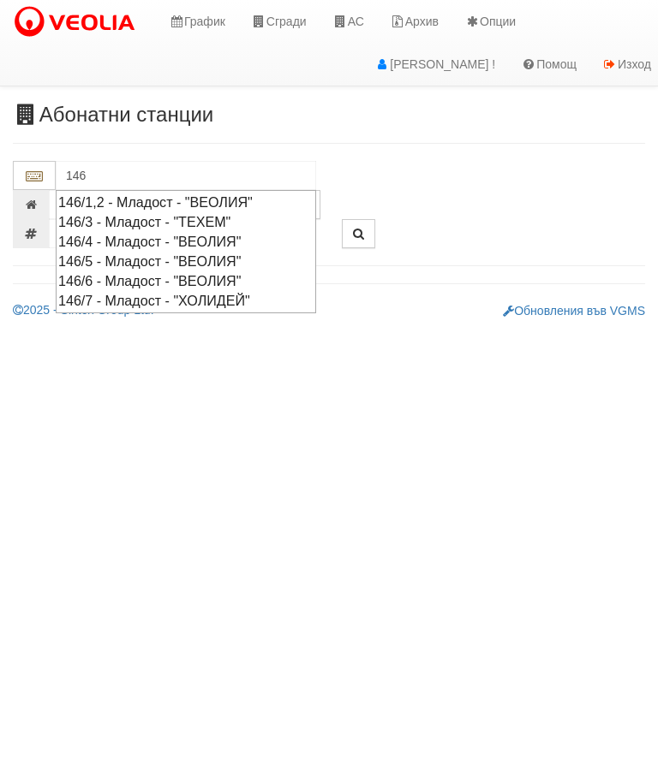
click at [212, 272] on div "146/6 - Младост - "ВЕОЛИЯ"" at bounding box center [185, 281] width 255 height 20
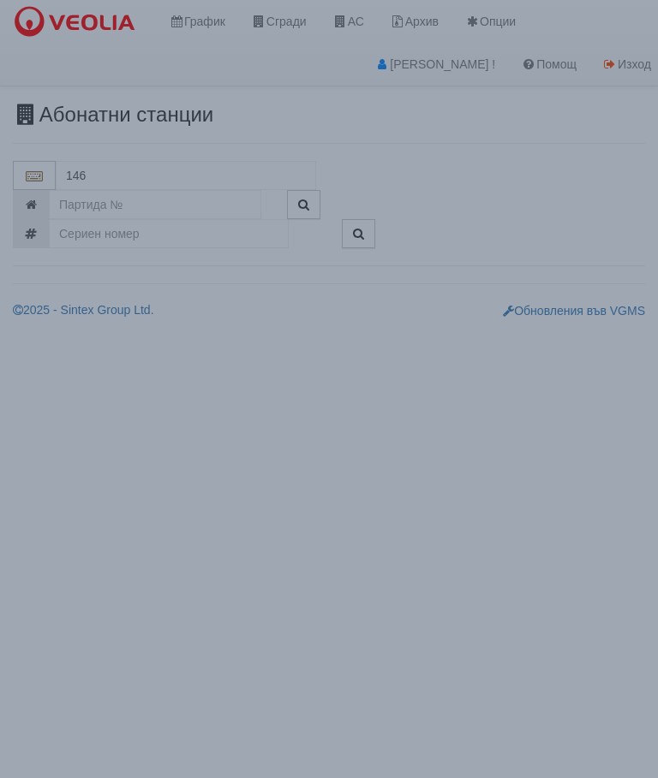
type input "146/6 - Младост - "ВЕОЛИЯ""
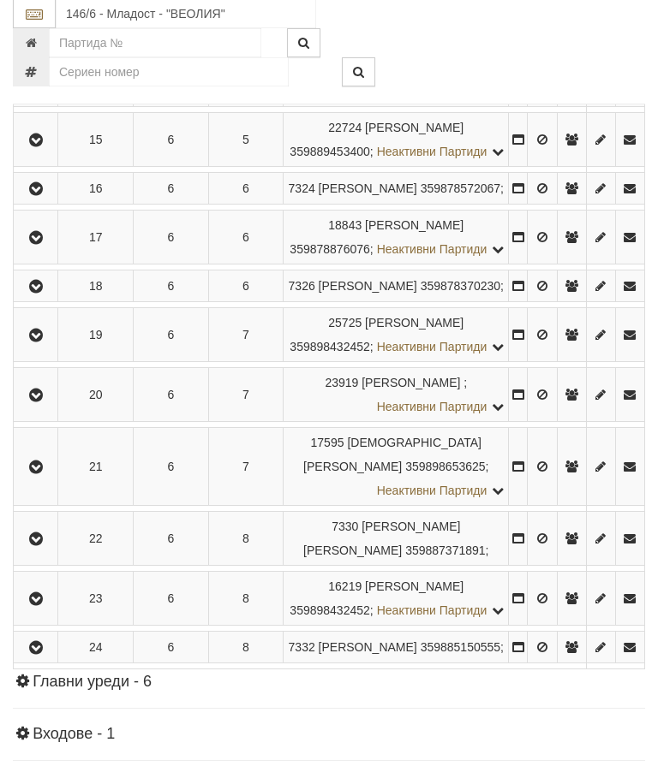
scroll to position [1102, 0]
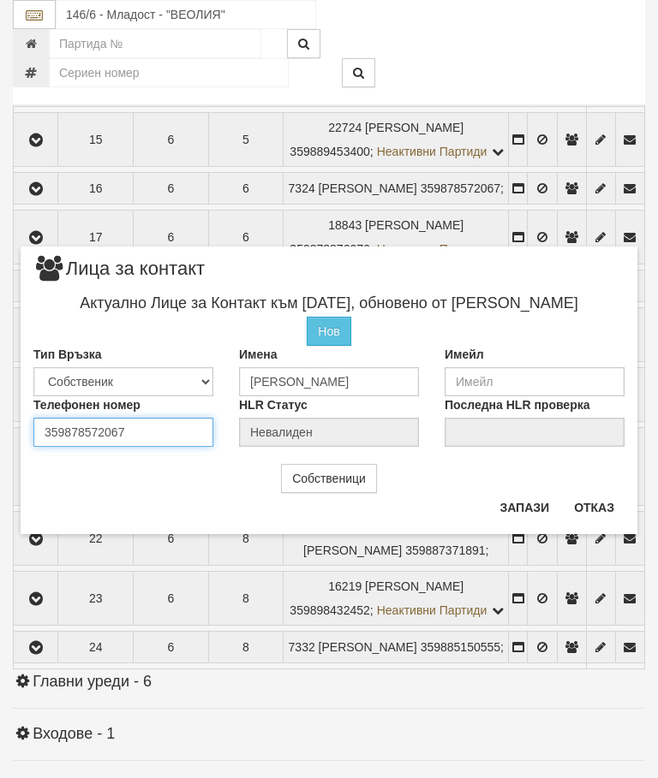
click at [146, 428] on div "Телефонен номер 359878572067" at bounding box center [124, 422] width 206 height 51
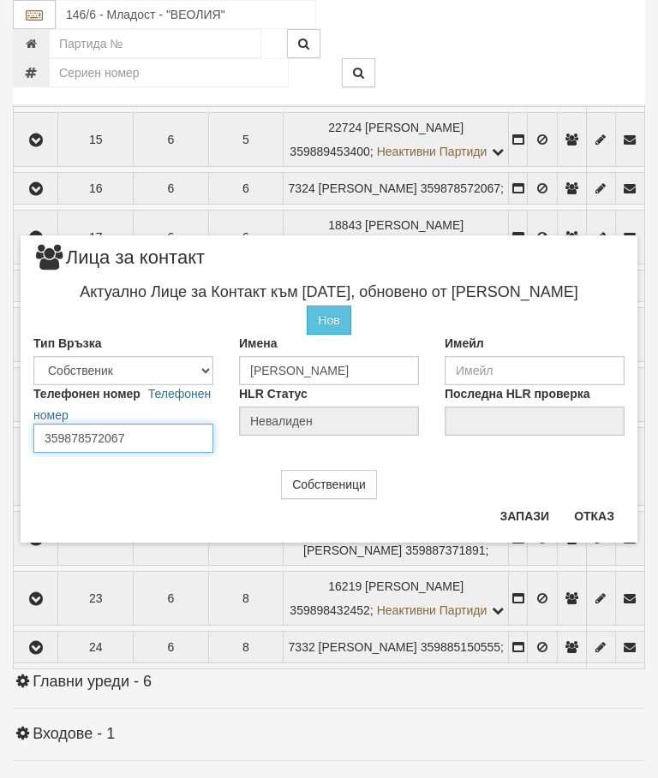
scroll to position [1101, 0]
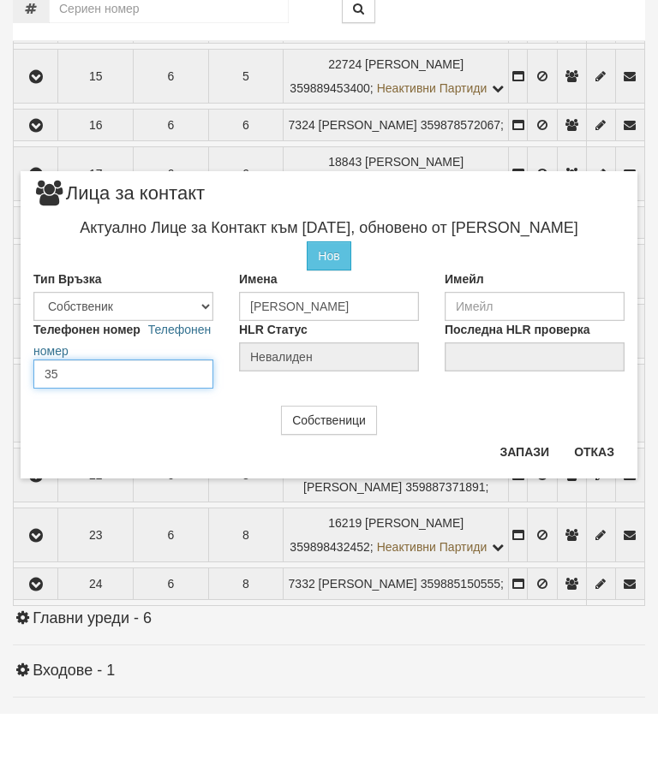
type input "3"
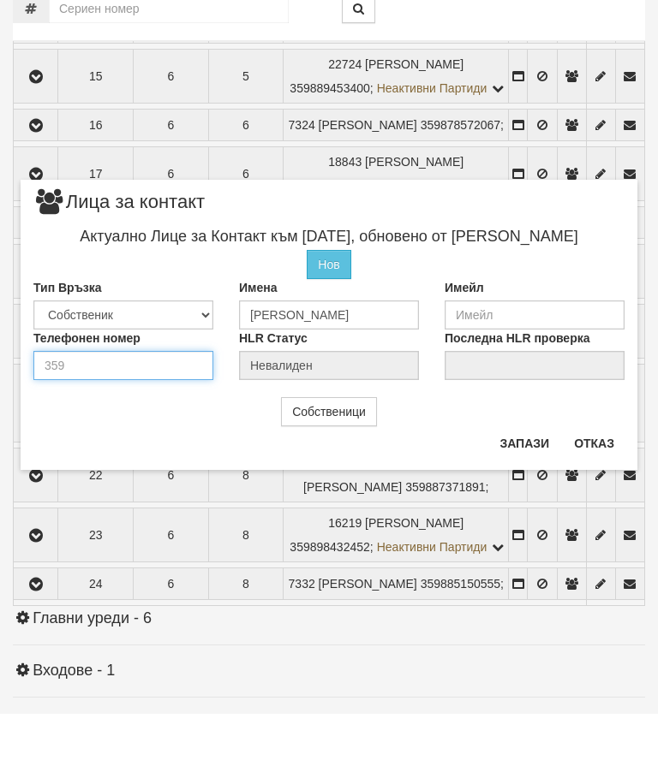
type input "0"
click at [525, 494] on button "Запази" at bounding box center [524, 507] width 70 height 27
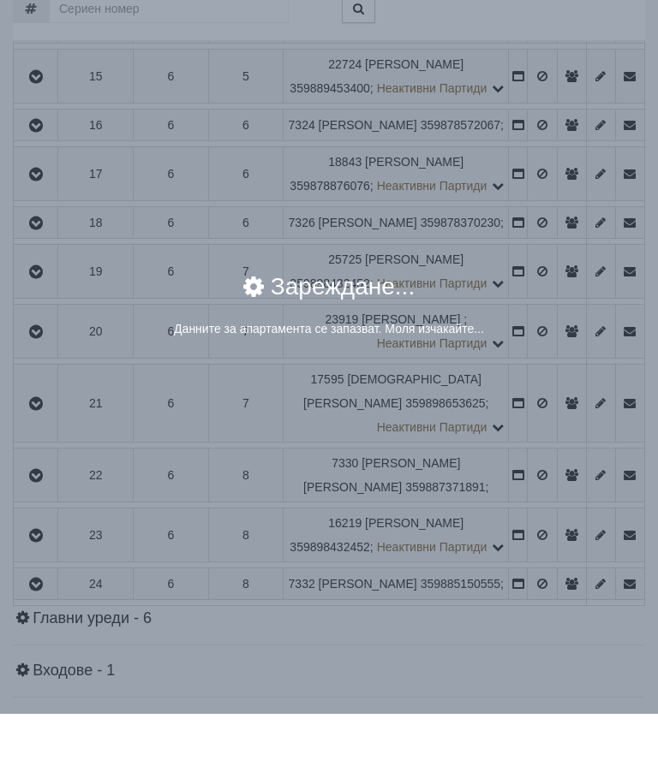
scroll to position [1166, 0]
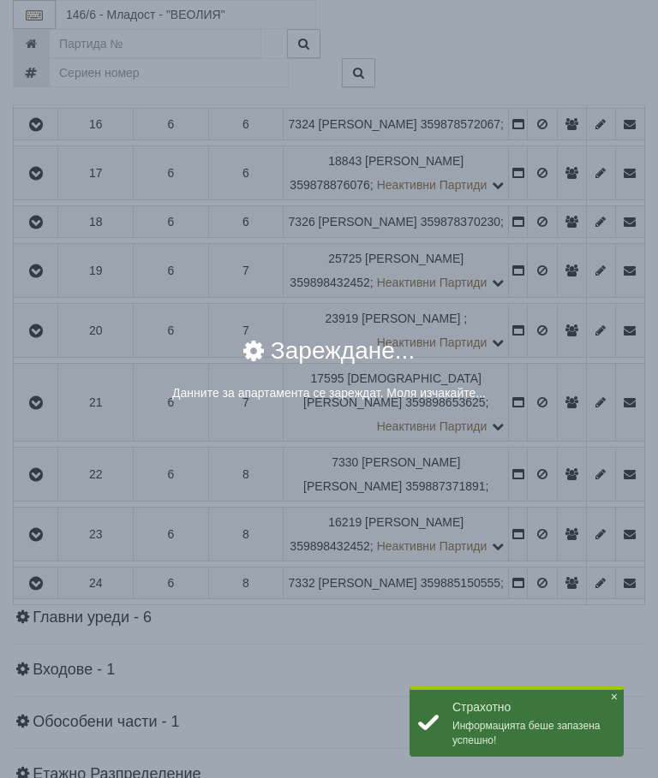
click at [545, 383] on div "Зареждане..." at bounding box center [328, 361] width 591 height 45
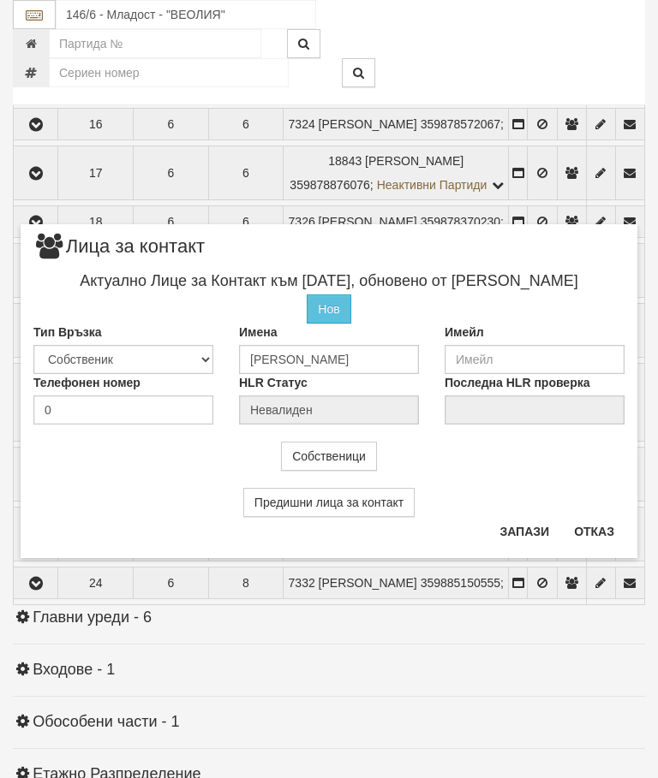
click at [587, 518] on button "Отказ" at bounding box center [594, 531] width 61 height 27
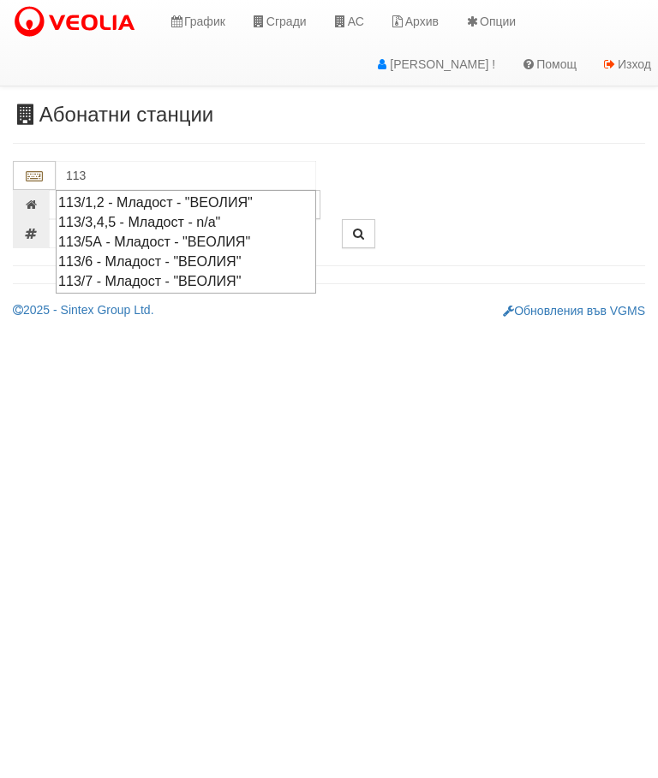
click at [169, 202] on div "113/1,2 - Младост - "ВЕОЛИЯ"" at bounding box center [185, 203] width 255 height 20
type input "113/1,2 - Младост - "ВЕОЛИЯ""
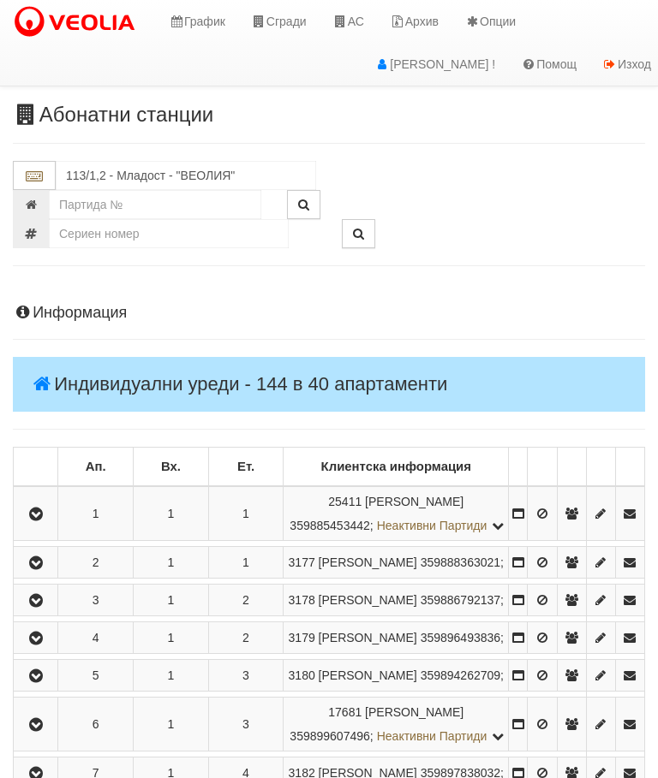
click at [42, 521] on icon "button" at bounding box center [36, 515] width 21 height 12
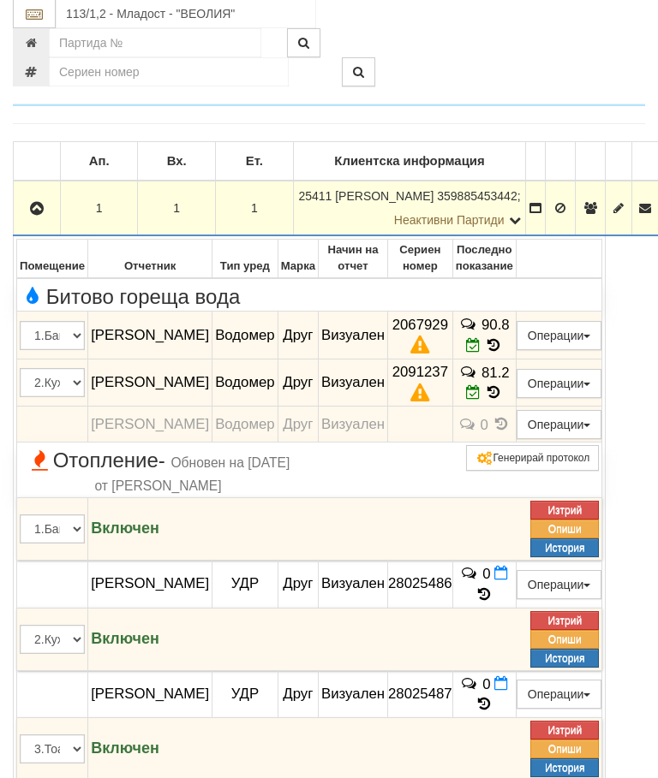
scroll to position [310, 0]
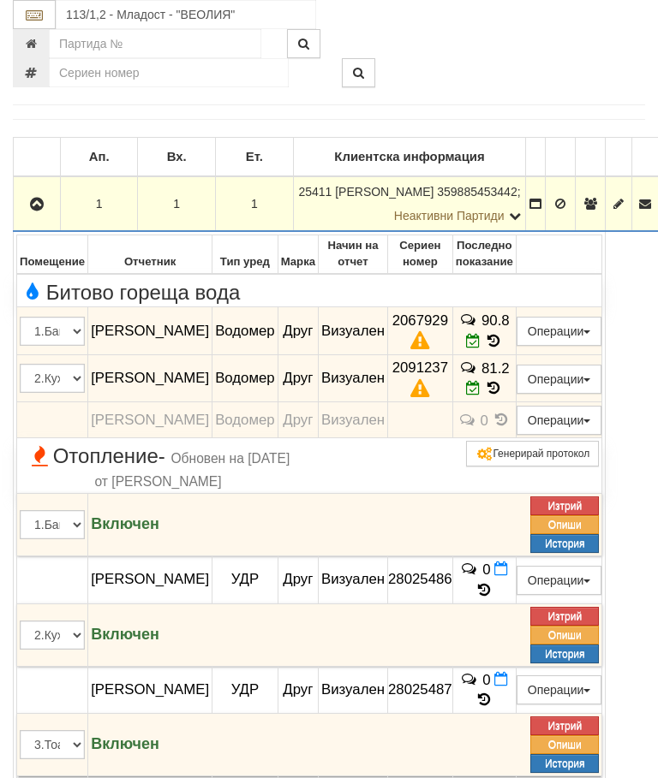
click at [504, 329] on span "90.8" at bounding box center [495, 321] width 28 height 16
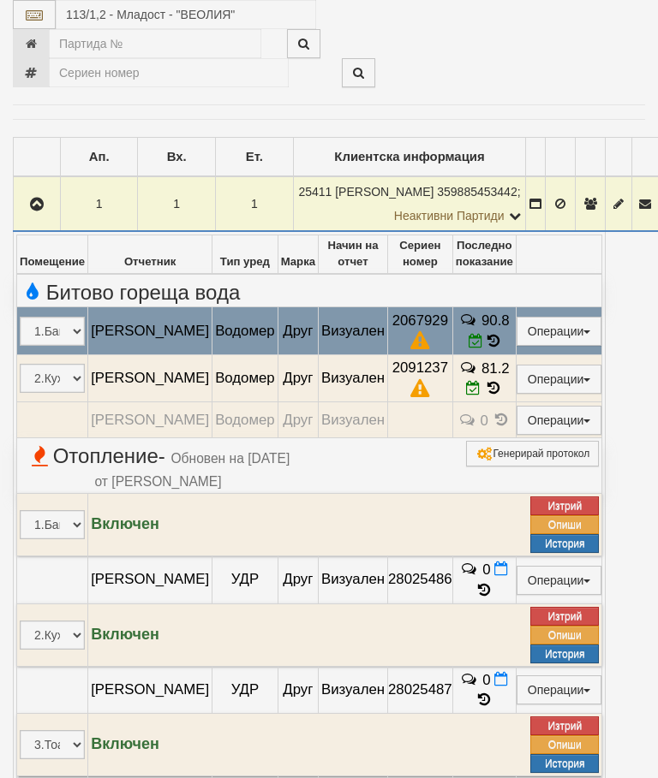
select select "10"
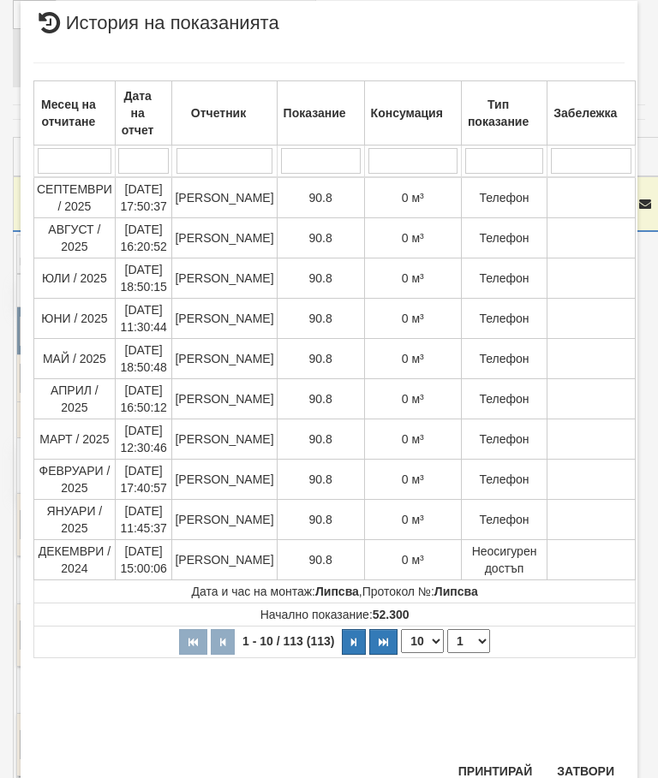
scroll to position [1011, 0]
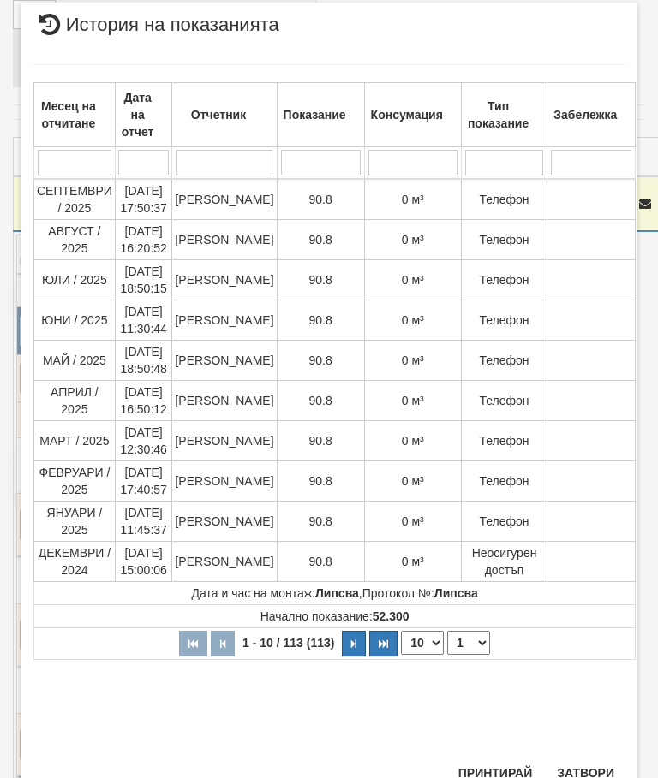
click at [467, 621] on td "Начално показание: 52.300" at bounding box center [334, 616] width 601 height 23
click at [475, 642] on select "1 2 3 4 5 6 7 8 9 10 11 12" at bounding box center [468, 643] width 43 height 24
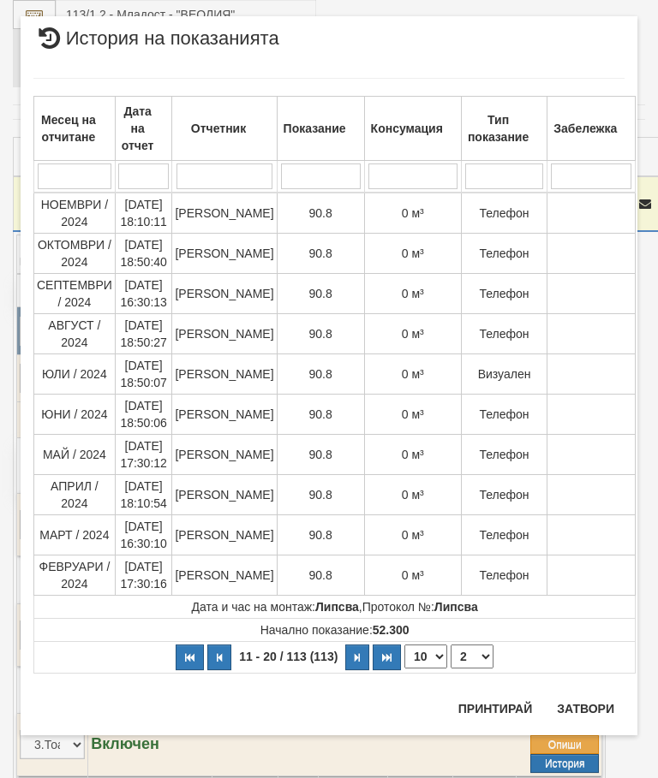
scroll to position [0, 0]
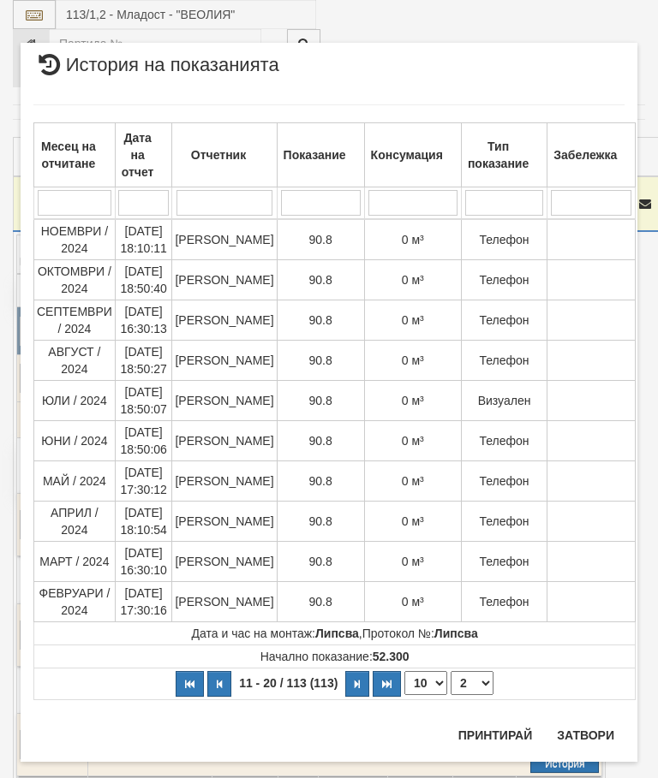
click at [469, 689] on select "1 2 3 4 5 6 7 8 9 10 11 12" at bounding box center [471, 683] width 43 height 24
select select "3"
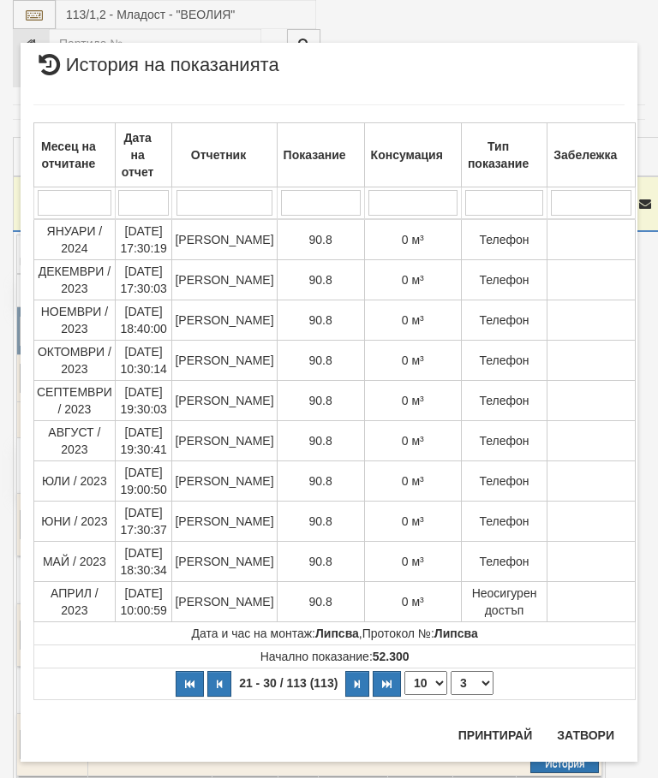
click at [580, 731] on button "Затвори" at bounding box center [585, 735] width 78 height 27
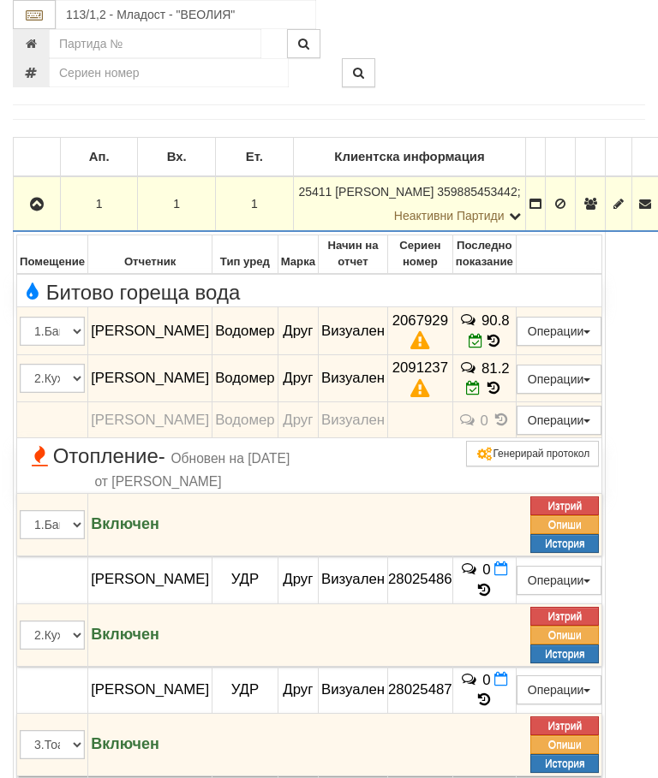
click at [505, 391] on td "81.2" at bounding box center [483, 379] width 63 height 48
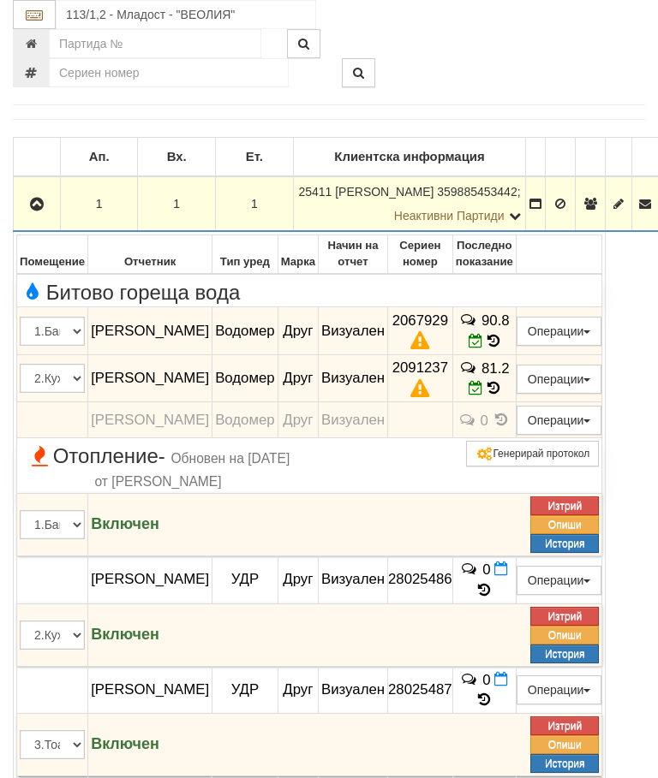
click at [47, 200] on icon "button" at bounding box center [37, 205] width 21 height 12
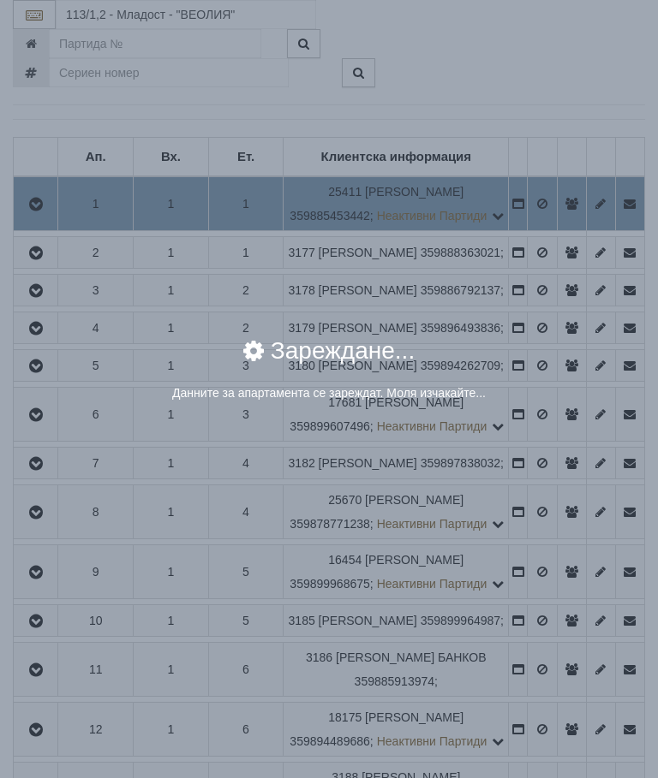
click at [582, 212] on div "× Зареждане... Данните за апартамента се зареждат. Моля изчакайте..." at bounding box center [329, 215] width 642 height 431
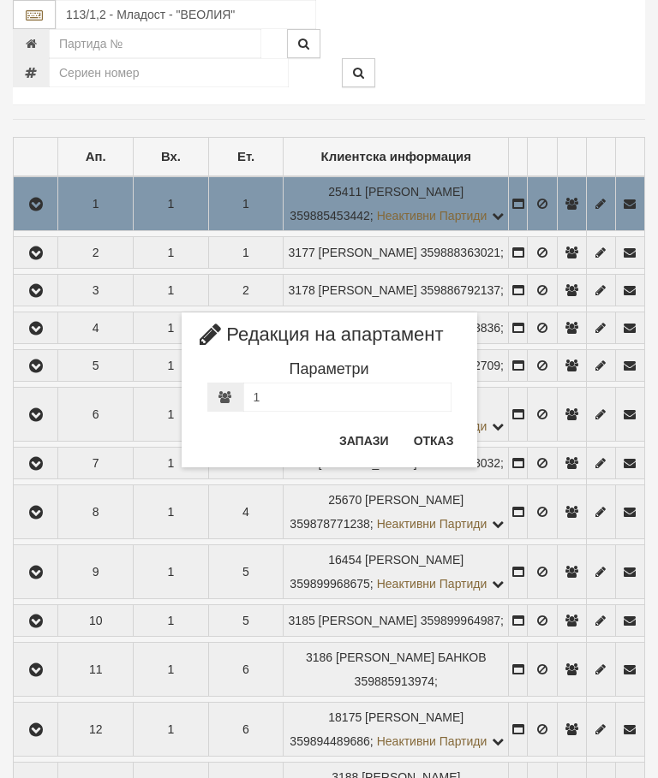
click at [423, 443] on button "Отказ" at bounding box center [433, 440] width 61 height 27
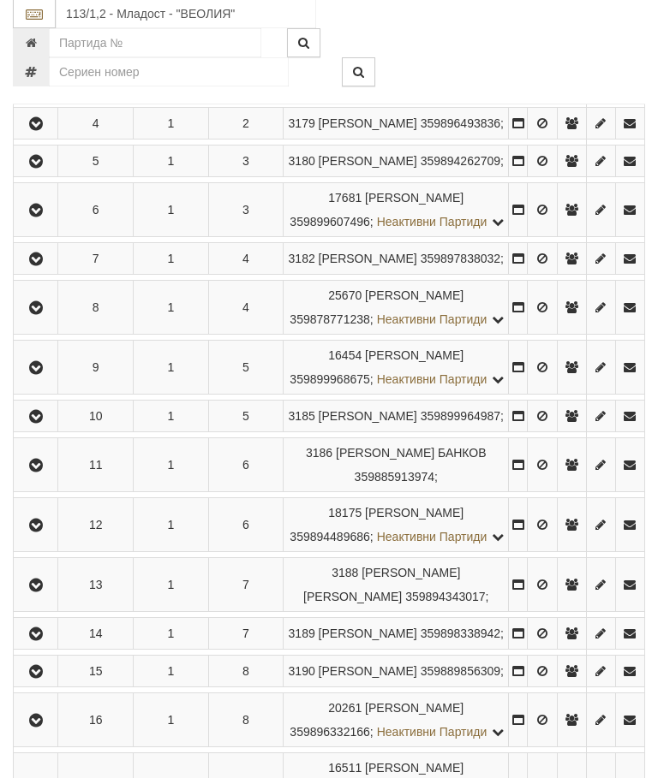
click at [39, 218] on icon "button" at bounding box center [36, 212] width 21 height 12
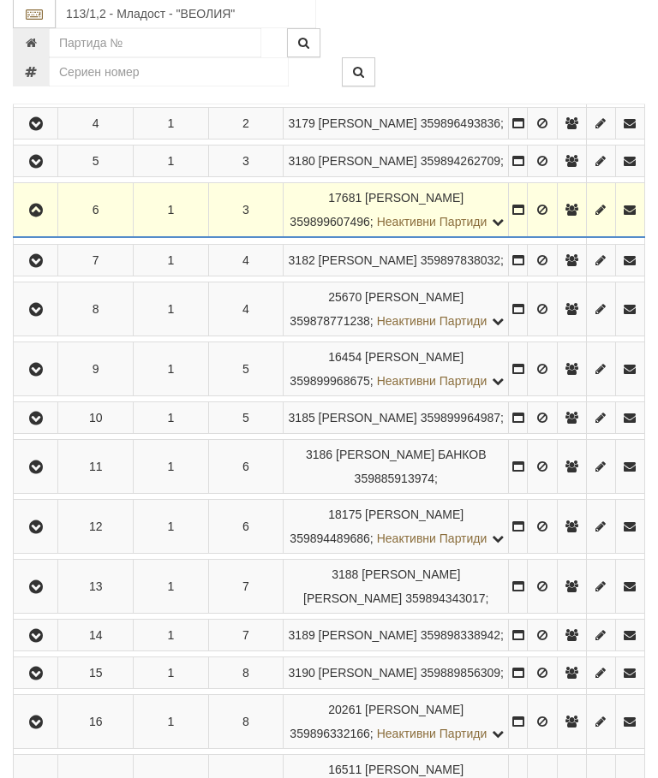
scroll to position [515, 0]
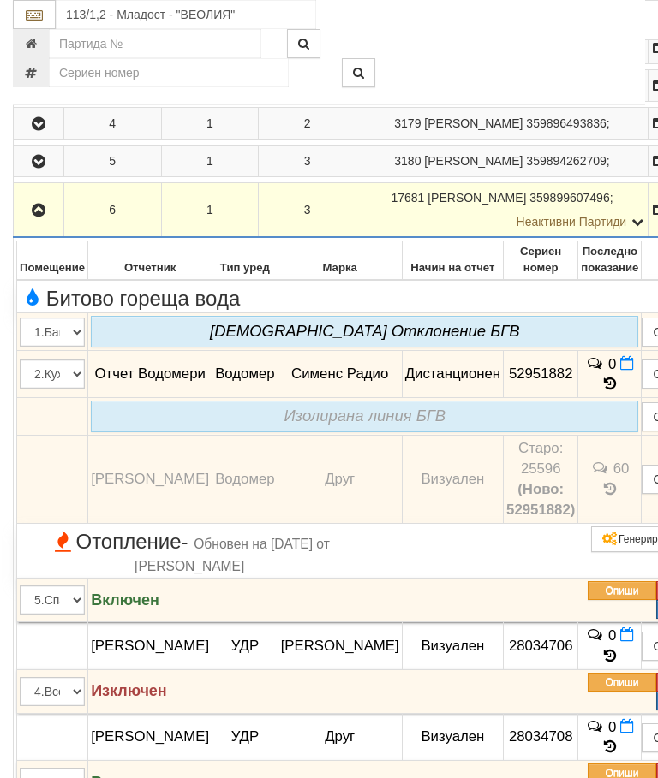
click at [33, 217] on icon "button" at bounding box center [38, 211] width 21 height 12
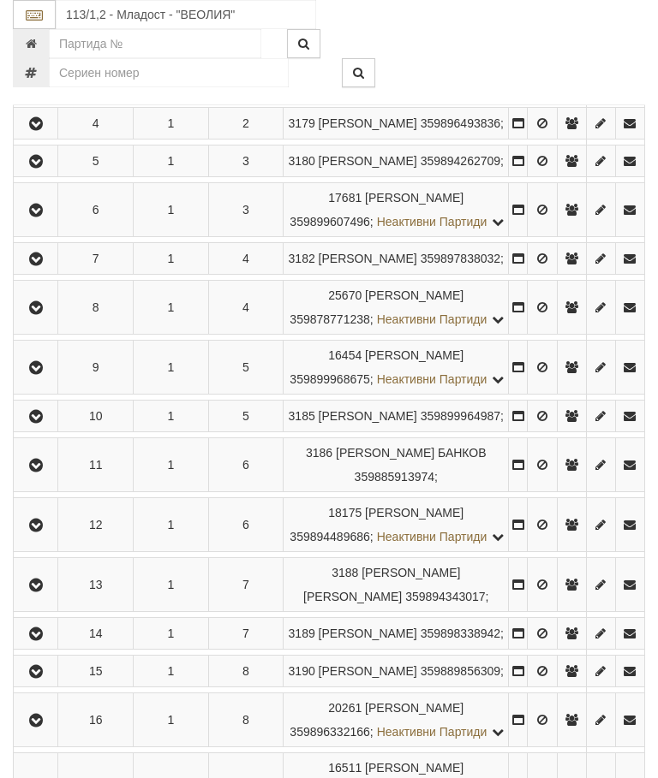
click at [39, 314] on icon "button" at bounding box center [36, 308] width 21 height 12
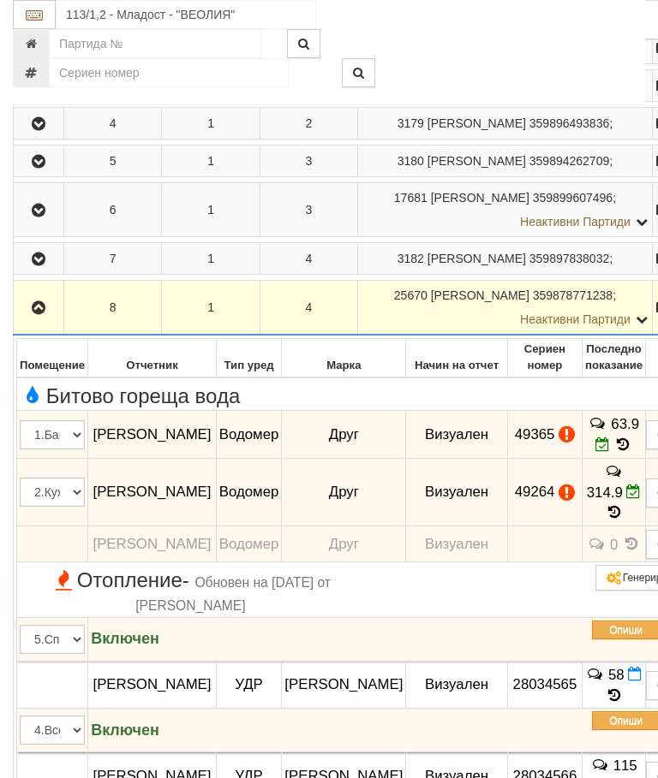
click at [46, 320] on button "button" at bounding box center [38, 308] width 45 height 26
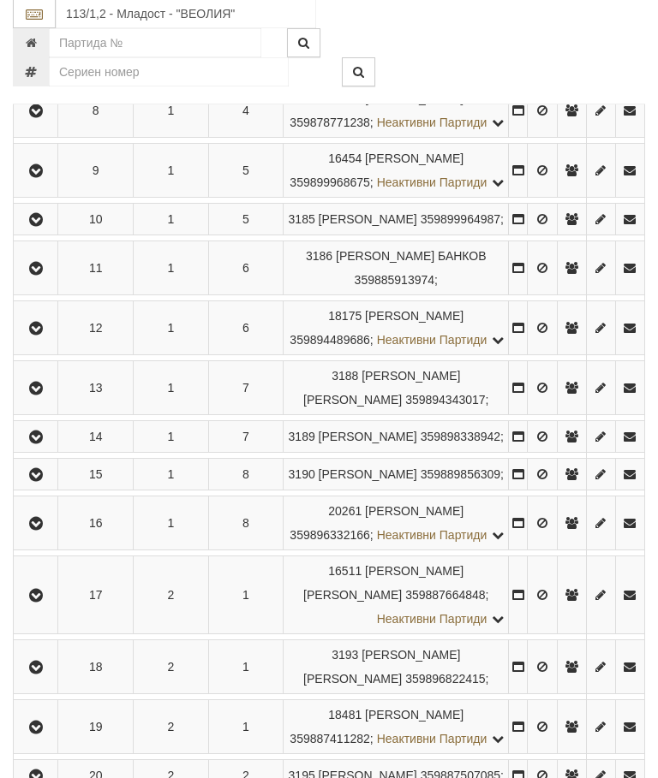
click at [46, 178] on icon "button" at bounding box center [36, 172] width 21 height 12
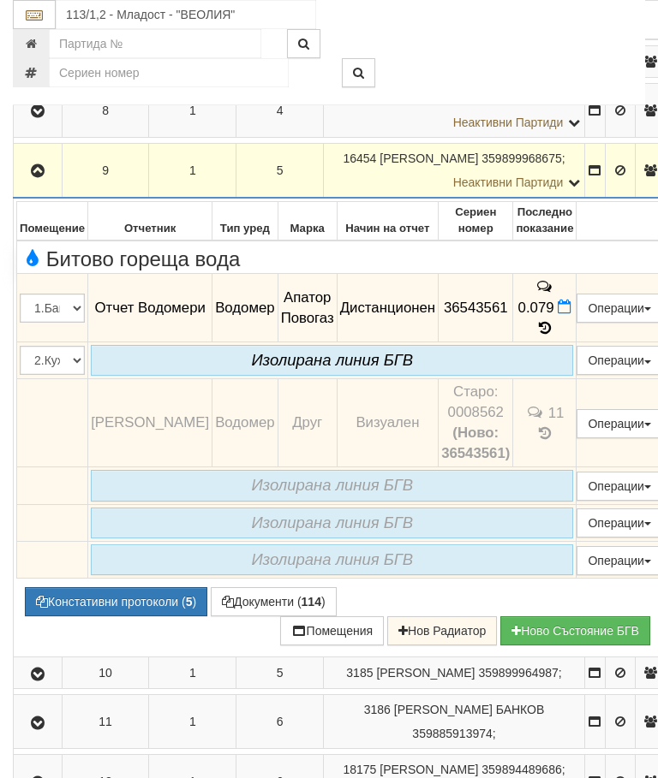
click at [38, 177] on icon "button" at bounding box center [37, 171] width 21 height 12
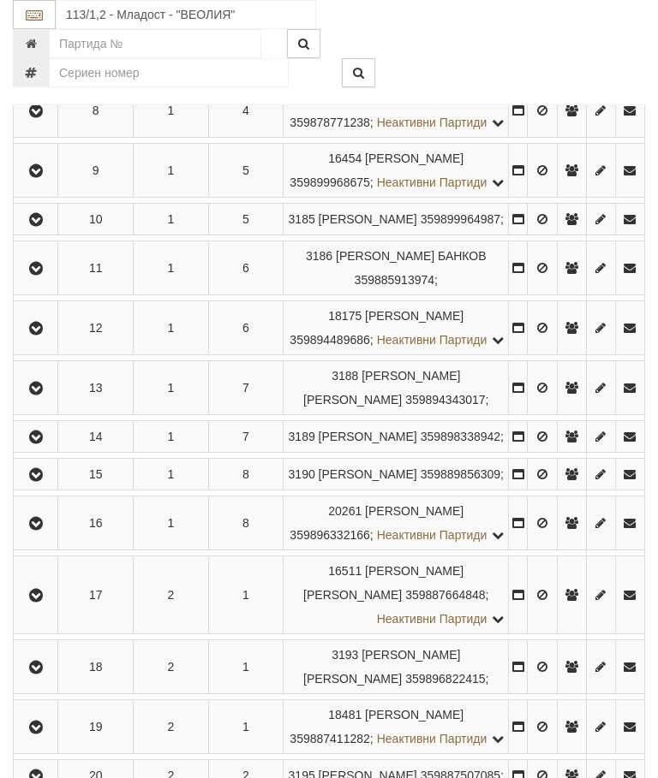
click at [44, 226] on icon "button" at bounding box center [36, 220] width 21 height 12
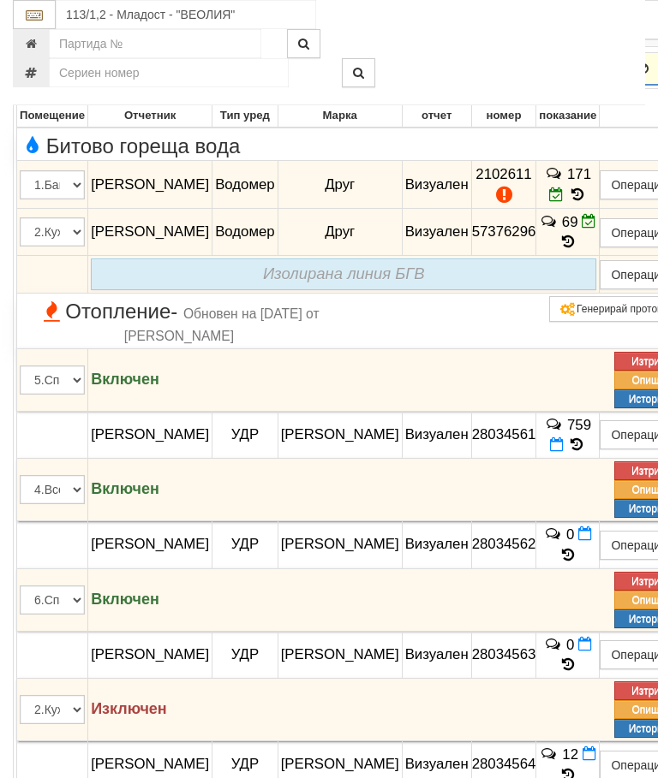
scroll to position [859, 0]
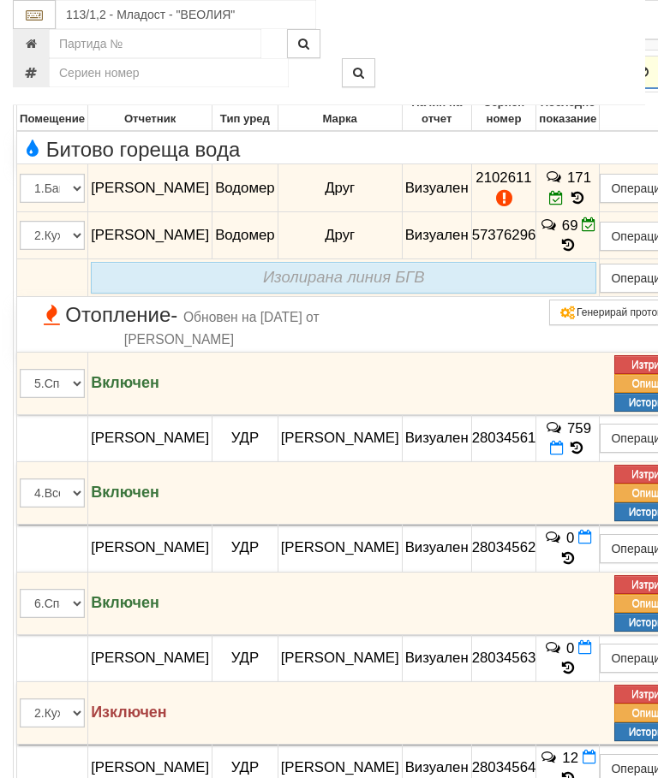
click at [30, 79] on icon "button" at bounding box center [37, 73] width 21 height 12
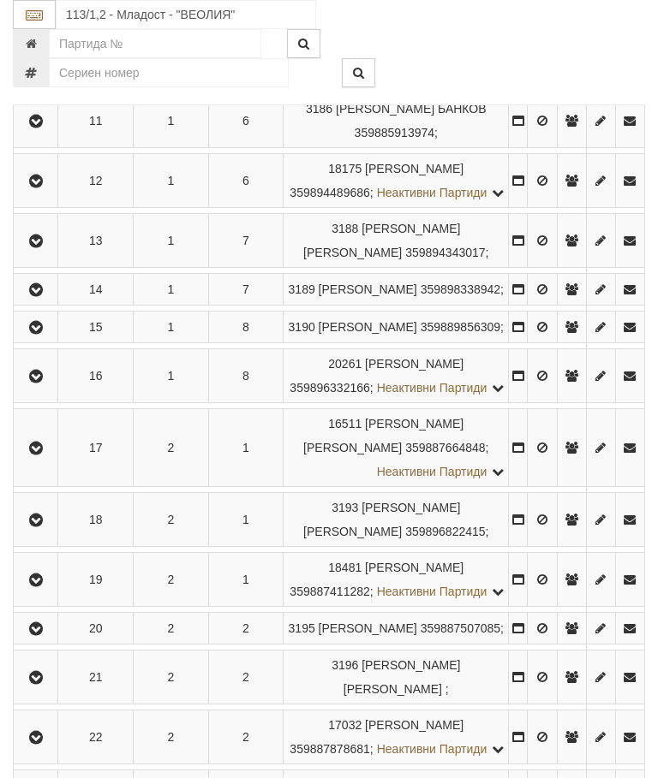
click at [39, 188] on icon "button" at bounding box center [36, 182] width 21 height 12
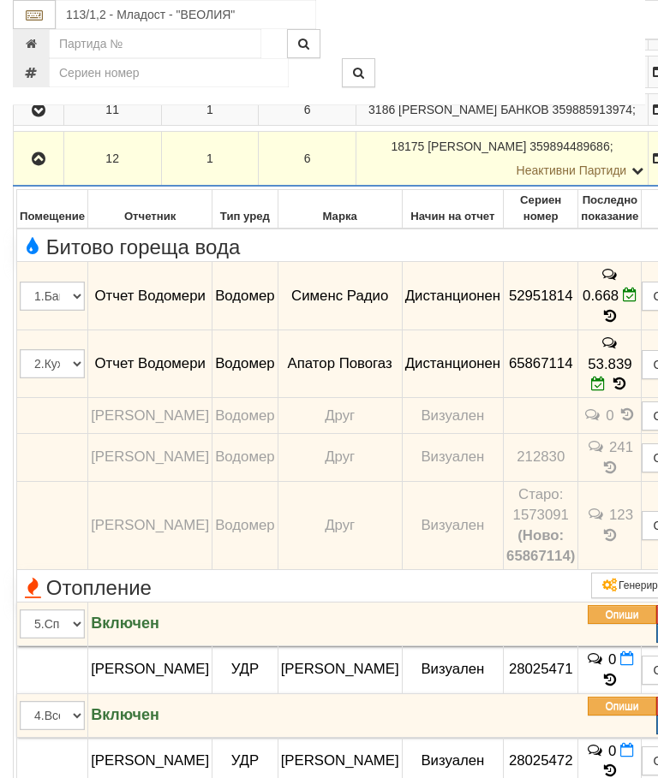
click at [23, 171] on button "button" at bounding box center [38, 159] width 45 height 26
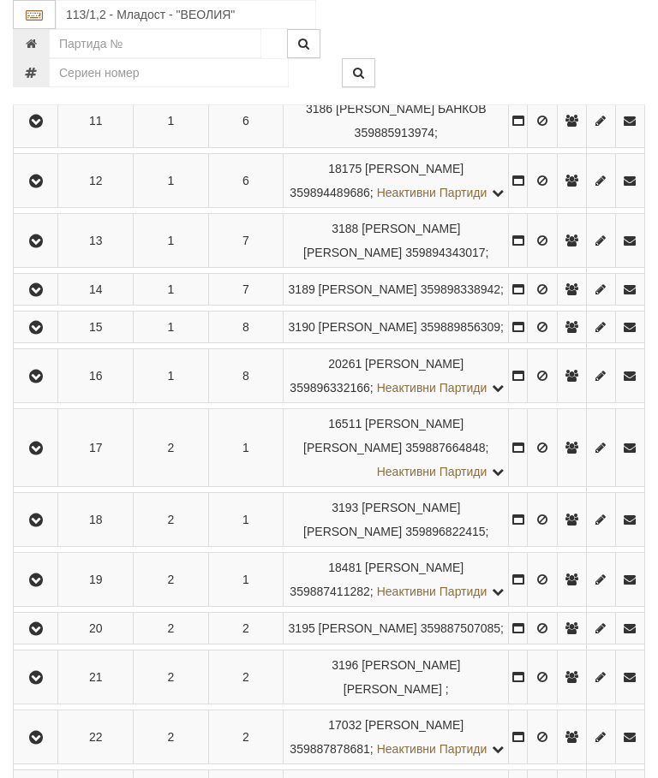
click at [45, 247] on icon "button" at bounding box center [36, 242] width 21 height 12
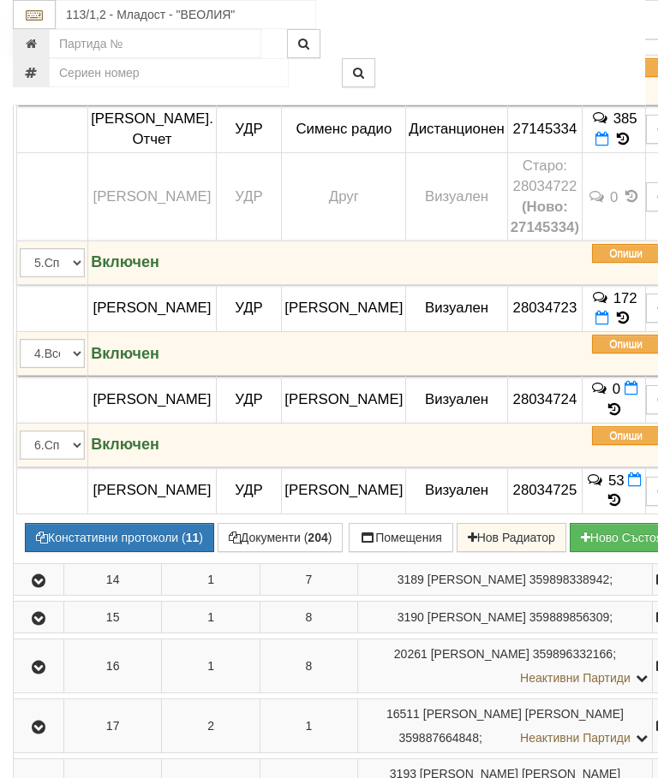
scroll to position [1375, 0]
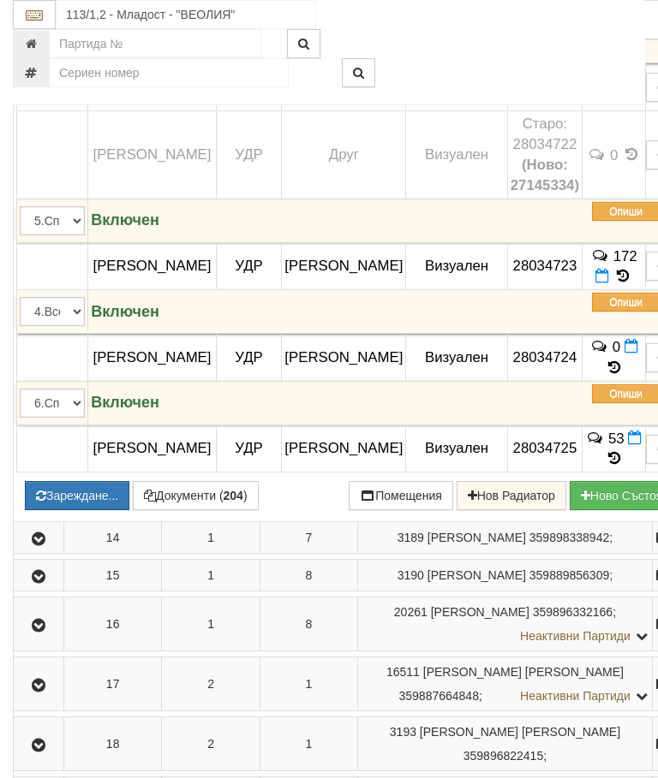
click at [126, 510] on button "Зареждане..." at bounding box center [77, 495] width 104 height 29
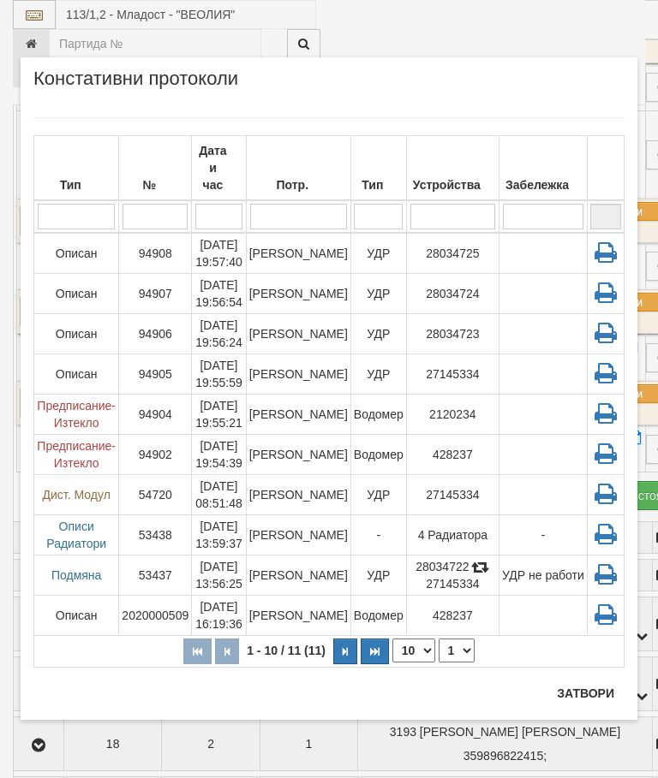
click at [586, 681] on button "Затвори" at bounding box center [585, 693] width 78 height 27
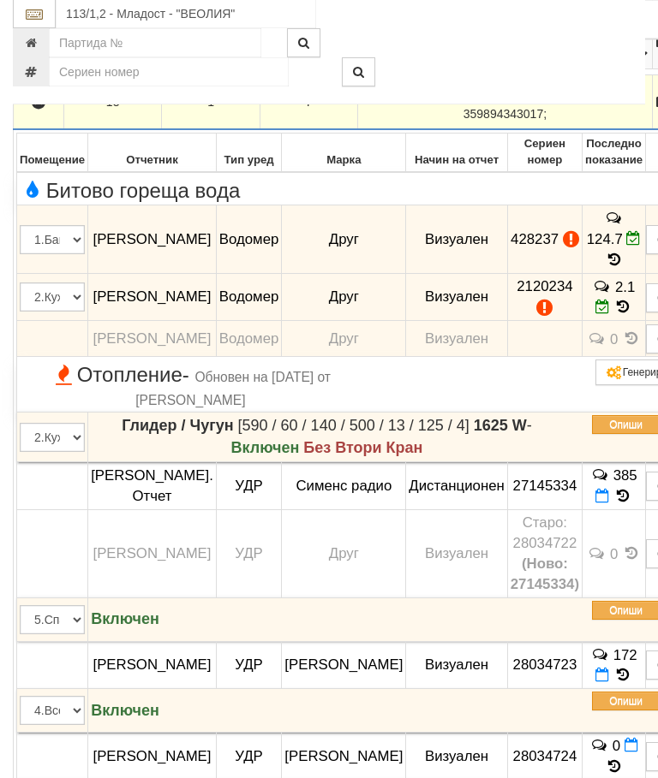
scroll to position [975, 0]
click at [0, 0] on button "Редакция / Протокол" at bounding box center [0, 0] width 0 height 0
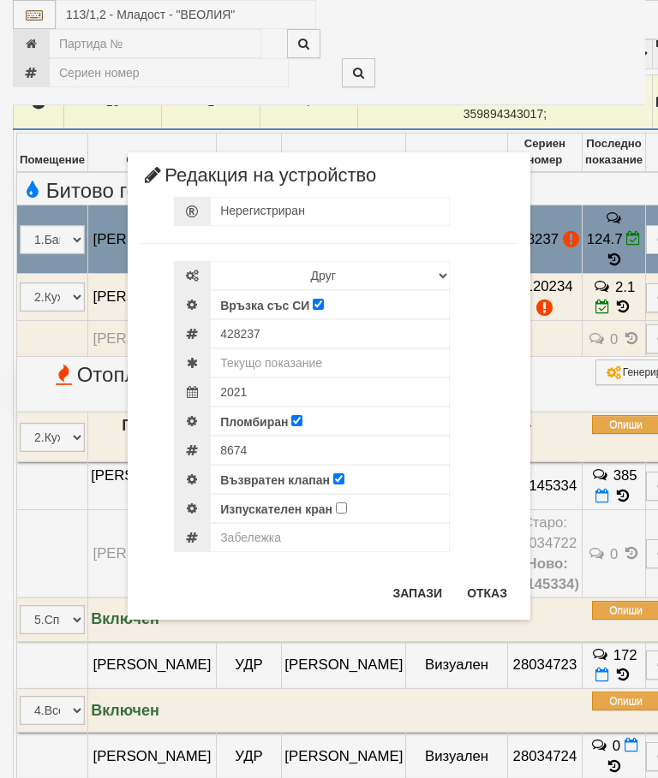
click at [493, 593] on button "Отказ" at bounding box center [486, 593] width 61 height 27
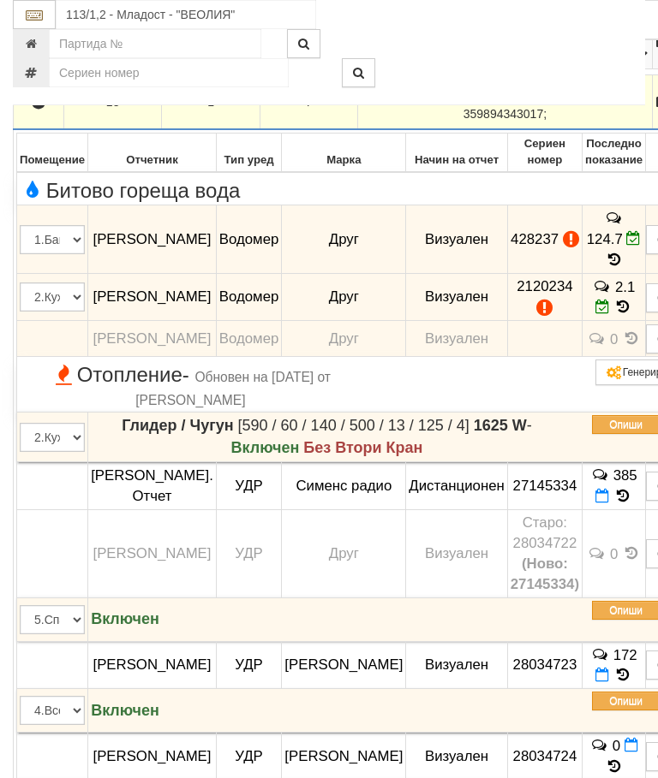
click at [0, 0] on button "Редакция / Протокол" at bounding box center [0, 0] width 0 height 0
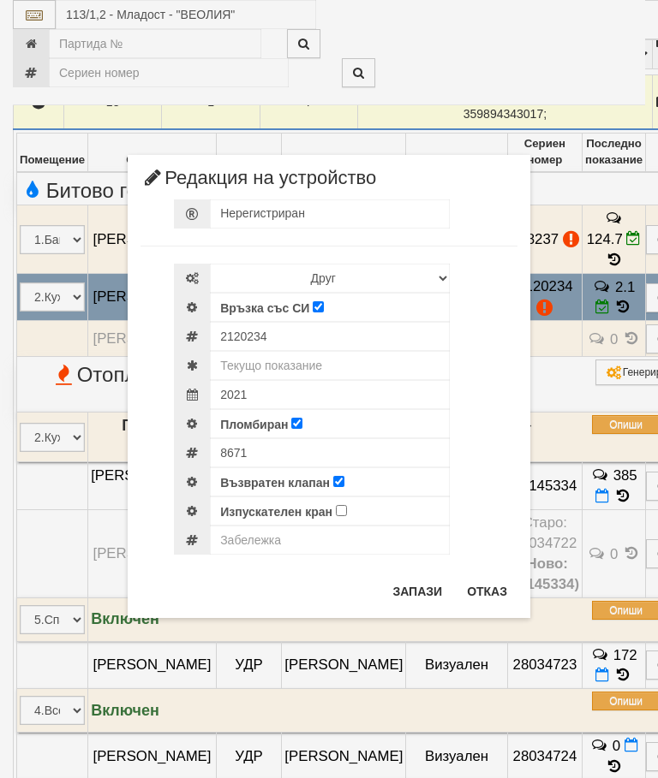
click at [492, 584] on button "Отказ" at bounding box center [486, 591] width 61 height 27
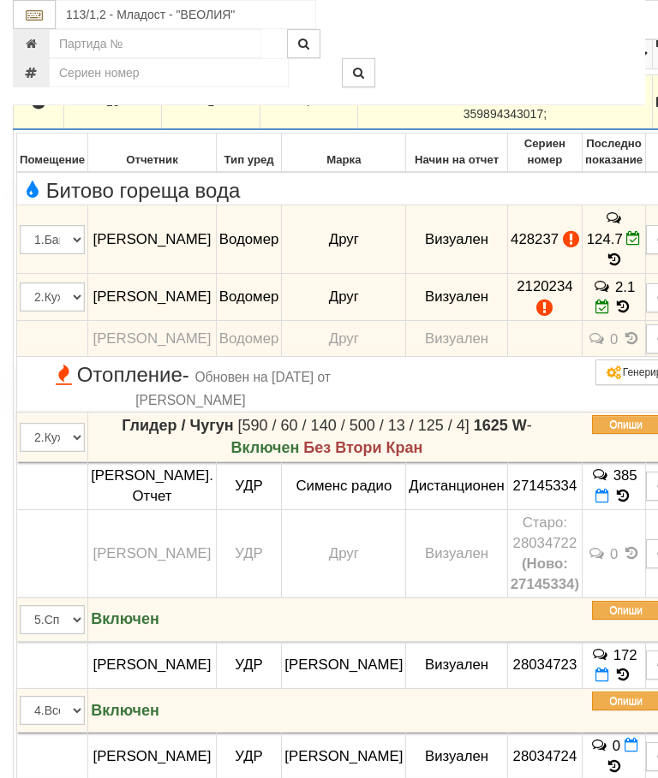
click at [42, 109] on icon "button" at bounding box center [38, 103] width 21 height 12
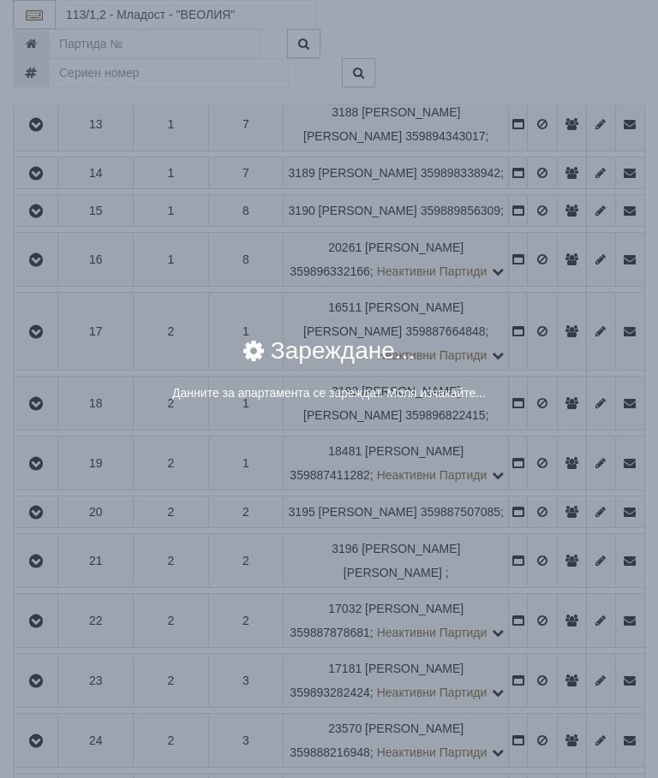
click at [542, 391] on div "Данните за апартамента се зареждат. Моля изчакайте..." at bounding box center [328, 393] width 591 height 17
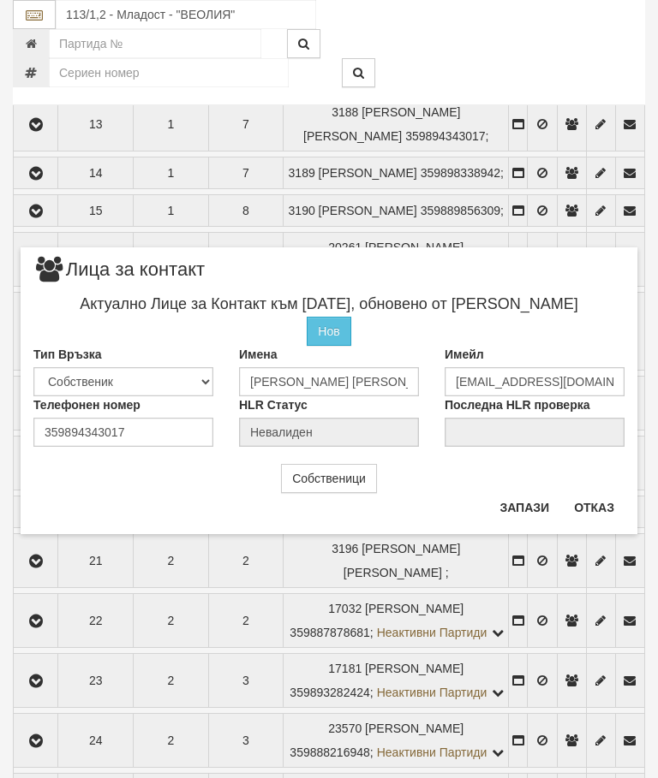
click at [597, 506] on button "Отказ" at bounding box center [594, 507] width 61 height 27
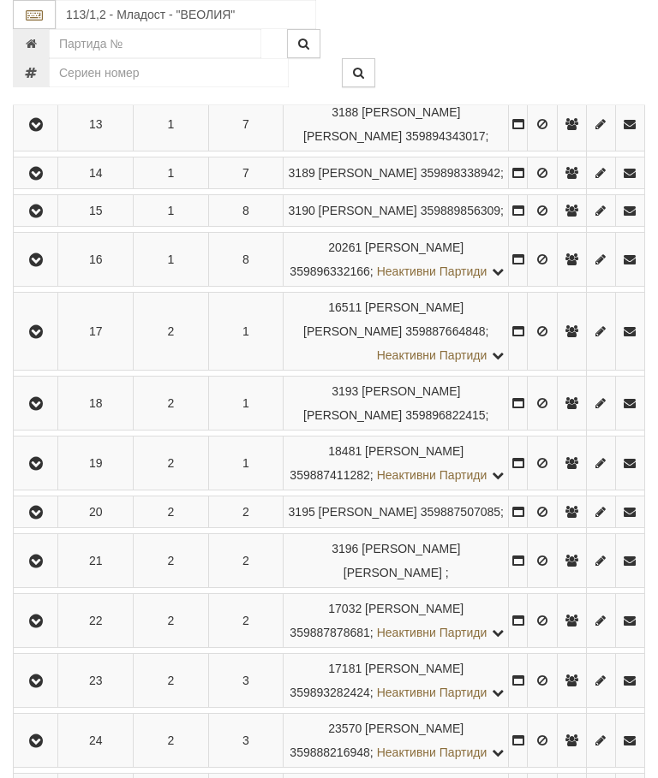
click at [39, 180] on icon "button" at bounding box center [36, 174] width 21 height 12
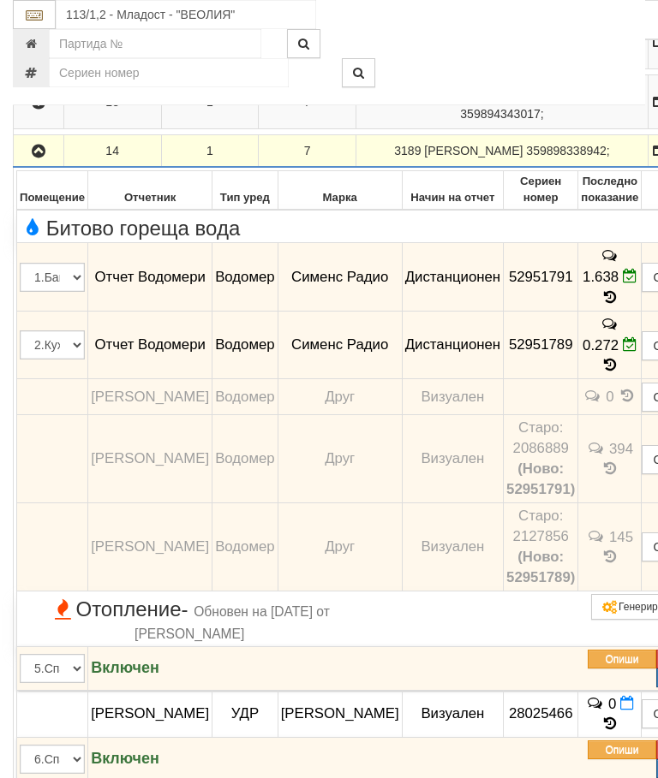
click at [38, 158] on icon "button" at bounding box center [38, 152] width 21 height 12
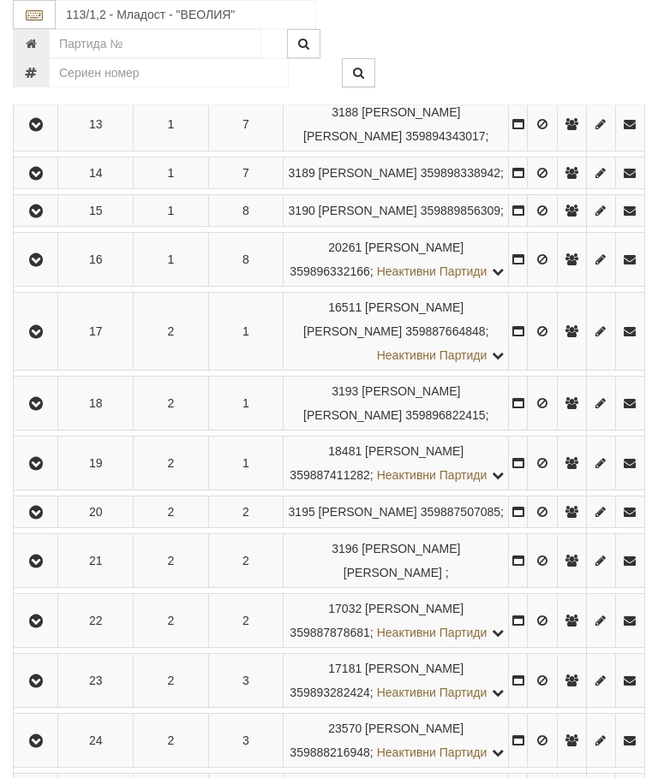
click at [45, 218] on icon "button" at bounding box center [36, 212] width 21 height 12
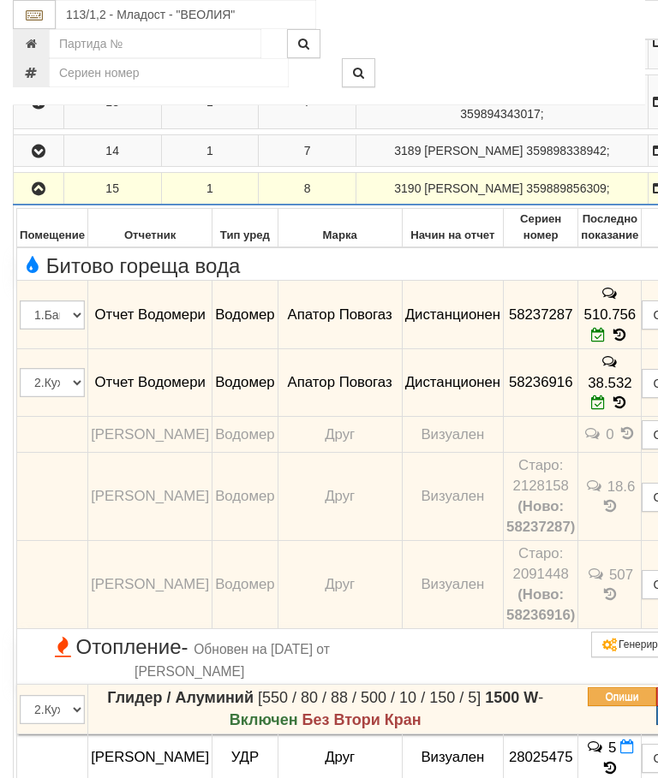
click at [44, 195] on icon "button" at bounding box center [38, 189] width 21 height 12
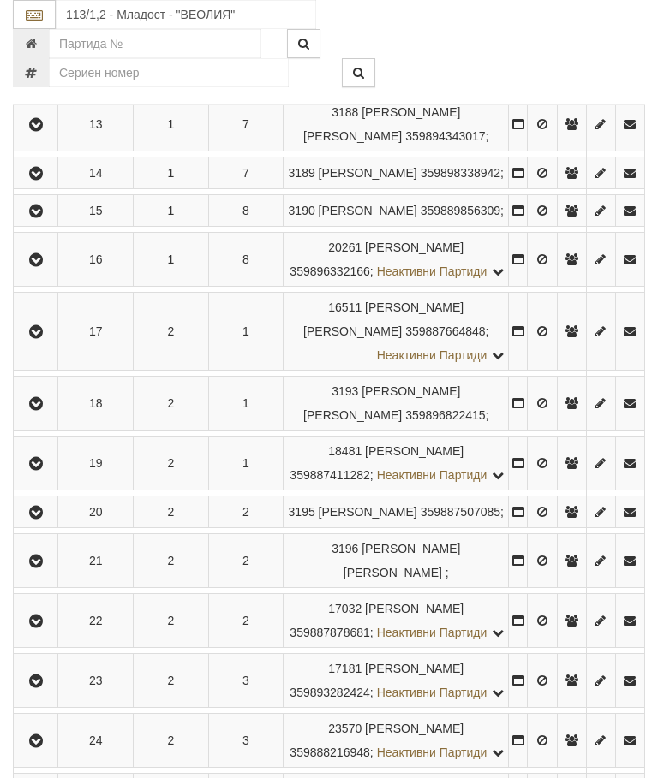
click at [45, 266] on icon "button" at bounding box center [36, 260] width 21 height 12
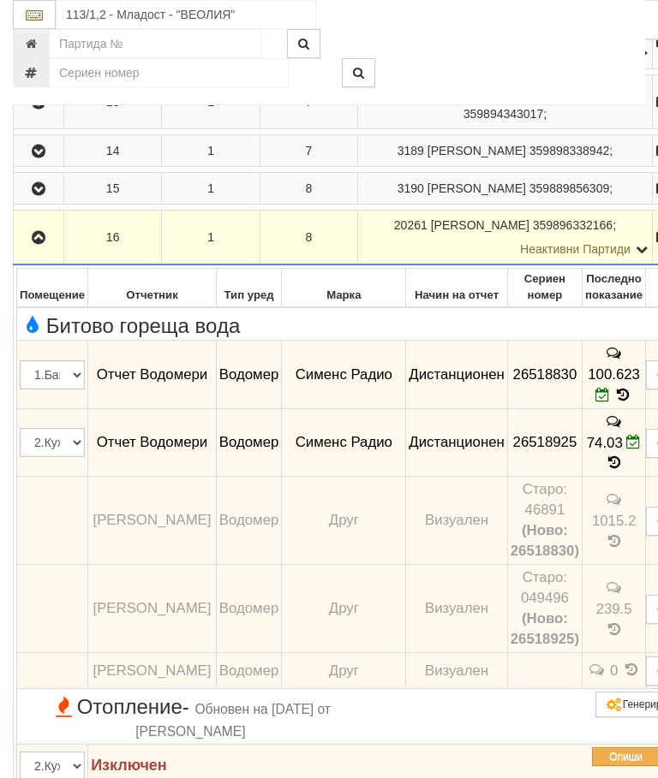
click at [36, 244] on icon "button" at bounding box center [38, 238] width 21 height 12
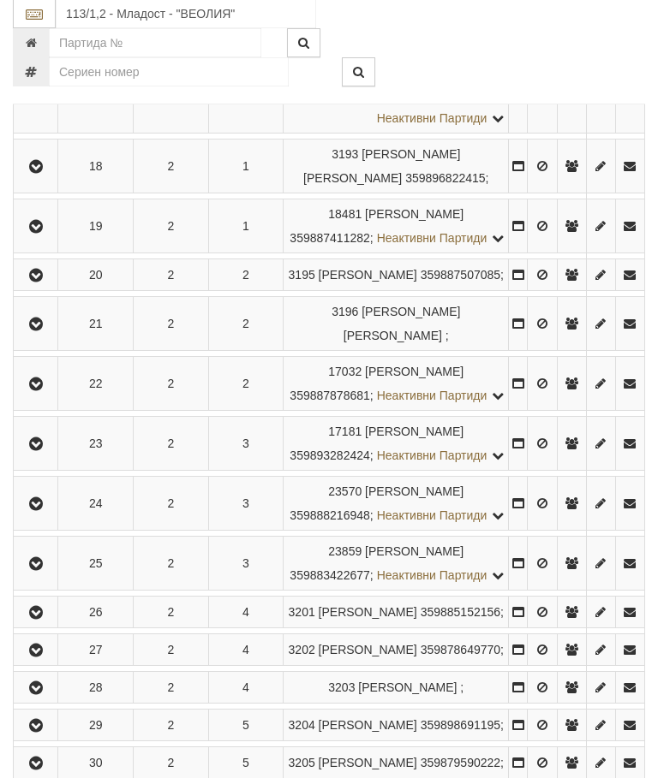
scroll to position [1212, 0]
click at [55, 108] on button "button" at bounding box center [35, 95] width 39 height 26
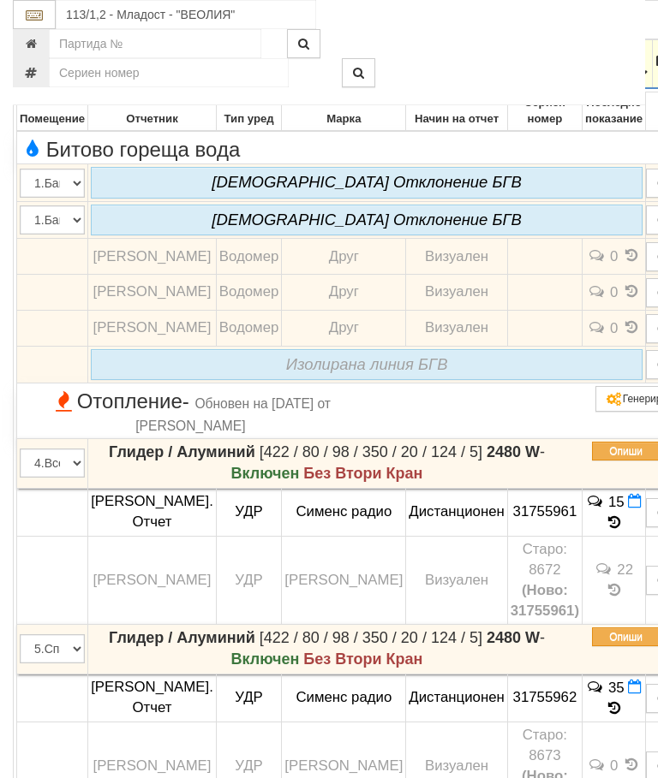
click at [36, 68] on icon "button" at bounding box center [38, 62] width 21 height 12
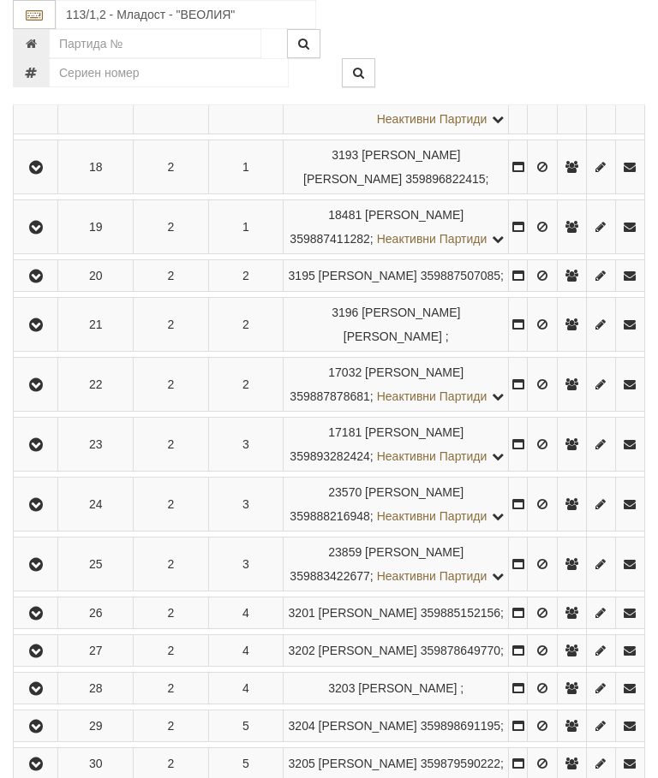
click at [42, 174] on icon "button" at bounding box center [36, 168] width 21 height 12
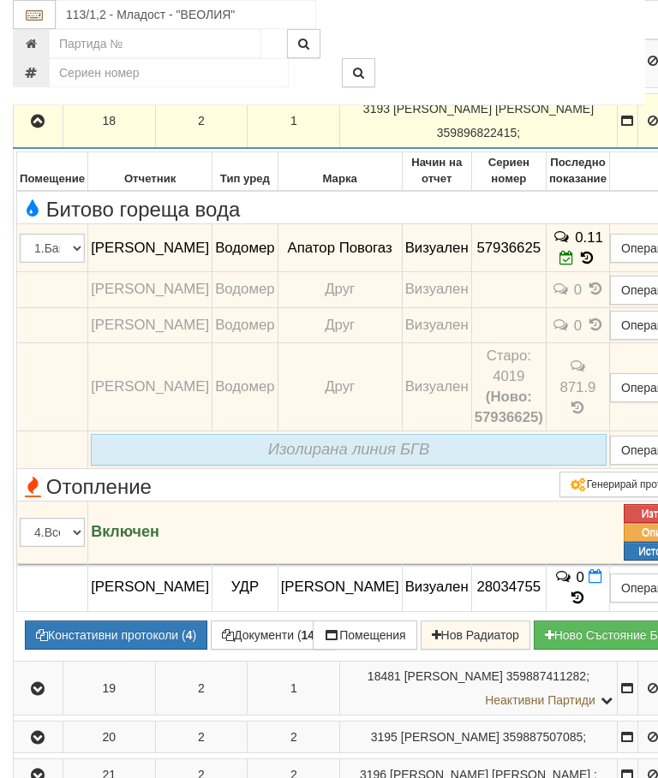
click at [40, 128] on icon "button" at bounding box center [37, 122] width 21 height 12
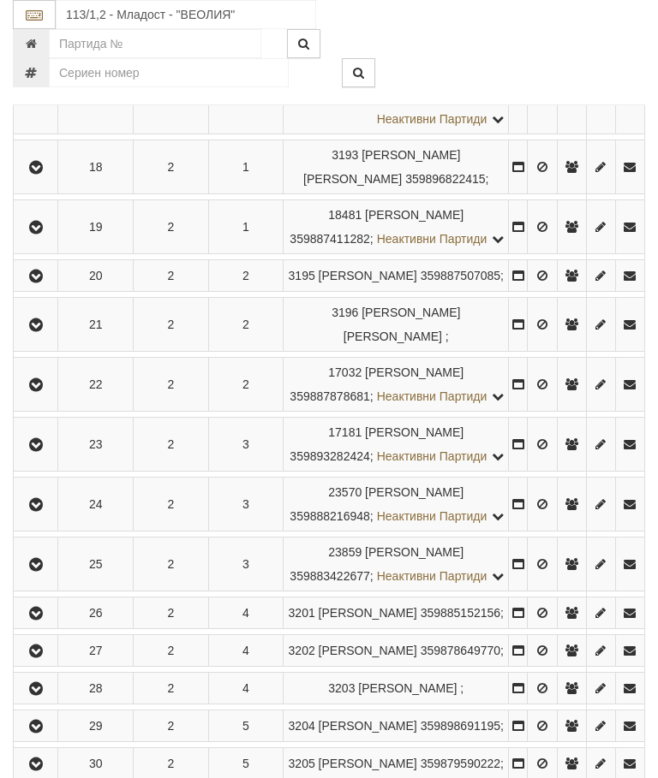
click at [46, 234] on icon "button" at bounding box center [36, 228] width 21 height 12
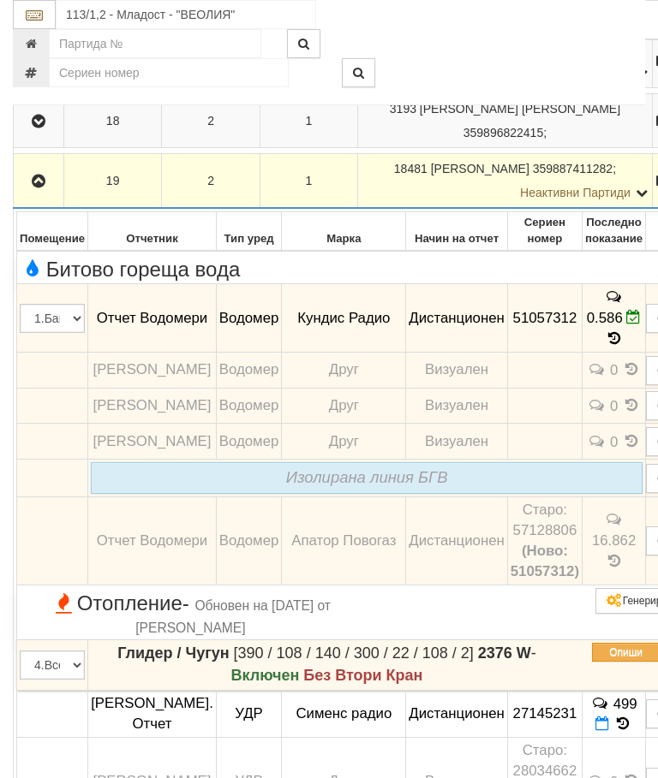
click at [37, 188] on icon "button" at bounding box center [38, 182] width 21 height 12
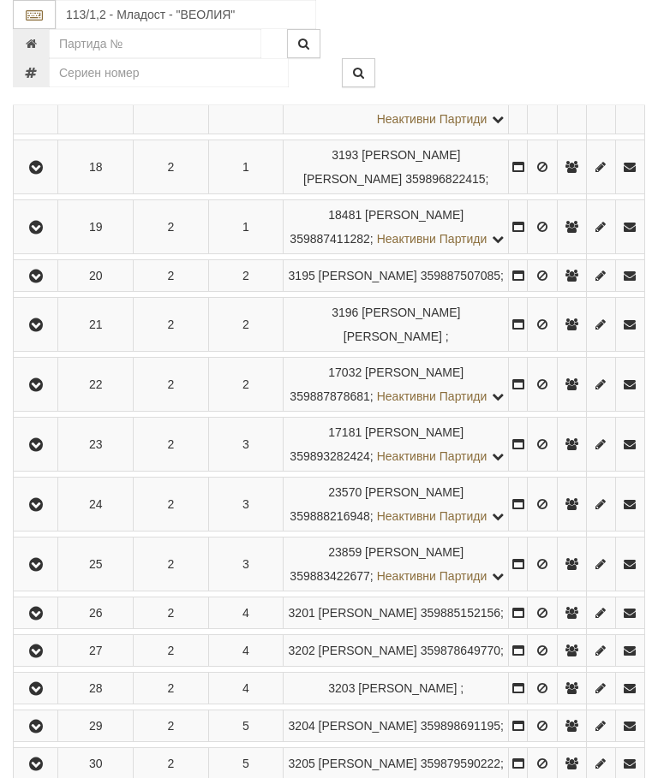
click at [42, 283] on icon "button" at bounding box center [36, 277] width 21 height 12
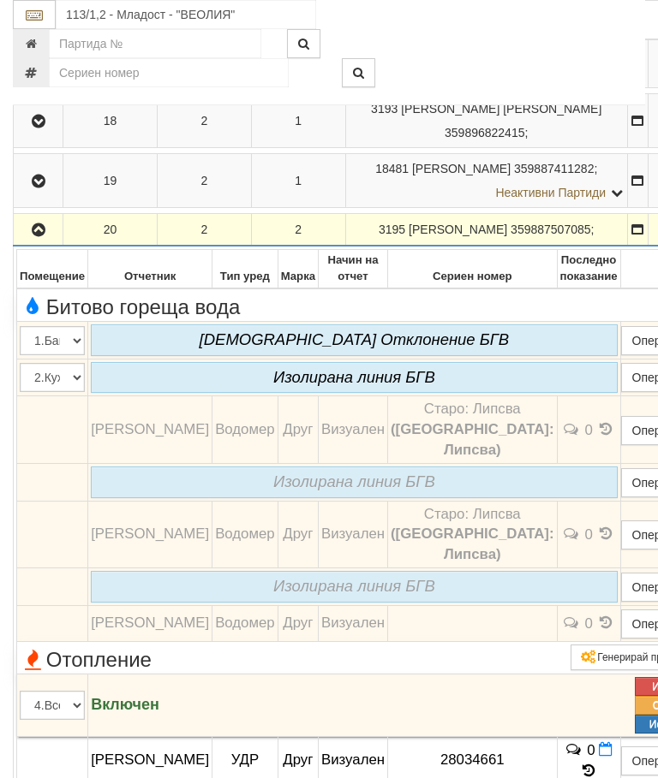
click at [36, 236] on icon "button" at bounding box center [38, 230] width 21 height 12
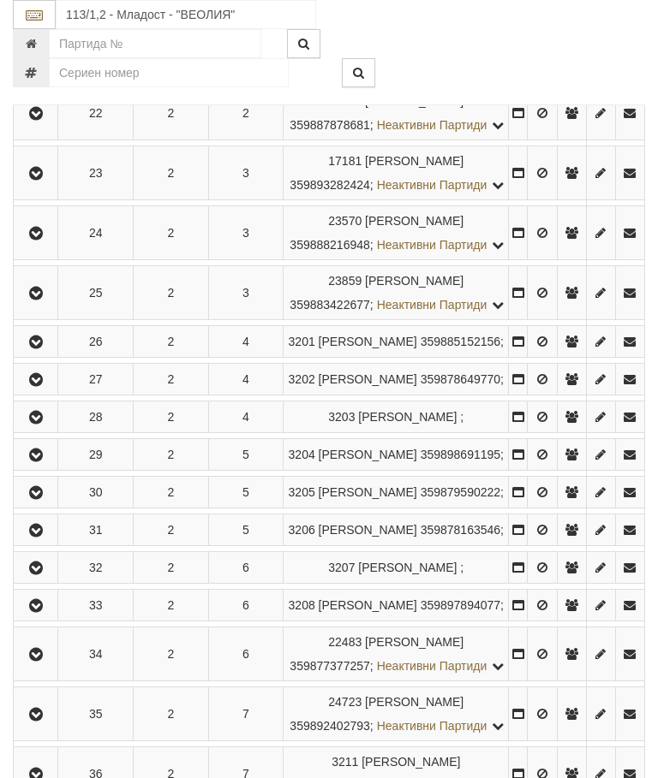
scroll to position [1491, 0]
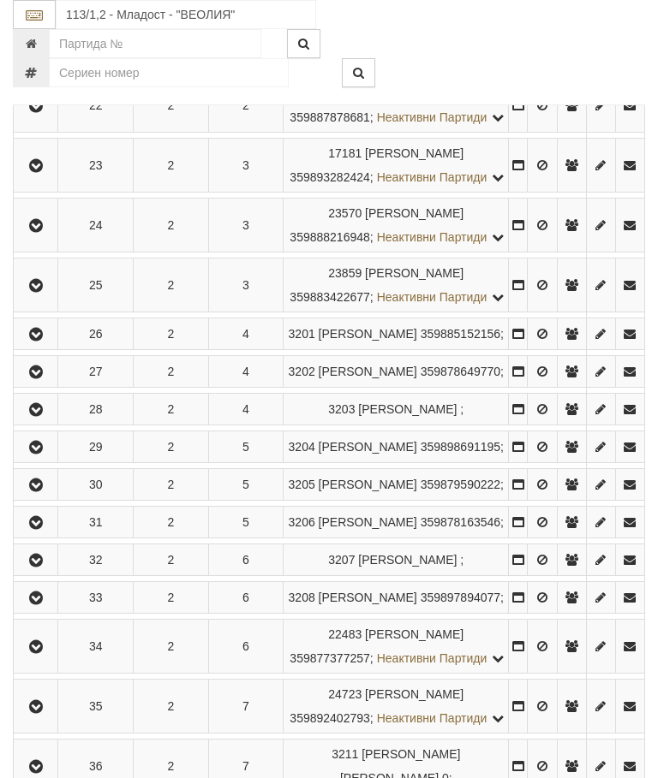
click at [41, 52] on icon "button" at bounding box center [36, 46] width 21 height 12
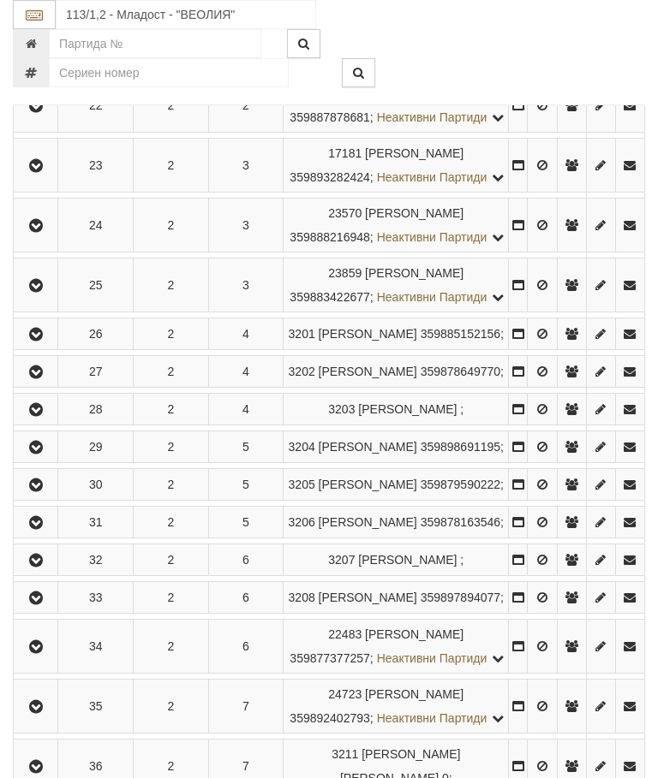
click at [43, 112] on icon "button" at bounding box center [36, 106] width 21 height 12
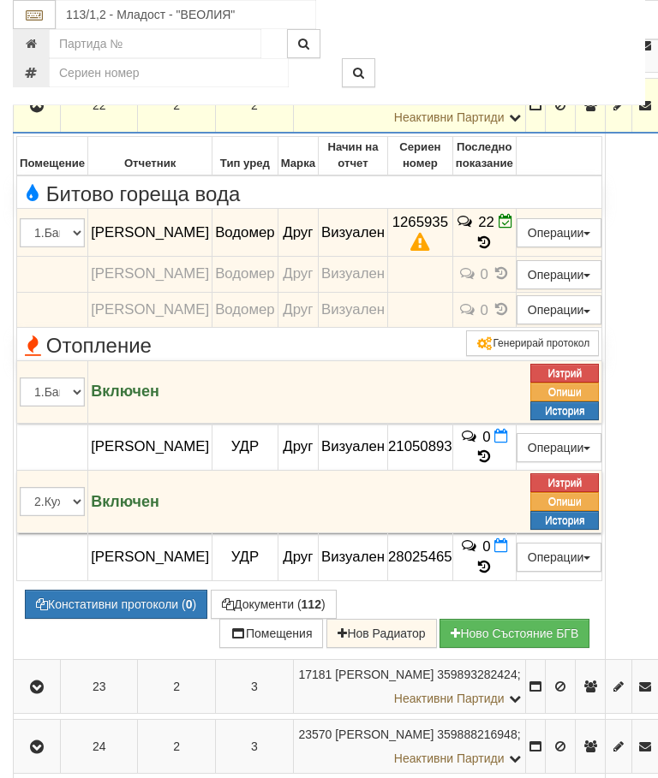
click at [493, 250] on icon at bounding box center [483, 243] width 19 height 15
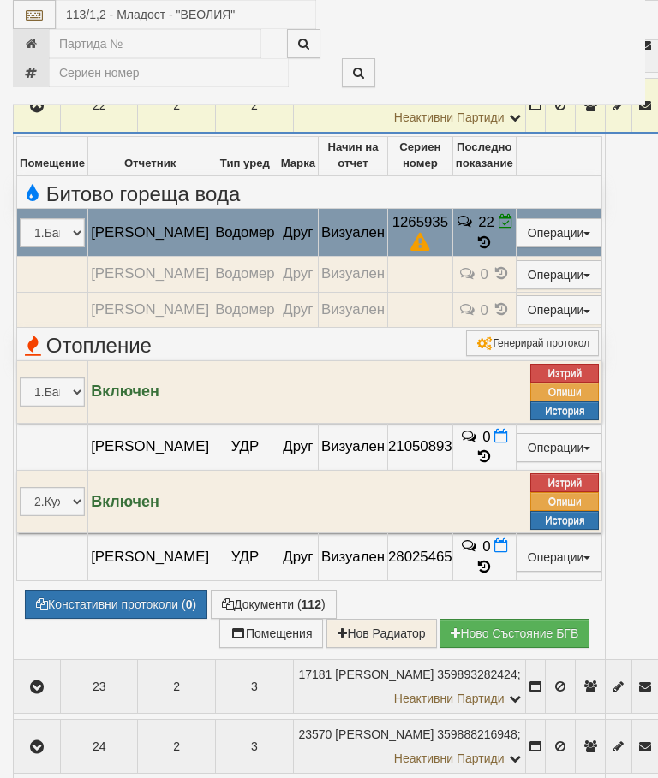
select select "10"
select select "1"
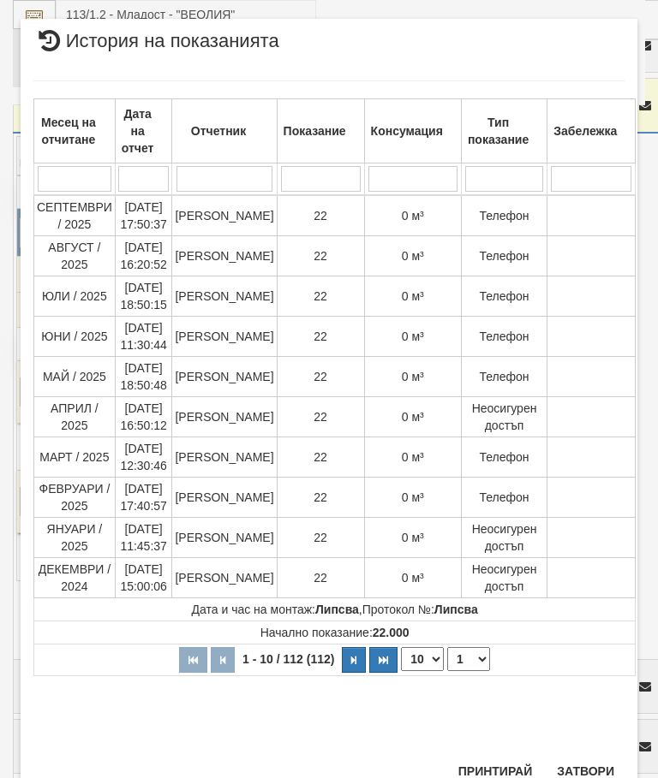
scroll to position [1323, 0]
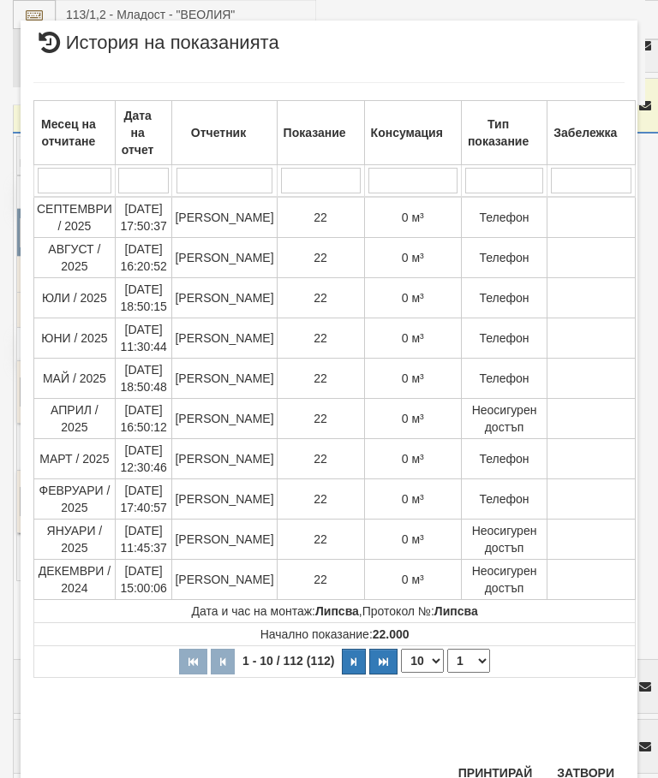
click at [594, 772] on button "Затвори" at bounding box center [585, 773] width 78 height 27
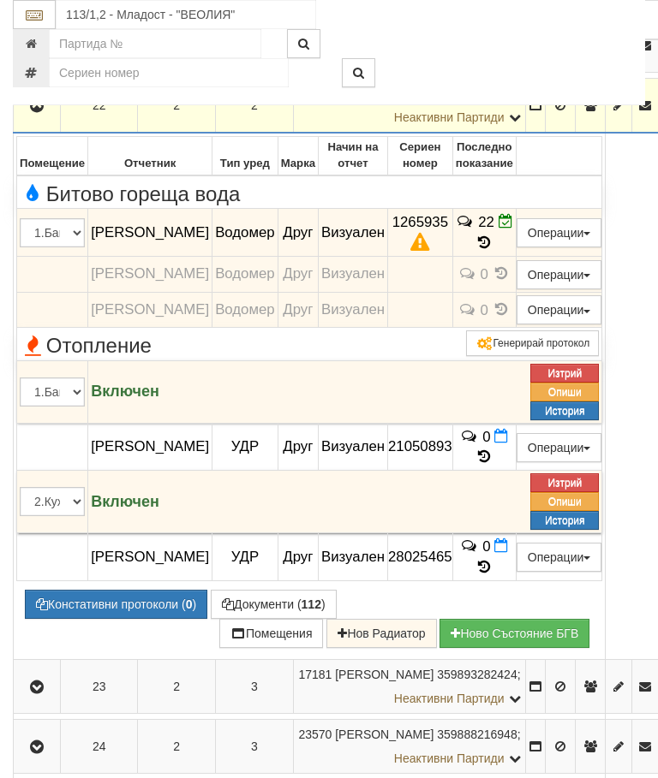
click at [40, 112] on icon "button" at bounding box center [37, 106] width 21 height 12
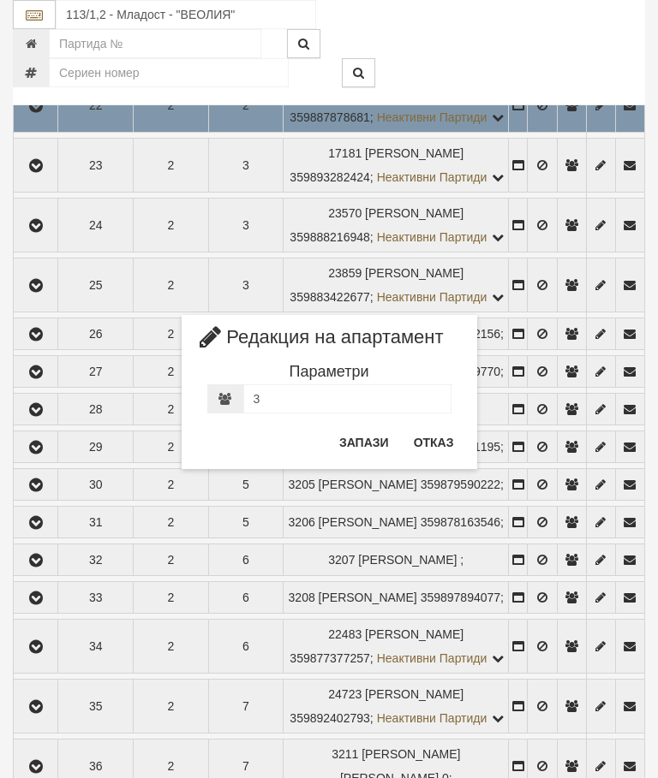
click at [427, 433] on button "Отказ" at bounding box center [433, 442] width 61 height 27
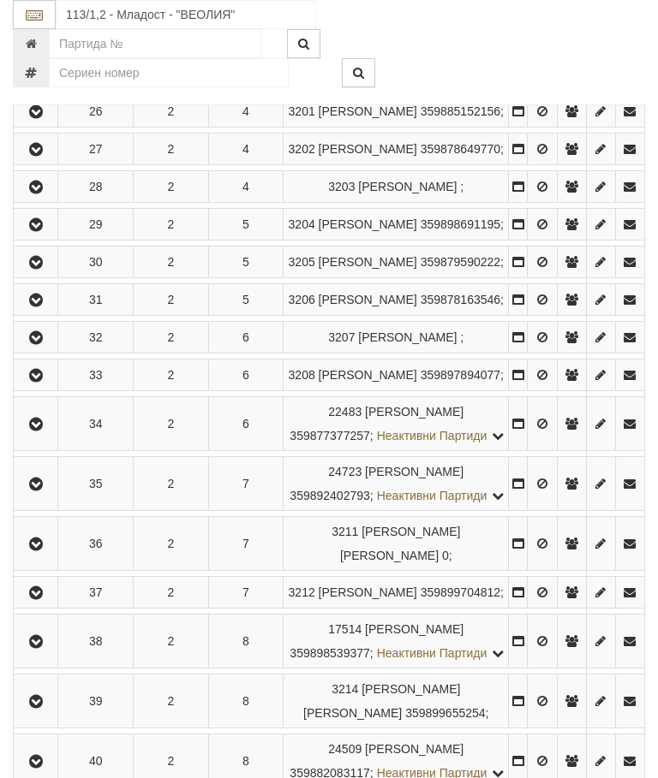
scroll to position [1715, 0]
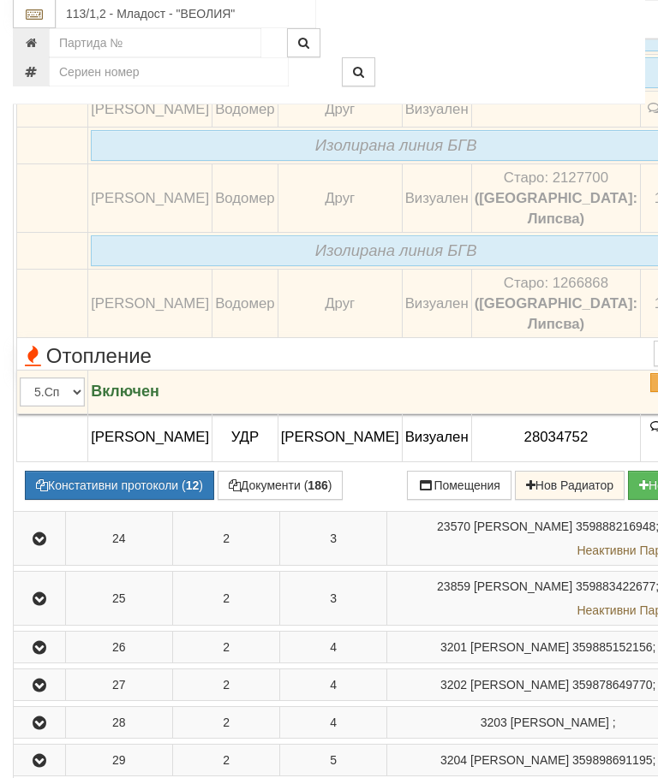
scroll to position [1675, 0]
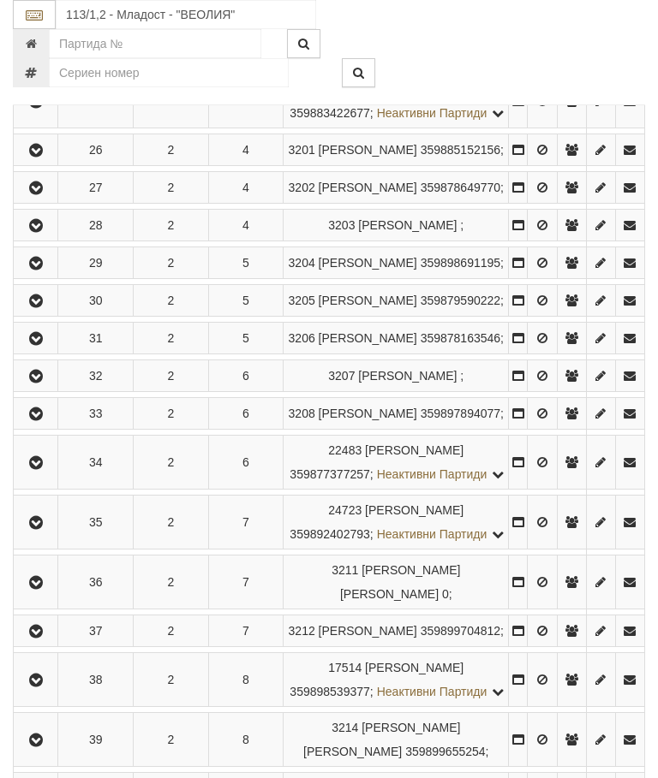
click at [46, 48] on icon "button" at bounding box center [36, 42] width 21 height 12
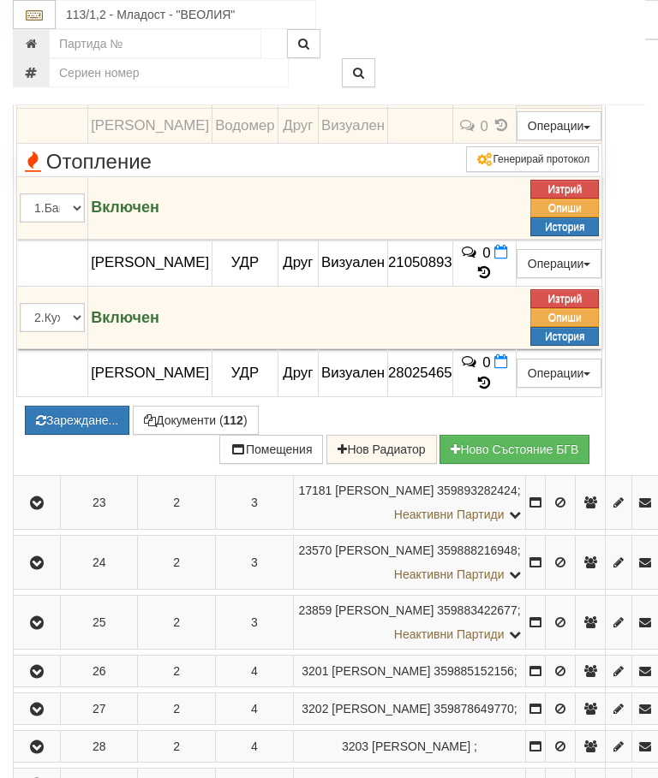
click at [129, 435] on button "Зареждане..." at bounding box center [77, 420] width 104 height 29
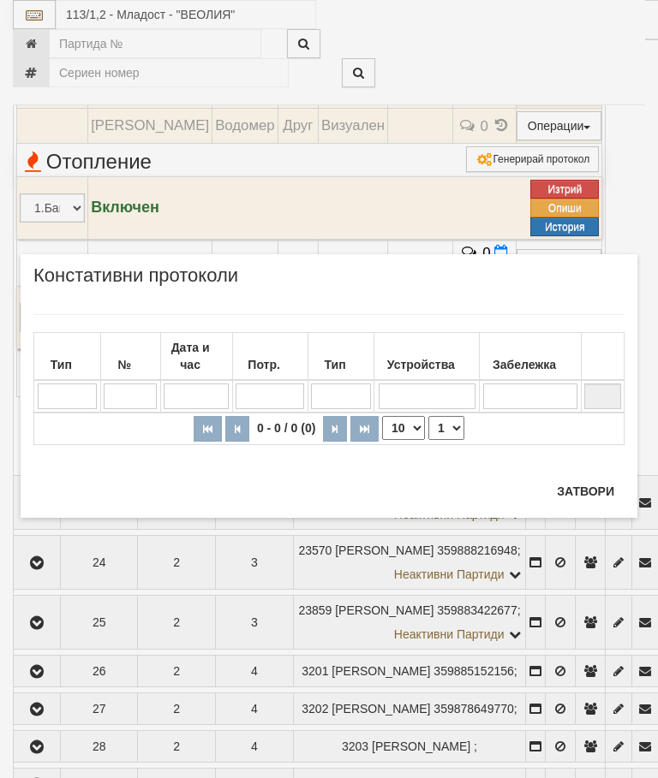
click at [561, 487] on button "Затвори" at bounding box center [585, 491] width 78 height 27
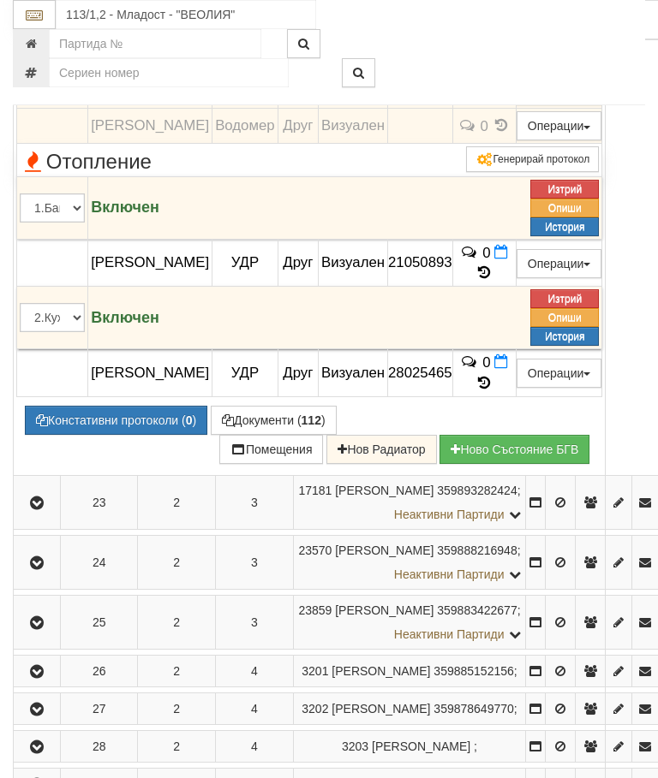
click at [493, 68] on icon at bounding box center [483, 58] width 19 height 19
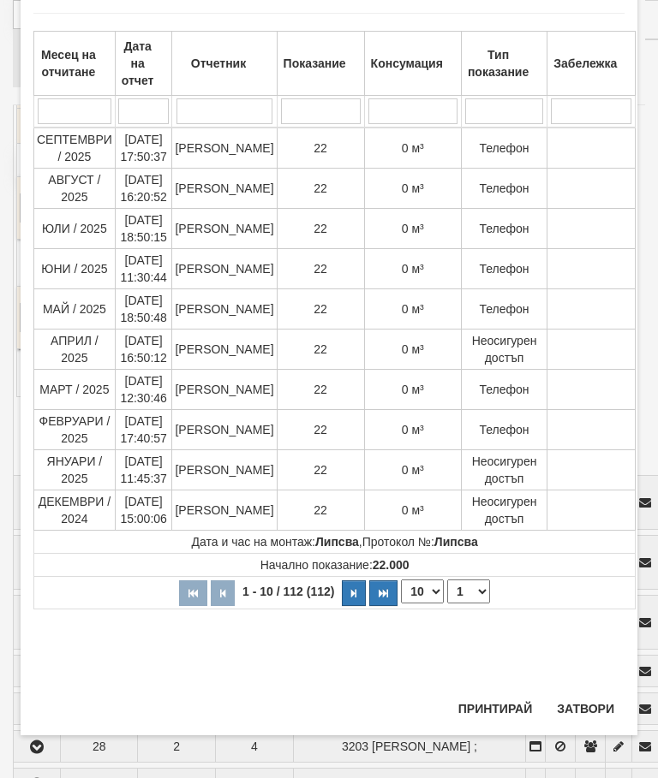
scroll to position [1297, 0]
click at [466, 585] on select "1 2 3 4 5 6 7 8 9 10 11 12" at bounding box center [468, 592] width 43 height 24
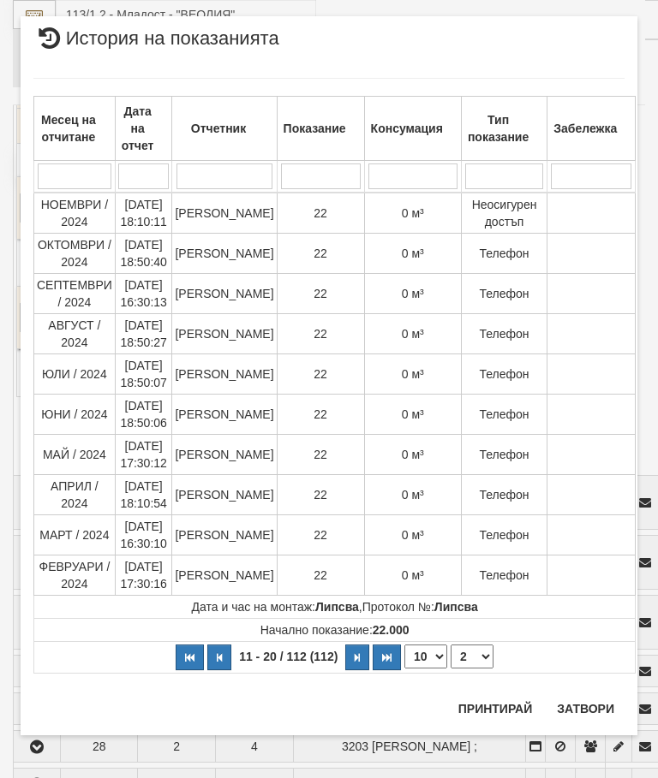
scroll to position [0, 0]
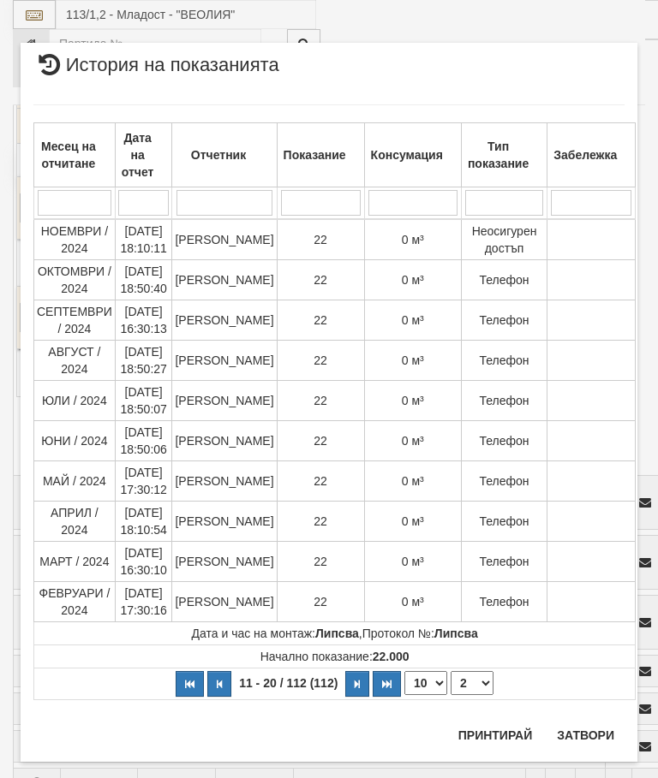
click at [471, 679] on select "1 2 3 4 5 6 7 8 9 10 11 12" at bounding box center [471, 683] width 43 height 24
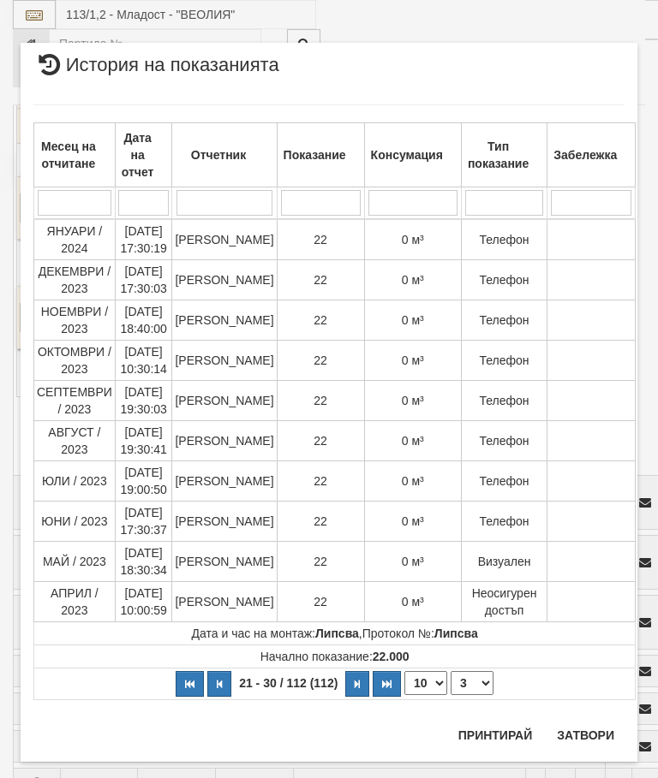
click at [471, 678] on select "1 2 3 4 5 6 7 8 9 10 11 12" at bounding box center [471, 683] width 43 height 24
select select "4"
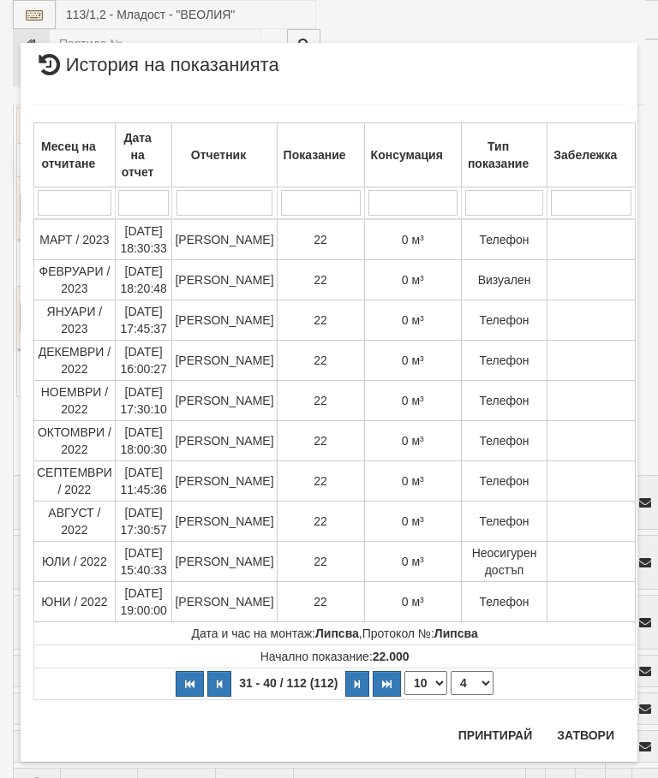
click at [585, 722] on button "Затвори" at bounding box center [585, 735] width 78 height 27
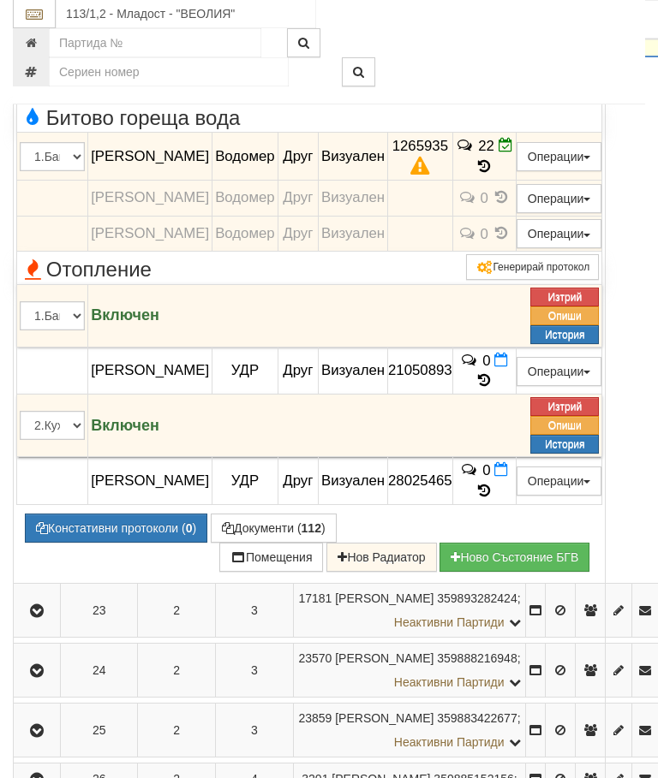
click at [44, 37] on icon "button" at bounding box center [37, 31] width 21 height 12
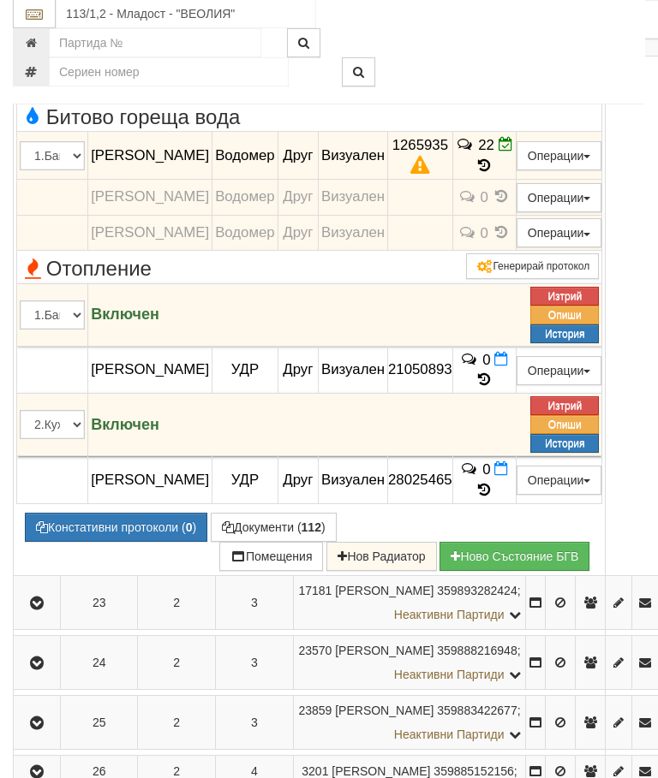
scroll to position [1567, 0]
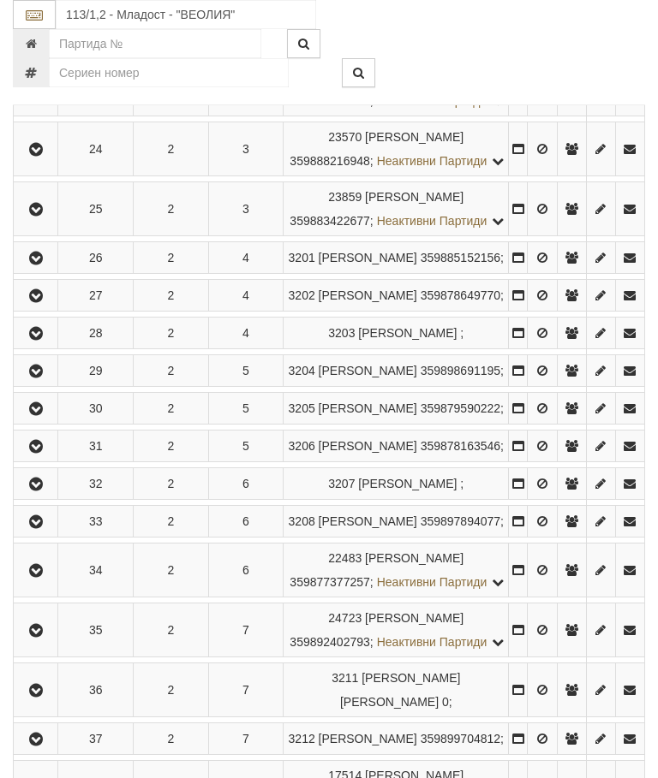
click at [55, 162] on button "button" at bounding box center [35, 149] width 39 height 26
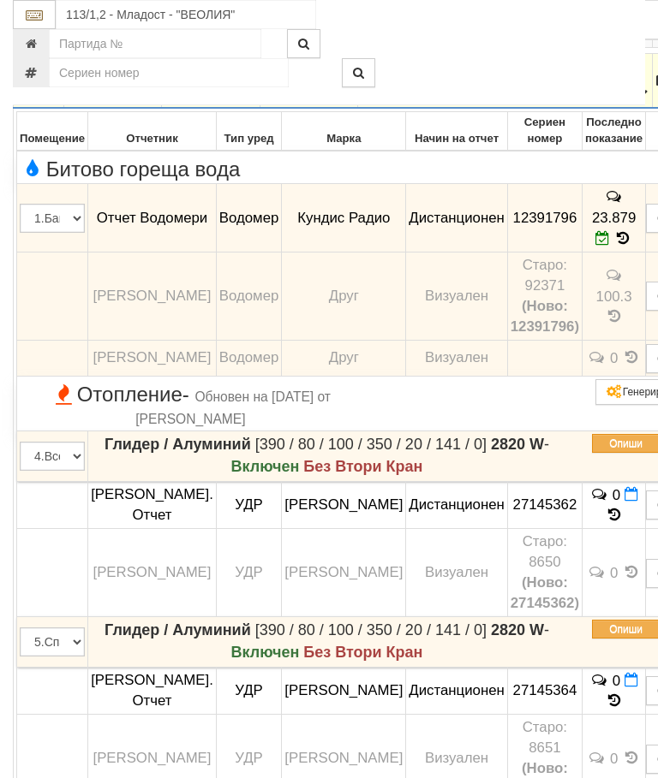
click at [39, 87] on icon "button" at bounding box center [38, 81] width 21 height 12
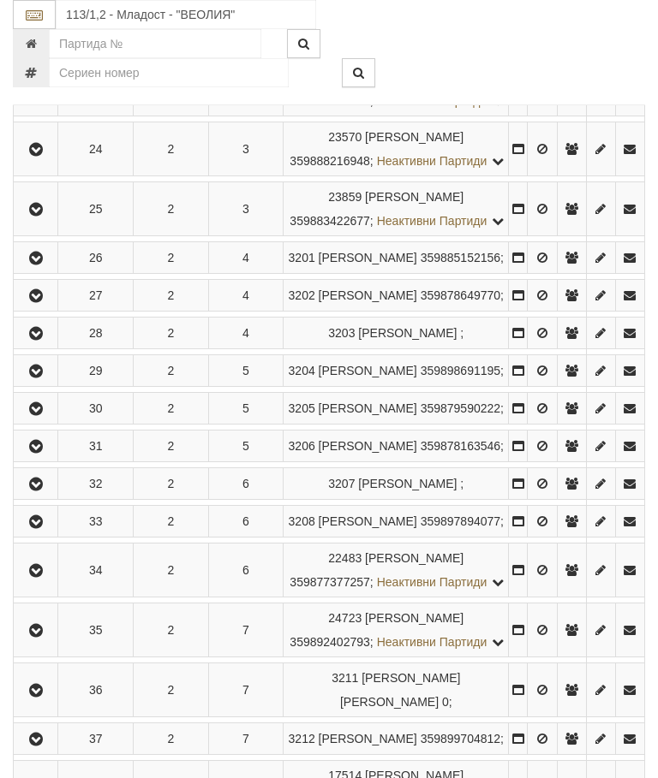
click at [48, 222] on button "button" at bounding box center [35, 209] width 39 height 26
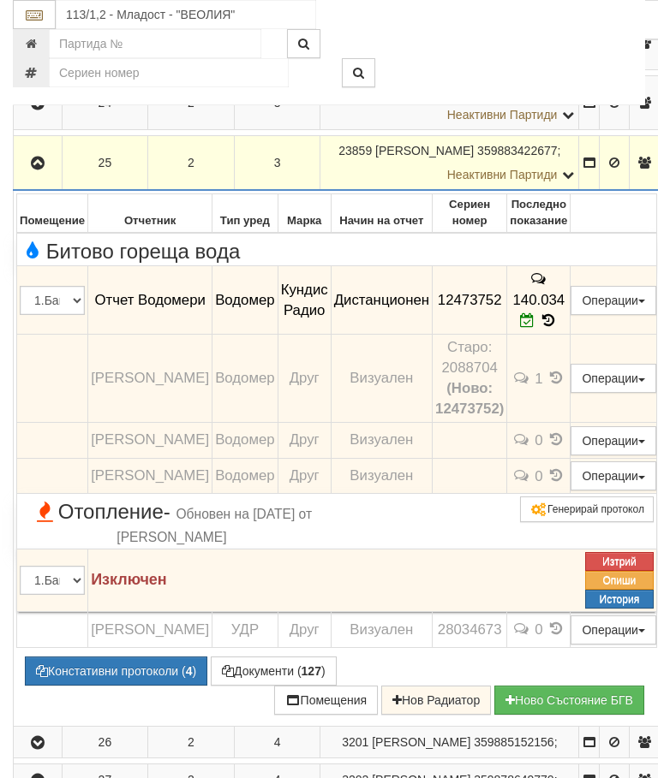
click at [39, 170] on icon "button" at bounding box center [37, 164] width 21 height 12
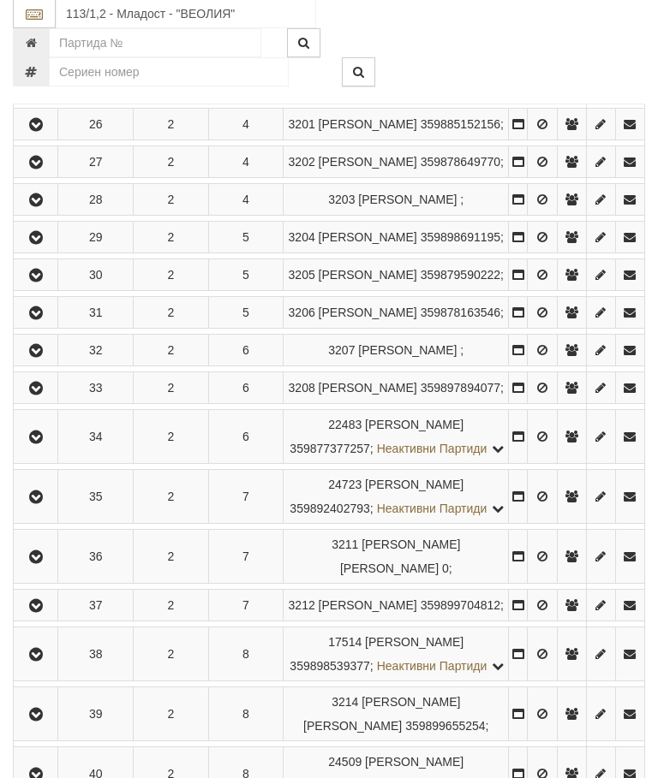
click at [38, 138] on button "button" at bounding box center [35, 125] width 39 height 26
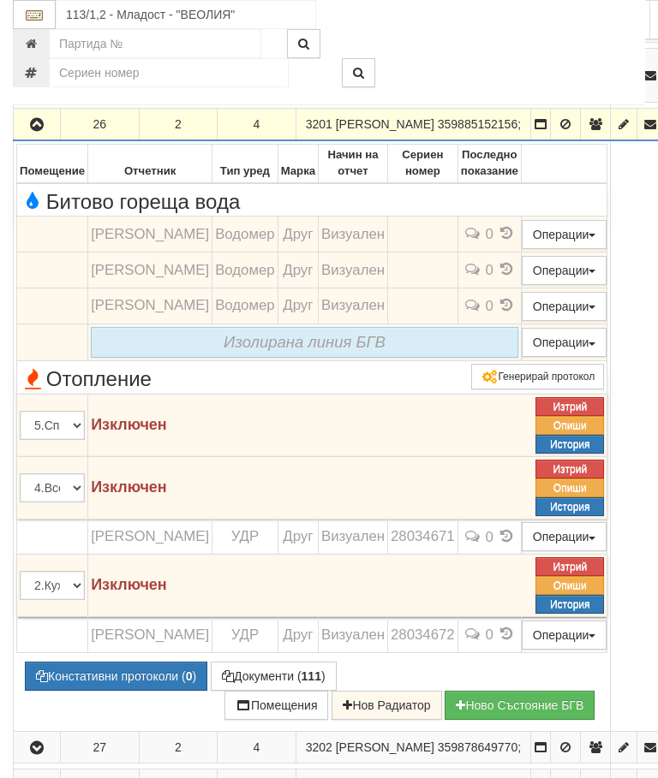
click at [36, 131] on icon "button" at bounding box center [37, 125] width 21 height 12
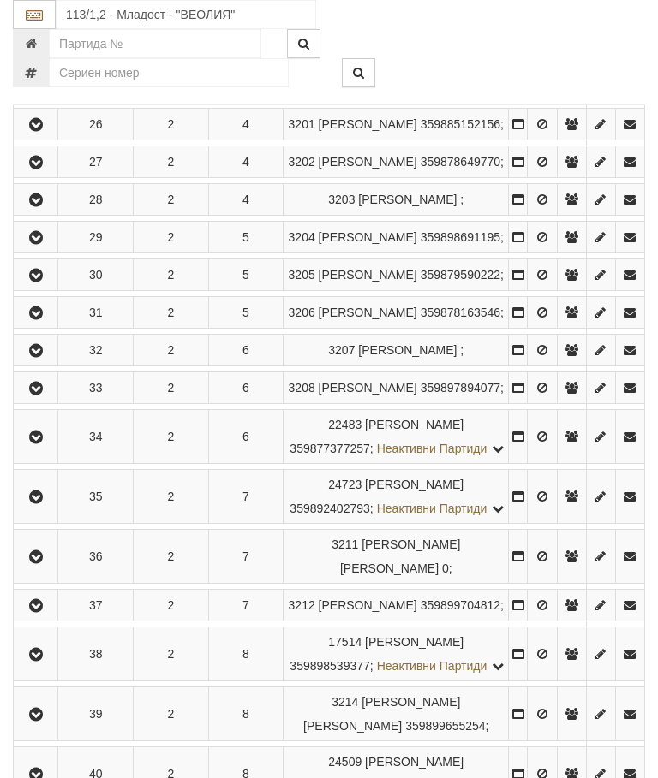
click at [37, 169] on icon "button" at bounding box center [36, 163] width 21 height 12
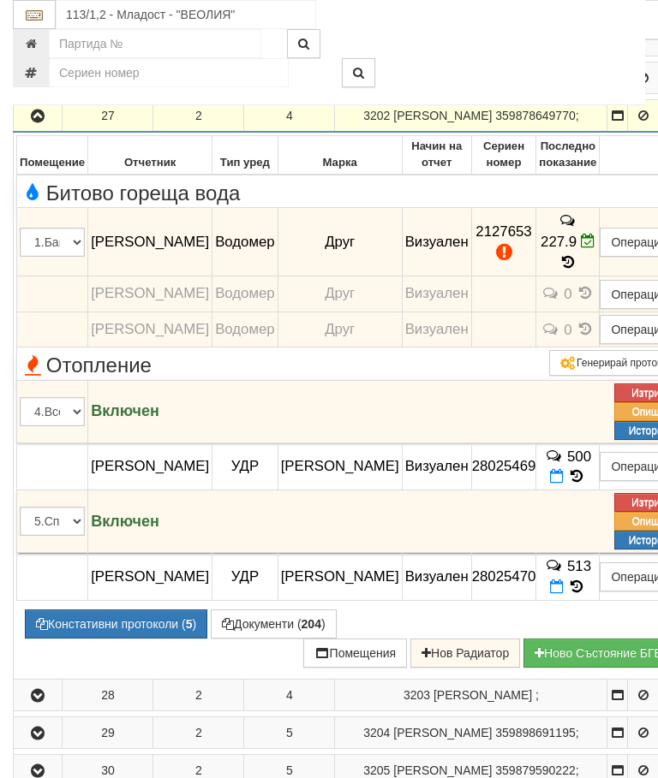
click at [41, 128] on button "button" at bounding box center [37, 116] width 43 height 26
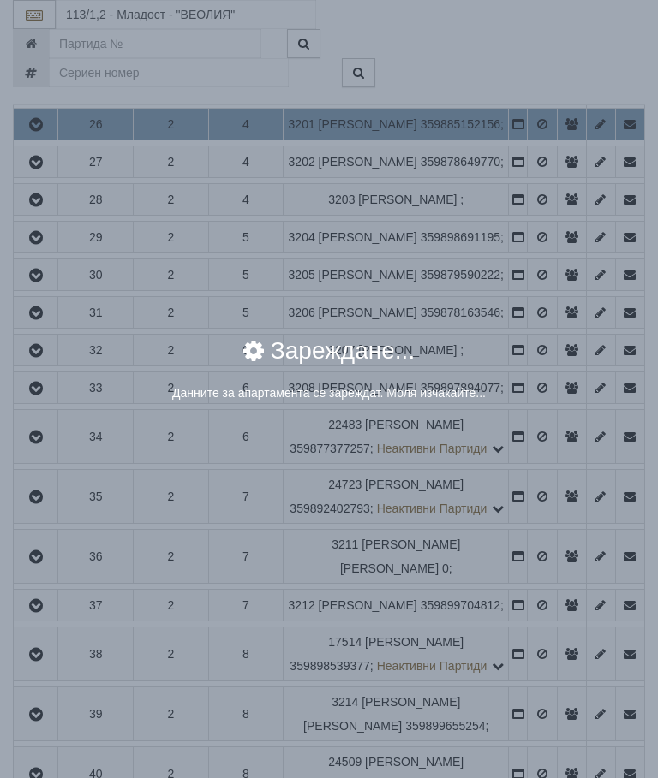
click at [584, 621] on div "× Зареждане... Данните за апартамента се зареждат. Моля изчакайте..." at bounding box center [329, 389] width 658 height 778
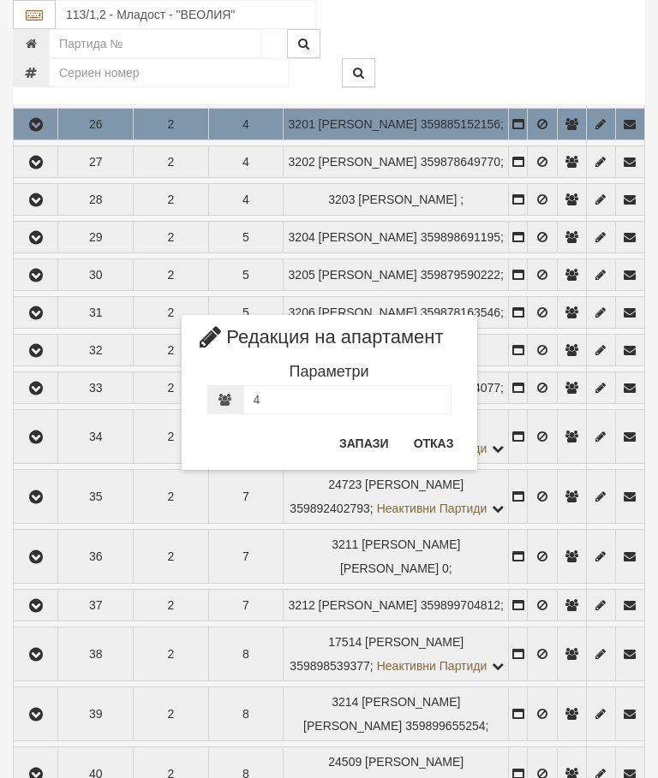
click at [427, 441] on button "Отказ" at bounding box center [433, 443] width 61 height 27
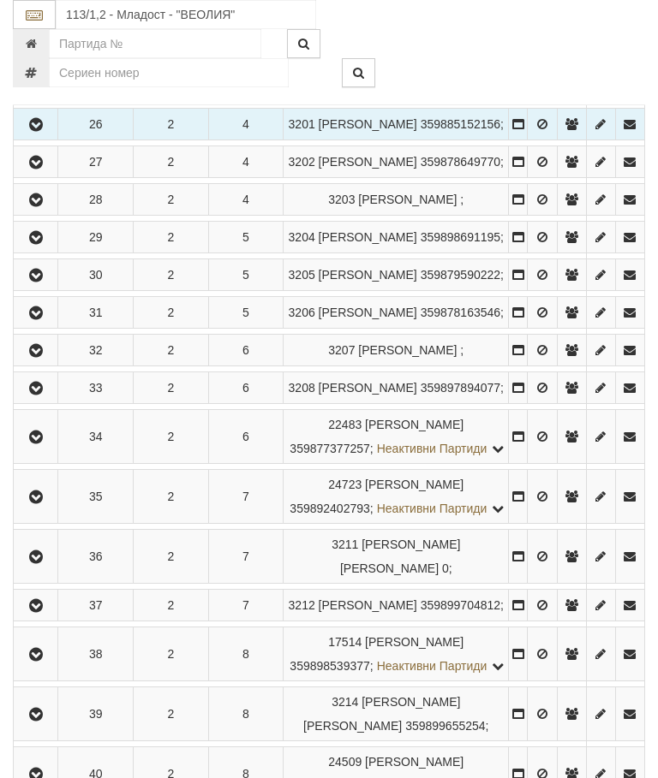
click at [39, 131] on icon "button" at bounding box center [36, 125] width 21 height 12
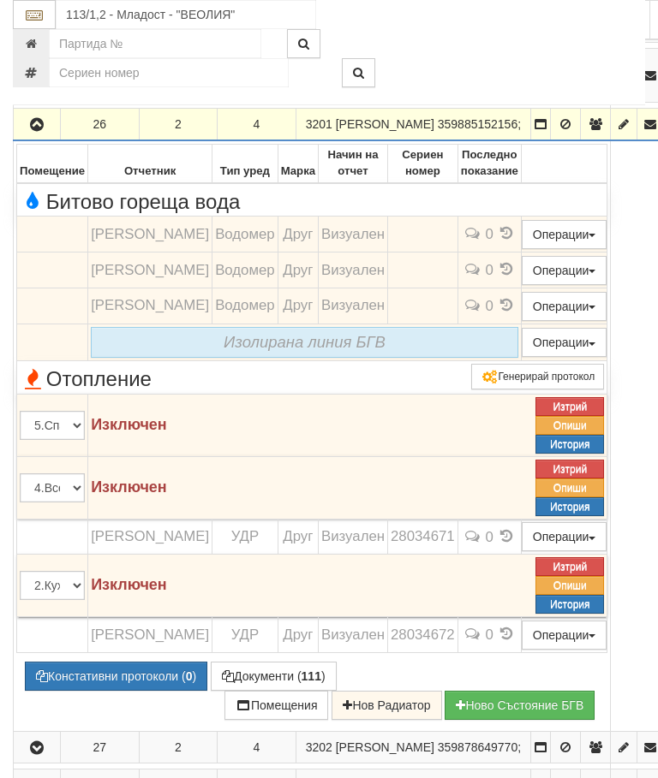
scroll to position [1724, 0]
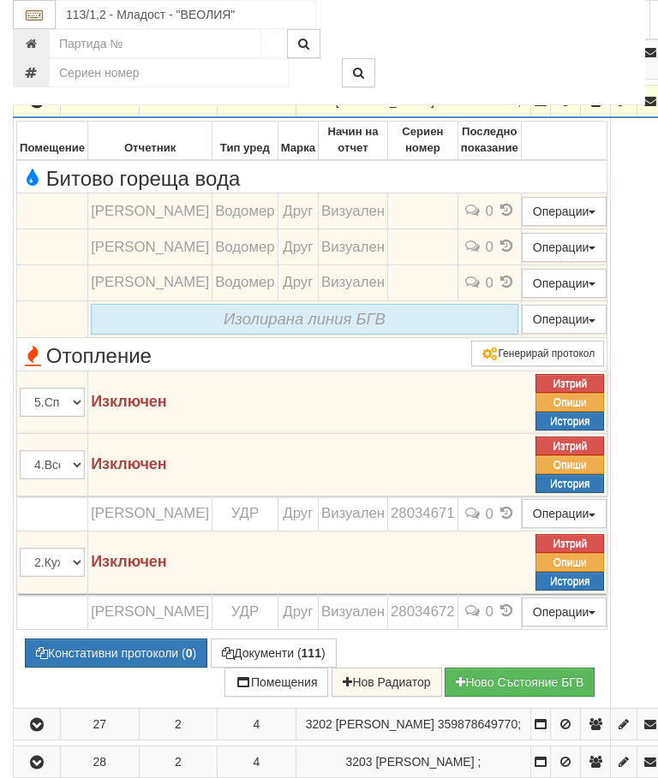
click at [33, 108] on icon "button" at bounding box center [37, 102] width 21 height 12
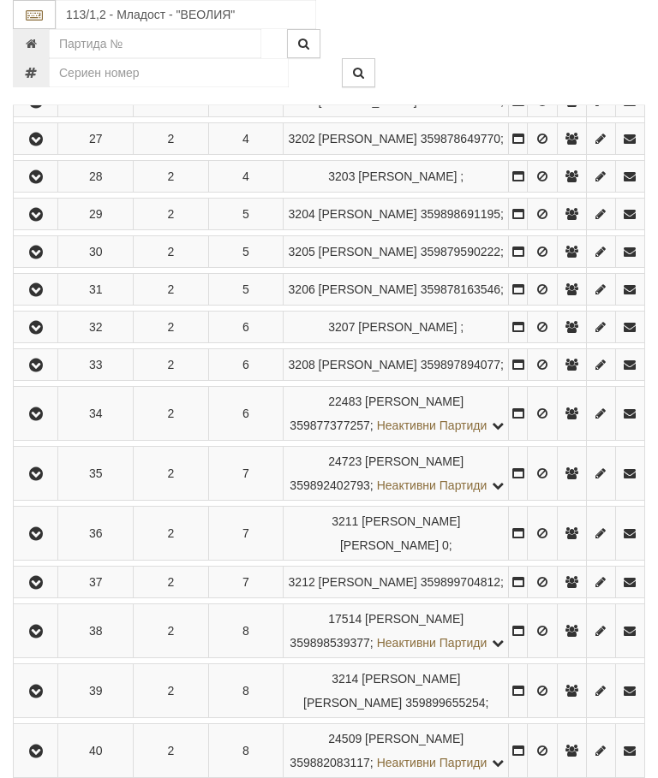
click at [40, 146] on icon "button" at bounding box center [36, 140] width 21 height 12
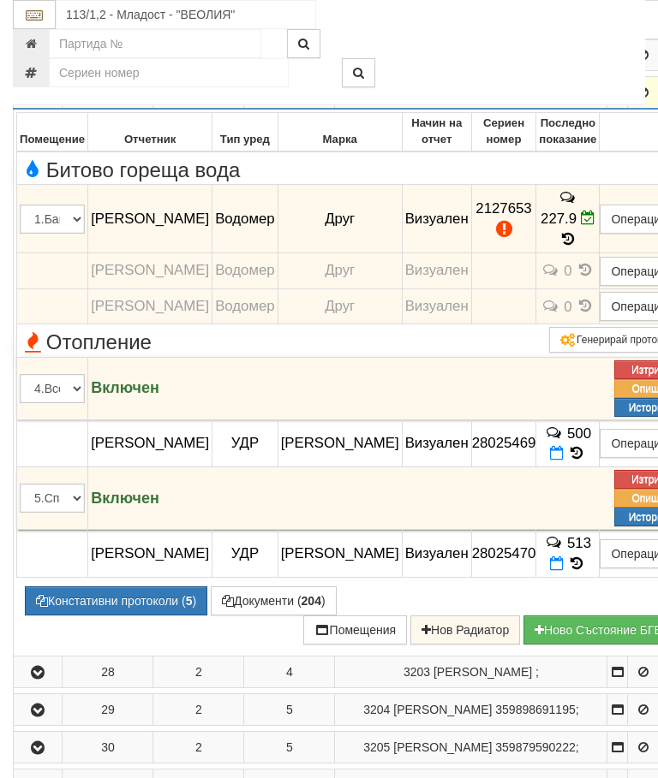
click at [0, 0] on button "Редакция / Протокол" at bounding box center [0, 0] width 0 height 0
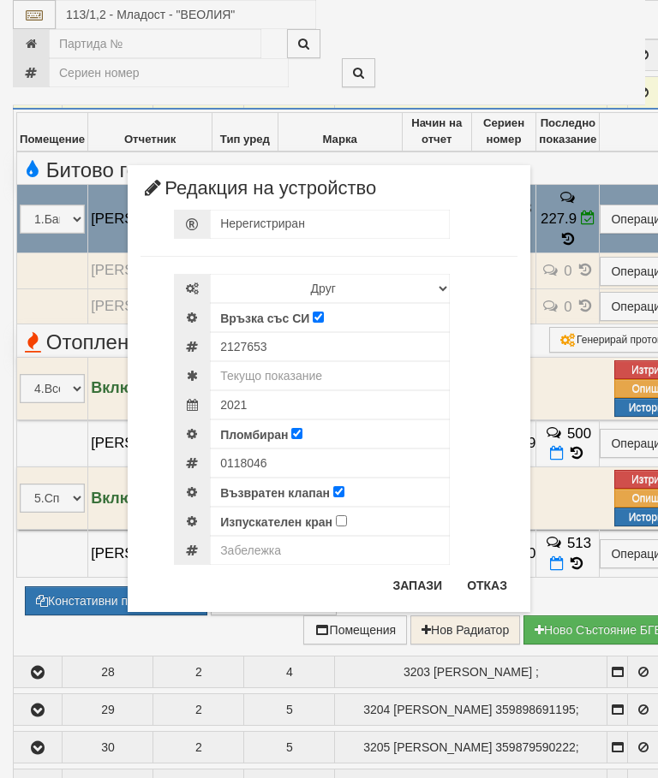
click at [596, 50] on div "× Редакция на устройство Нерегистриран Избери Марка и модел Апатор Повогаз Друг…" at bounding box center [329, 306] width 642 height 612
click at [492, 590] on button "Отказ" at bounding box center [486, 585] width 61 height 27
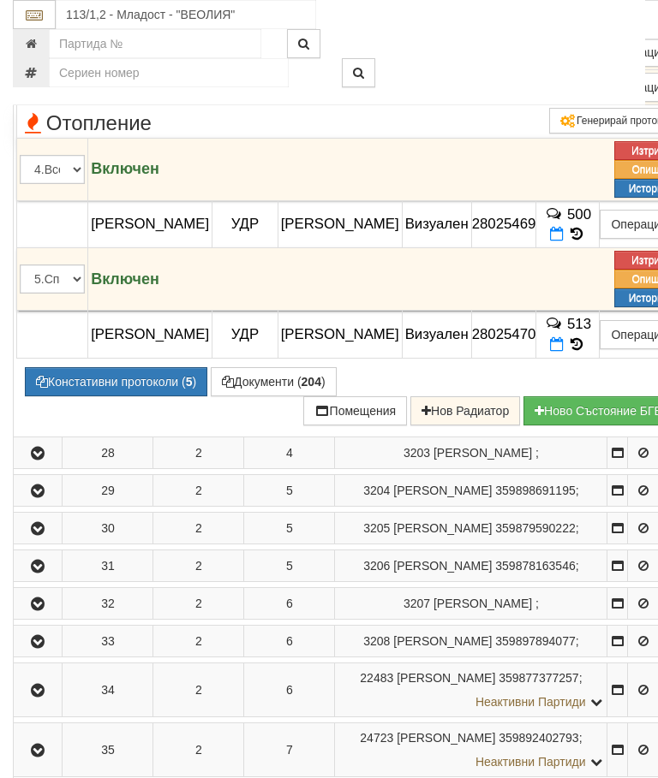
scroll to position [1941, 0]
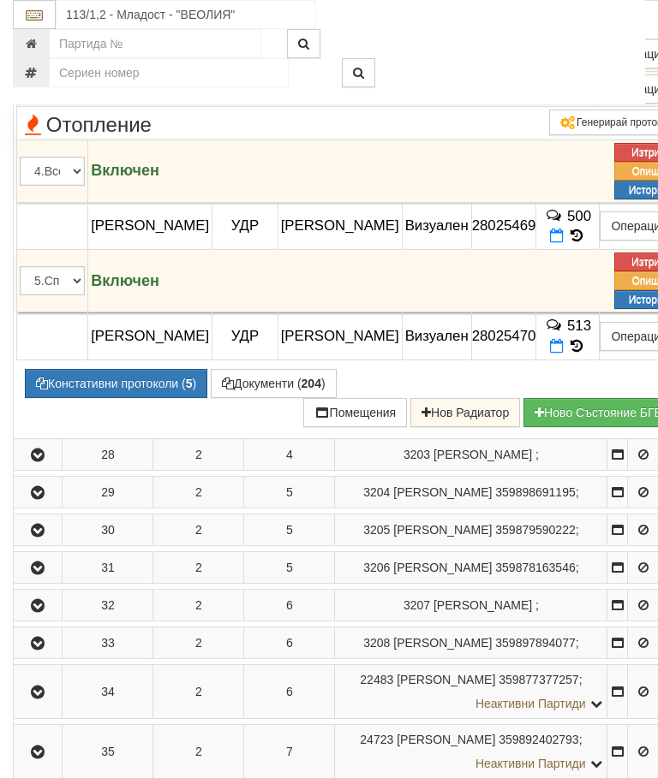
click at [128, 398] on button "Констативни протоколи ( 5 )" at bounding box center [116, 383] width 182 height 29
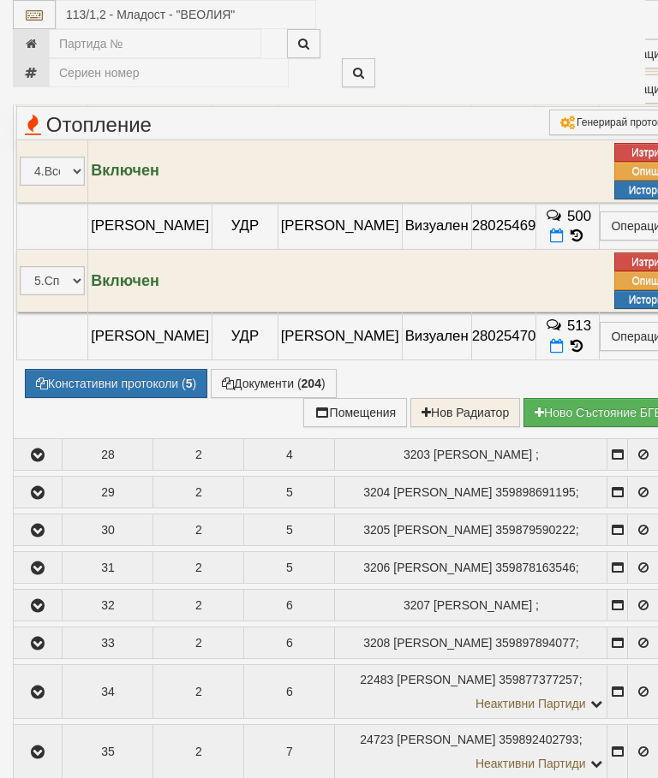
select select "10"
select select "1"
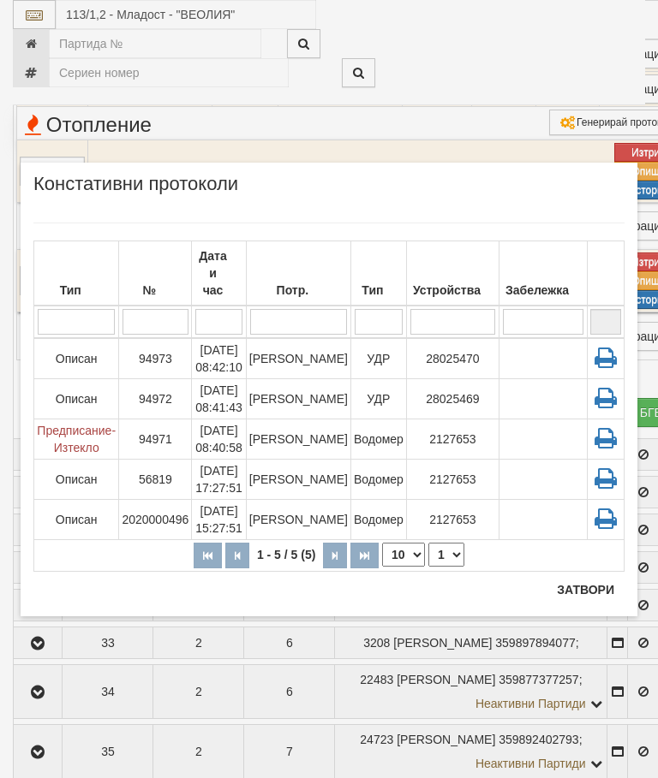
click at [593, 586] on button "Затвори" at bounding box center [585, 589] width 78 height 27
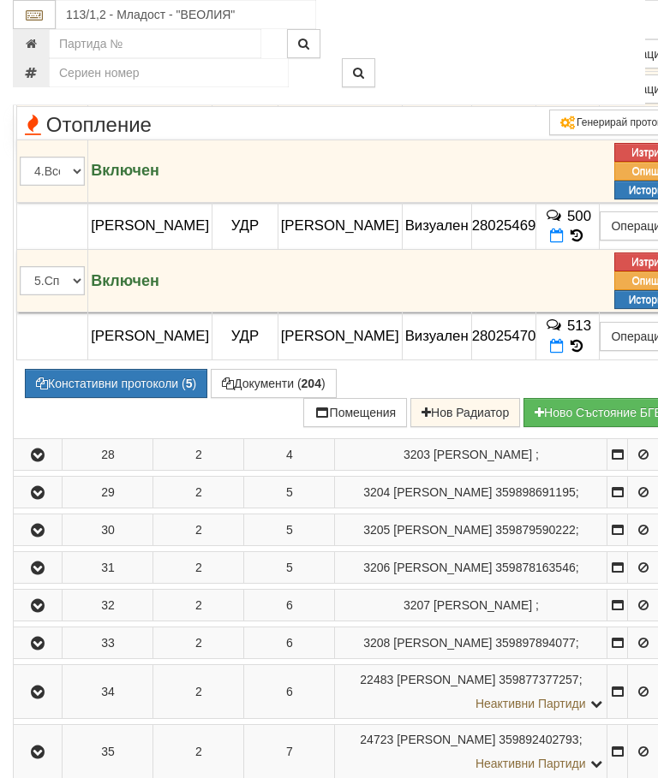
scroll to position [1823, 0]
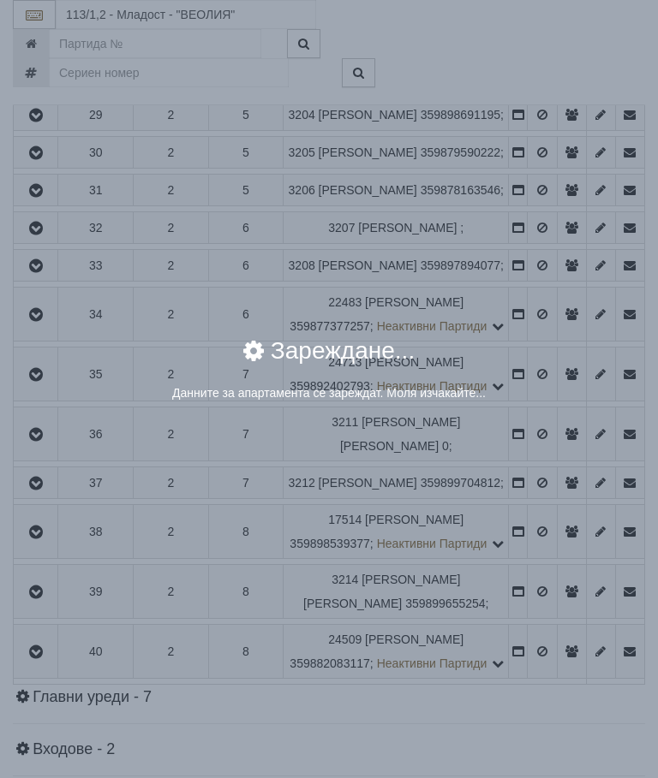
click at [545, 563] on div "× Зареждане... Данните за апартамента се зареждат. Моля изчакайте..." at bounding box center [329, 389] width 658 height 778
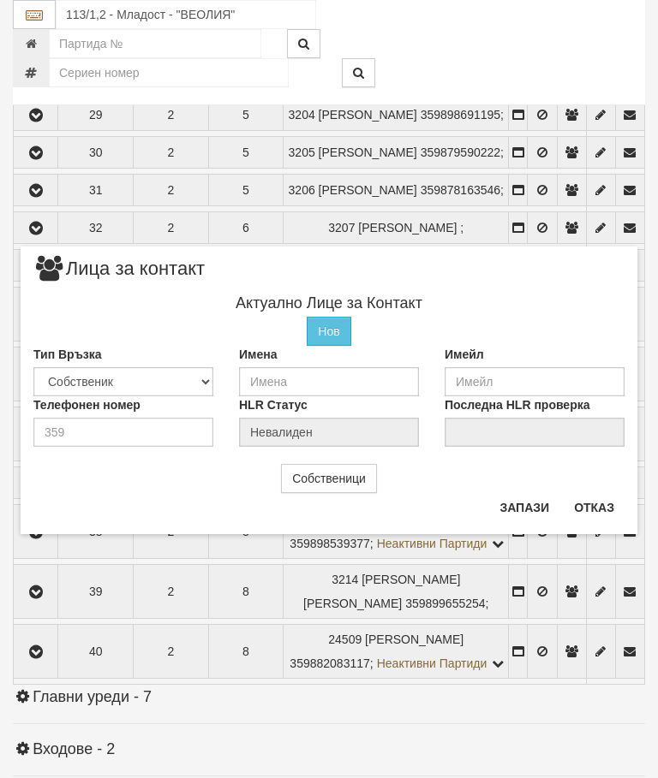
click at [589, 504] on button "Отказ" at bounding box center [594, 507] width 61 height 27
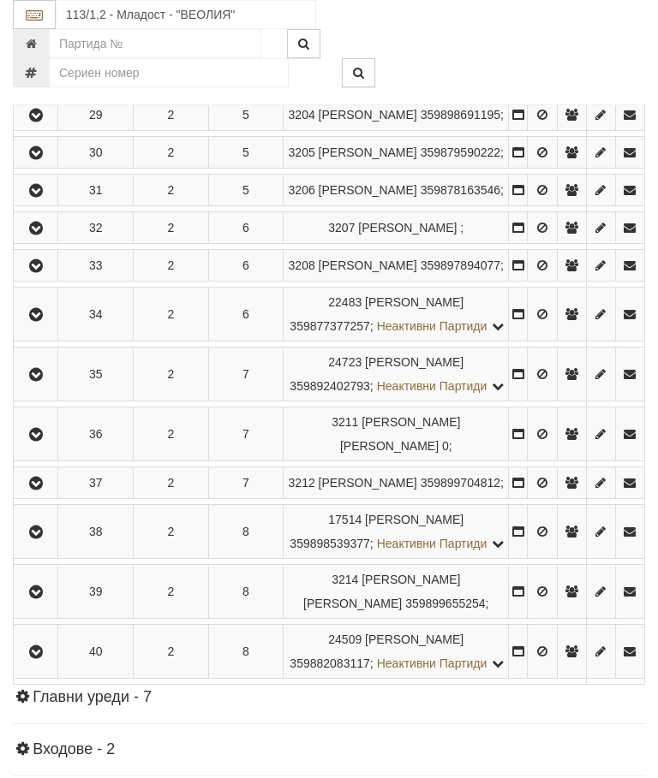
click at [43, 84] on icon "button" at bounding box center [36, 78] width 21 height 12
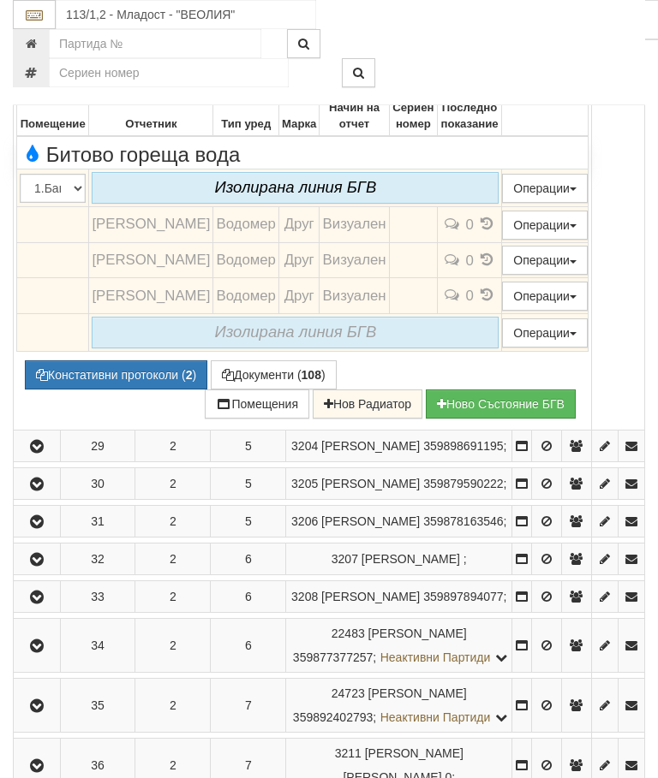
click at [39, 84] on icon "button" at bounding box center [37, 78] width 21 height 12
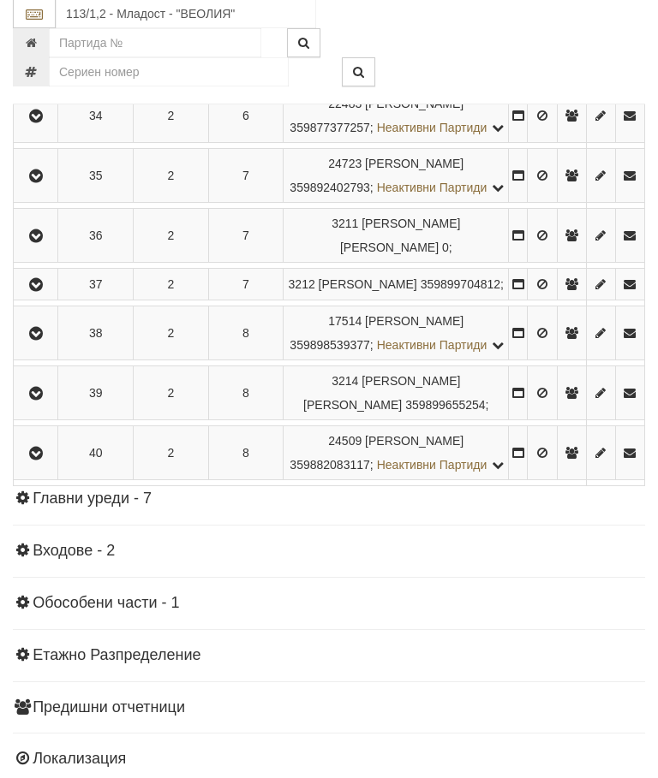
scroll to position [2022, 0]
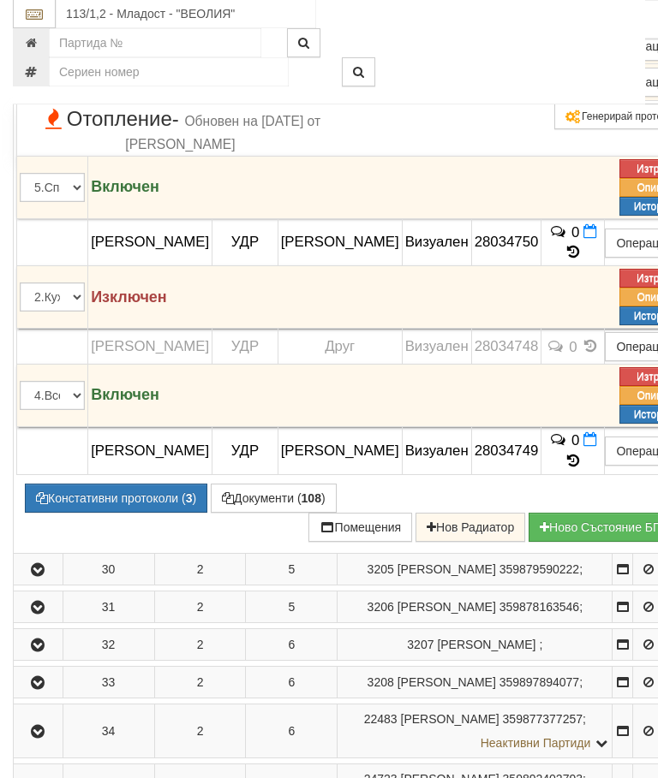
scroll to position [2007, 0]
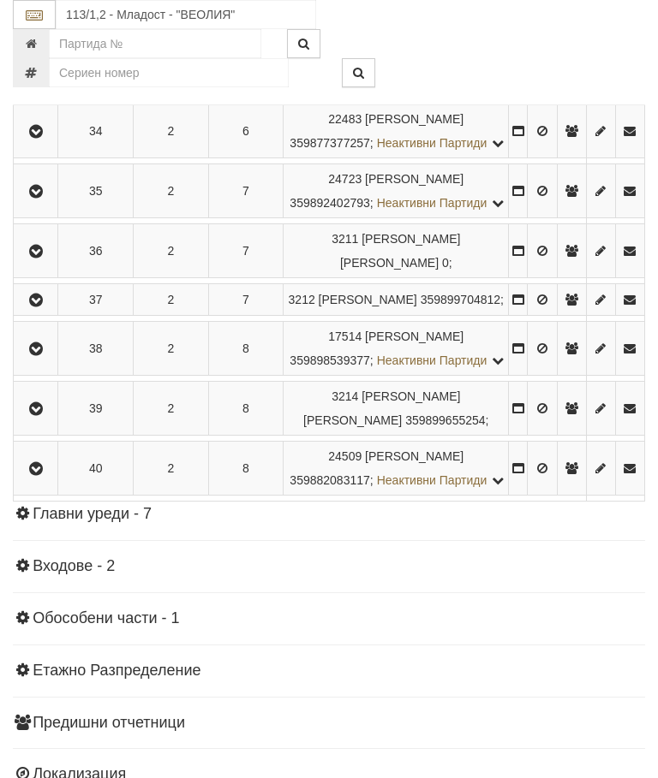
click at [47, 20] on button "button" at bounding box center [35, 7] width 39 height 26
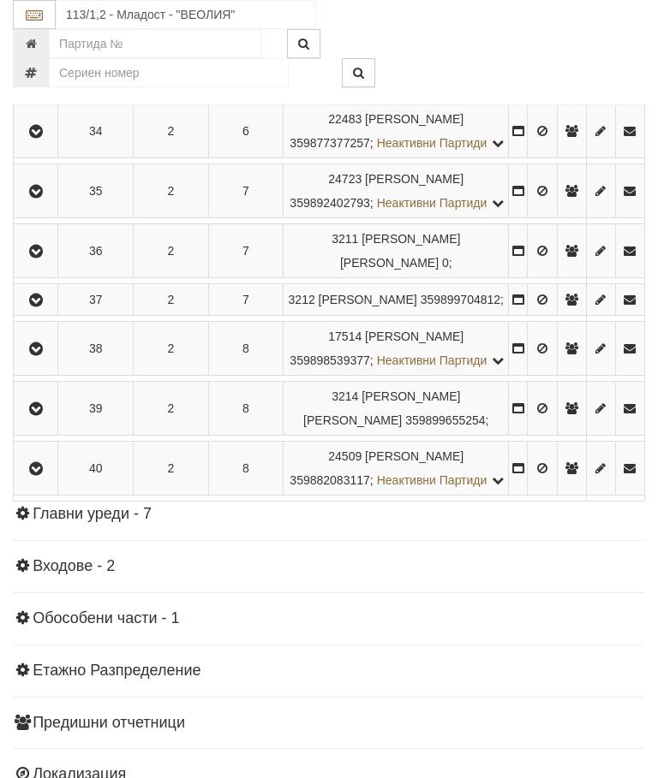
click at [43, 57] on button "button" at bounding box center [35, 45] width 39 height 26
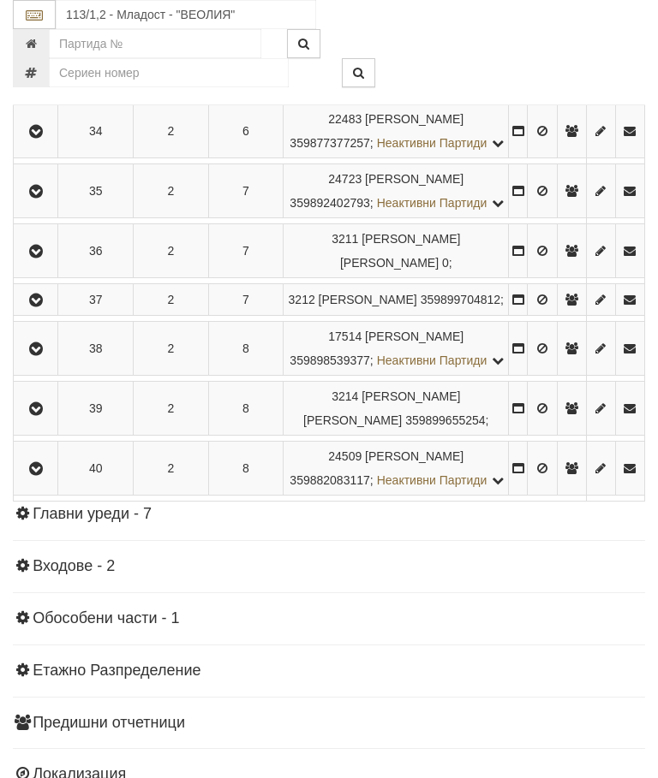
click at [45, 89] on icon "button" at bounding box center [36, 83] width 21 height 12
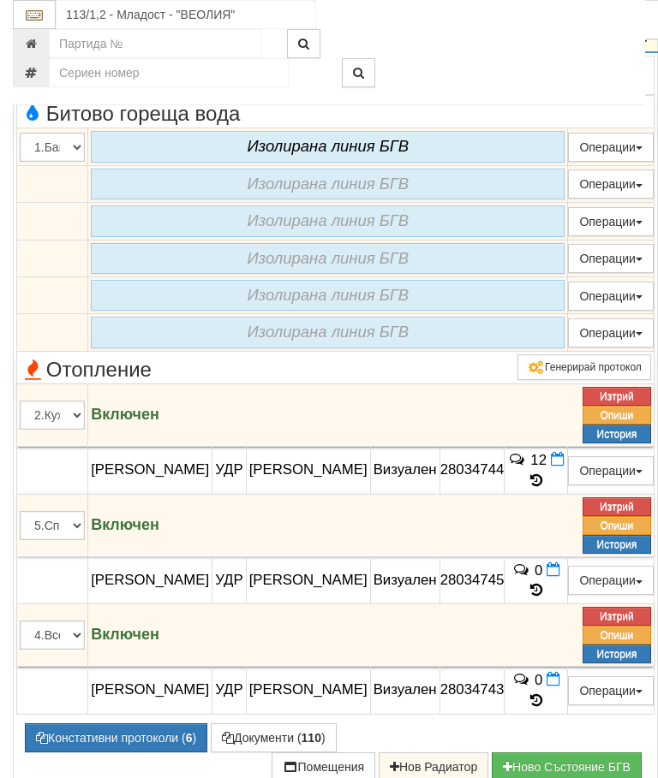
click at [28, 49] on button "button" at bounding box center [37, 36] width 42 height 26
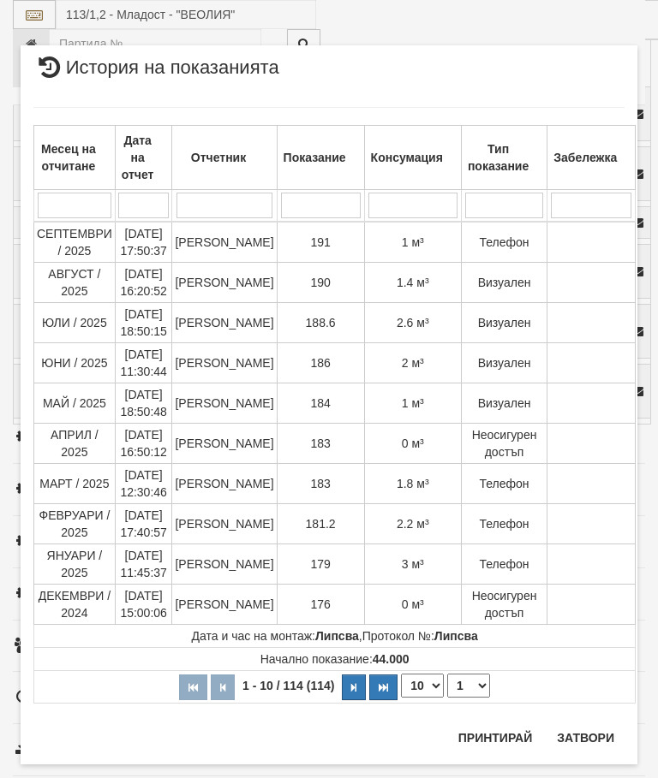
scroll to position [2237, 0]
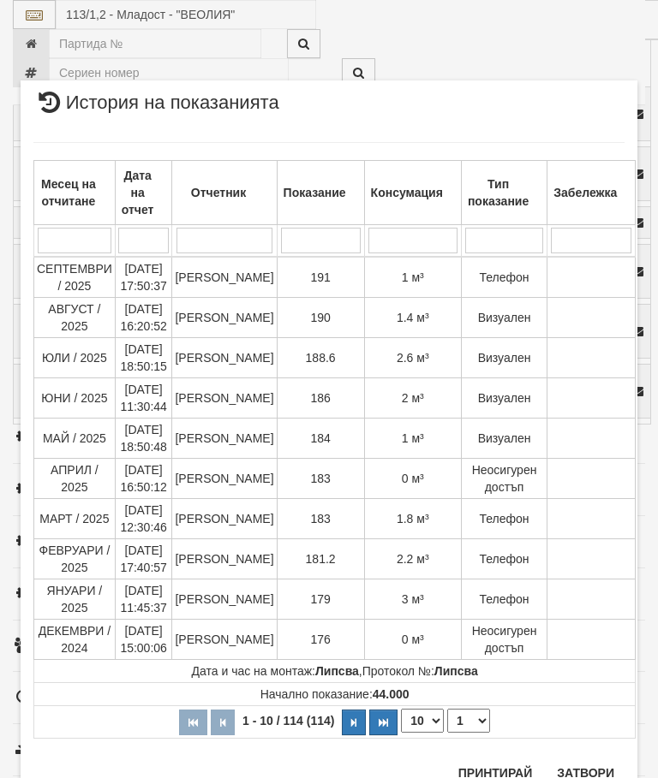
click at [587, 761] on button "Затвори" at bounding box center [585, 773] width 78 height 27
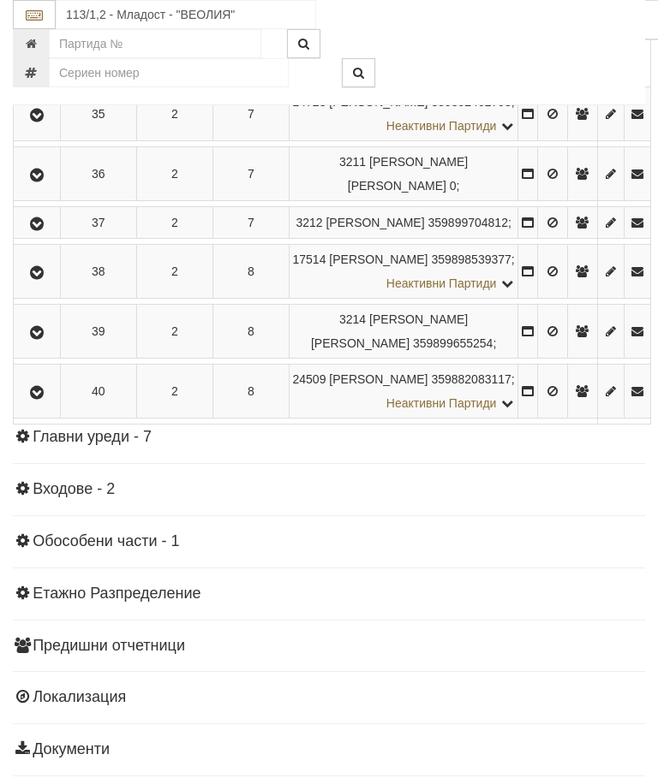
click at [132, 46] on button "Констативни протоколи ( 2 )" at bounding box center [116, 31] width 182 height 29
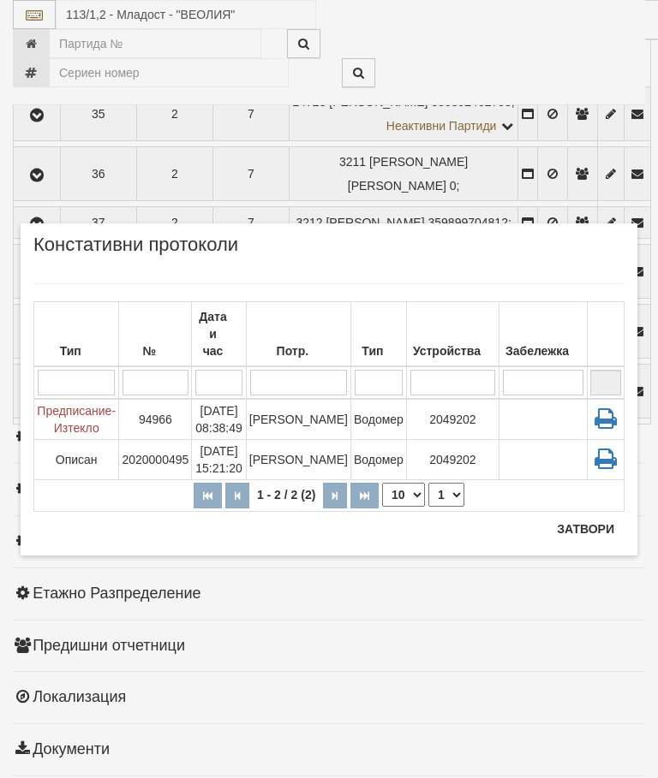
click at [590, 526] on button "Затвори" at bounding box center [585, 529] width 78 height 27
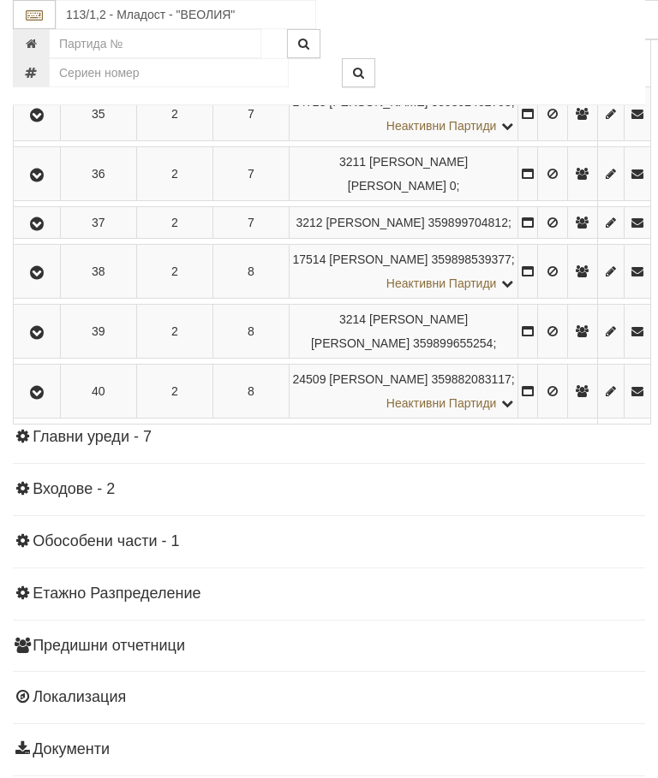
click at [0, 0] on button "Редакция / Протокол" at bounding box center [0, 0] width 0 height 0
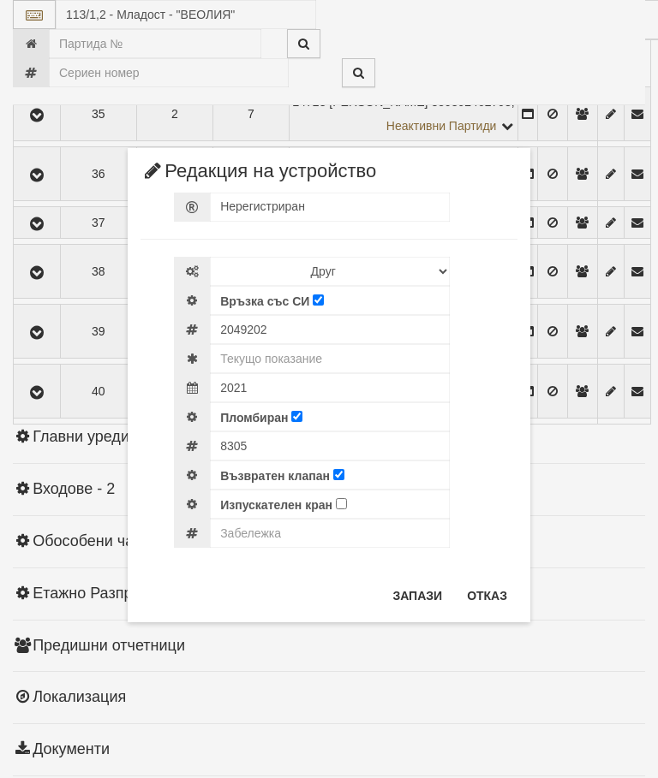
click at [485, 600] on button "Отказ" at bounding box center [486, 595] width 61 height 27
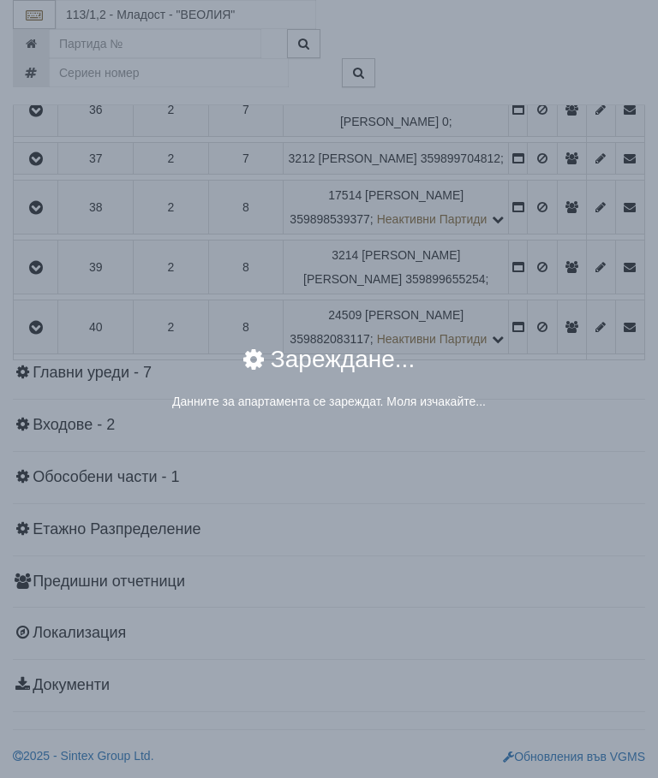
click at [542, 462] on div "× Зареждане... Данните за апартамента се зареждат. Моля изчакайте..." at bounding box center [329, 389] width 658 height 778
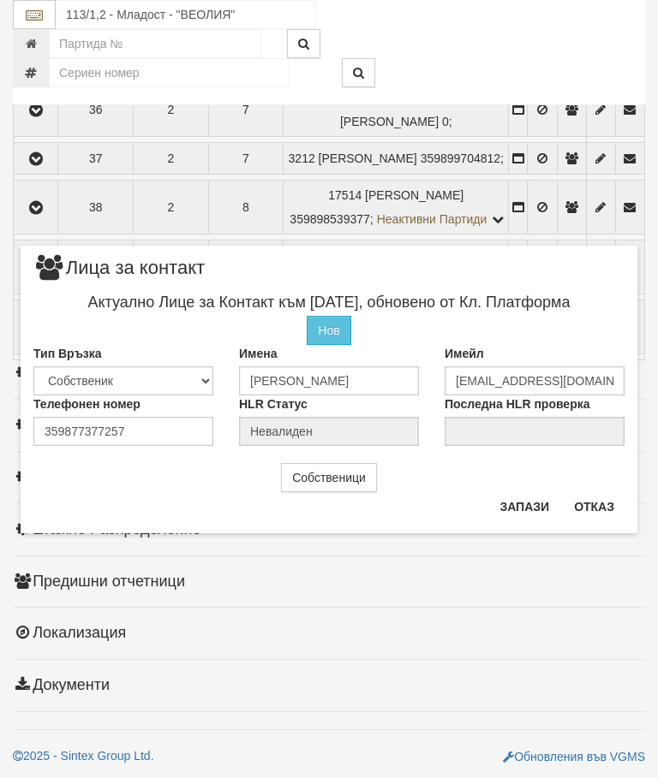
click at [573, 518] on button "Отказ" at bounding box center [594, 506] width 61 height 27
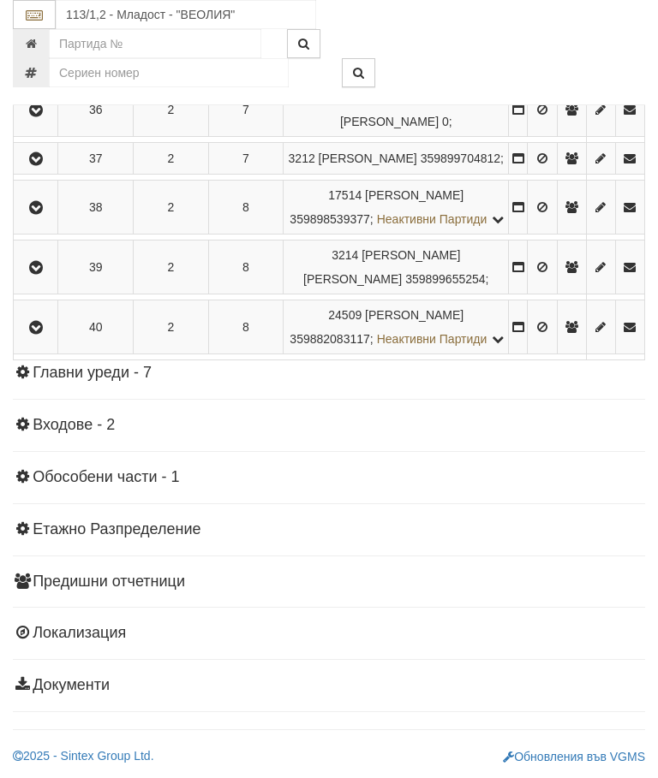
click at [41, 57] on icon "button" at bounding box center [36, 51] width 21 height 12
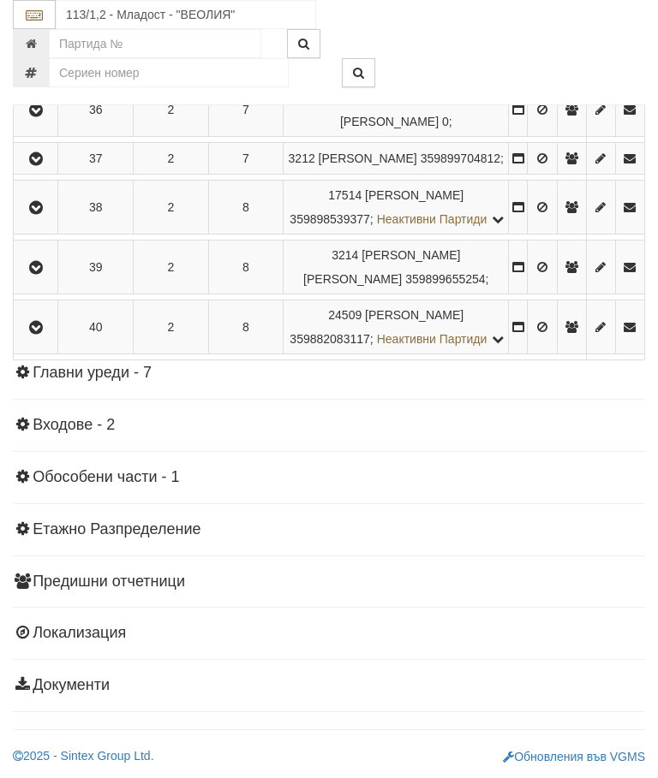
click at [41, 122] on button "button" at bounding box center [35, 110] width 39 height 26
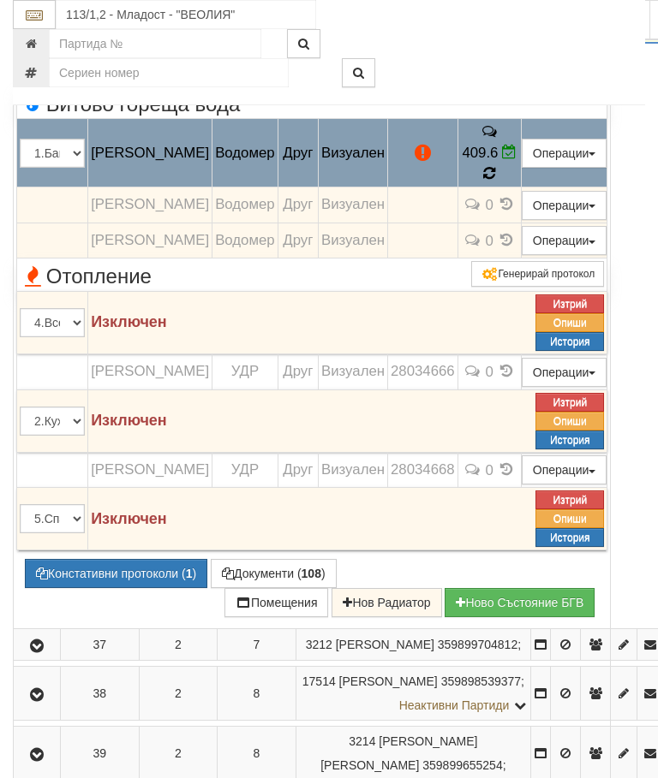
click at [496, 182] on icon at bounding box center [489, 173] width 13 height 15
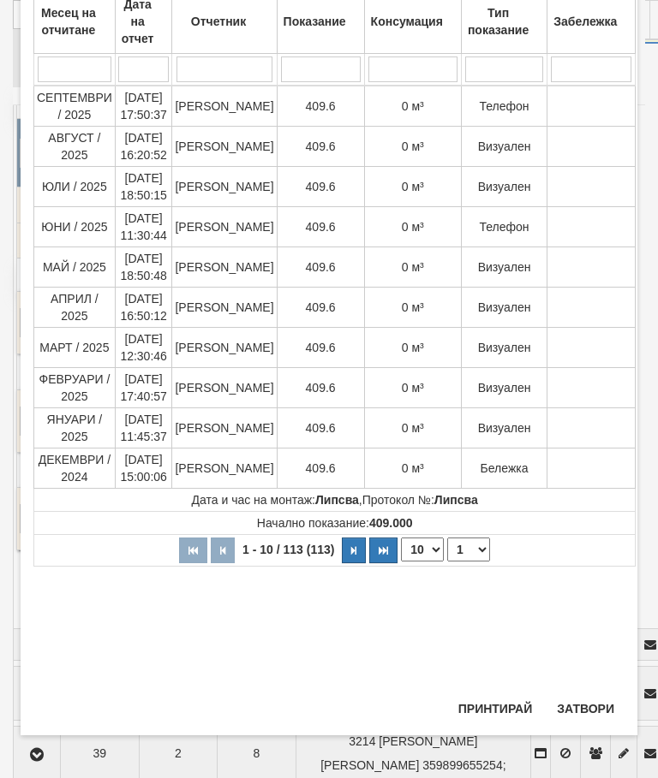
scroll to position [509, 0]
click at [582, 701] on button "Затвори" at bounding box center [585, 708] width 78 height 27
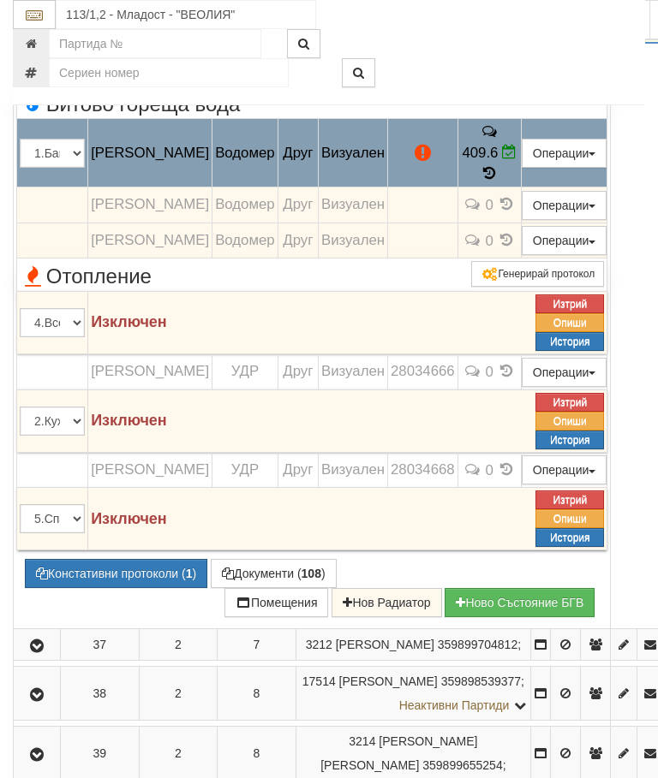
click at [0, 0] on button "Редакция / Протокол" at bounding box center [0, 0] width 0 height 0
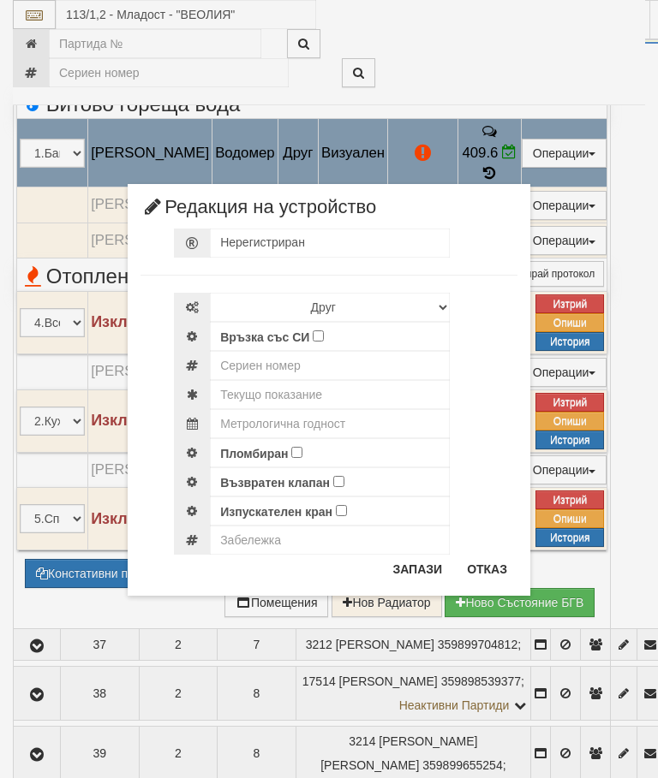
click at [575, 65] on div "× Редакция на устройство Нерегистриран Избери Марка и модел Апатор Повогаз Друг…" at bounding box center [329, 298] width 642 height 596
click at [481, 570] on button "Отказ" at bounding box center [486, 569] width 61 height 27
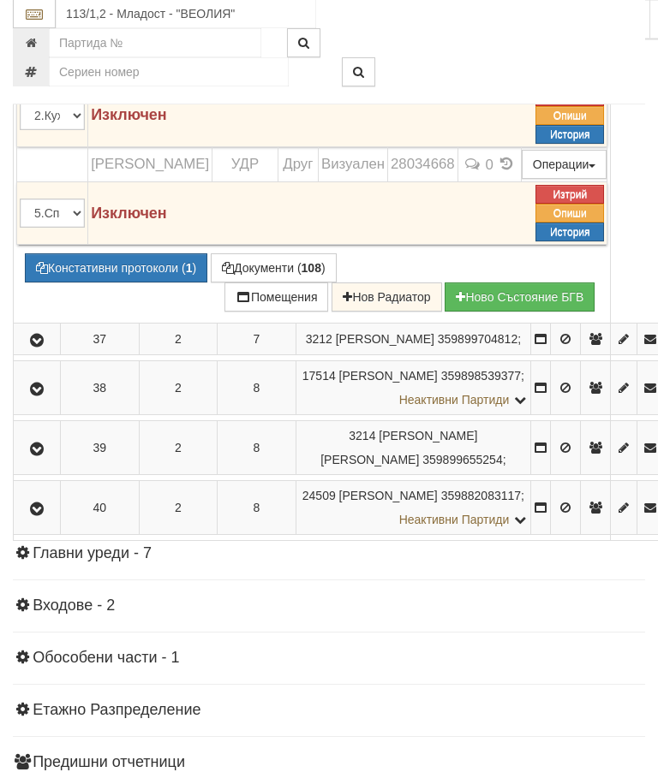
scroll to position [2579, 0]
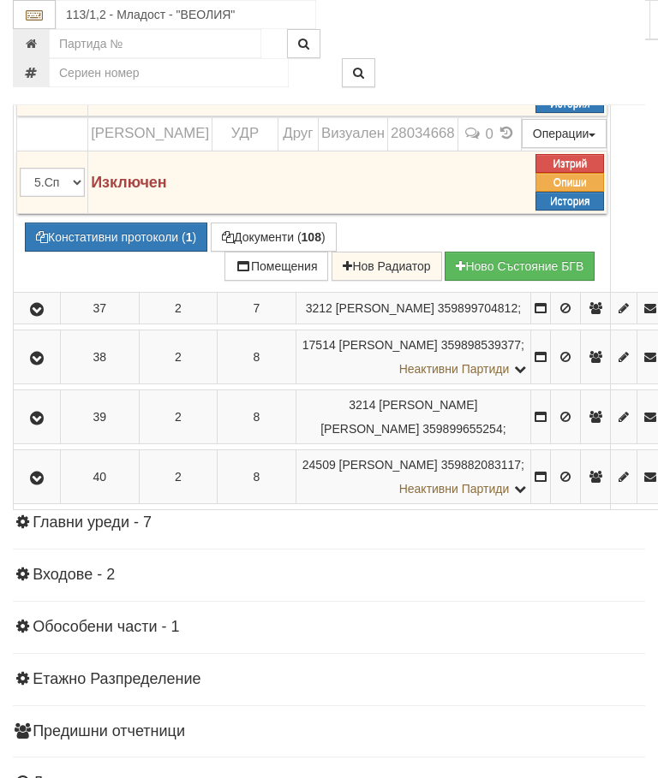
click at [118, 252] on button "Констативни протоколи ( 1 )" at bounding box center [116, 237] width 182 height 29
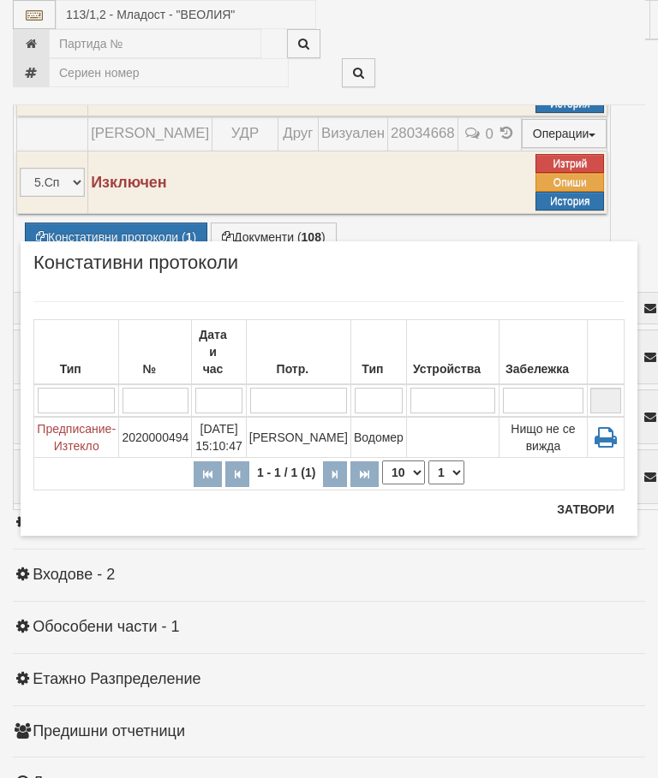
click at [588, 514] on button "Затвори" at bounding box center [585, 509] width 78 height 27
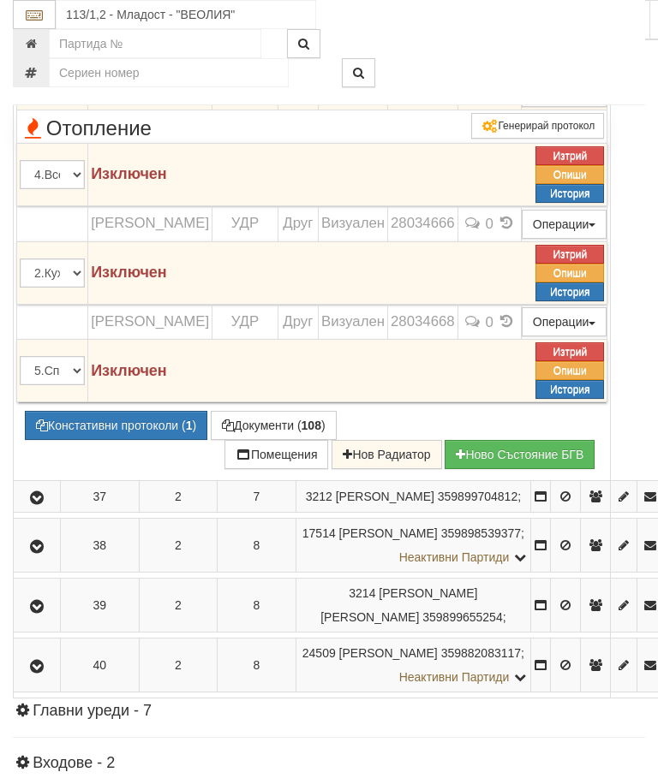
scroll to position [2396, 0]
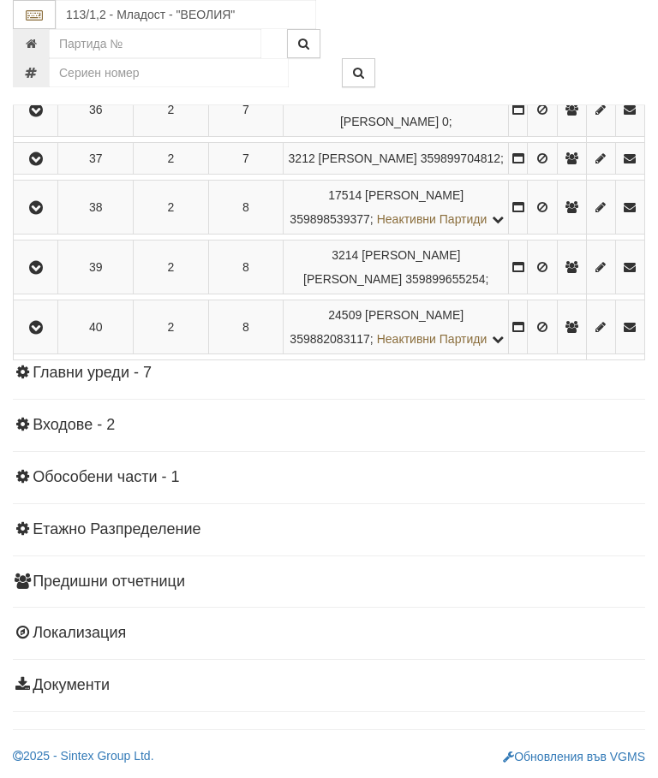
click at [52, 171] on button "button" at bounding box center [35, 159] width 39 height 26
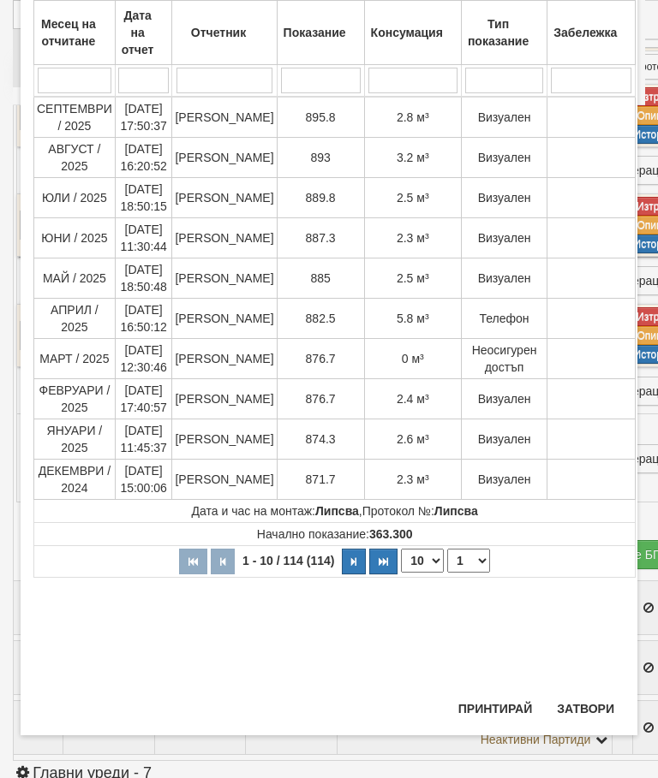
scroll to position [717, 0]
click at [586, 696] on button "Затвори" at bounding box center [585, 708] width 78 height 27
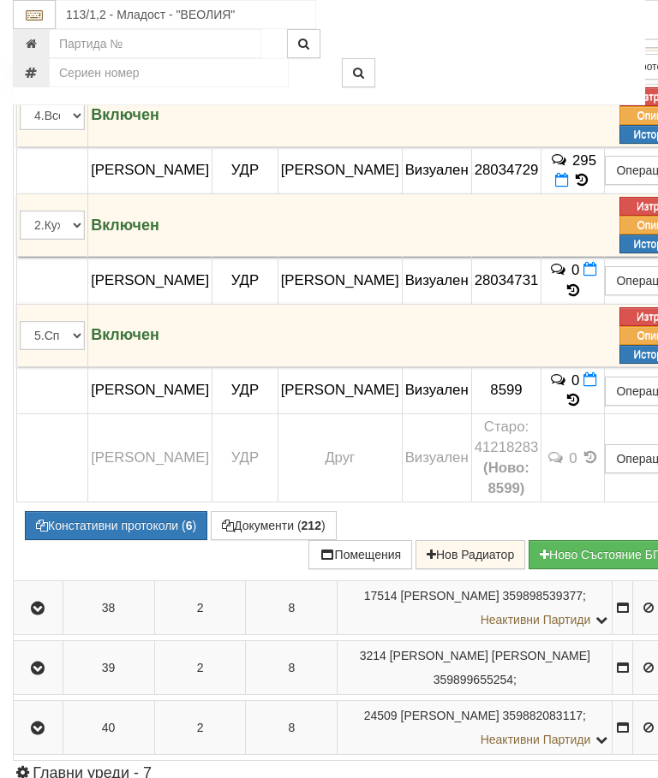
click at [0, 0] on button "Редакция / Протокол" at bounding box center [0, 0] width 0 height 0
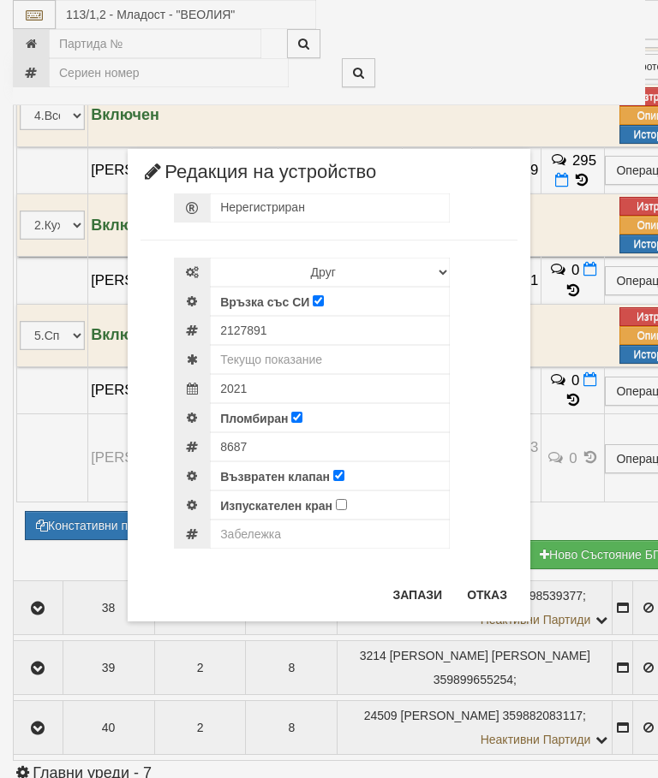
click at [492, 590] on button "Отказ" at bounding box center [486, 594] width 61 height 27
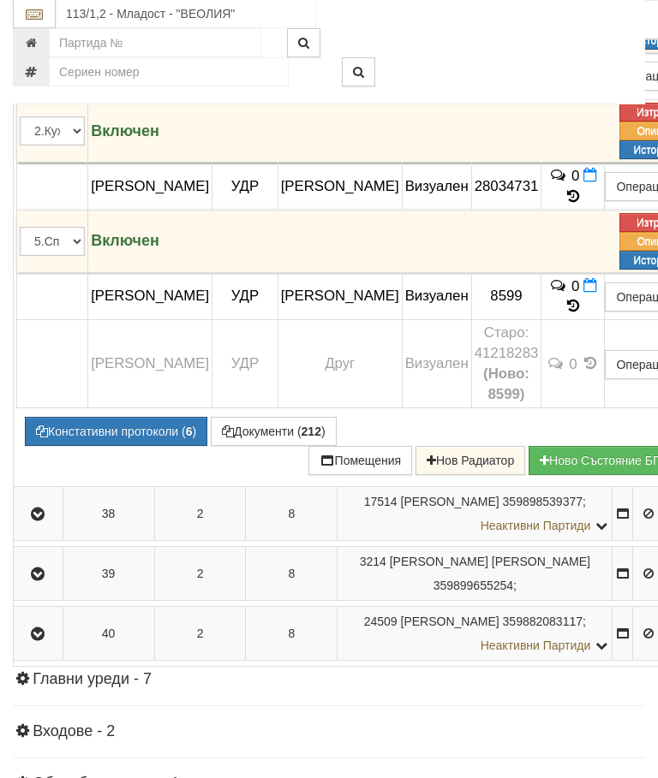
scroll to position [2490, 0]
click at [122, 446] on button "Констативни протоколи ( 6 )" at bounding box center [116, 431] width 182 height 29
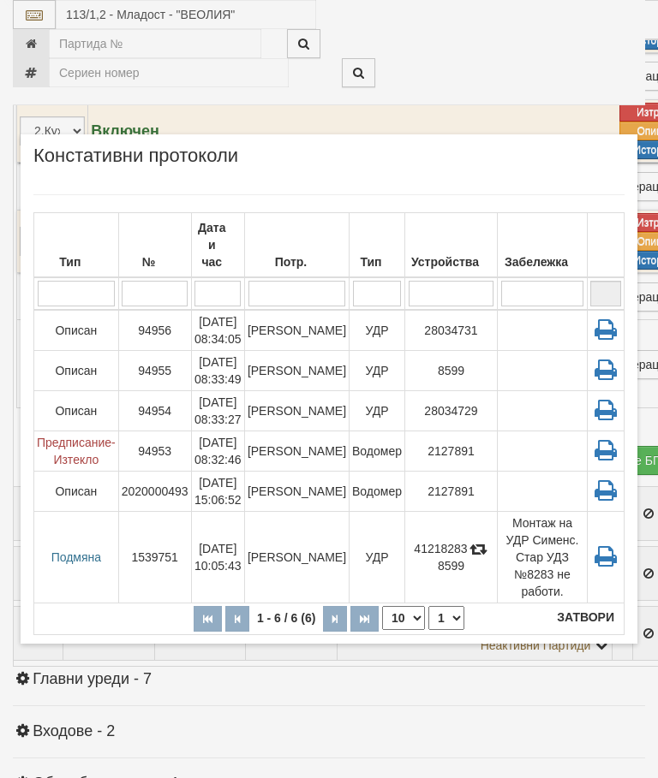
click at [599, 619] on button "Затвори" at bounding box center [585, 617] width 78 height 27
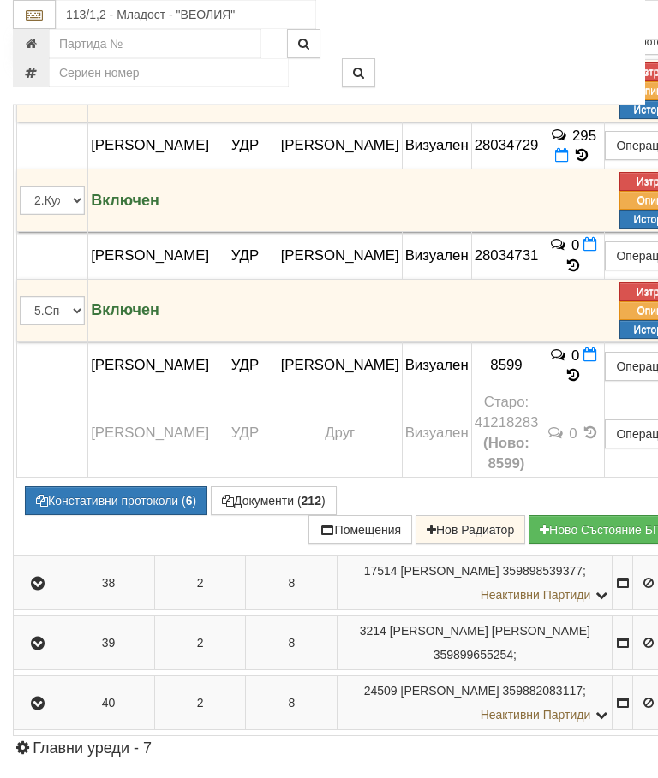
scroll to position [2422, 0]
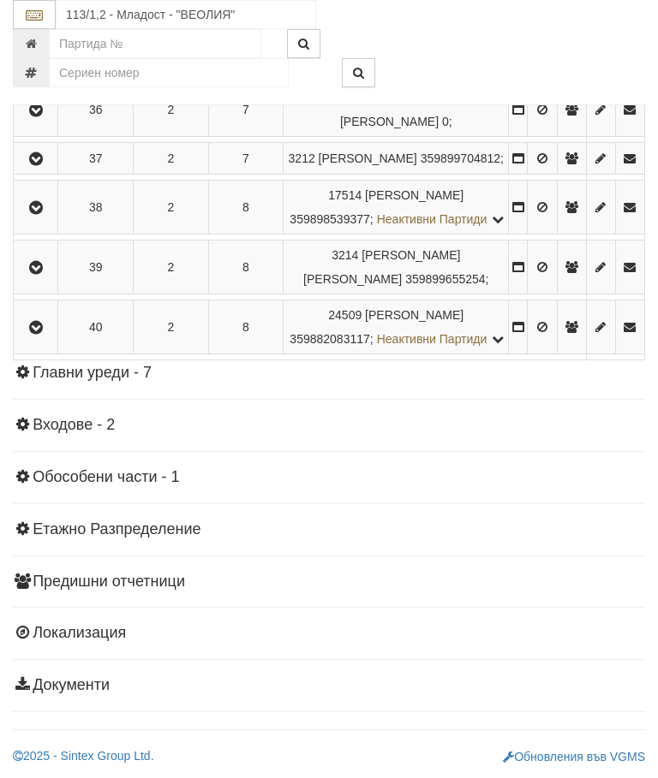
click at [40, 214] on icon "button" at bounding box center [36, 208] width 21 height 12
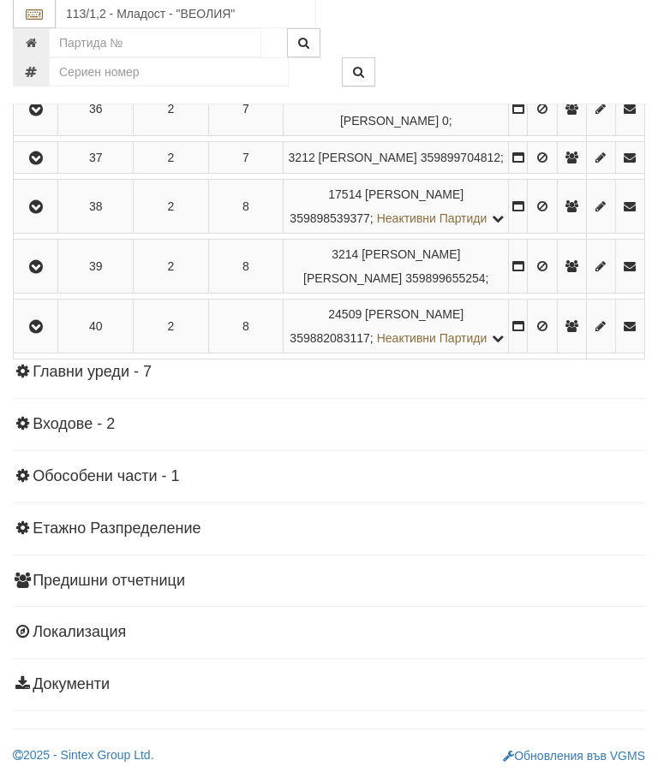
scroll to position [2537, 0]
click at [46, 274] on icon "button" at bounding box center [36, 268] width 21 height 12
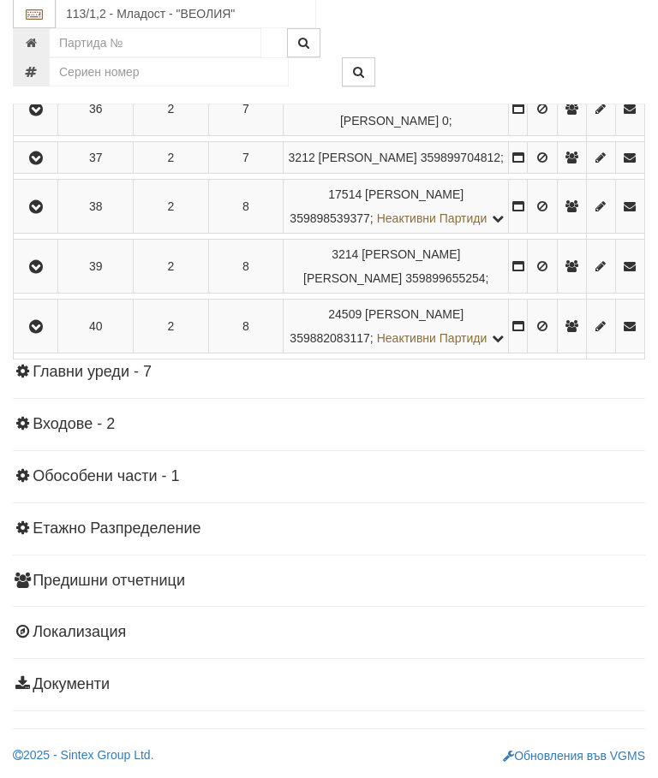
click at [43, 334] on icon "button" at bounding box center [36, 328] width 21 height 12
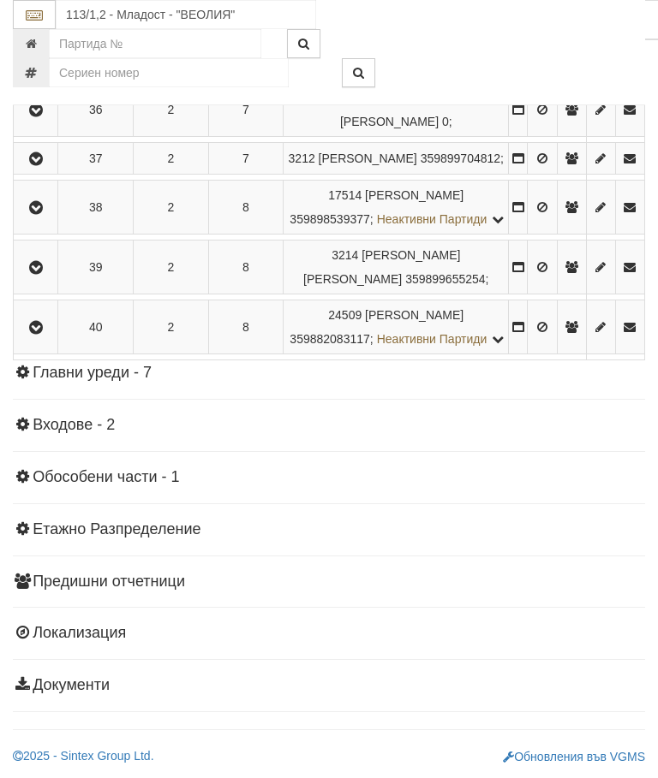
scroll to position [2312, 0]
click at [43, 116] on icon "button" at bounding box center [36, 110] width 21 height 12
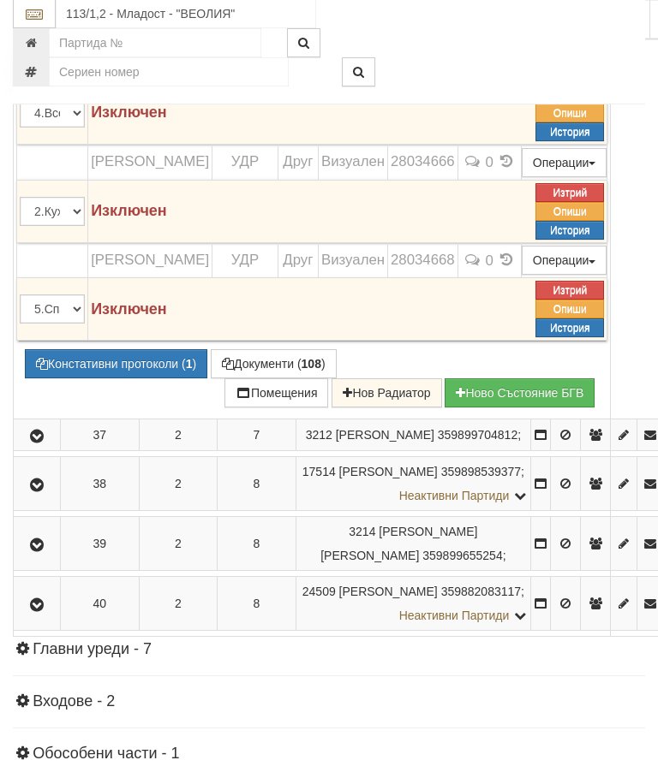
scroll to position [2451, 0]
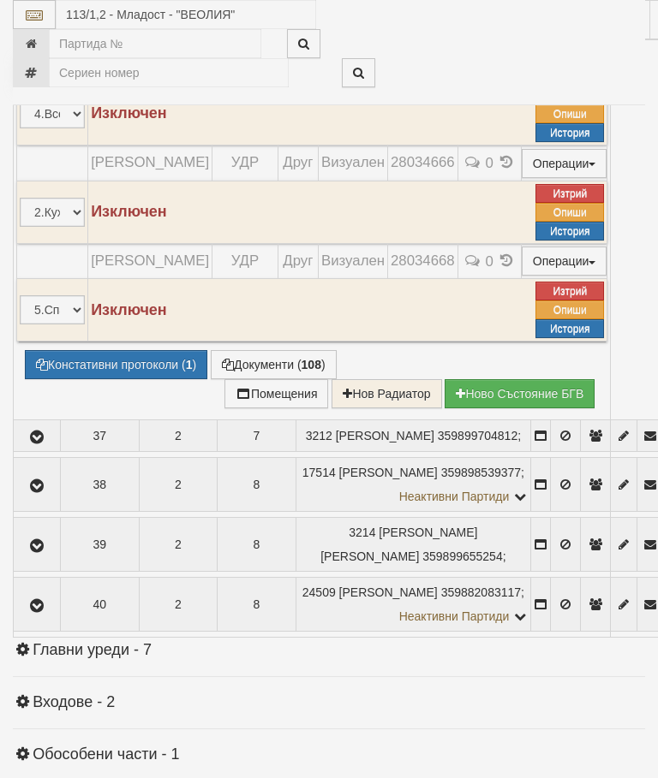
select select "10"
select select "1"
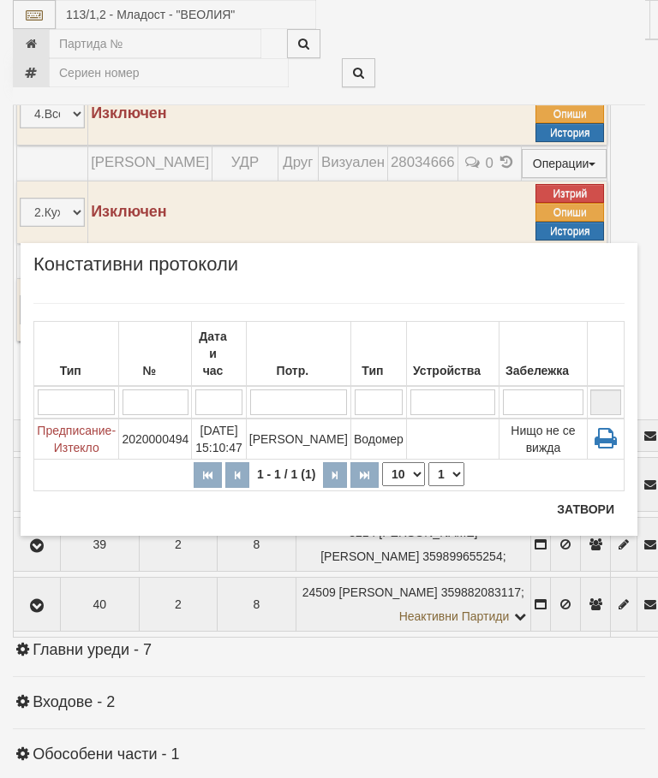
click at [312, 359] on div "Потр." at bounding box center [298, 371] width 98 height 24
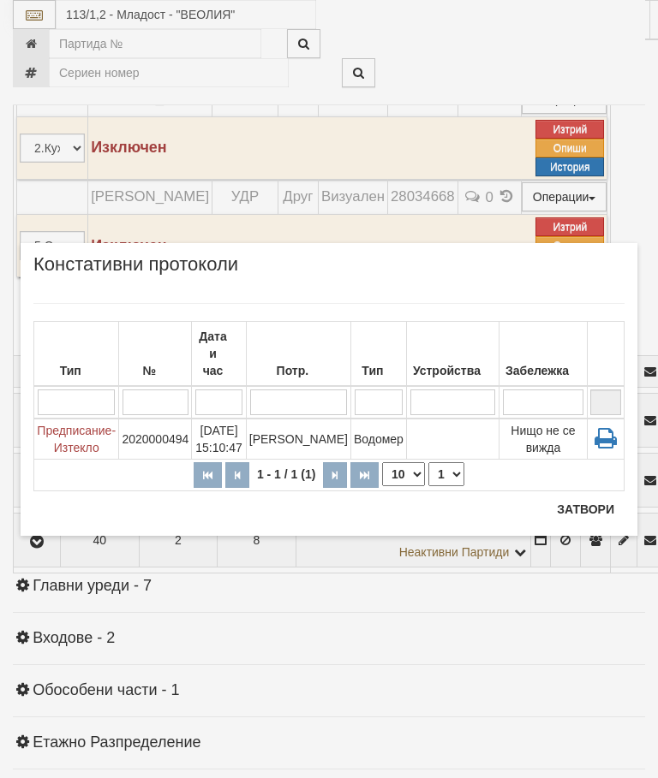
click at [593, 507] on button "Затвори" at bounding box center [585, 509] width 78 height 27
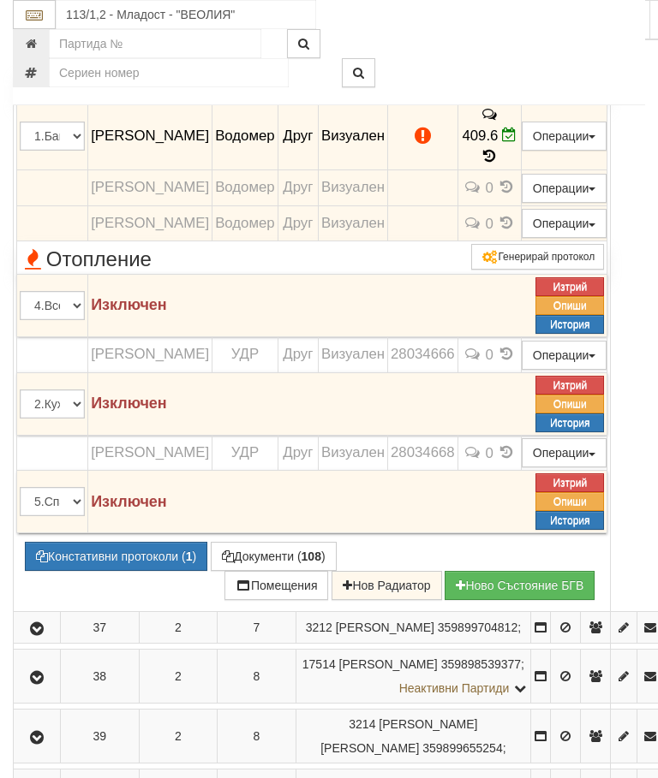
scroll to position [2260, 0]
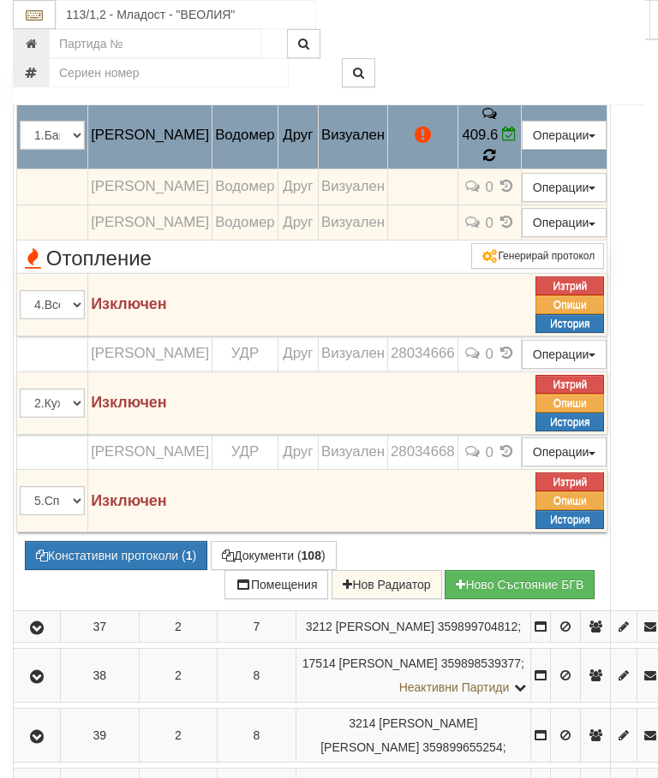
click at [495, 163] on icon at bounding box center [489, 155] width 12 height 15
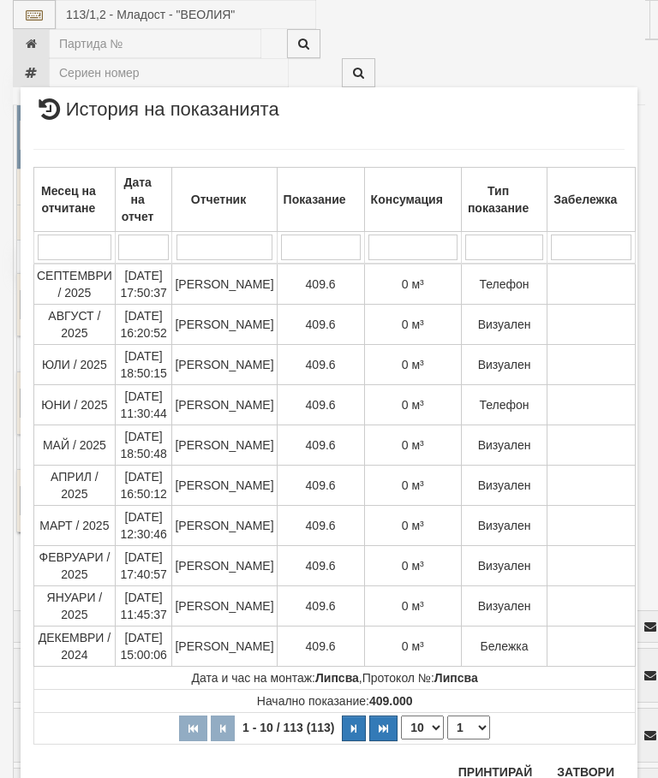
scroll to position [2400, 0]
click at [462, 724] on select "1 2 3 4 5 6 7 8 9 10 11 12" at bounding box center [468, 729] width 43 height 24
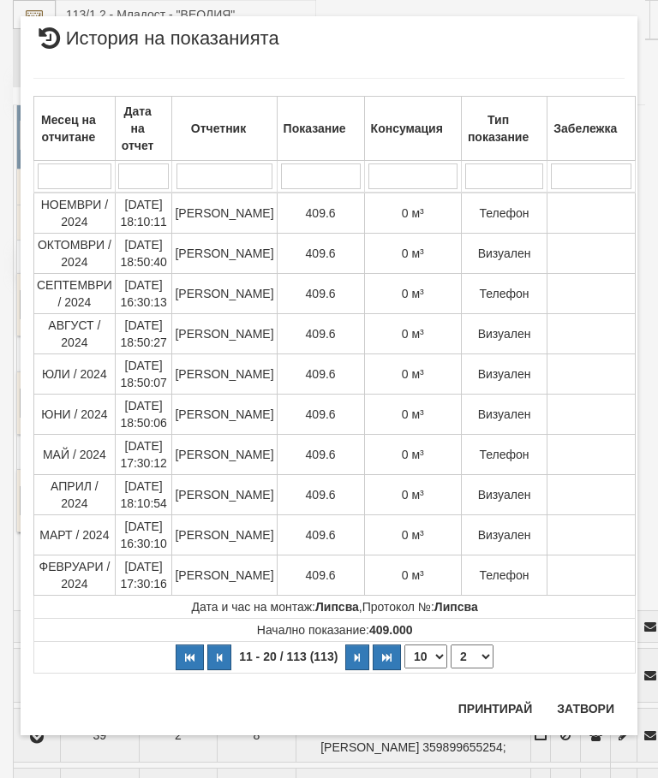
scroll to position [0, 0]
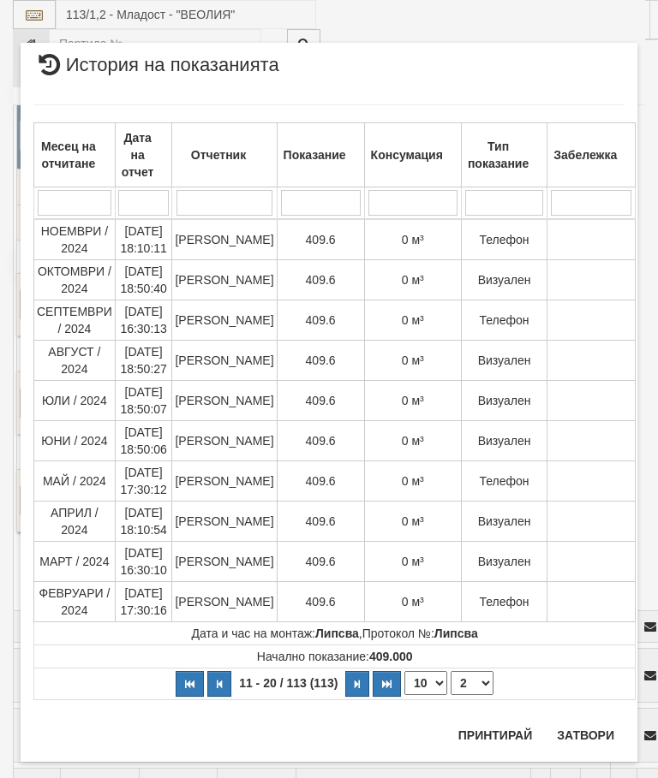
click at [471, 690] on select "1 2 3 4 5 6 7 8 9 10 11 12" at bounding box center [471, 683] width 43 height 24
select select "3"
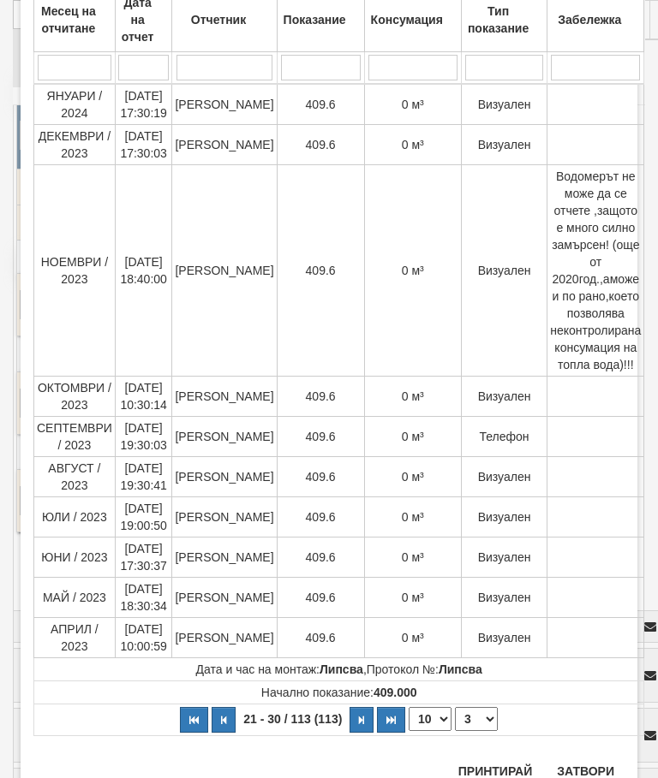
scroll to position [134, 0]
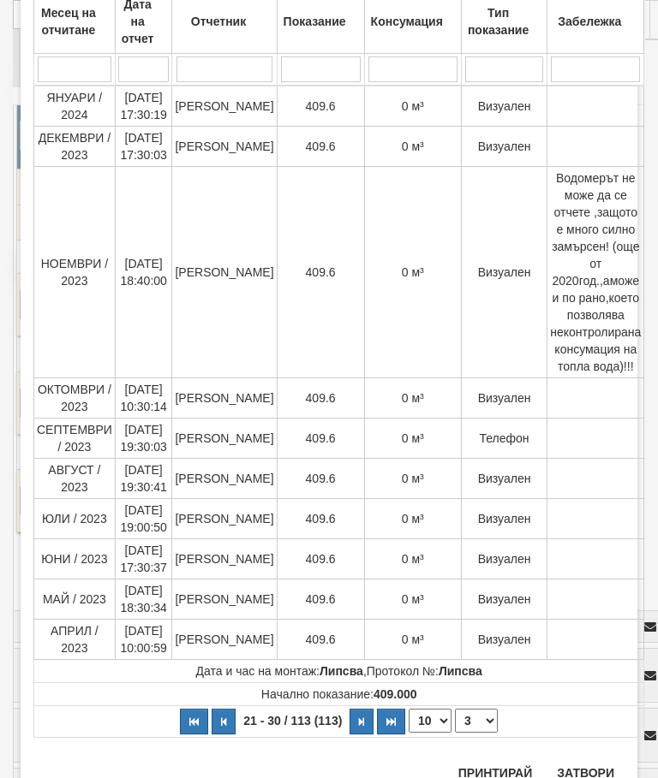
click at [585, 760] on button "Затвори" at bounding box center [585, 773] width 78 height 27
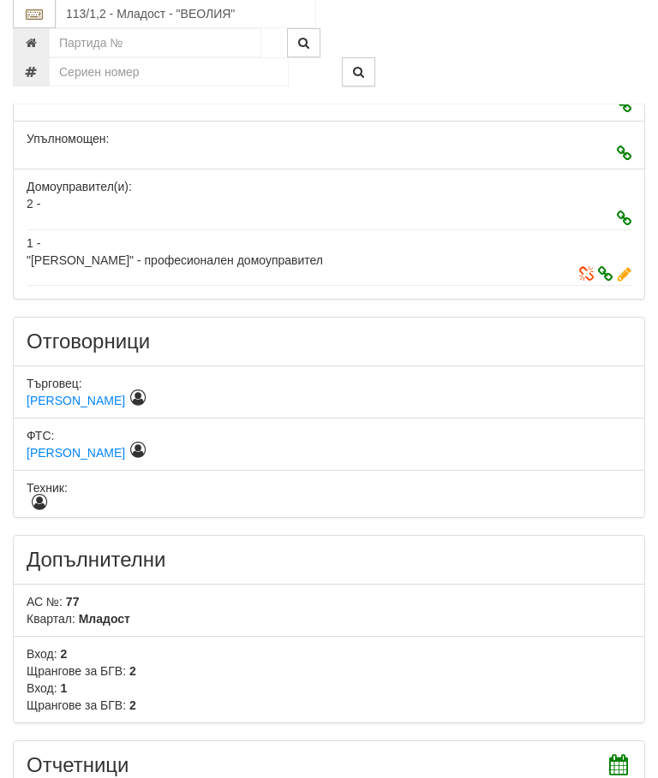
scroll to position [442, 0]
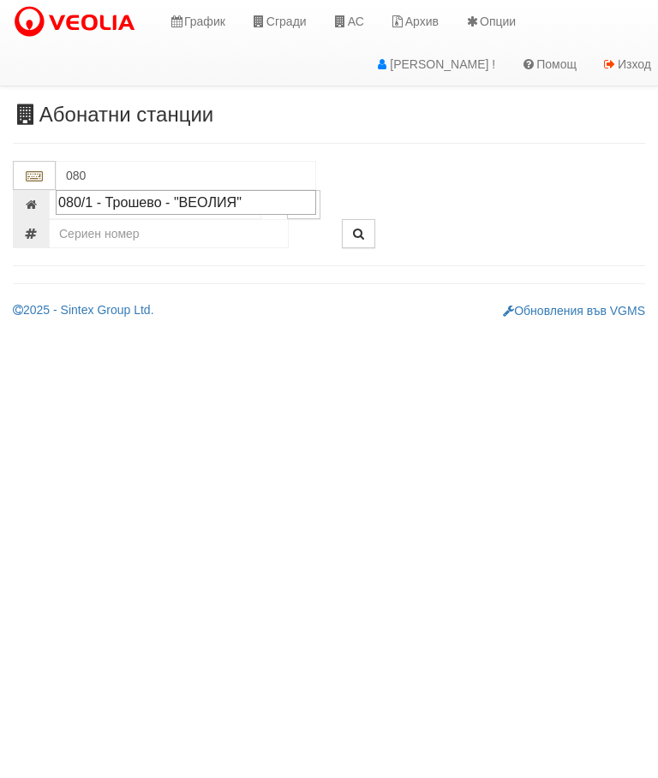
click at [188, 202] on div "080/1 - Трошево - "ВЕОЛИЯ"" at bounding box center [185, 203] width 255 height 20
type input "080/1 - Трошево - "ВЕОЛИЯ""
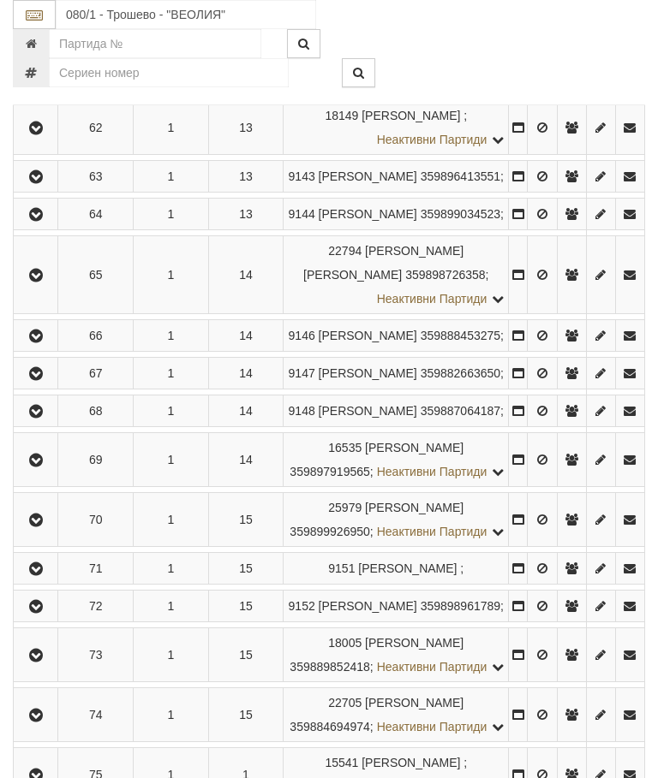
scroll to position [3557, 0]
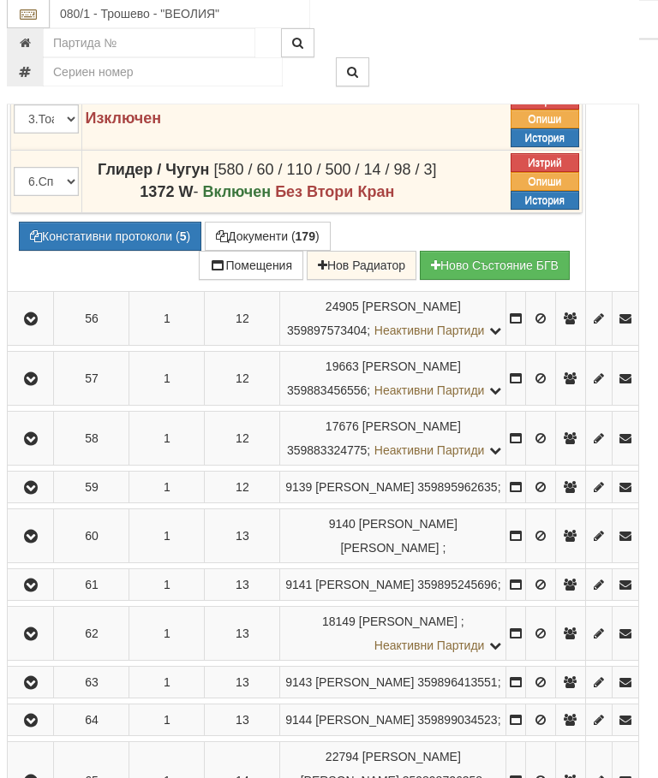
scroll to position [3760, 6]
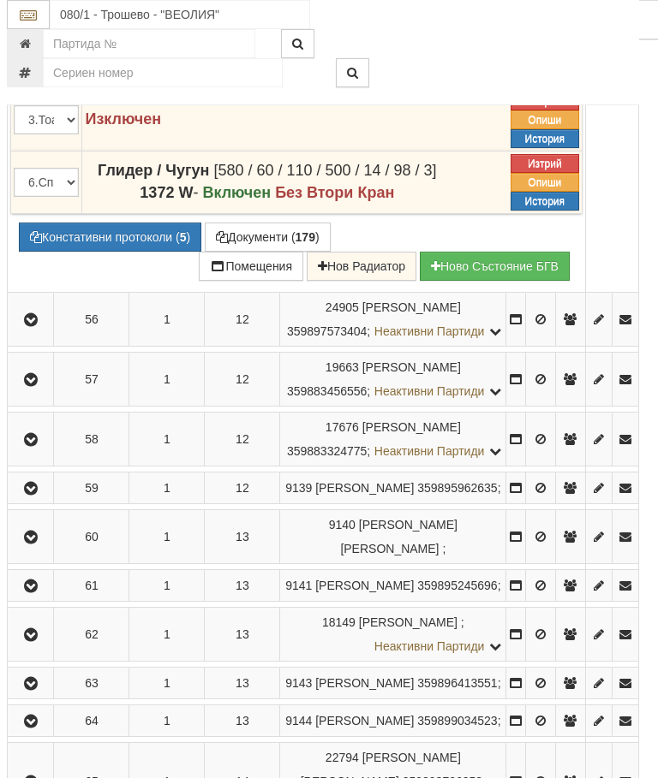
click at [124, 252] on button "Констативни протоколи ( 5 )" at bounding box center [110, 237] width 182 height 29
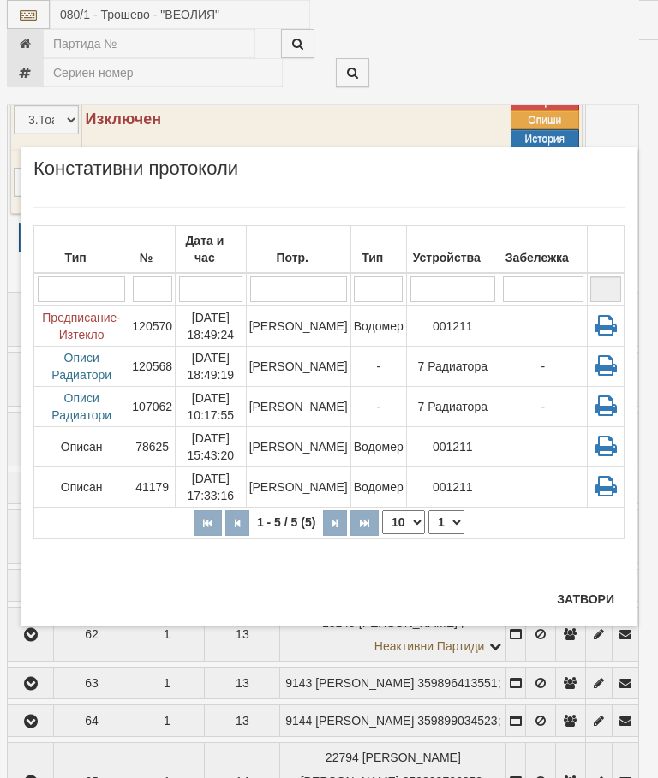
click at [581, 598] on button "Затвори" at bounding box center [585, 599] width 78 height 27
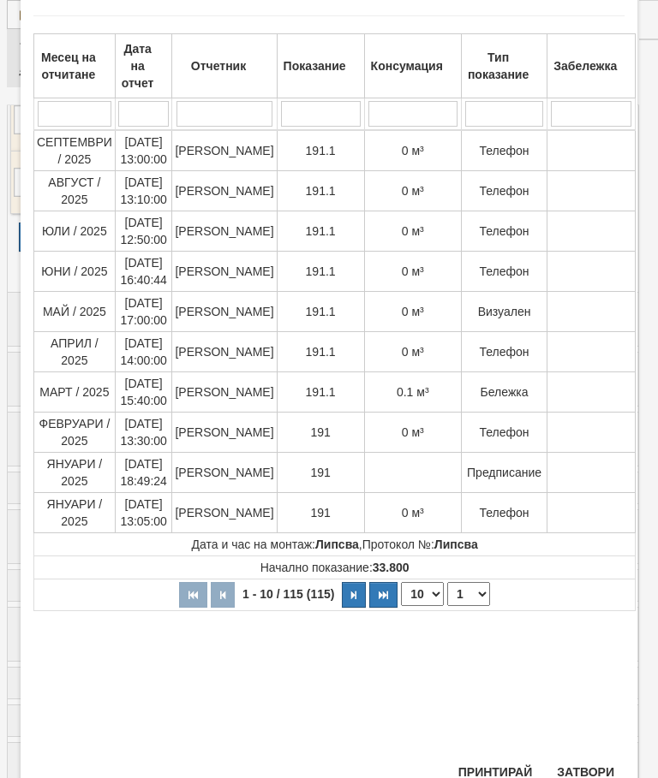
scroll to position [88, 0]
click at [593, 767] on button "Затвори" at bounding box center [585, 773] width 78 height 27
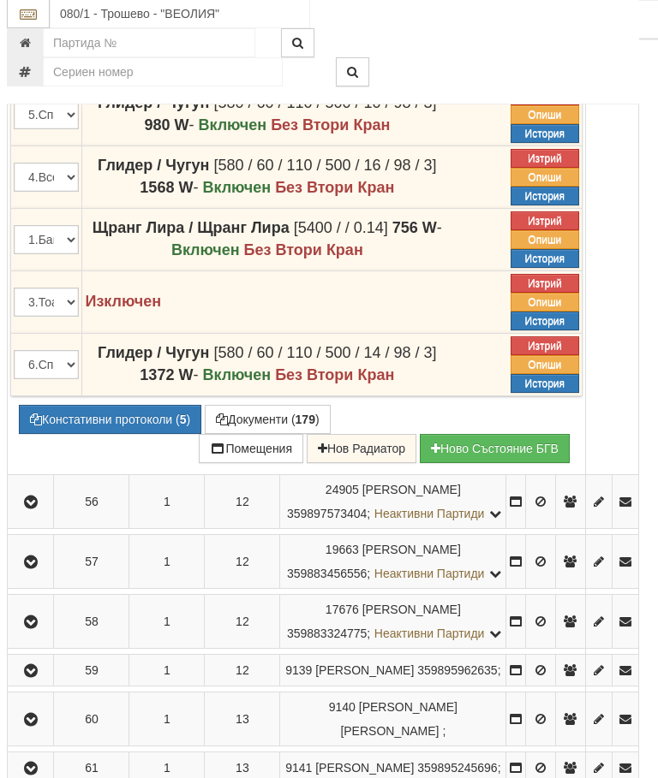
scroll to position [3563, 6]
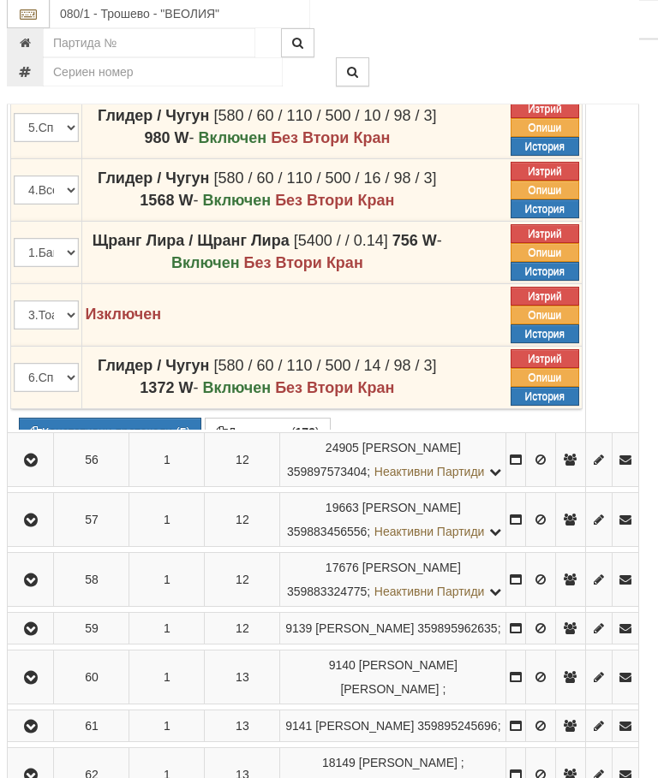
scroll to position [3564, 6]
